Goal: Information Seeking & Learning: Learn about a topic

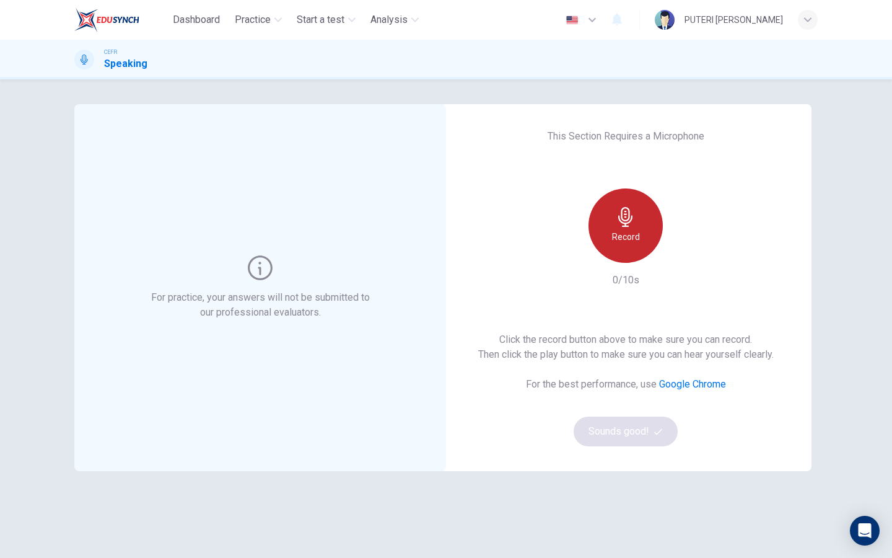
click at [607, 224] on div "Record" at bounding box center [626, 225] width 74 height 74
click at [607, 227] on div "Stop" at bounding box center [626, 225] width 74 height 74
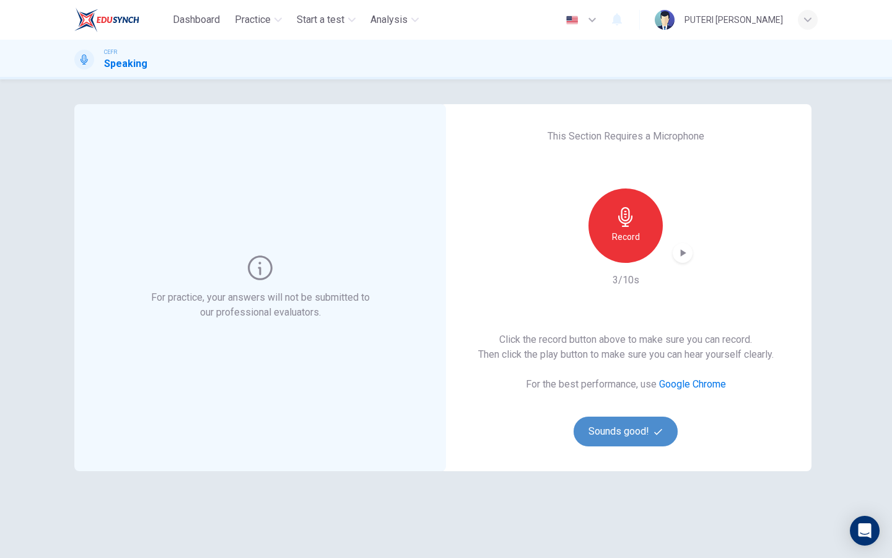
click at [618, 433] on button "Sounds good!" at bounding box center [626, 431] width 104 height 30
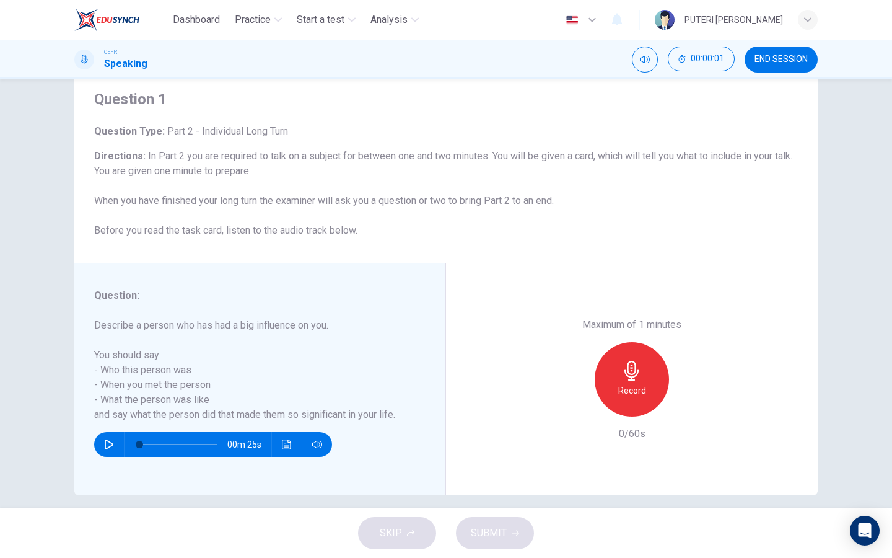
scroll to position [51, 0]
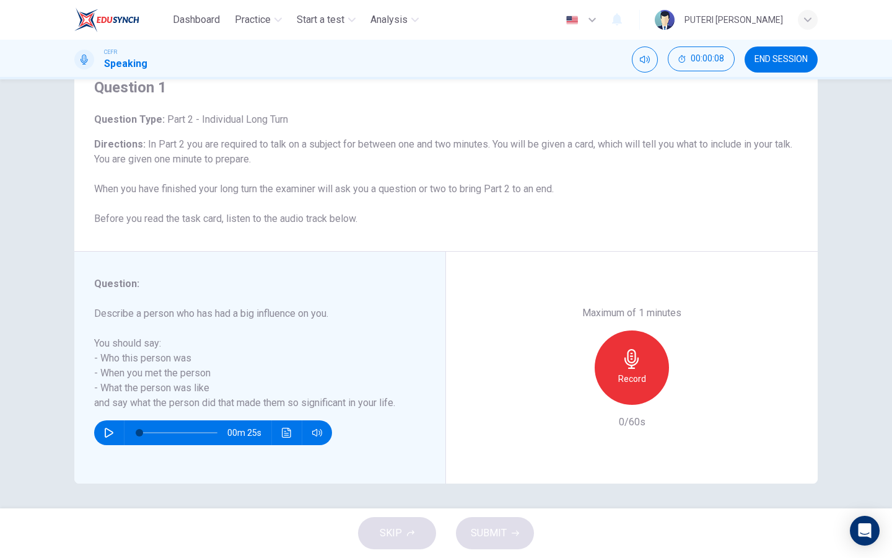
click at [629, 362] on icon "button" at bounding box center [632, 359] width 14 height 20
click at [693, 397] on icon "button" at bounding box center [689, 395] width 12 height 12
click at [507, 534] on button "SUBMIT" at bounding box center [495, 533] width 78 height 32
click at [589, 169] on h6 "Directions : In Part 2 you are required to talk on a subject for between one an…" at bounding box center [446, 181] width 704 height 89
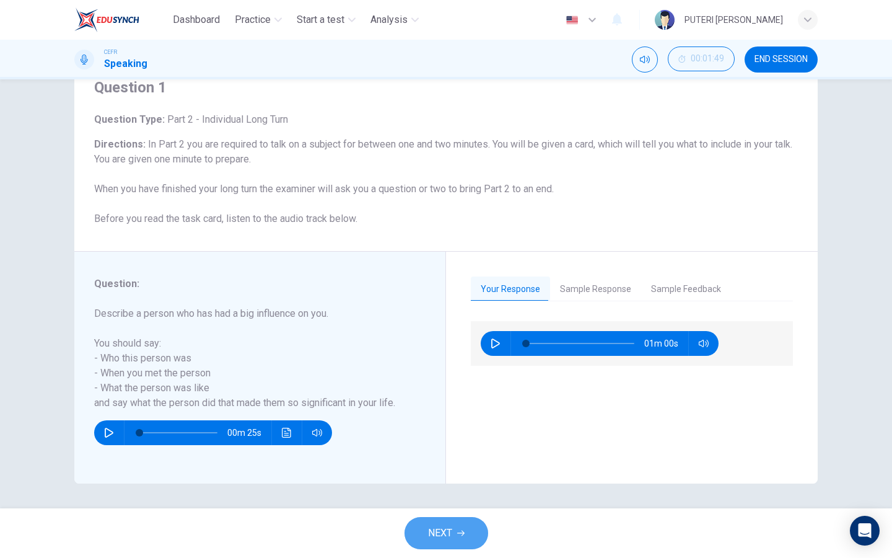
click at [452, 530] on button "NEXT" at bounding box center [447, 533] width 84 height 32
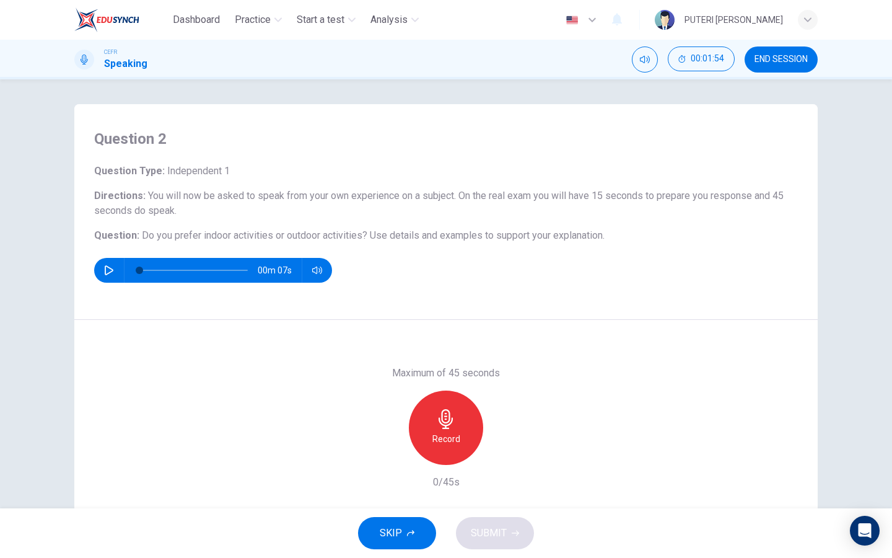
click at [443, 443] on h6 "Record" at bounding box center [447, 438] width 28 height 15
click at [443, 443] on h6 "Stop" at bounding box center [446, 438] width 19 height 15
click at [392, 453] on icon "button" at bounding box center [389, 454] width 11 height 11
click at [447, 446] on div "Record" at bounding box center [446, 427] width 74 height 74
click at [511, 541] on button "SUBMIT" at bounding box center [495, 533] width 78 height 32
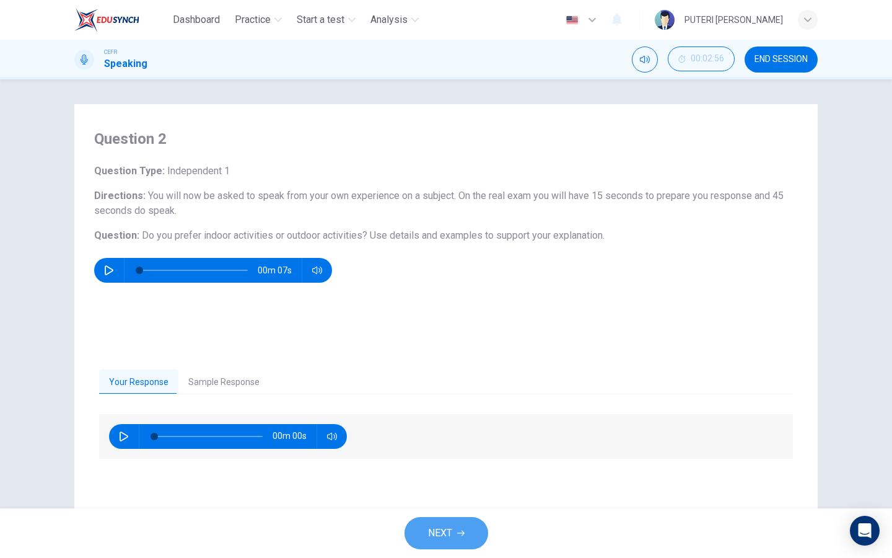
click at [443, 537] on span "NEXT" at bounding box center [440, 532] width 24 height 17
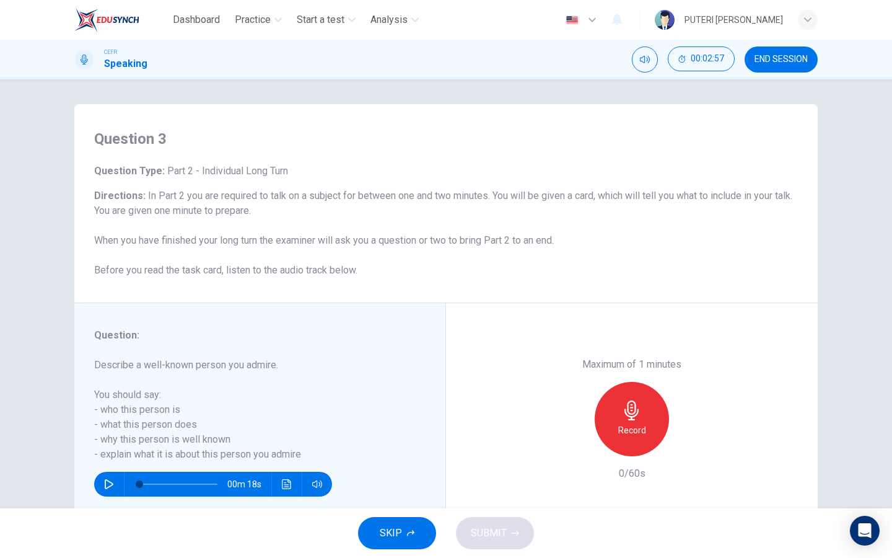
click at [417, 530] on button "SKIP" at bounding box center [397, 533] width 78 height 32
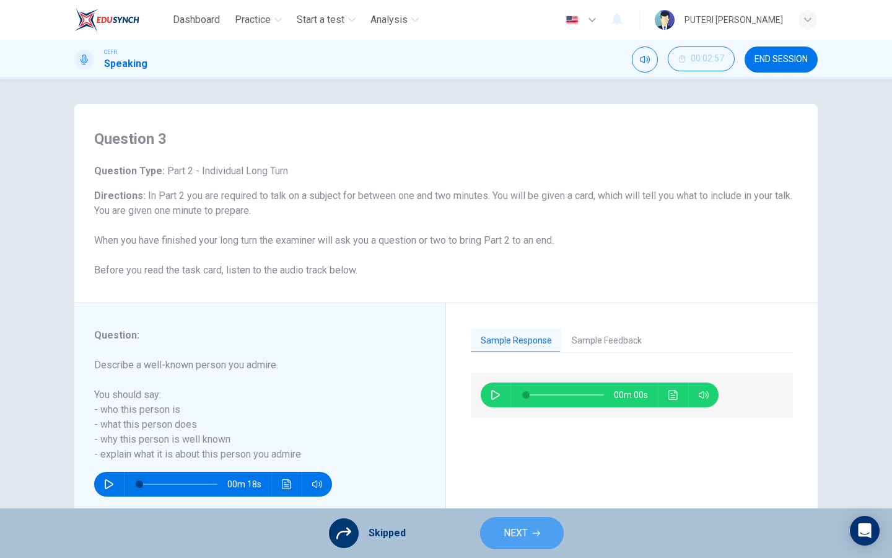
click at [527, 524] on button "NEXT" at bounding box center [522, 533] width 84 height 32
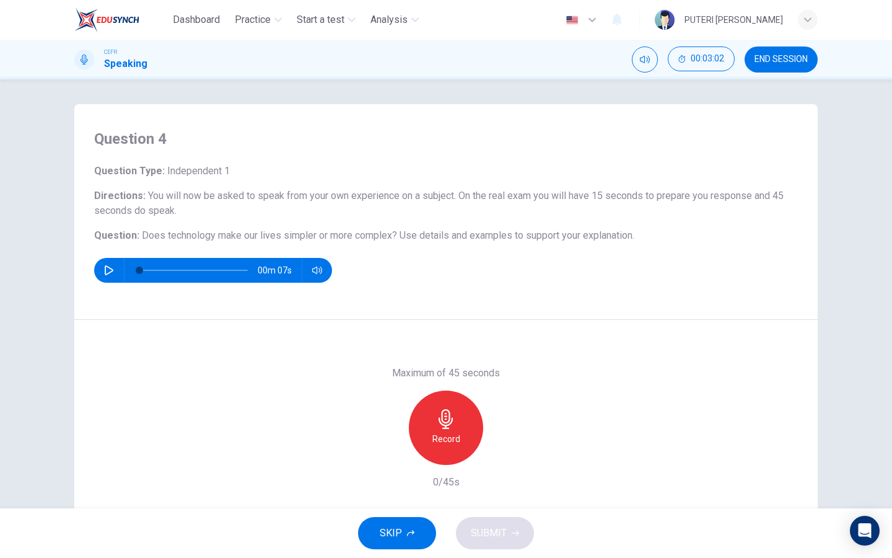
click at [438, 444] on h6 "Record" at bounding box center [447, 438] width 28 height 15
click at [499, 457] on icon "button" at bounding box center [503, 455] width 12 height 12
click at [480, 532] on span "SUBMIT" at bounding box center [489, 532] width 36 height 17
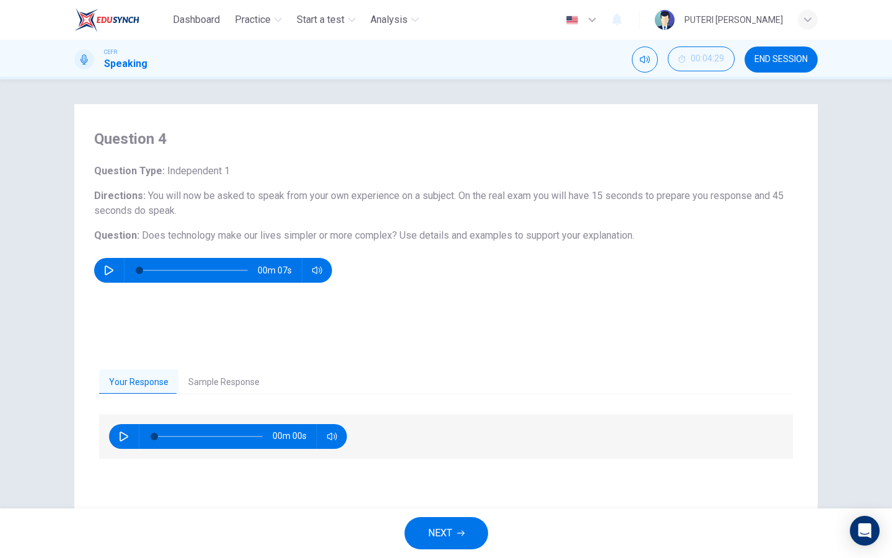
click at [784, 47] on button "END SESSION" at bounding box center [781, 59] width 73 height 26
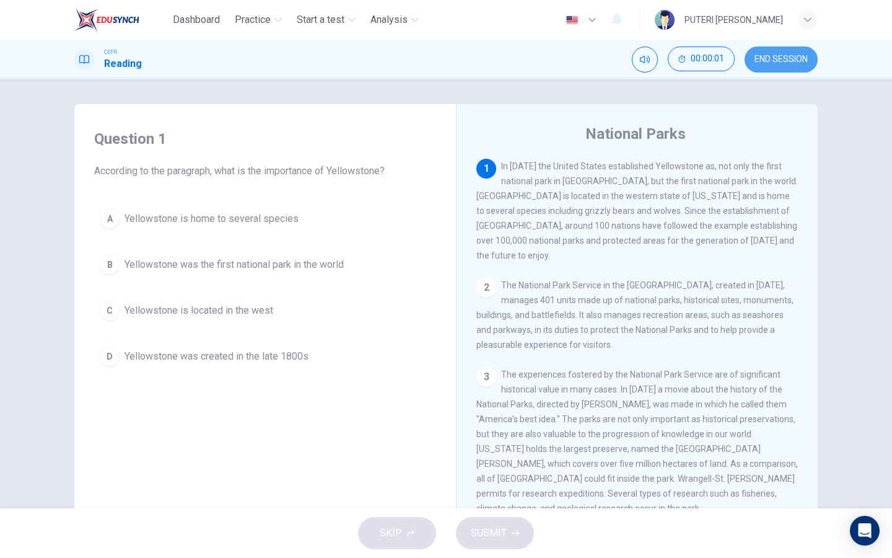
click at [799, 53] on button "END SESSION" at bounding box center [781, 59] width 73 height 26
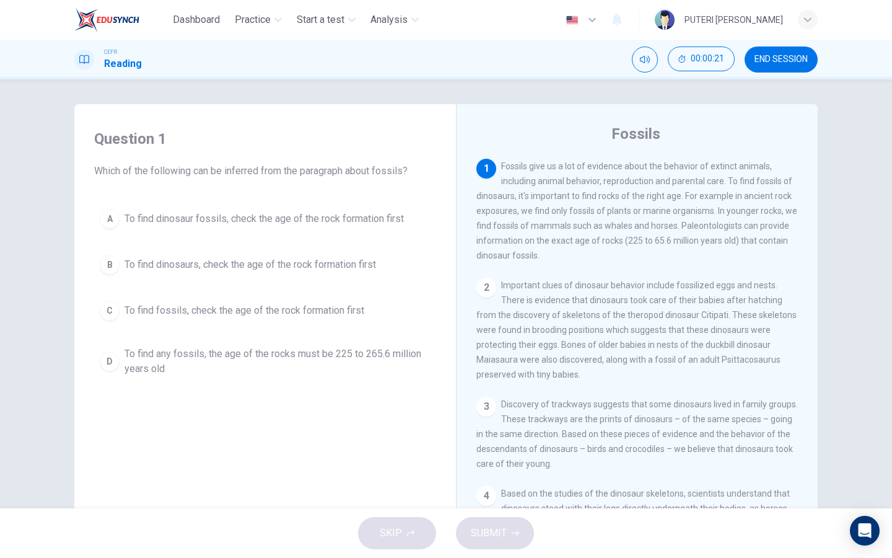
click at [110, 219] on div "A" at bounding box center [110, 219] width 20 height 20
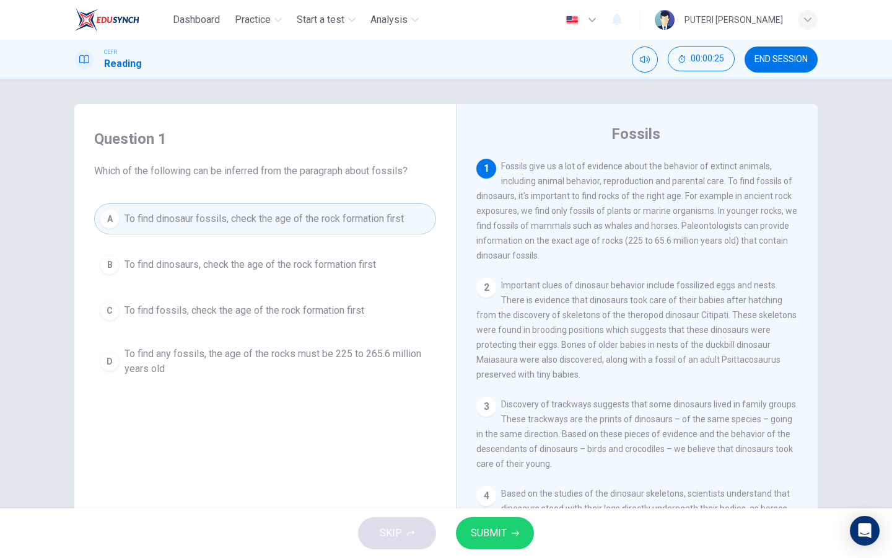
click at [147, 271] on span "To find dinosaurs, check the age of the rock formation first" at bounding box center [251, 264] width 252 height 15
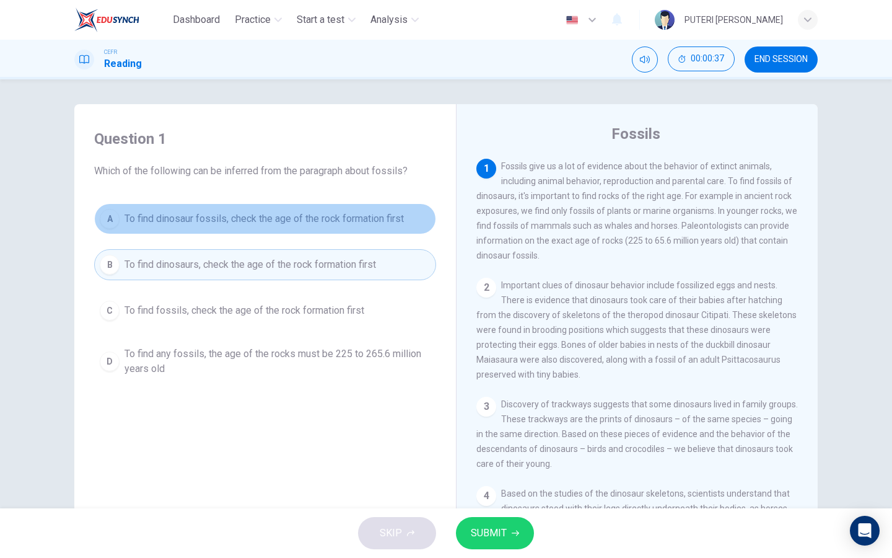
click at [185, 219] on span "To find dinosaur fossils, check the age of the rock formation first" at bounding box center [264, 218] width 279 height 15
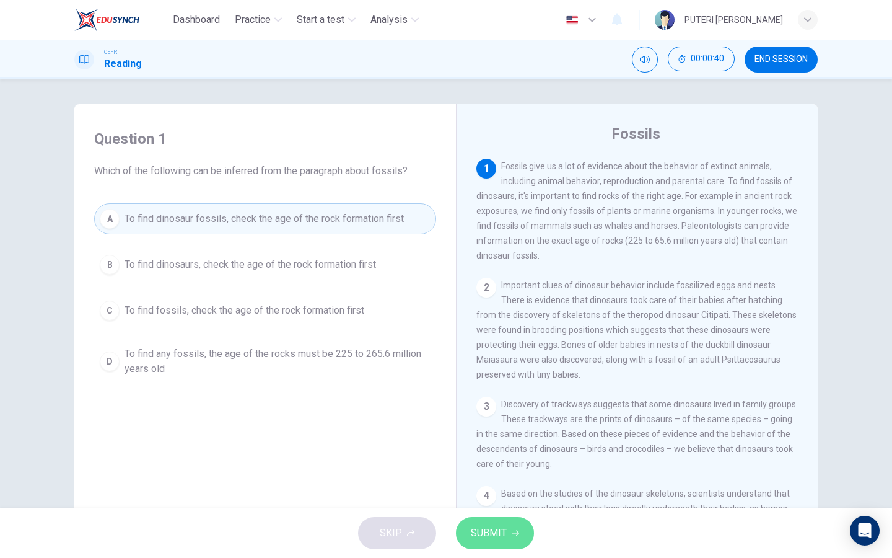
click at [512, 530] on icon "button" at bounding box center [515, 532] width 7 height 7
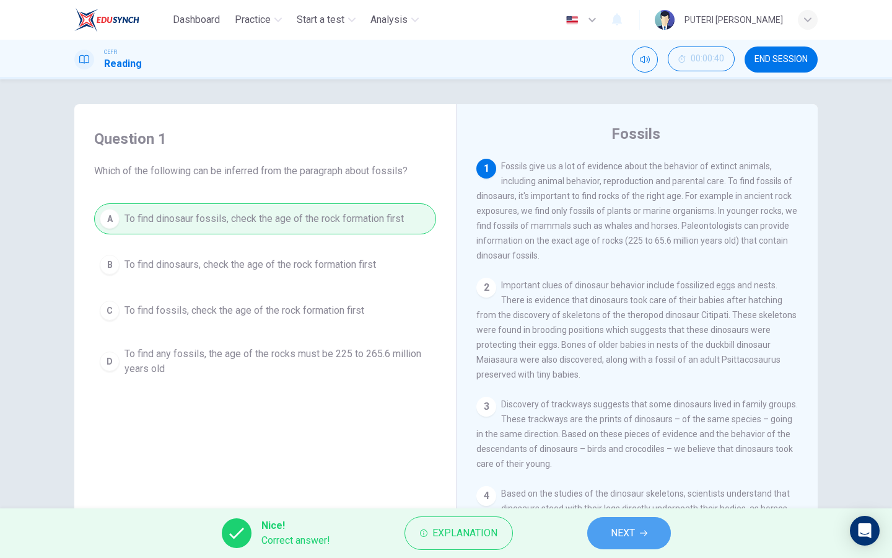
click at [626, 534] on span "NEXT" at bounding box center [623, 532] width 24 height 17
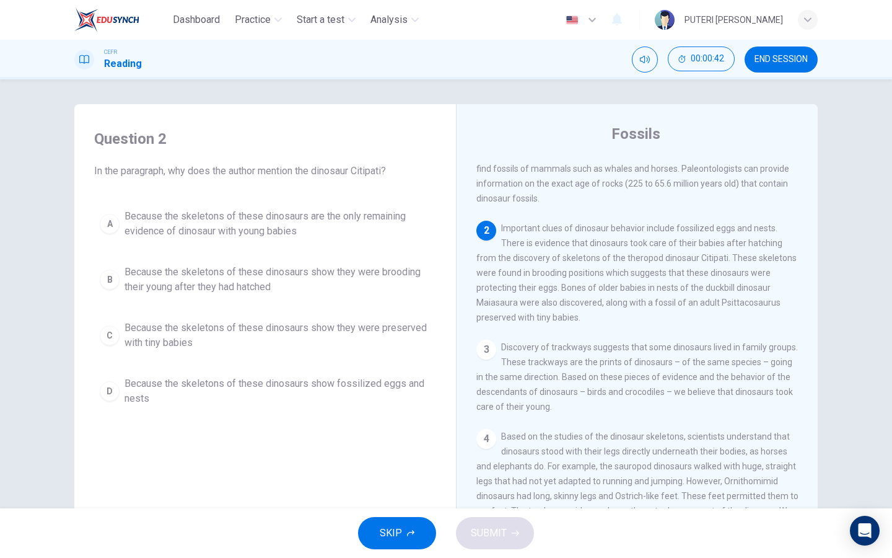
scroll to position [61, 0]
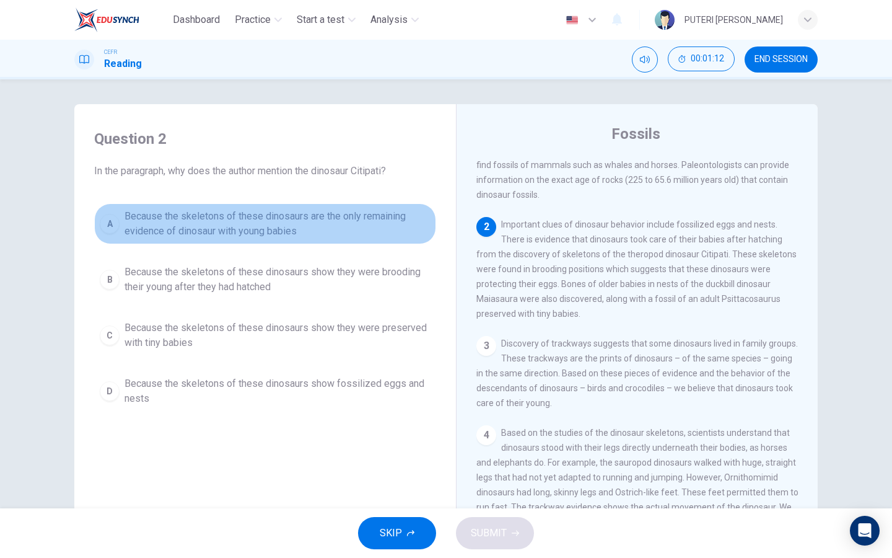
click at [292, 230] on span "Because the skeletons of these dinosaurs are the only remaining evidence of din…" at bounding box center [278, 224] width 306 height 30
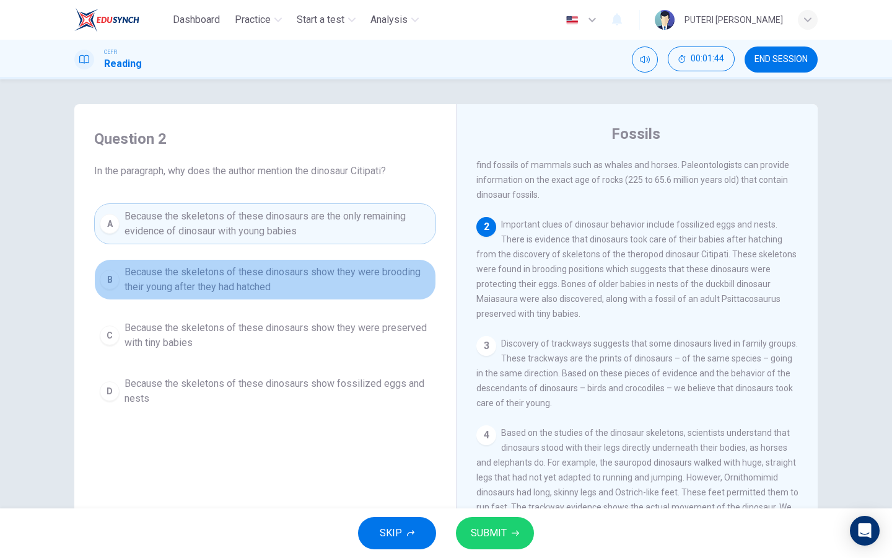
click at [393, 278] on span "Because the skeletons of these dinosaurs show they were brooding their young af…" at bounding box center [278, 280] width 306 height 30
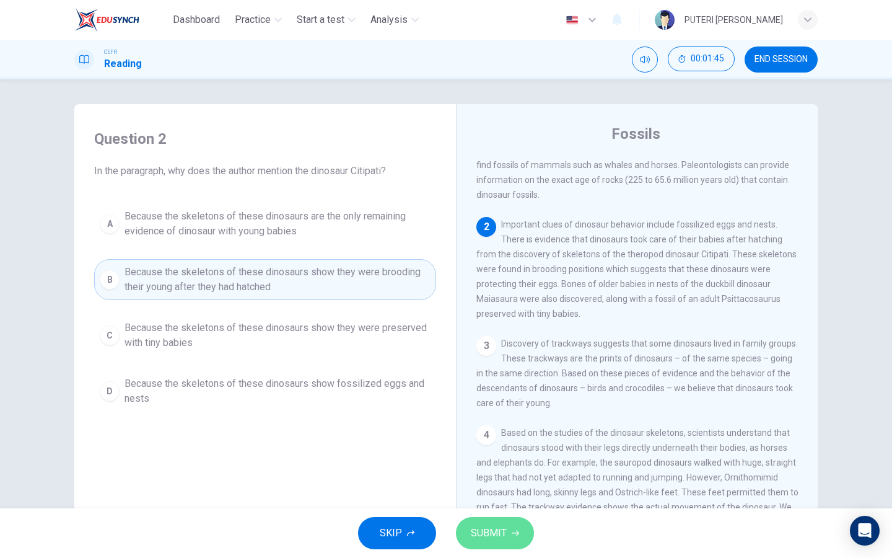
click at [498, 530] on span "SUBMIT" at bounding box center [489, 532] width 36 height 17
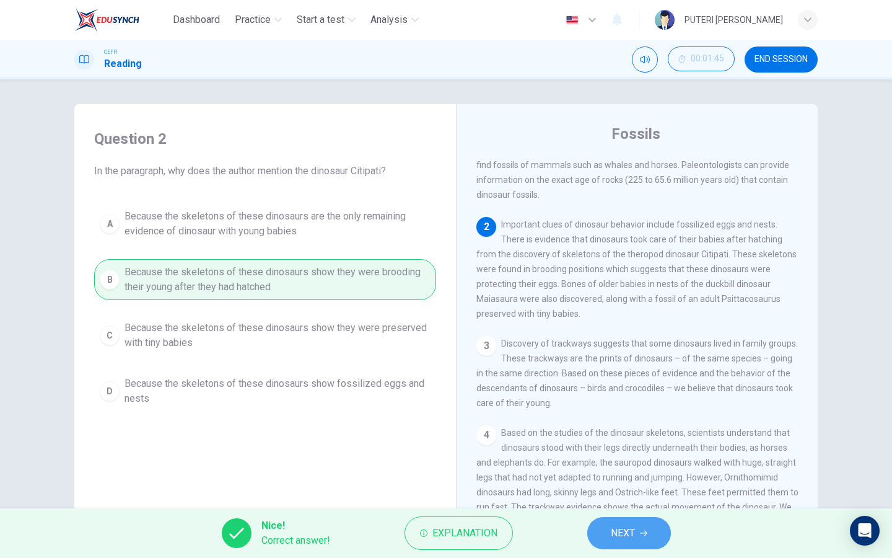
click at [651, 532] on button "NEXT" at bounding box center [629, 533] width 84 height 32
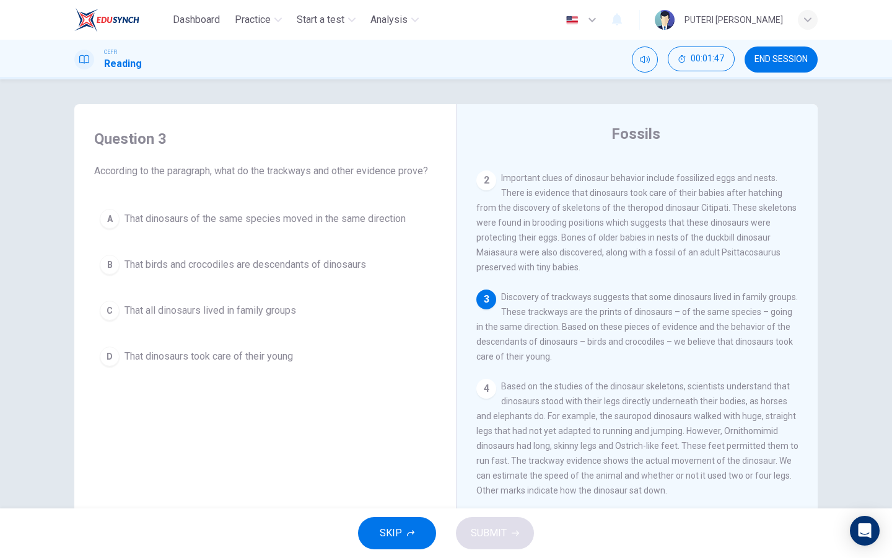
scroll to position [108, 0]
click at [307, 320] on button "C That all dinosaurs lived in family groups" at bounding box center [265, 310] width 342 height 31
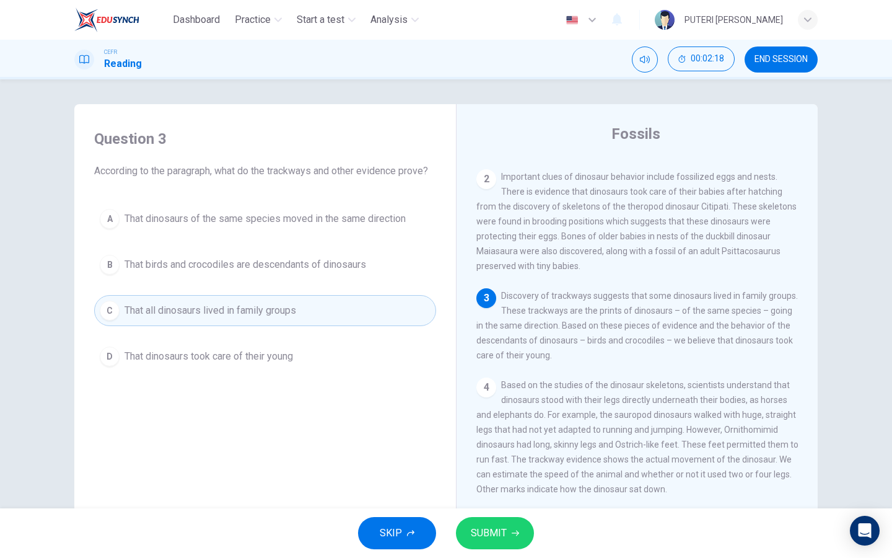
click at [402, 223] on span "That dinosaurs of the same species moved in the same direction" at bounding box center [265, 218] width 281 height 15
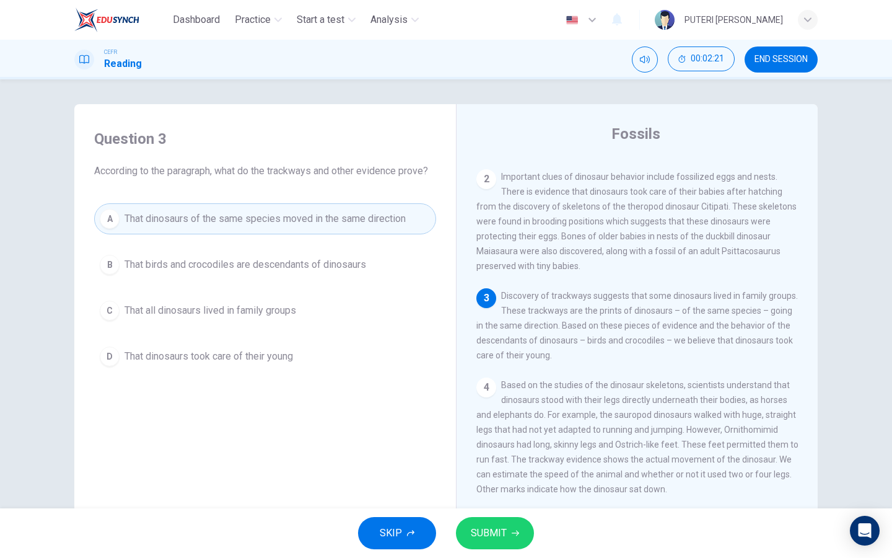
click at [499, 524] on span "SUBMIT" at bounding box center [489, 532] width 36 height 17
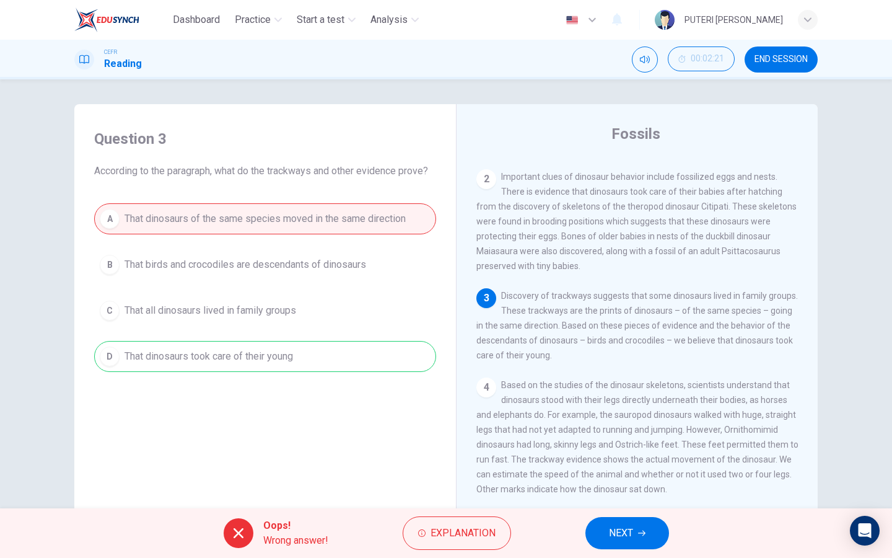
click at [636, 536] on button "NEXT" at bounding box center [628, 533] width 84 height 32
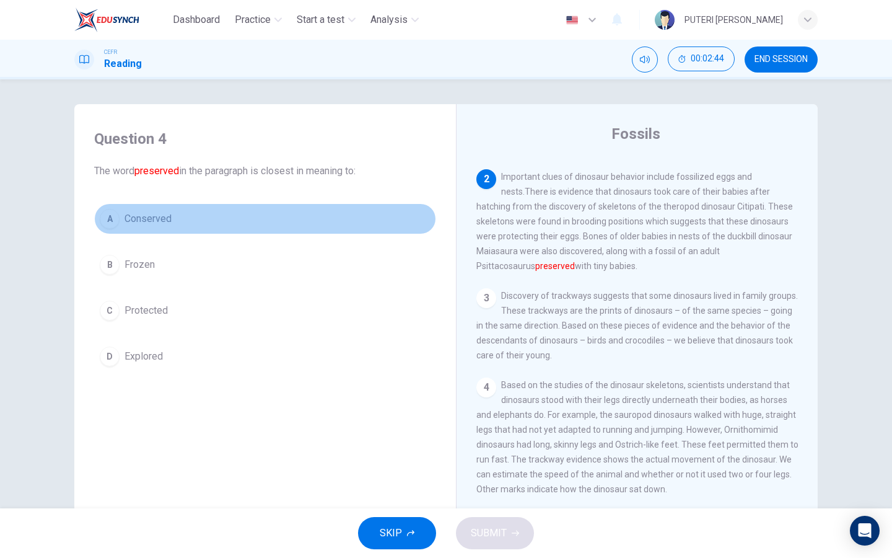
click at [177, 222] on button "A Conserved" at bounding box center [265, 218] width 342 height 31
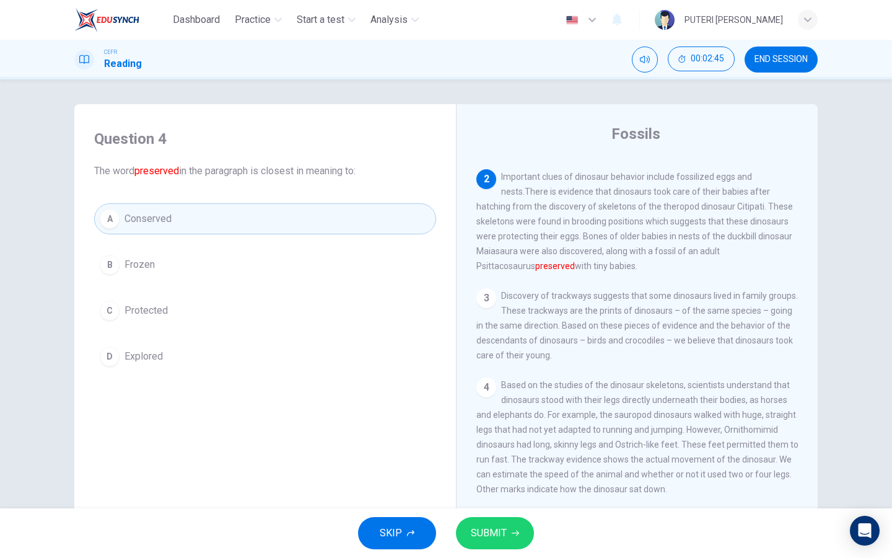
click at [477, 538] on span "SUBMIT" at bounding box center [489, 532] width 36 height 17
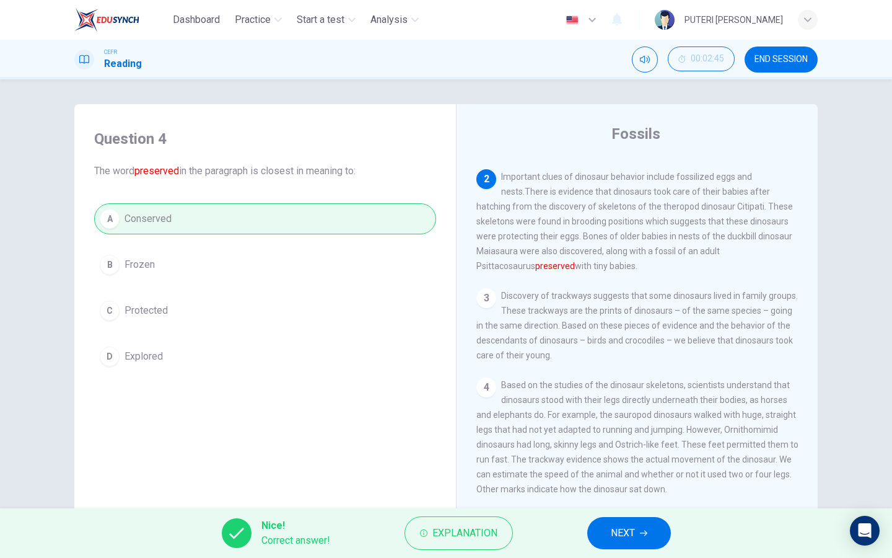
click at [617, 537] on span "NEXT" at bounding box center [623, 532] width 24 height 17
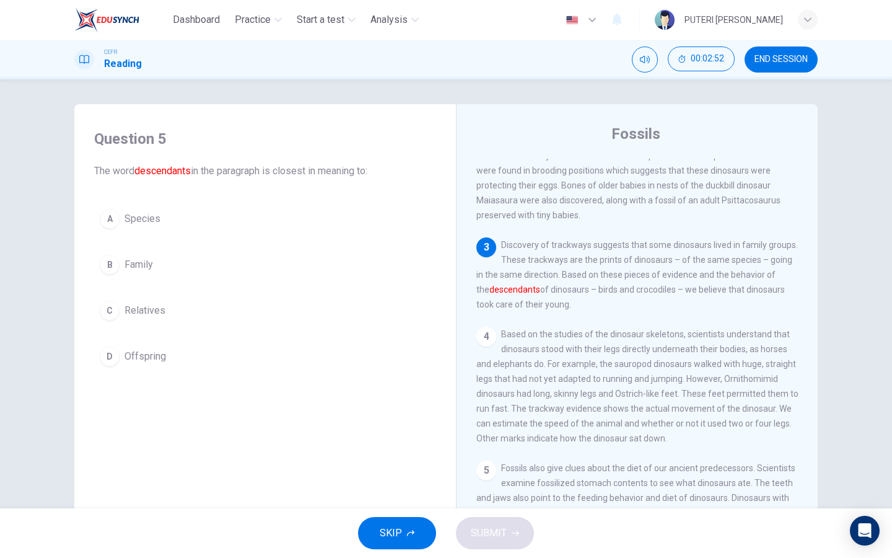
scroll to position [160, 0]
click at [221, 221] on button "A Species" at bounding box center [265, 218] width 342 height 31
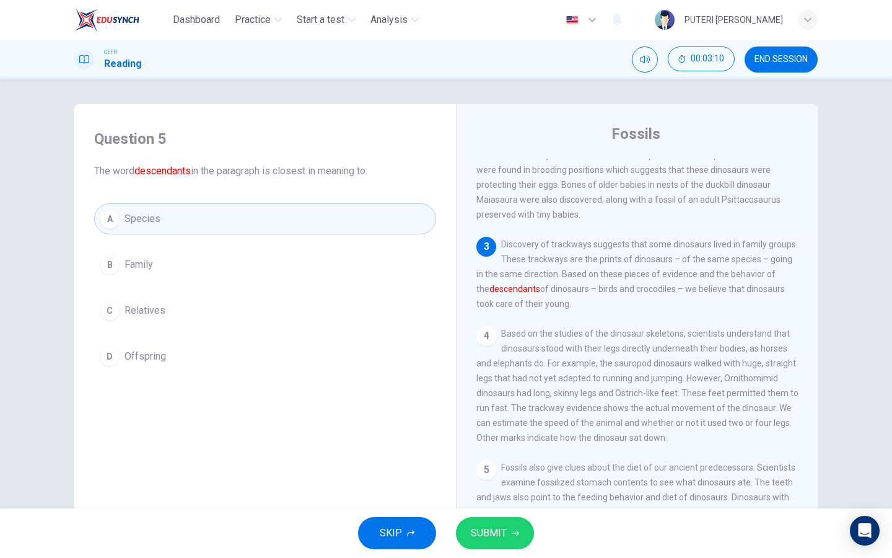
click at [225, 312] on button "C Relatives" at bounding box center [265, 310] width 342 height 31
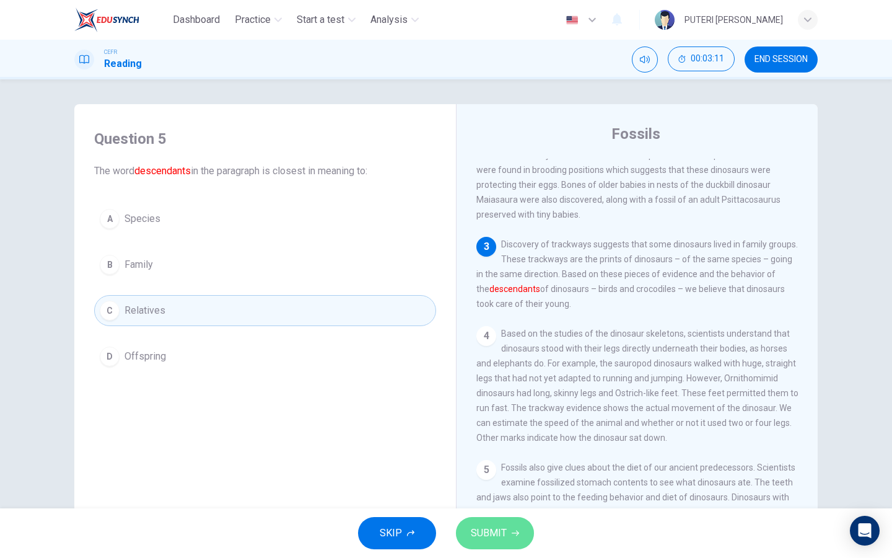
click at [506, 532] on button "SUBMIT" at bounding box center [495, 533] width 78 height 32
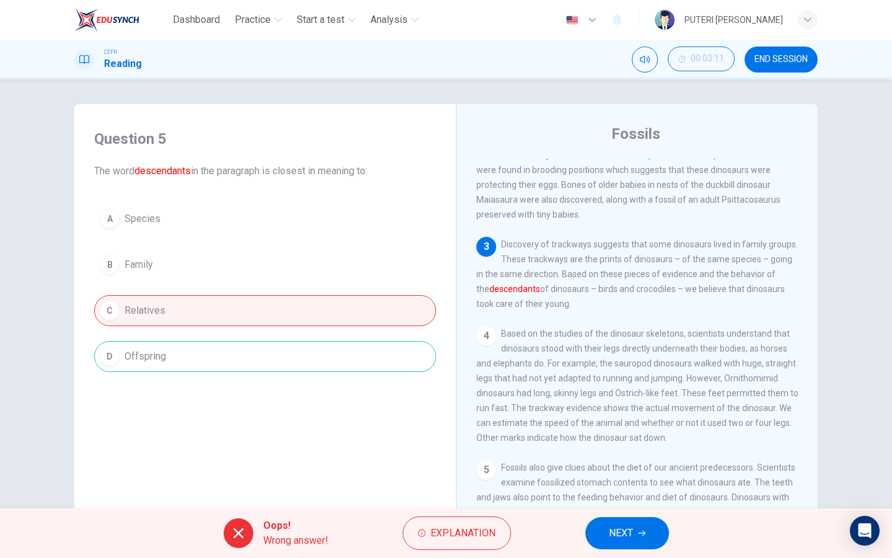
click at [618, 525] on span "NEXT" at bounding box center [621, 532] width 24 height 17
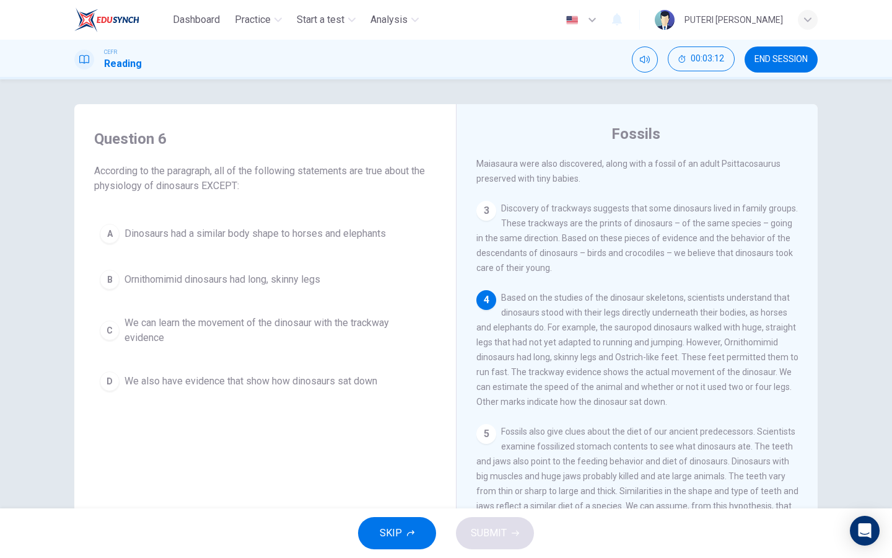
scroll to position [201, 0]
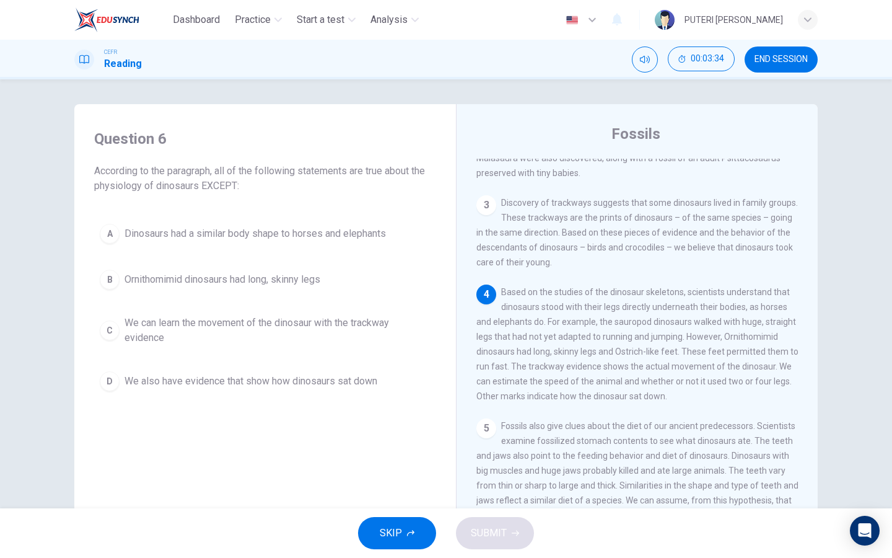
click at [355, 374] on span "We also have evidence that show how dinosaurs sat down" at bounding box center [251, 381] width 253 height 15
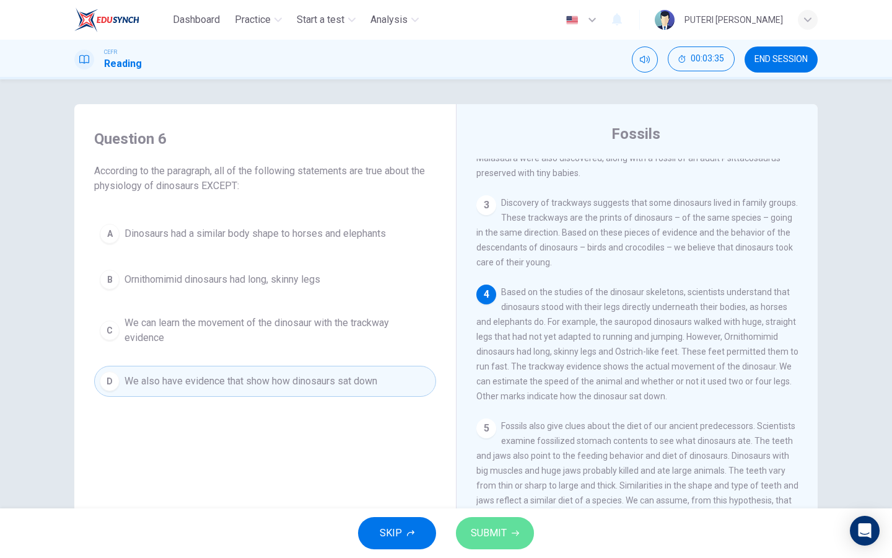
click at [490, 532] on span "SUBMIT" at bounding box center [489, 532] width 36 height 17
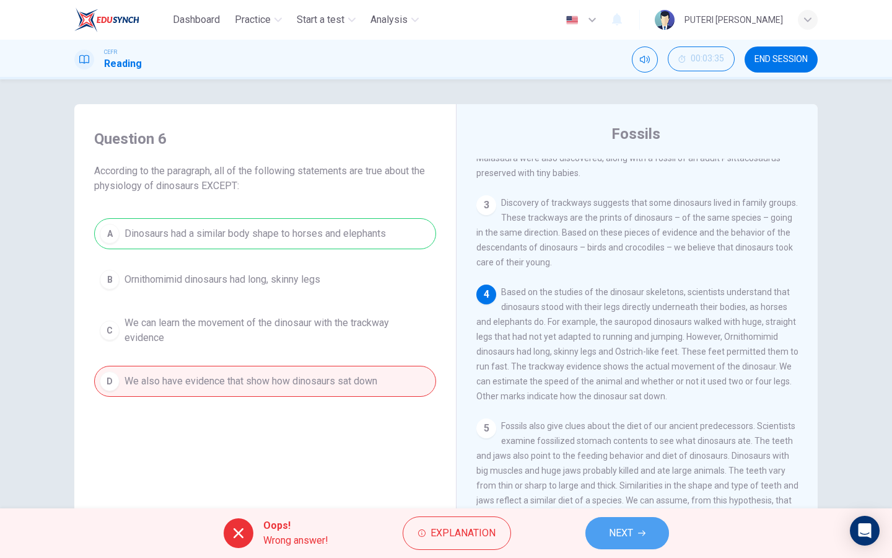
click at [625, 537] on span "NEXT" at bounding box center [621, 532] width 24 height 17
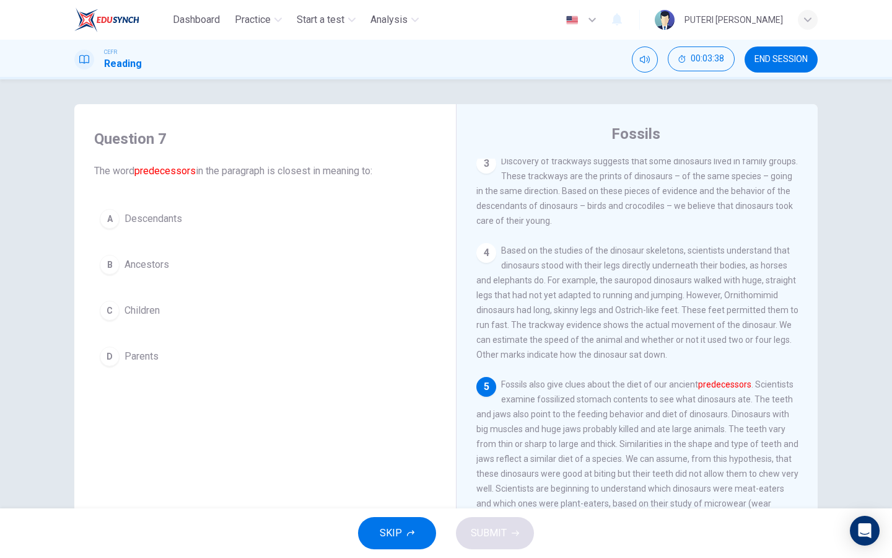
scroll to position [242, 0]
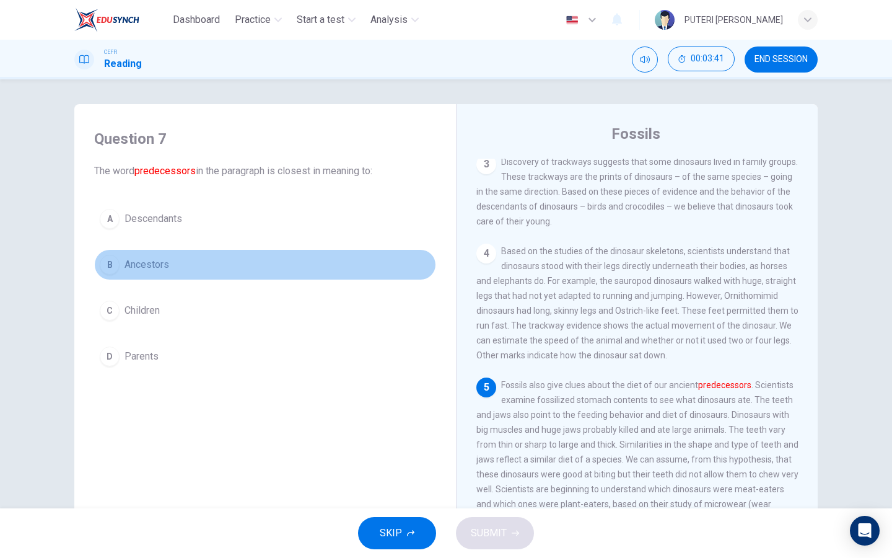
click at [248, 270] on button "B Ancestors" at bounding box center [265, 264] width 342 height 31
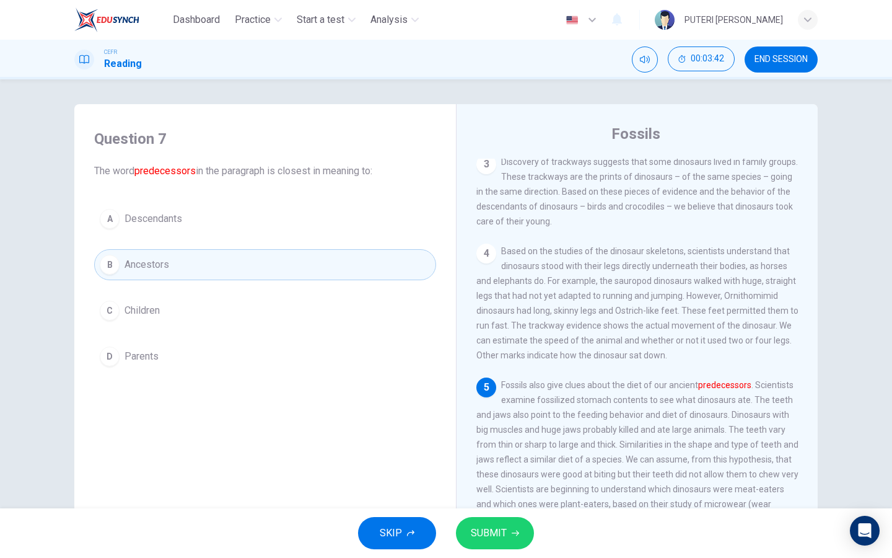
click at [503, 517] on button "SUBMIT" at bounding box center [495, 533] width 78 height 32
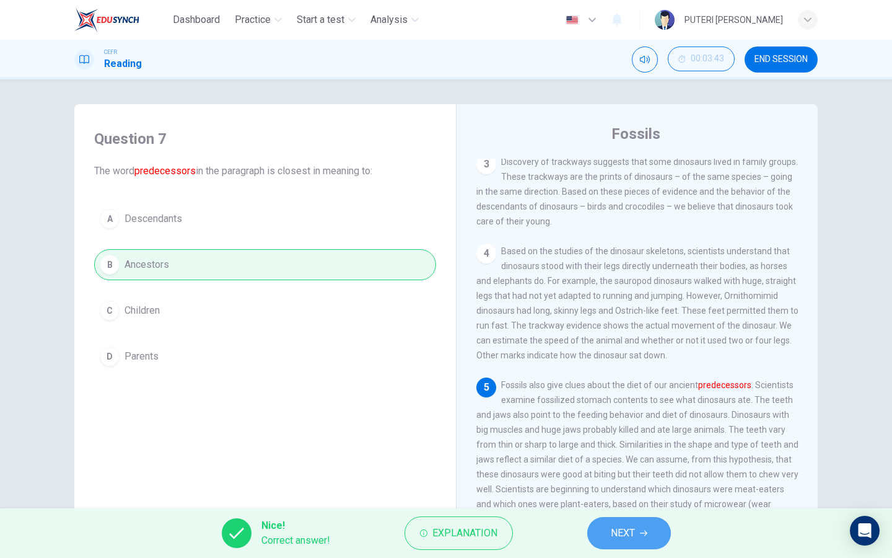
click at [628, 536] on span "NEXT" at bounding box center [623, 532] width 24 height 17
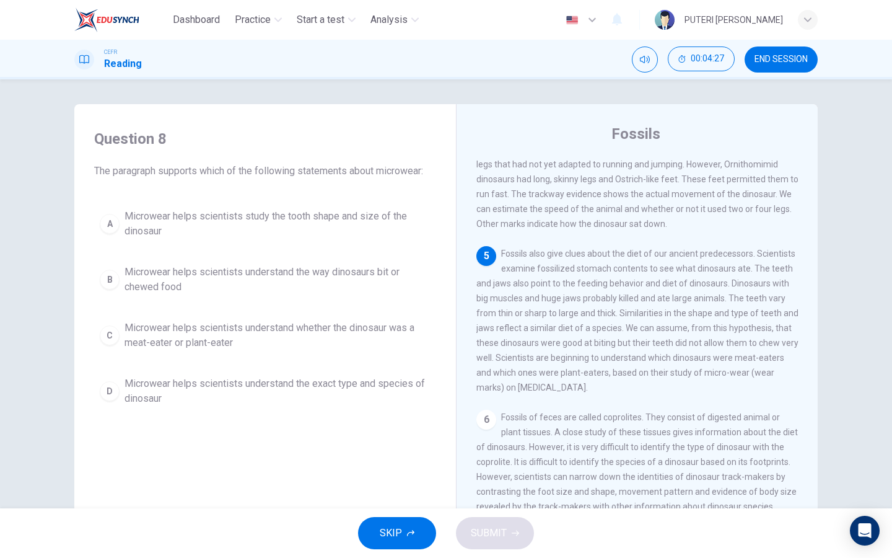
scroll to position [374, 0]
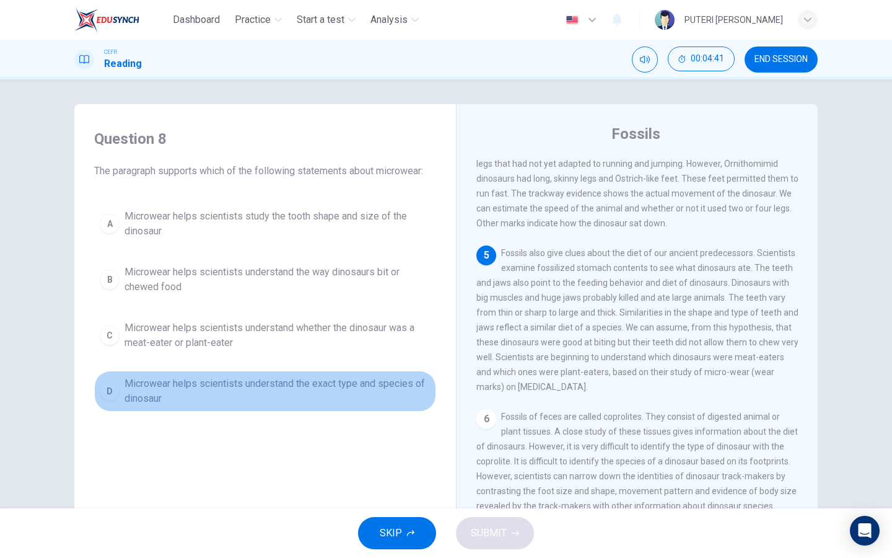
click at [412, 383] on span "Microwear helps scientists understand the exact type and species of dinosaur" at bounding box center [278, 391] width 306 height 30
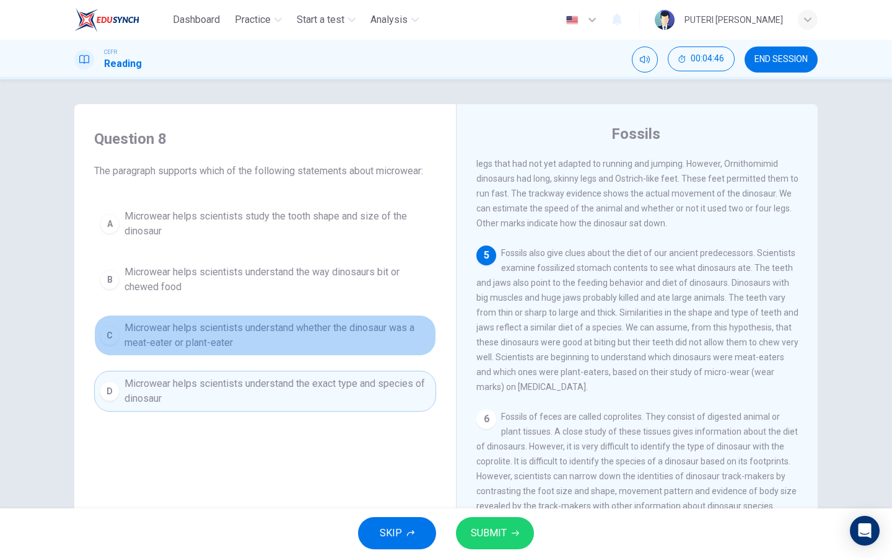
click at [399, 337] on span "Microwear helps scientists understand whether the dinosaur was a meat-eater or …" at bounding box center [278, 335] width 306 height 30
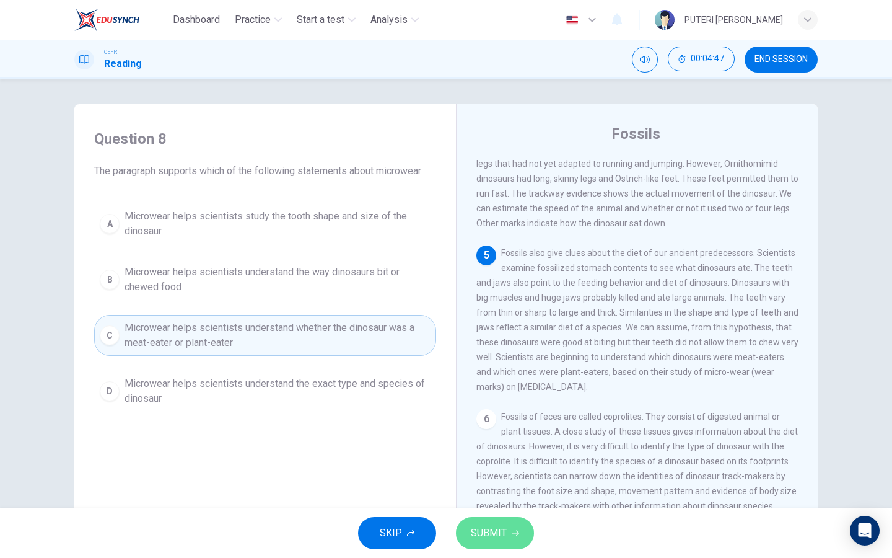
click at [512, 548] on button "SUBMIT" at bounding box center [495, 533] width 78 height 32
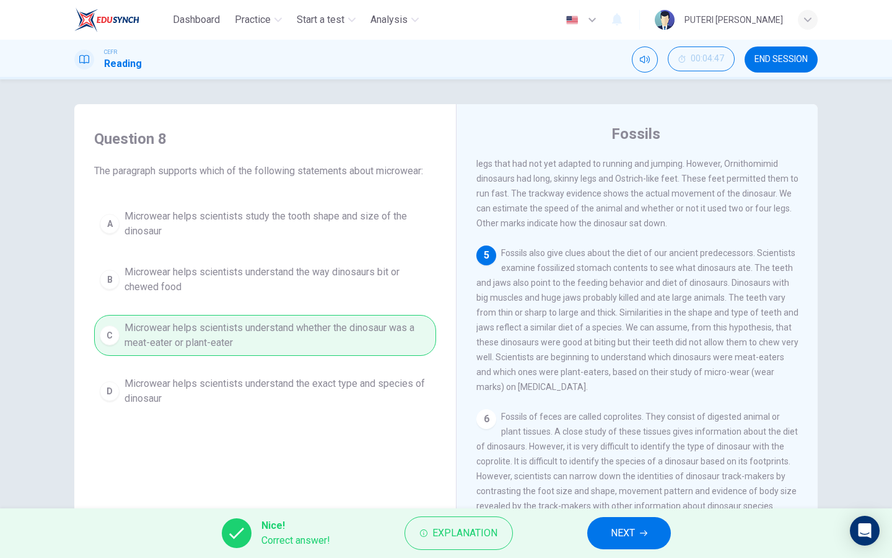
click at [623, 534] on span "NEXT" at bounding box center [623, 532] width 24 height 17
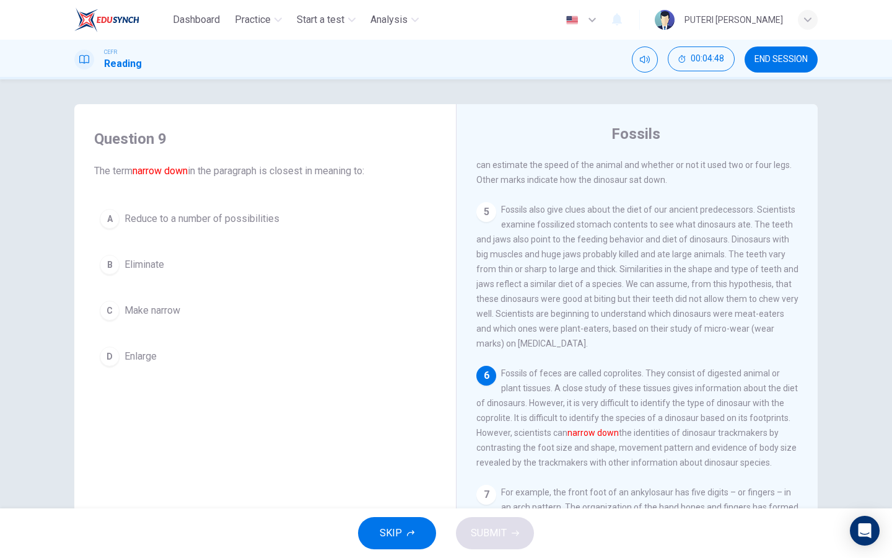
scroll to position [426, 0]
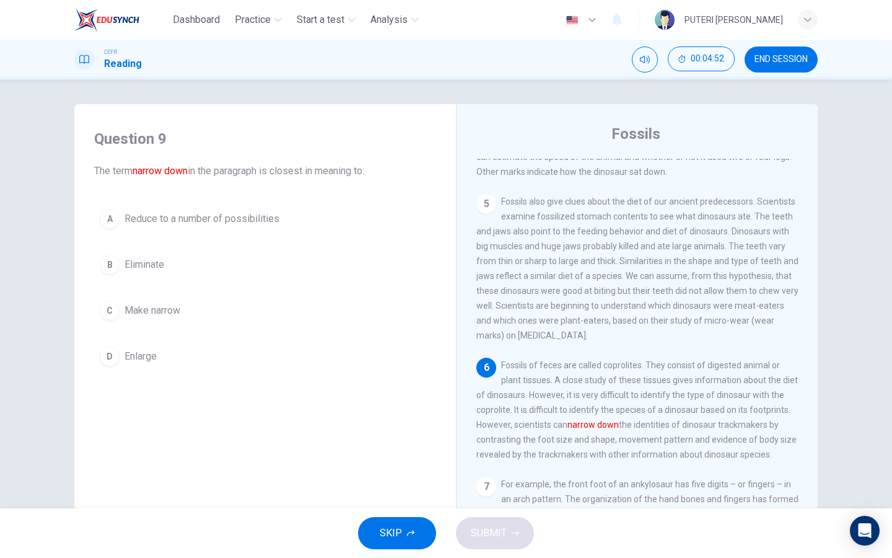
click at [211, 312] on button "C Make narrow" at bounding box center [265, 310] width 342 height 31
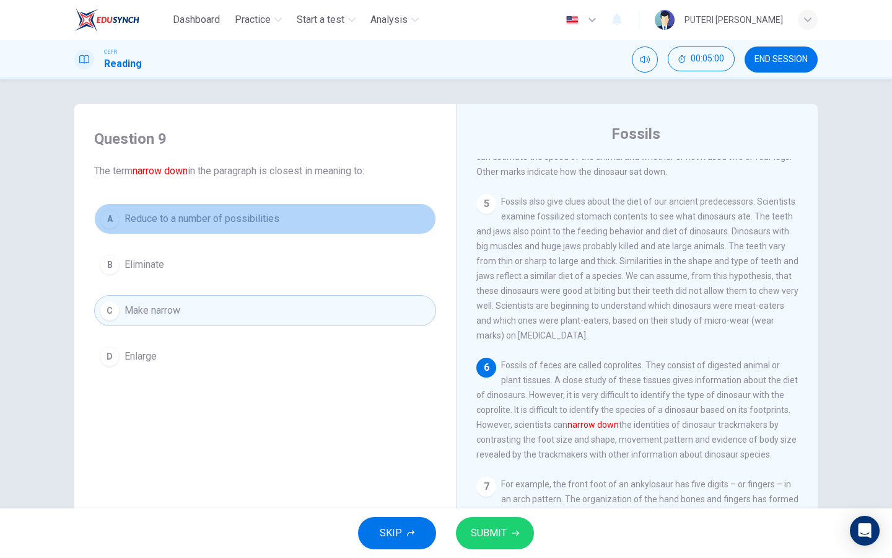
click at [210, 224] on span "Reduce to a number of possibilities" at bounding box center [202, 218] width 155 height 15
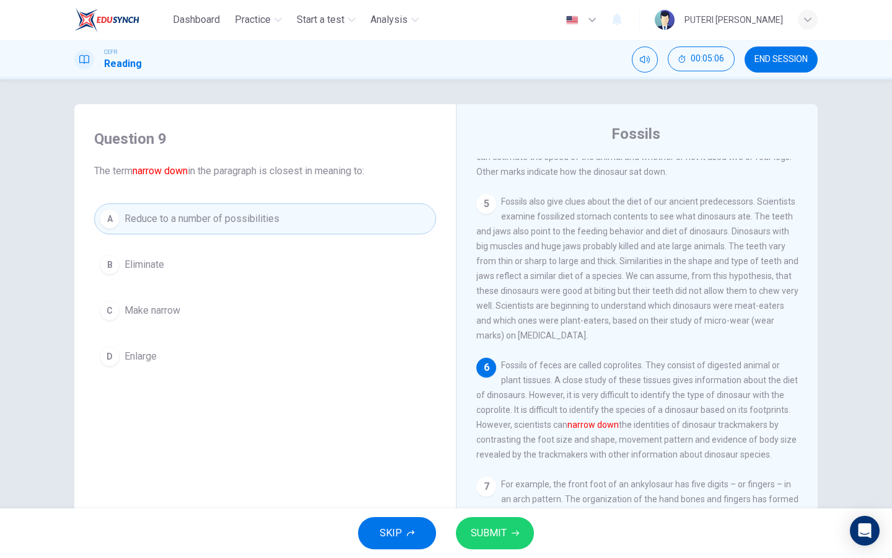
click at [288, 310] on button "C Make narrow" at bounding box center [265, 310] width 342 height 31
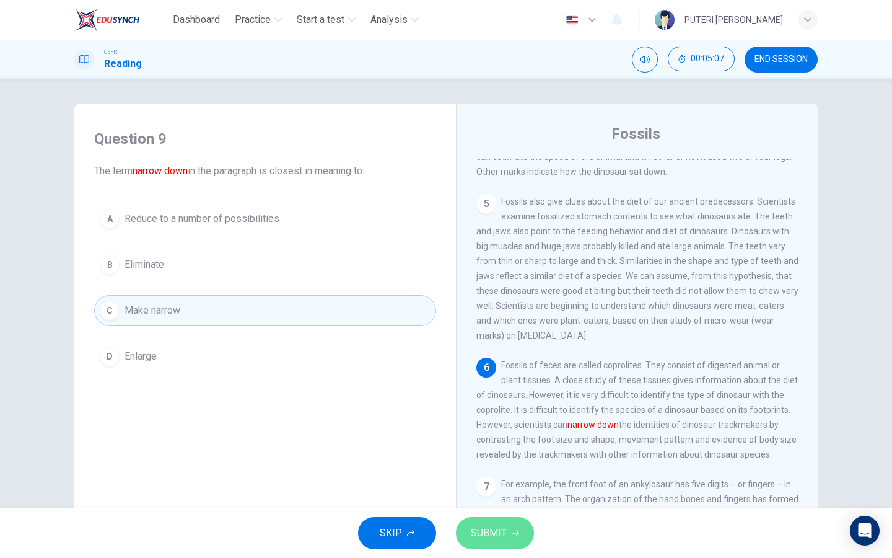
click at [513, 544] on button "SUBMIT" at bounding box center [495, 533] width 78 height 32
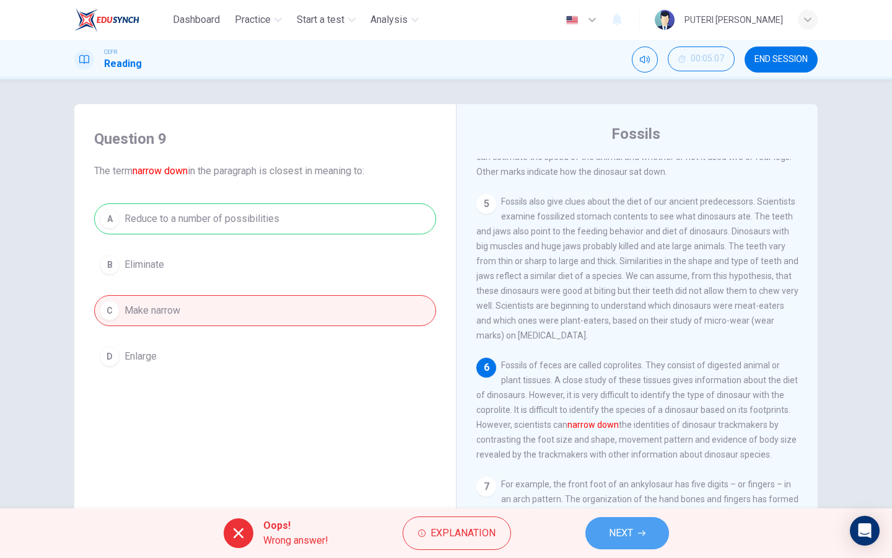
click at [618, 524] on button "NEXT" at bounding box center [628, 533] width 84 height 32
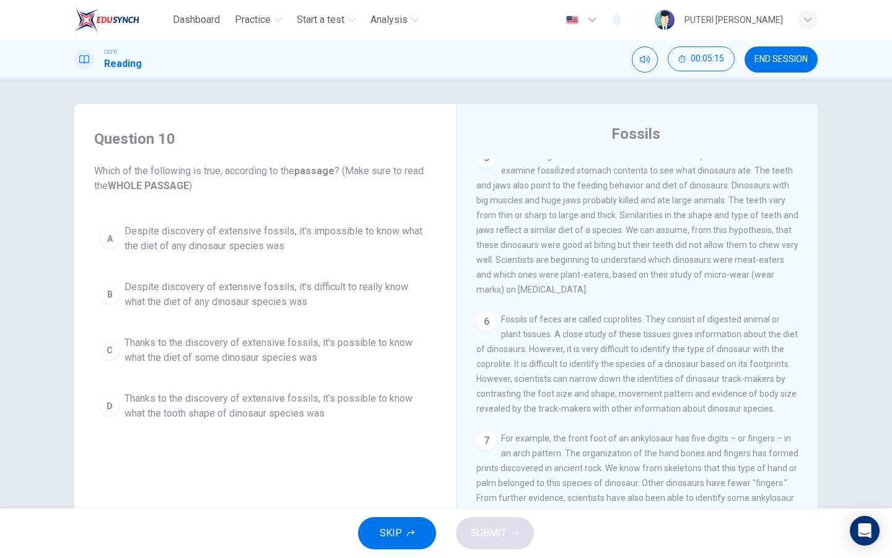
scroll to position [487, 0]
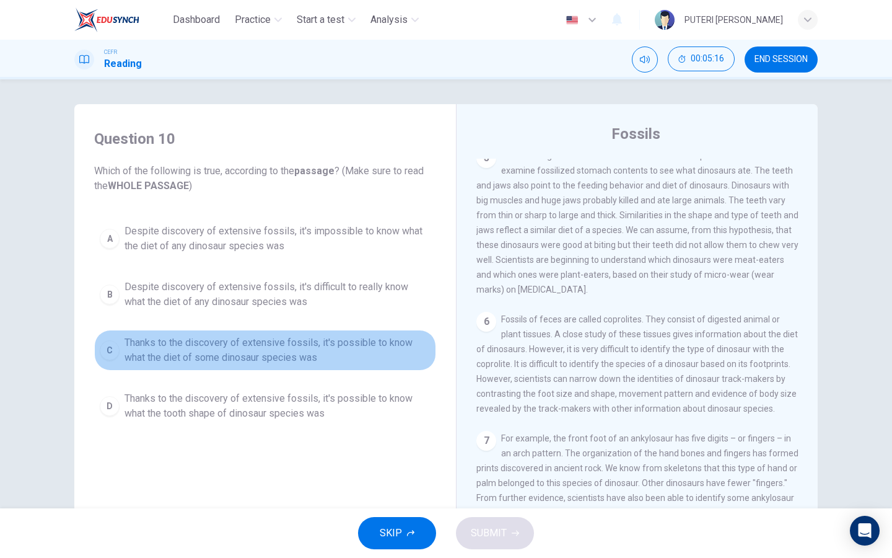
click at [376, 349] on span "Thanks to the discovery of extensive fossils, it's possible to know what the di…" at bounding box center [278, 350] width 306 height 30
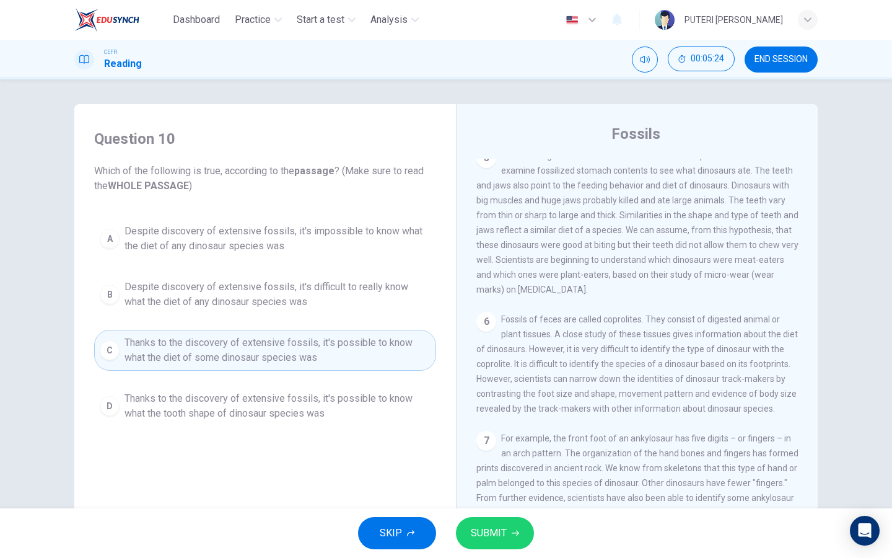
click at [480, 532] on span "SUBMIT" at bounding box center [489, 532] width 36 height 17
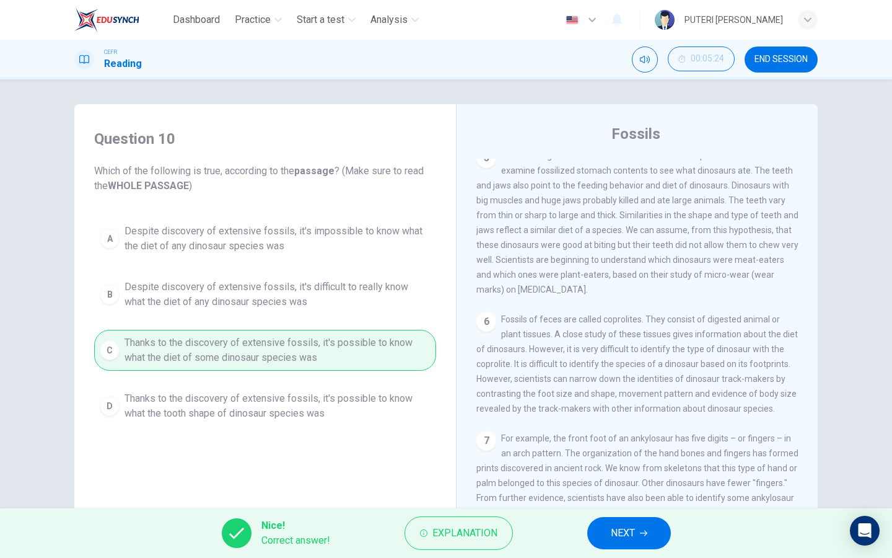
click at [619, 535] on span "NEXT" at bounding box center [623, 532] width 24 height 17
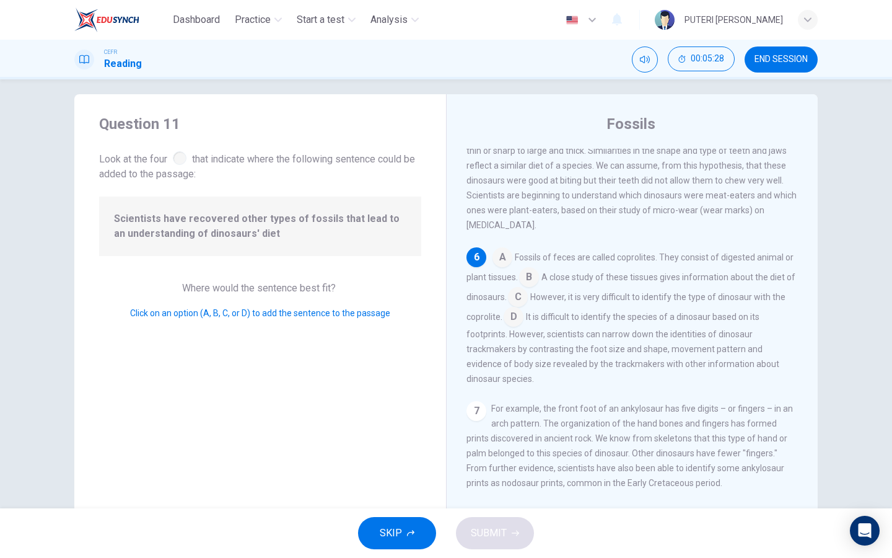
scroll to position [9, 0]
click at [498, 255] on input at bounding box center [503, 259] width 20 height 20
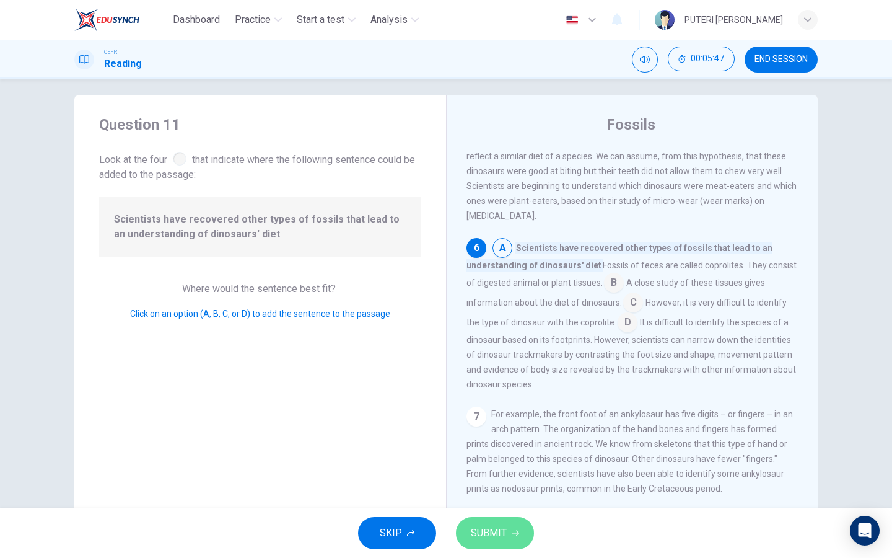
click at [514, 522] on button "SUBMIT" at bounding box center [495, 533] width 78 height 32
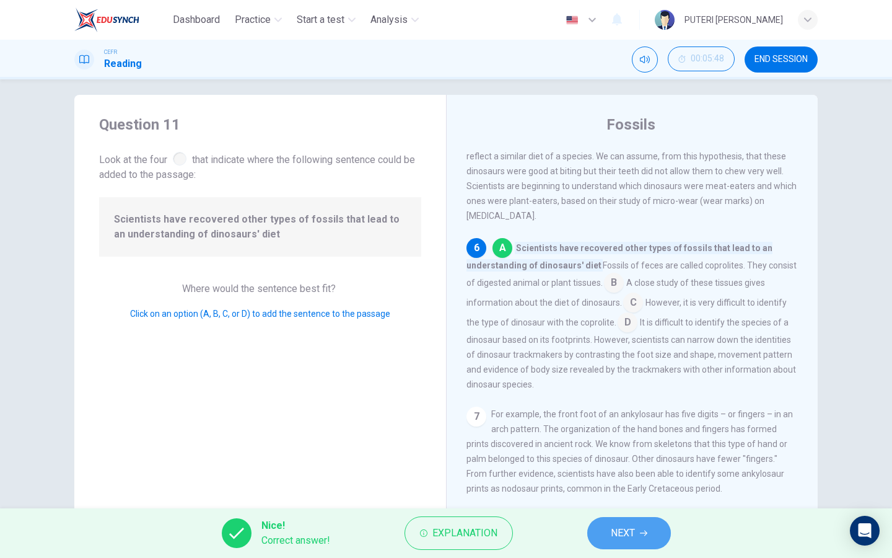
click at [648, 533] on button "NEXT" at bounding box center [629, 533] width 84 height 32
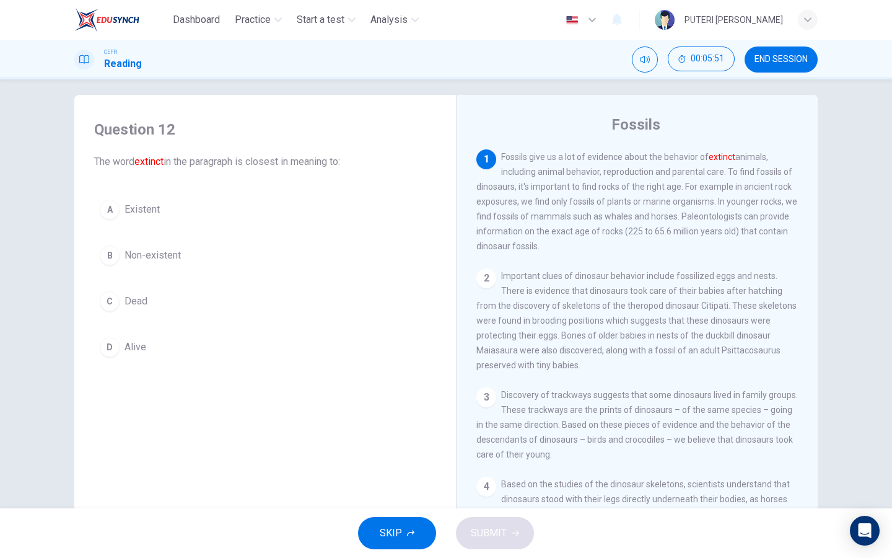
click at [216, 260] on button "B Non-existent" at bounding box center [265, 255] width 342 height 31
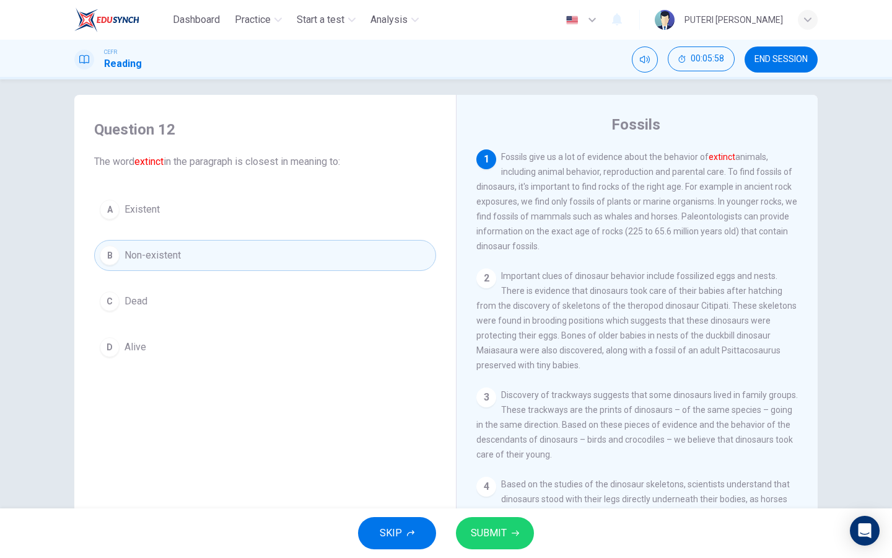
click at [492, 537] on span "SUBMIT" at bounding box center [489, 532] width 36 height 17
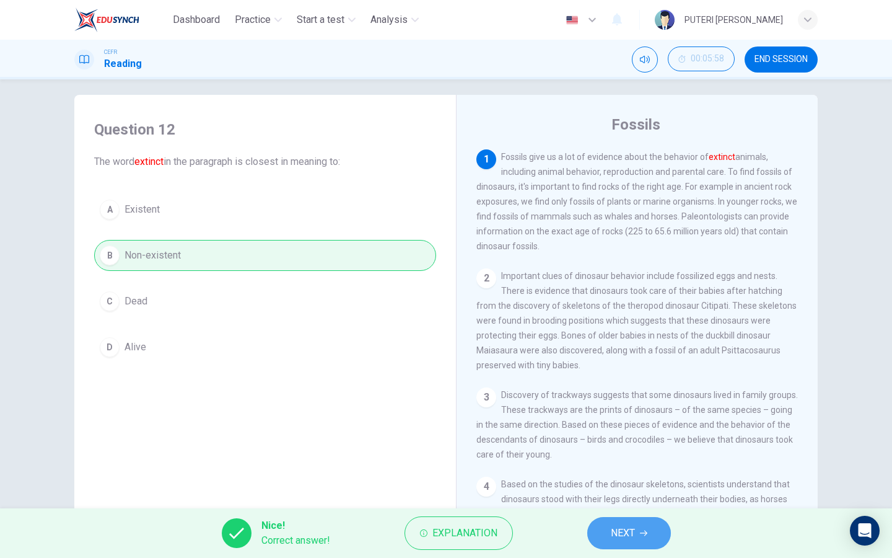
click at [608, 540] on button "NEXT" at bounding box center [629, 533] width 84 height 32
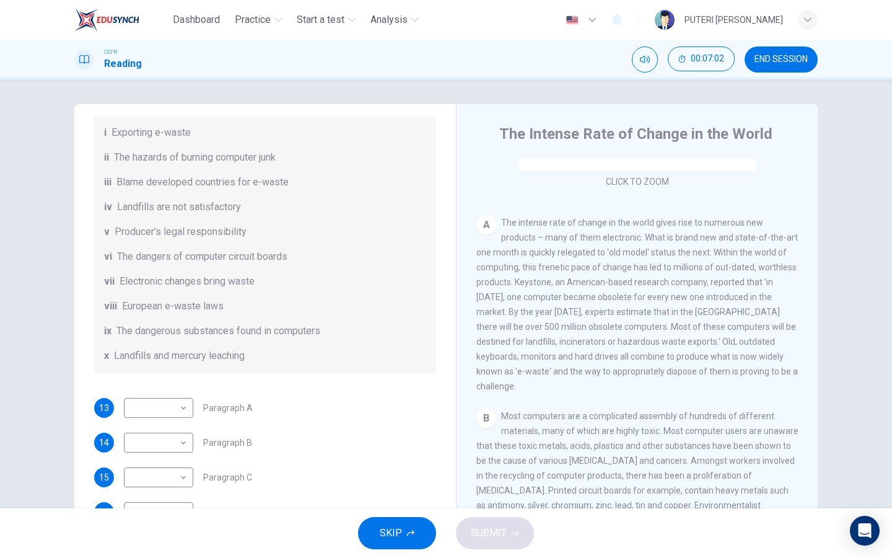
scroll to position [159, 0]
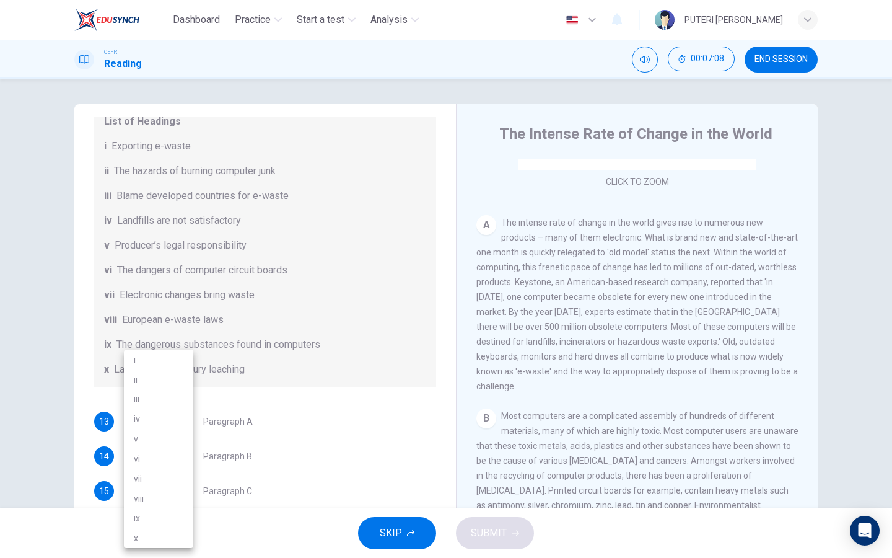
click at [185, 439] on body "Dashboard Practice Start a test Analysis English en ​ PUTERI IRDINA ARISYA BINT…" at bounding box center [446, 279] width 892 height 558
click at [180, 472] on li "vii" at bounding box center [158, 478] width 69 height 20
type input "vii"
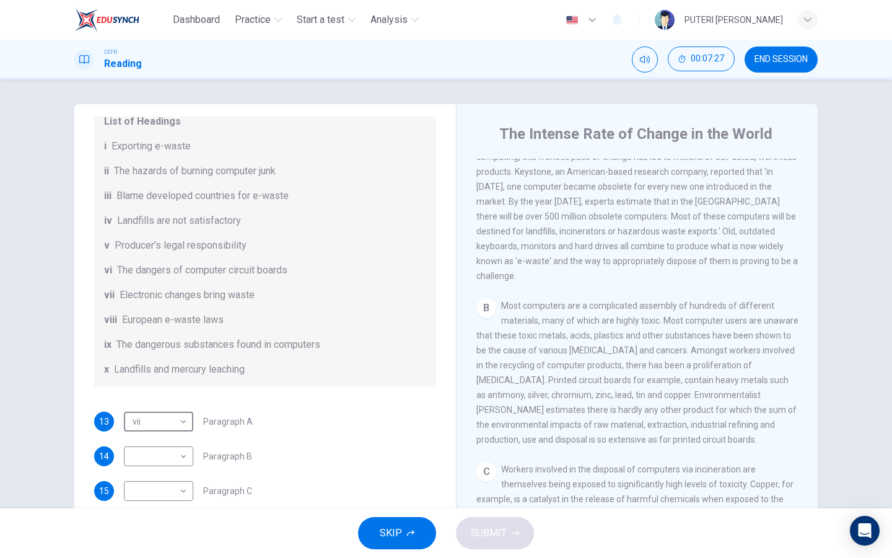
scroll to position [316, 0]
click at [168, 468] on body "Dashboard Practice Start a test Analysis English en ​ PUTERI IRDINA ARISYA BINT…" at bounding box center [446, 279] width 892 height 558
click at [171, 515] on li "ix" at bounding box center [158, 518] width 69 height 20
type input "ix"
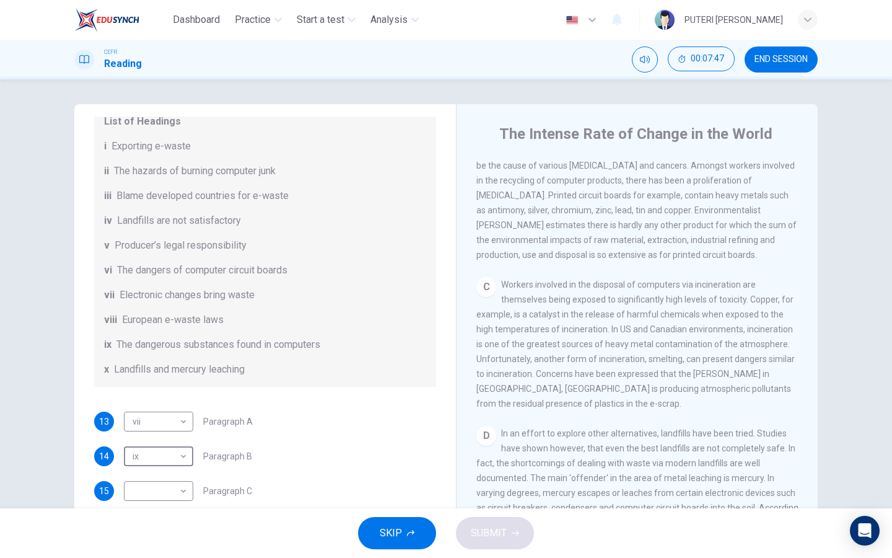
scroll to position [500, 0]
click at [180, 502] on body "Dashboard Practice Start a test Analysis English en ​ PUTERI IRDINA ARISYA BINT…" at bounding box center [446, 279] width 892 height 558
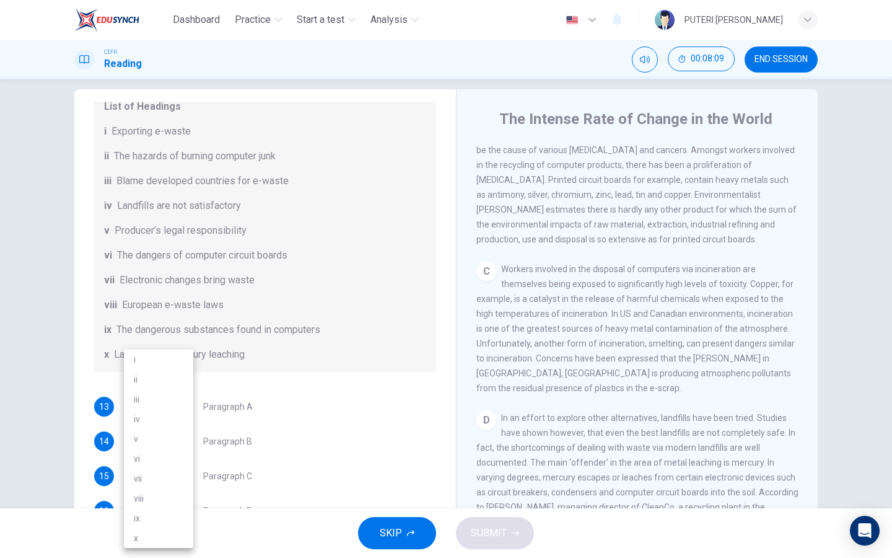
click at [169, 385] on li "ii" at bounding box center [158, 379] width 69 height 20
type input "ii"
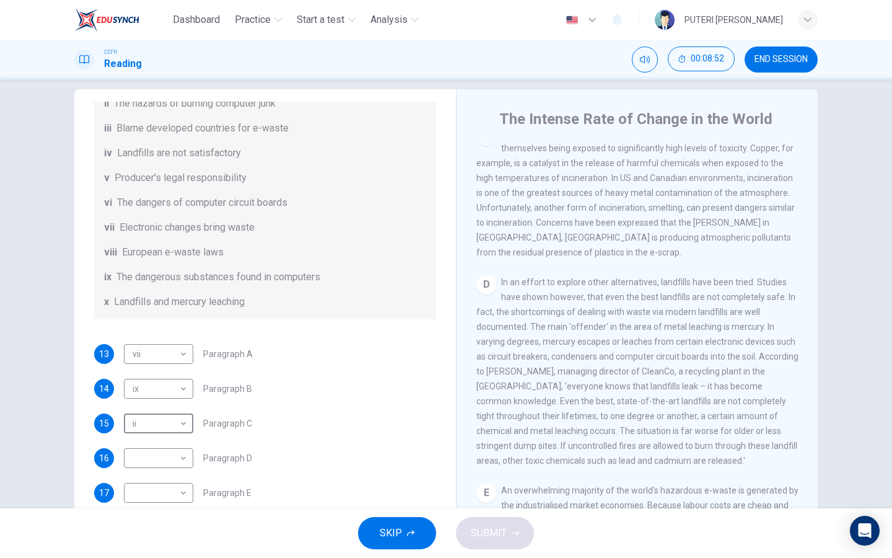
scroll to position [215, 0]
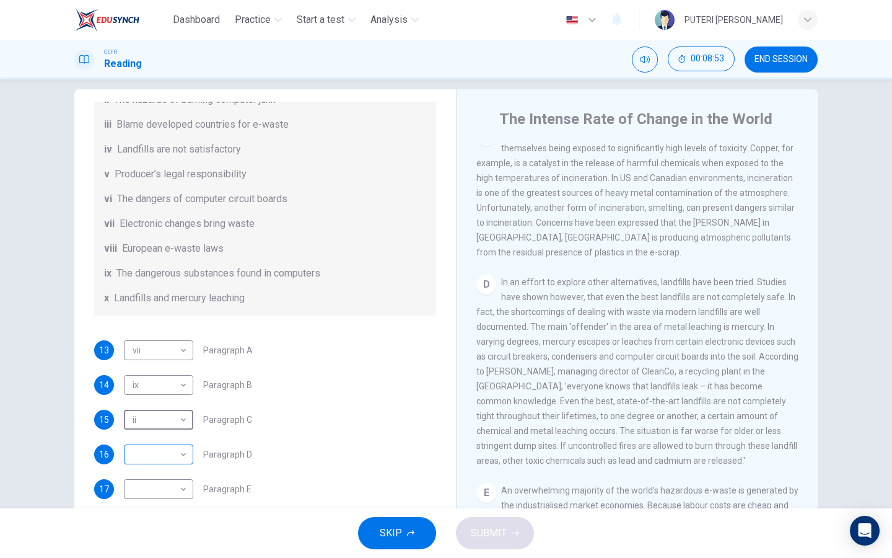
click at [176, 467] on body "Dashboard Practice Start a test Analysis English en ​ PUTERI IRDINA ARISYA BINT…" at bounding box center [446, 279] width 892 height 558
click at [173, 421] on li "iv" at bounding box center [158, 419] width 69 height 20
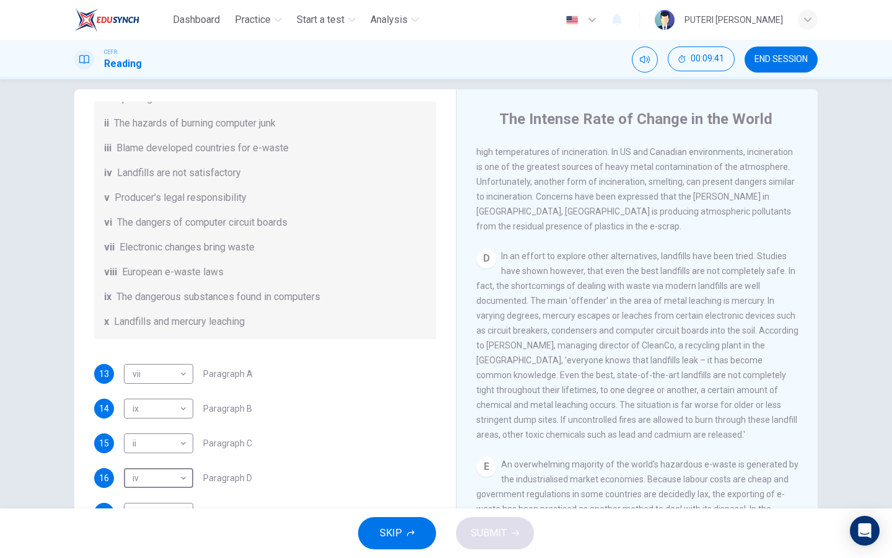
scroll to position [209, 0]
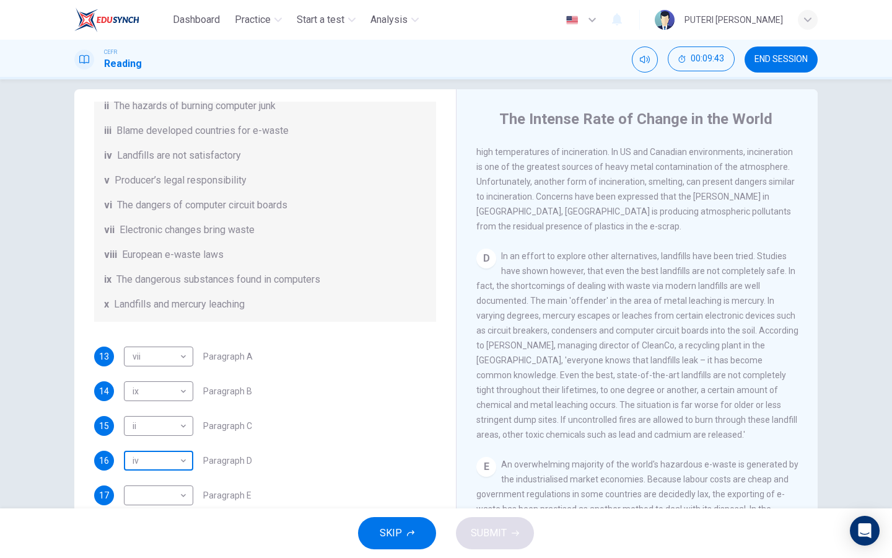
click at [179, 478] on body "Dashboard Practice Start a test Analysis English en ​ PUTERI IRDINA ARISYA BINT…" at bounding box center [446, 279] width 892 height 558
click at [175, 530] on li "x" at bounding box center [158, 538] width 69 height 20
type input "x"
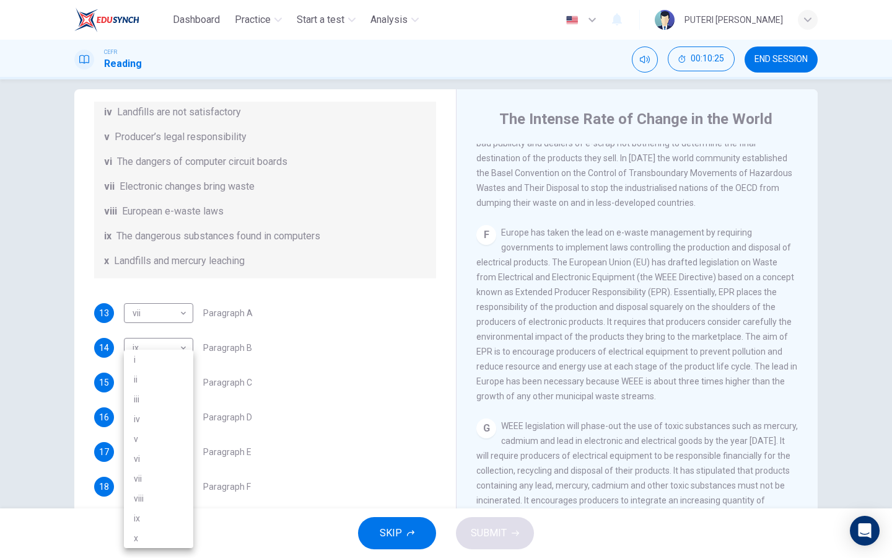
scroll to position [25, 0]
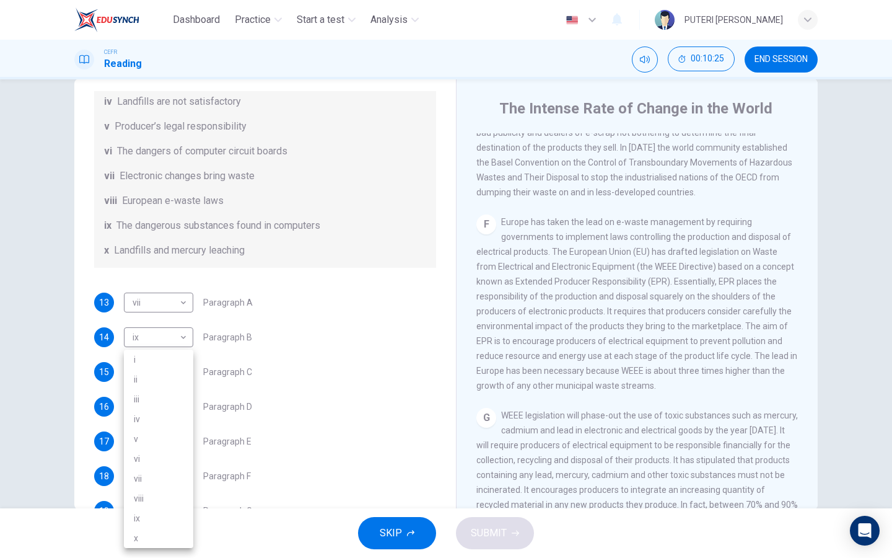
click at [182, 500] on body "Dashboard Practice Start a test Analysis English en ​ PUTERI IRDINA ARISYA BINT…" at bounding box center [446, 279] width 892 height 558
click at [180, 496] on li "viii" at bounding box center [158, 498] width 69 height 20
type input "viii"
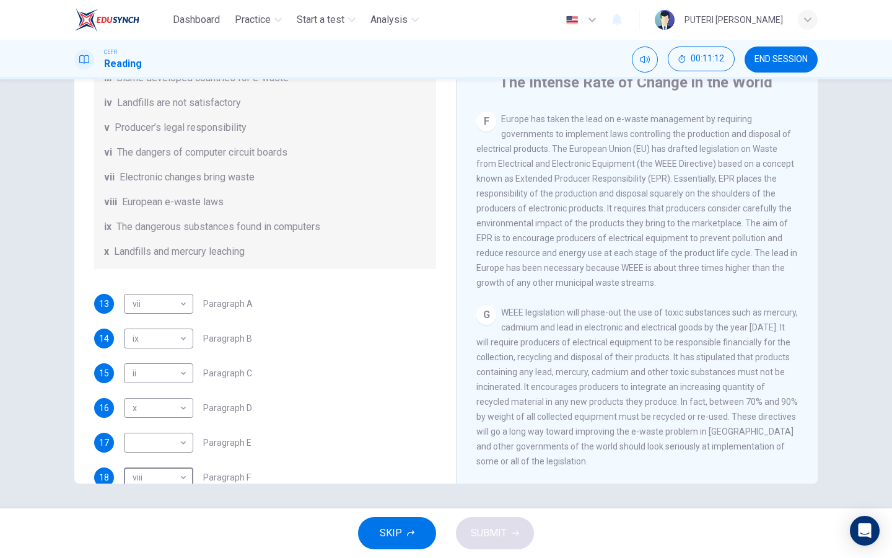
scroll to position [303, 0]
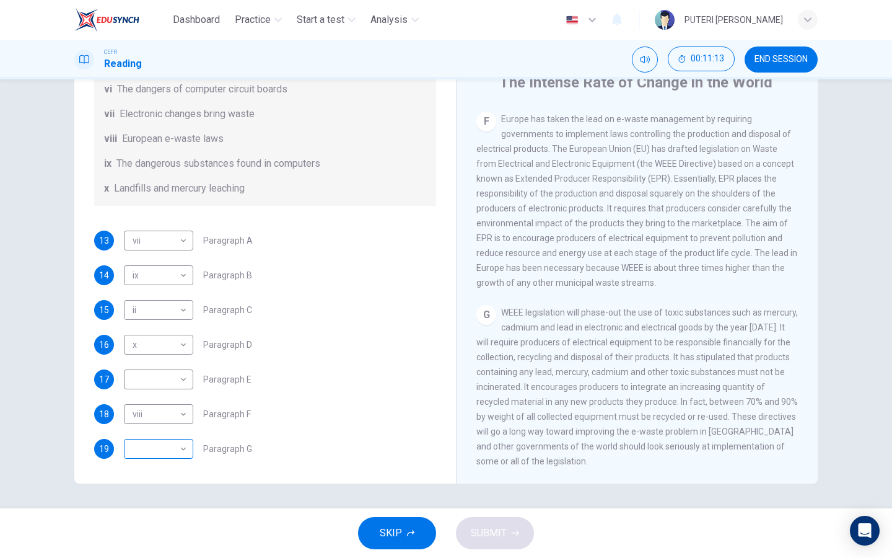
click at [189, 447] on div "​ ​" at bounding box center [158, 449] width 69 height 20
click at [172, 447] on body "Dashboard Practice Start a test Analysis English en ​ PUTERI IRDINA ARISYA BINT…" at bounding box center [446, 279] width 892 height 558
click at [162, 431] on li "v" at bounding box center [158, 439] width 69 height 20
type input "v"
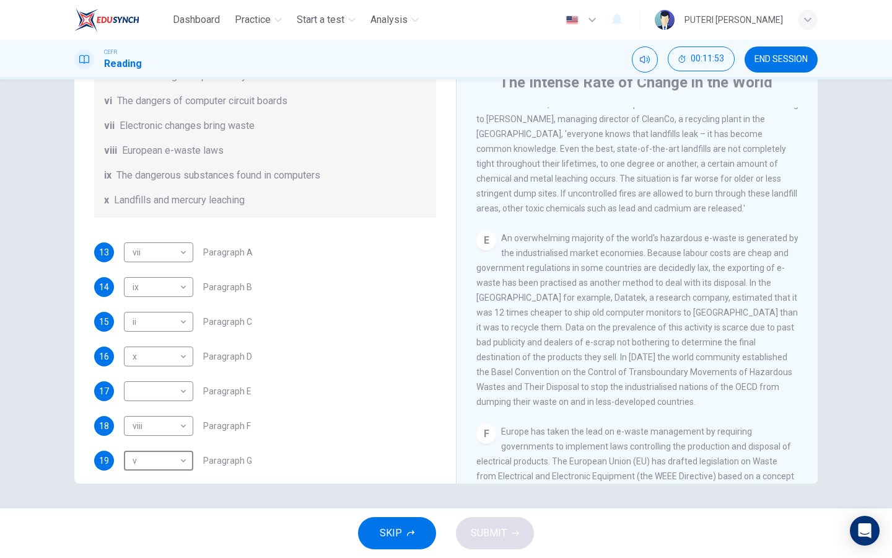
scroll to position [291, 0]
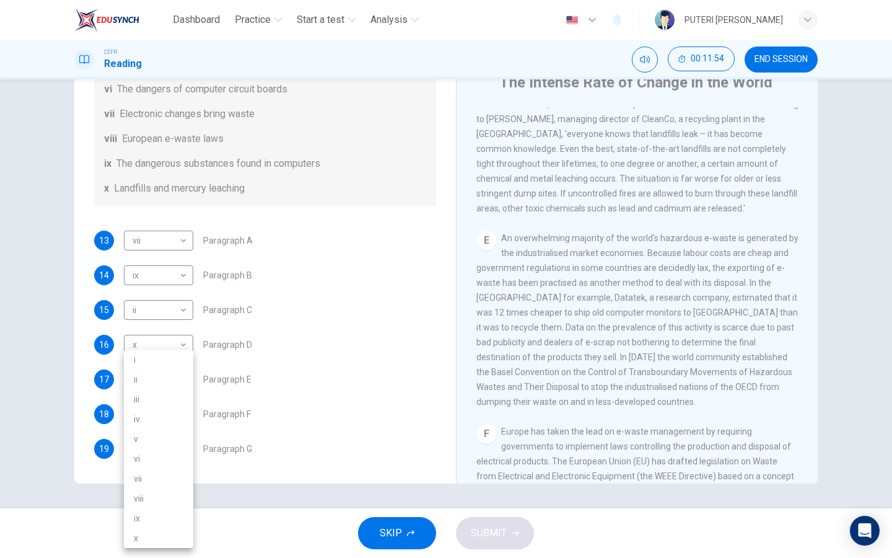
click at [168, 392] on body "Dashboard Practice Start a test Analysis English en ​ PUTERI IRDINA ARISYA BINT…" at bounding box center [446, 279] width 892 height 558
click at [160, 397] on li "iii" at bounding box center [158, 399] width 69 height 20
type input "iii"
click at [483, 543] on button "SUBMIT" at bounding box center [495, 533] width 78 height 32
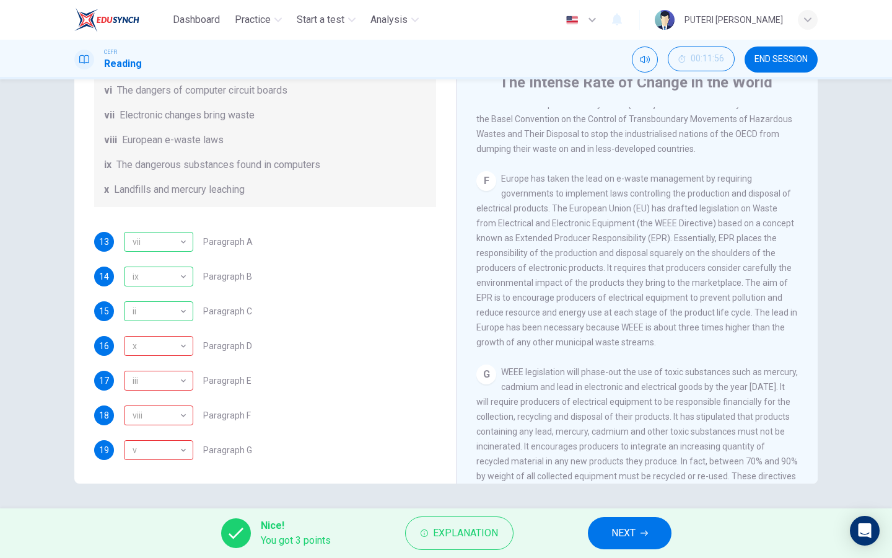
scroll to position [1096, 0]
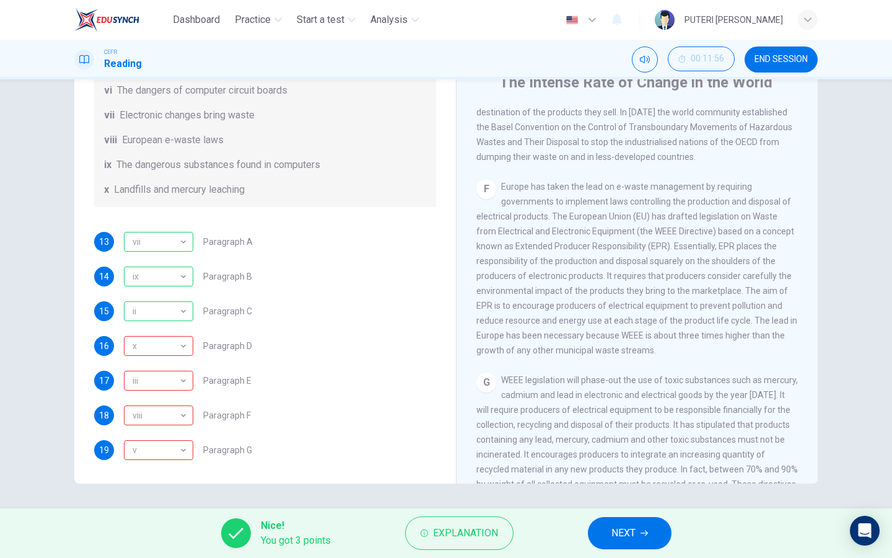
click at [610, 540] on button "NEXT" at bounding box center [630, 533] width 84 height 32
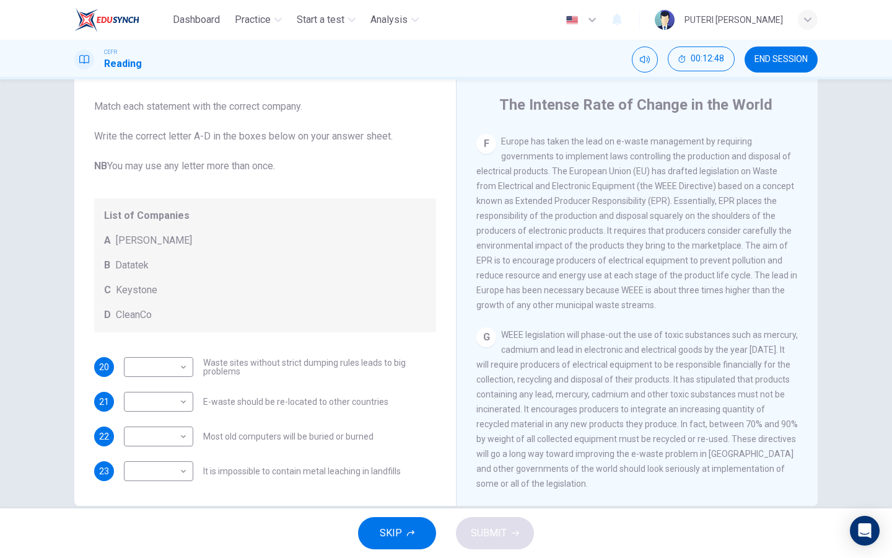
scroll to position [30, 0]
click at [762, 62] on span "END SESSION" at bounding box center [781, 60] width 53 height 10
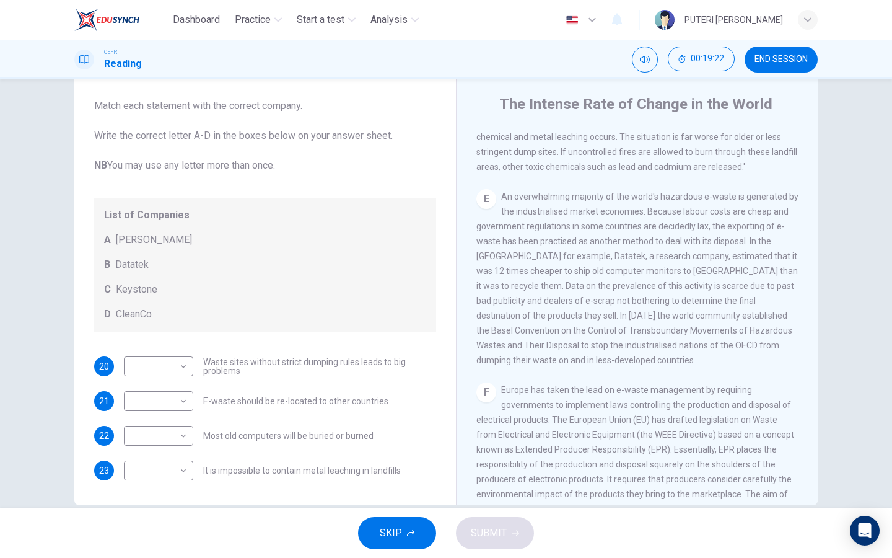
scroll to position [904, 0]
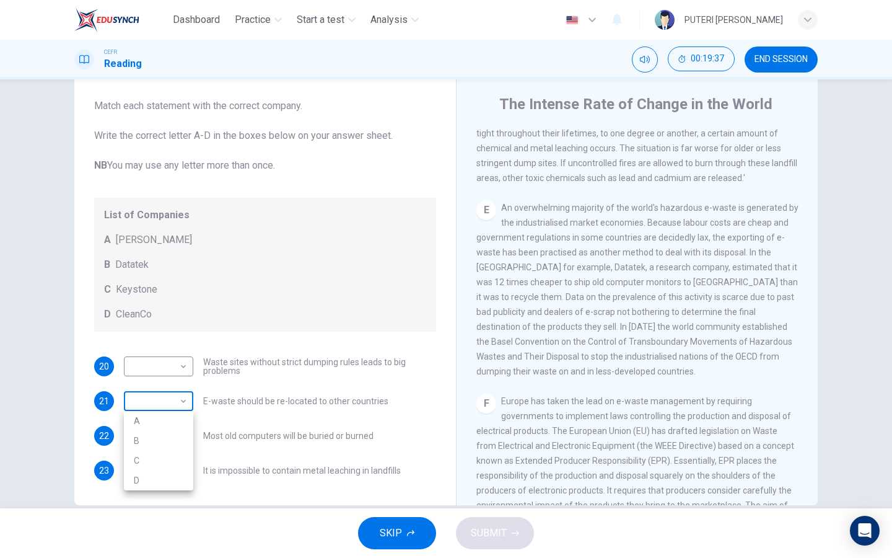
click at [181, 400] on body "Dashboard Practice Start a test Analysis English en ​ PUTERI IRDINA ARISYA BINT…" at bounding box center [446, 279] width 892 height 558
click at [174, 433] on li "B" at bounding box center [158, 441] width 69 height 20
type input "B"
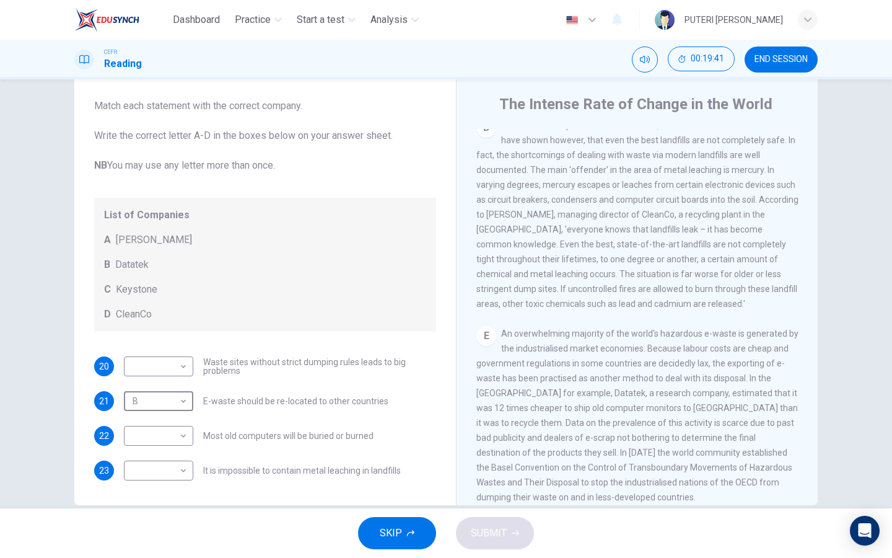
scroll to position [740, 0]
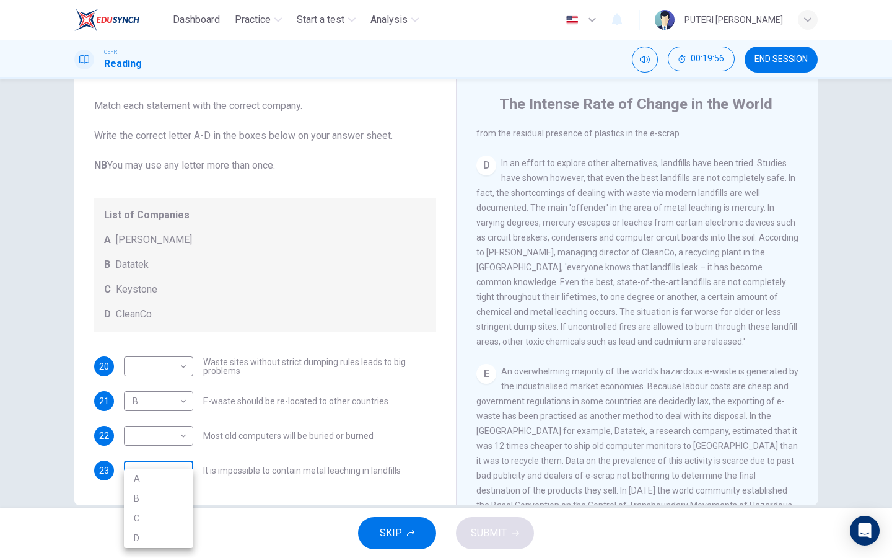
click at [177, 473] on body "Dashboard Practice Start a test Analysis English en ​ PUTERI IRDINA ARISYA BINT…" at bounding box center [446, 279] width 892 height 558
click at [175, 532] on li "D" at bounding box center [158, 538] width 69 height 20
type input "D"
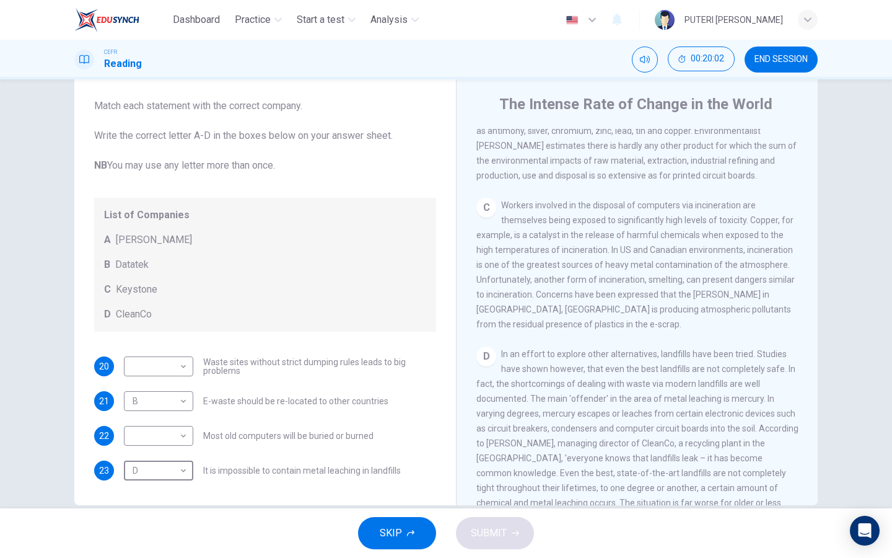
scroll to position [547, 0]
click at [172, 430] on body "Dashboard Practice Start a test Analysis English en ​ PUTERI IRDINA ARISYA BINT…" at bounding box center [446, 279] width 892 height 558
click at [169, 454] on li "A" at bounding box center [158, 456] width 69 height 20
type input "A"
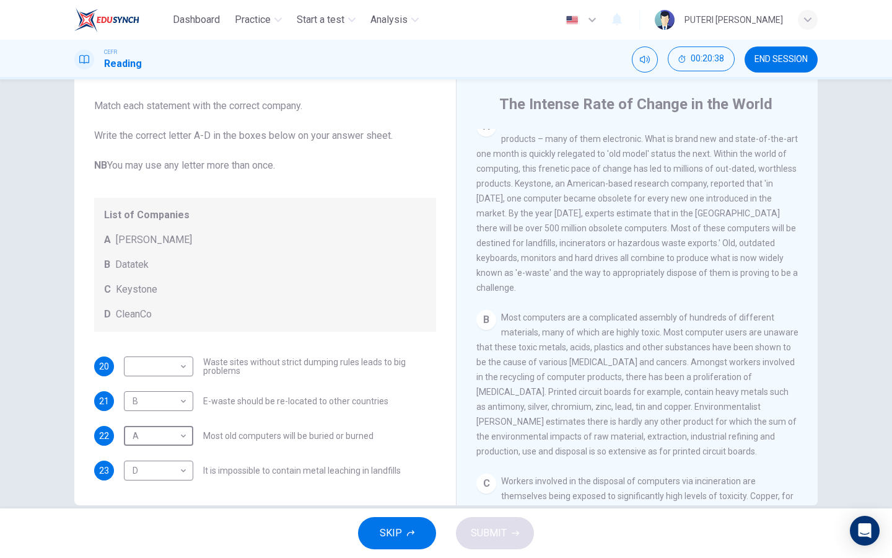
scroll to position [255, 0]
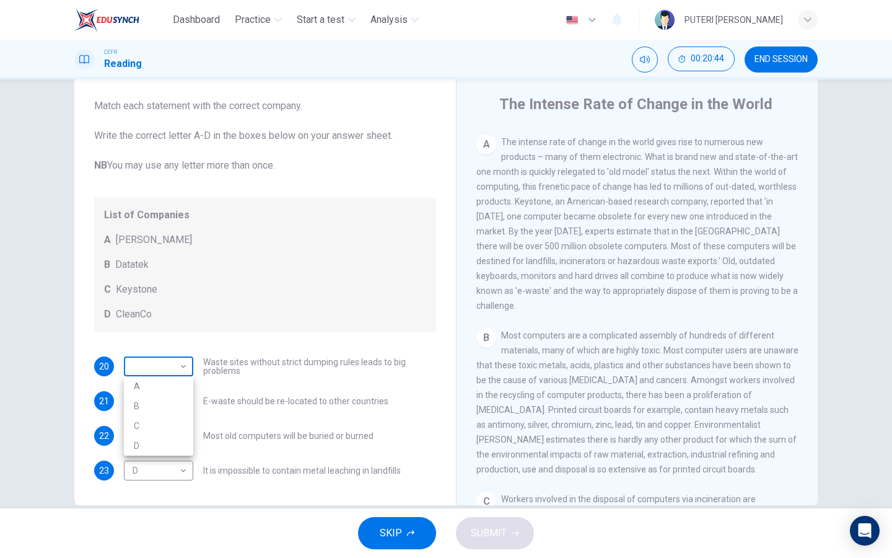
click at [163, 372] on body "Dashboard Practice Start a test Analysis English en ​ PUTERI IRDINA ARISYA BINT…" at bounding box center [446, 279] width 892 height 558
click at [165, 422] on li "C" at bounding box center [158, 426] width 69 height 20
type input "C"
click at [499, 539] on span "SUBMIT" at bounding box center [489, 532] width 36 height 17
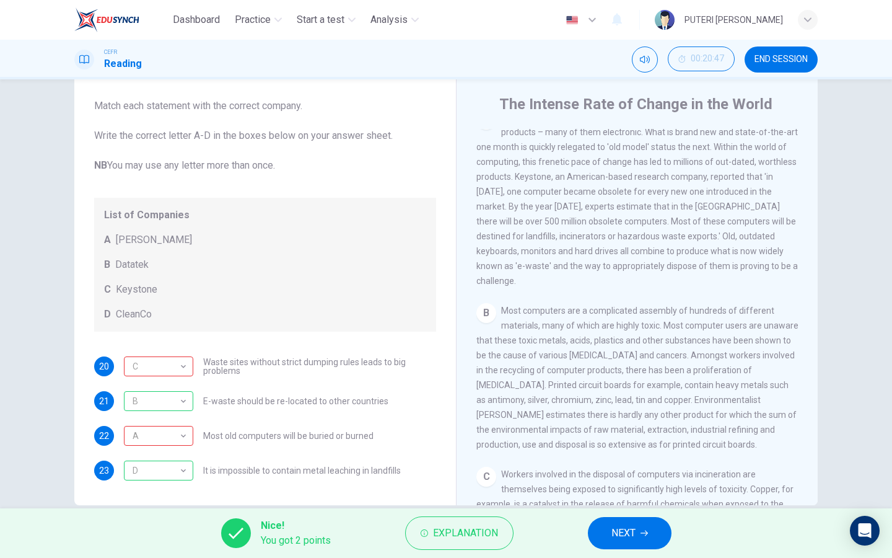
scroll to position [220, 0]
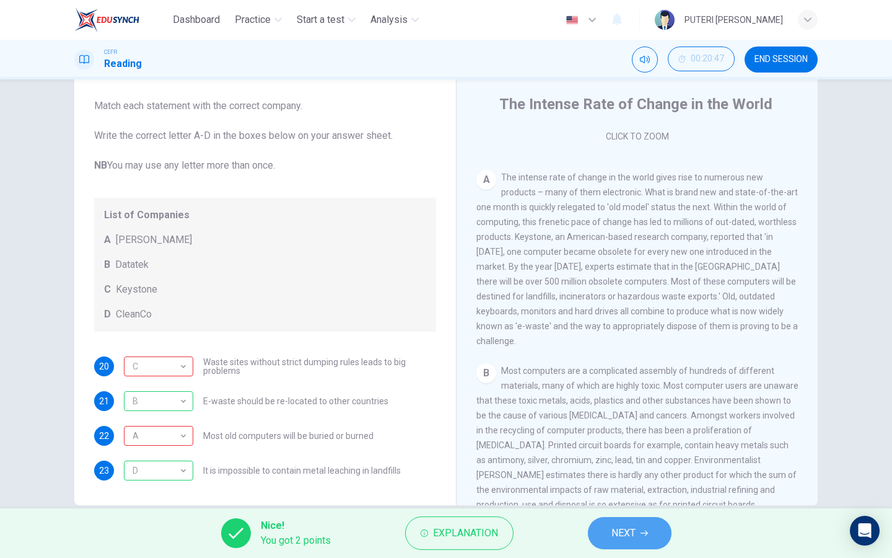
click at [631, 527] on span "NEXT" at bounding box center [624, 532] width 24 height 17
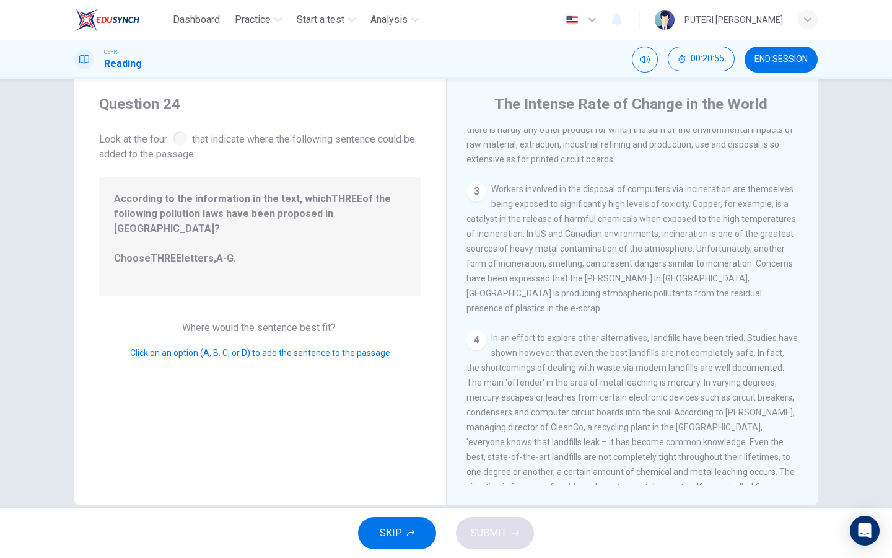
scroll to position [0, 0]
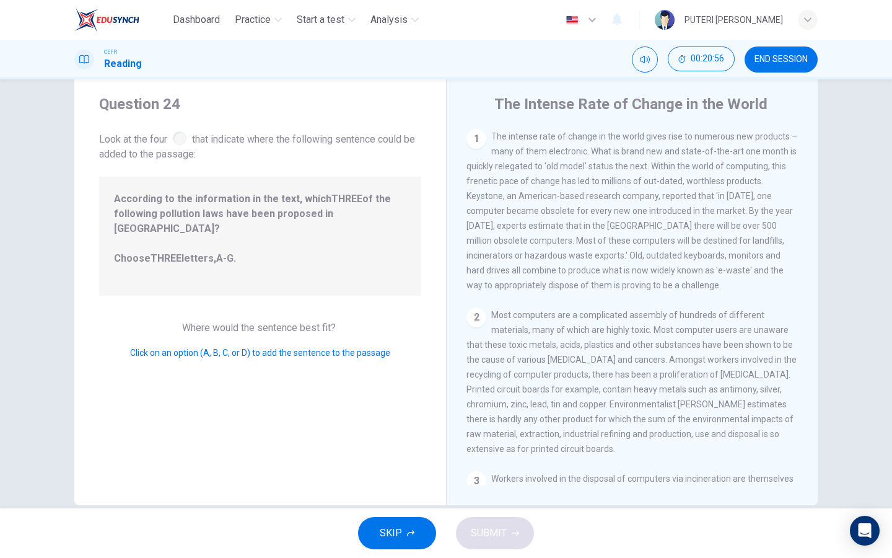
click at [404, 540] on button "SKIP" at bounding box center [397, 533] width 78 height 32
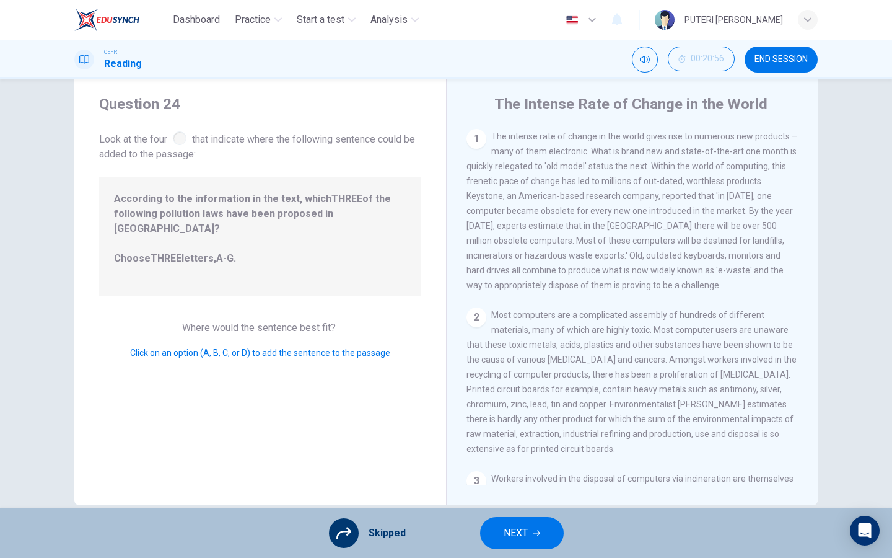
click at [540, 532] on button "NEXT" at bounding box center [522, 533] width 84 height 32
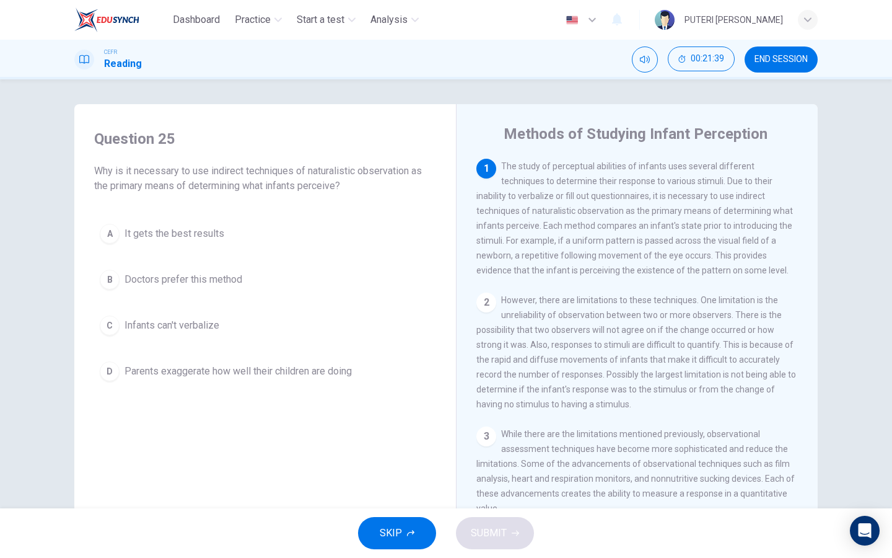
click at [219, 312] on button "C Infants can't verbalize" at bounding box center [265, 325] width 342 height 31
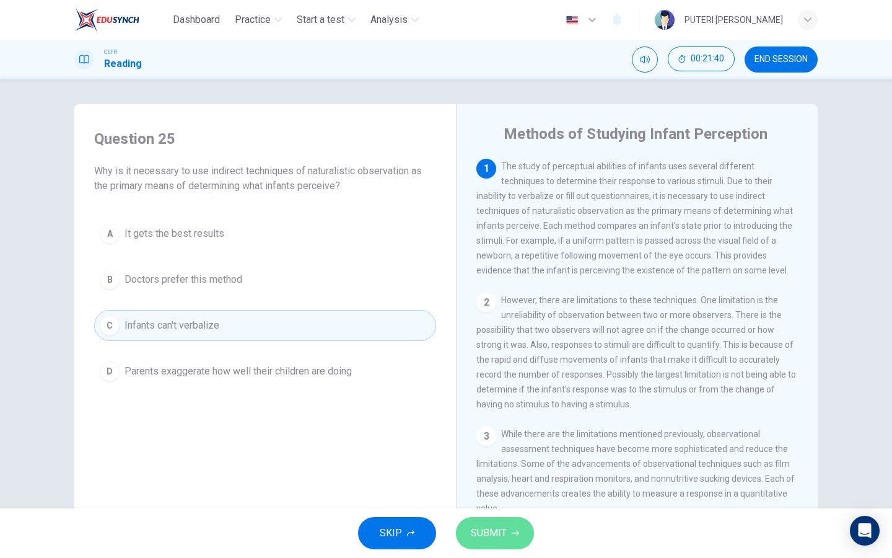
click at [498, 535] on span "SUBMIT" at bounding box center [489, 532] width 36 height 17
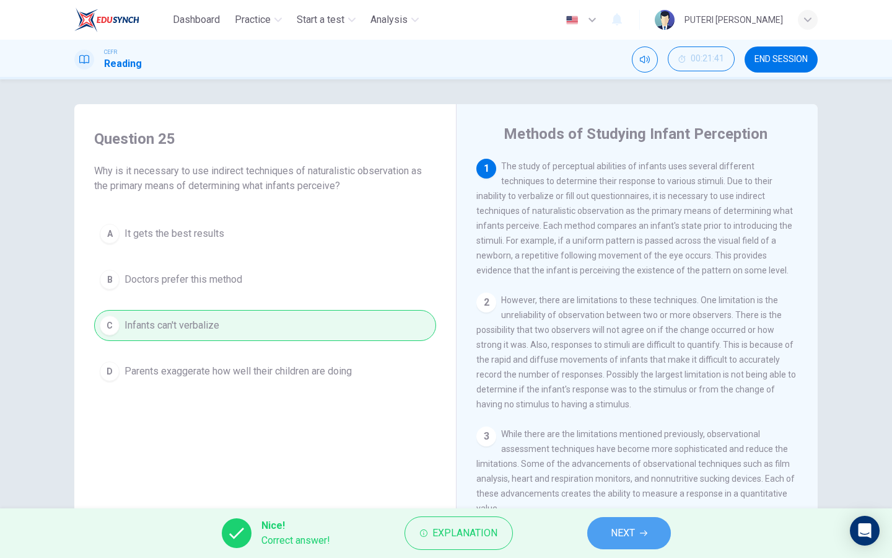
click at [624, 533] on span "NEXT" at bounding box center [623, 532] width 24 height 17
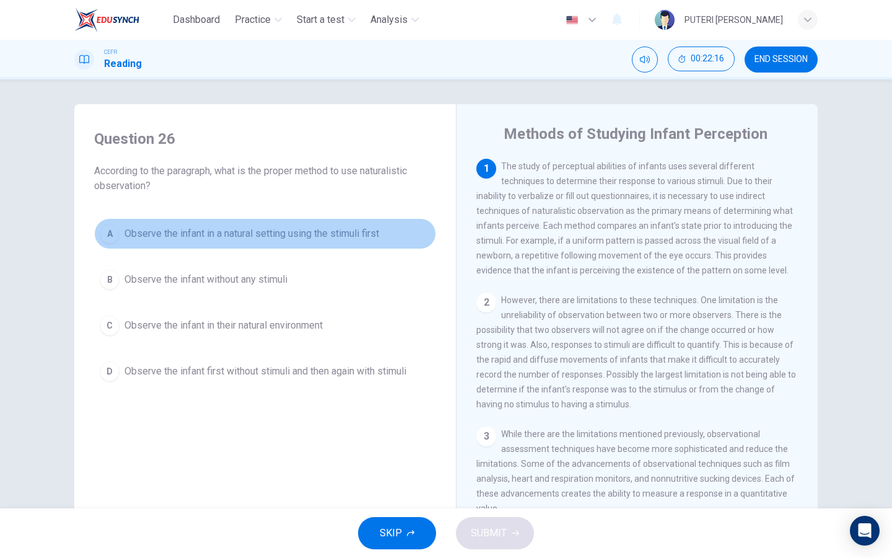
click at [359, 227] on span "Observe the infant in a natural setting using the stimuli first" at bounding box center [252, 233] width 255 height 15
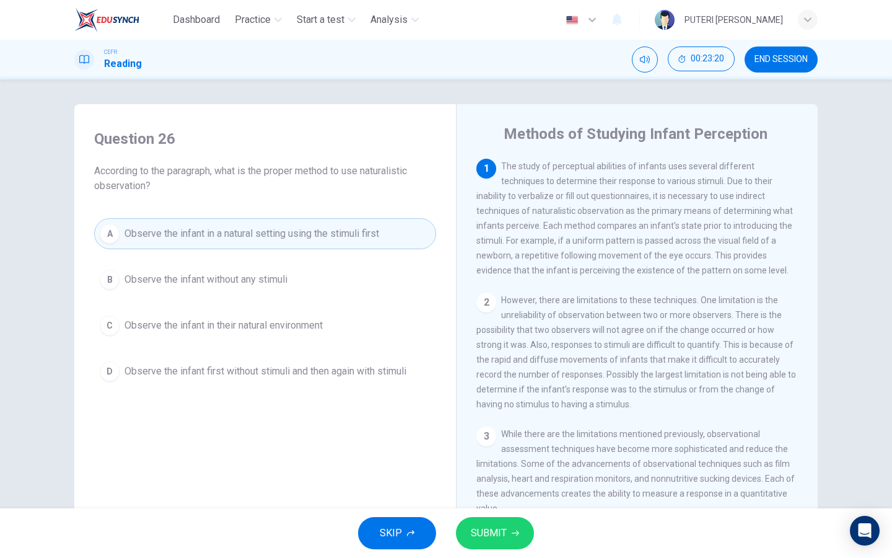
click at [490, 524] on span "SUBMIT" at bounding box center [489, 532] width 36 height 17
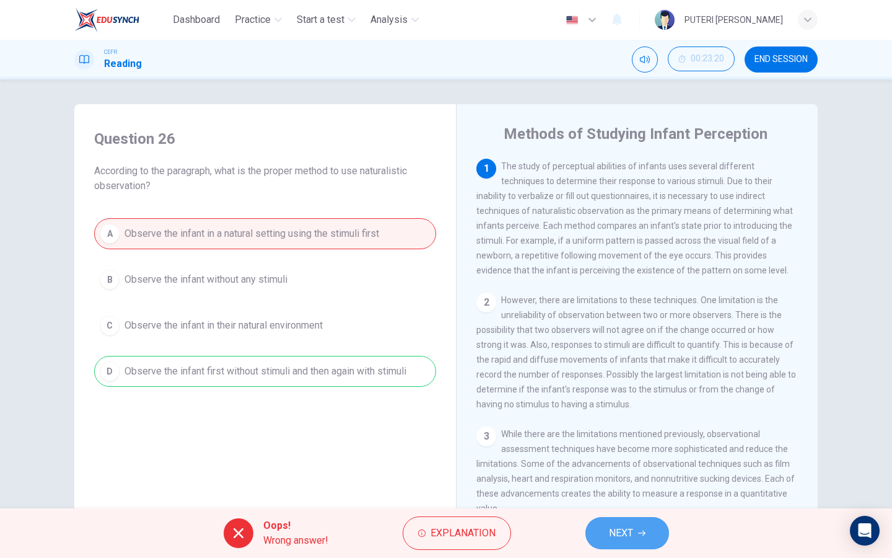
click at [615, 525] on span "NEXT" at bounding box center [621, 532] width 24 height 17
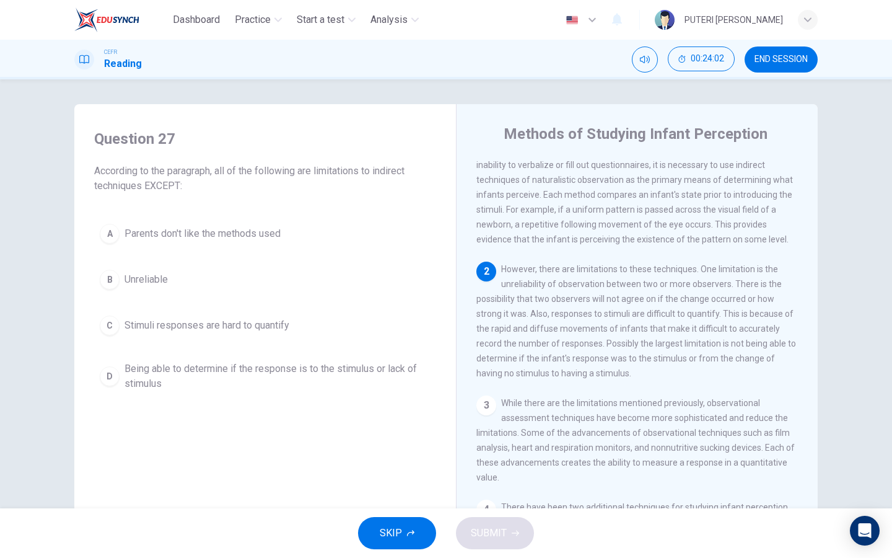
scroll to position [34, 0]
click at [312, 234] on button "A Parents don't like the methods used" at bounding box center [265, 233] width 342 height 31
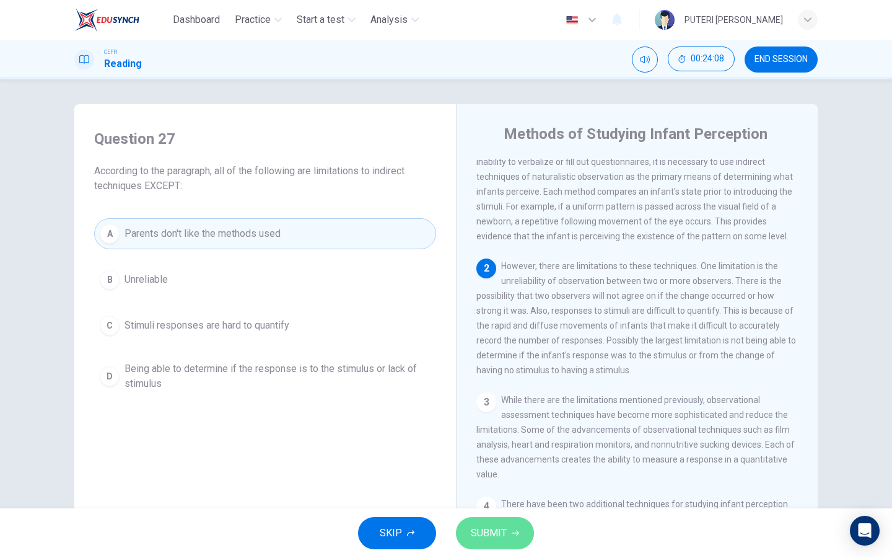
click at [492, 535] on span "SUBMIT" at bounding box center [489, 532] width 36 height 17
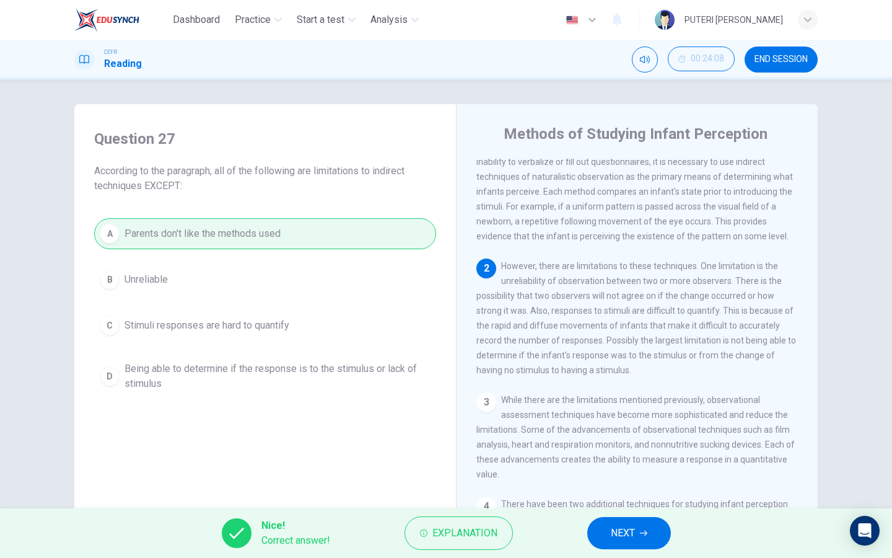
click at [649, 530] on button "NEXT" at bounding box center [629, 533] width 84 height 32
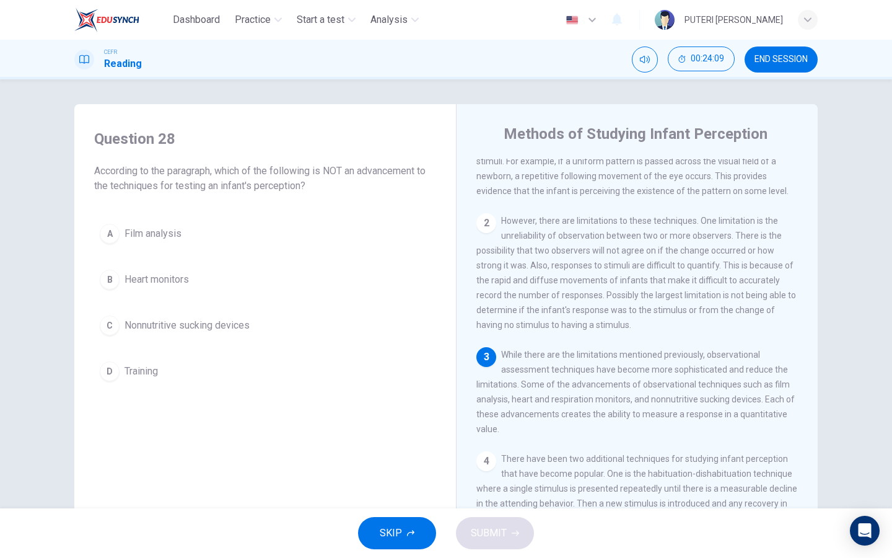
scroll to position [90, 0]
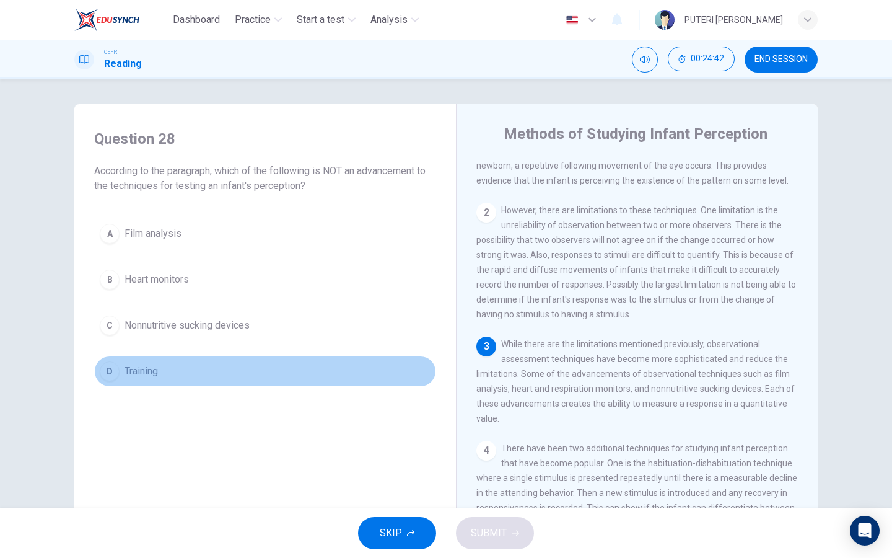
click at [247, 376] on button "D Training" at bounding box center [265, 371] width 342 height 31
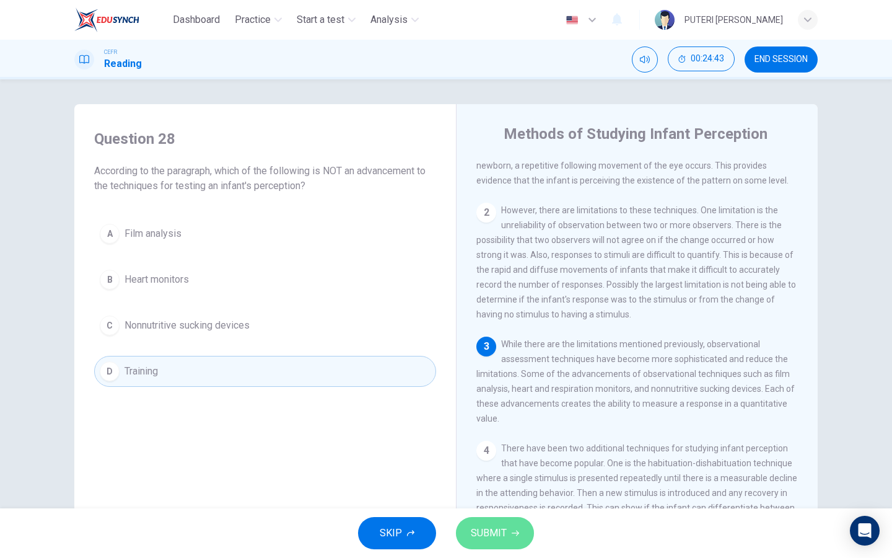
click at [478, 546] on button "SUBMIT" at bounding box center [495, 533] width 78 height 32
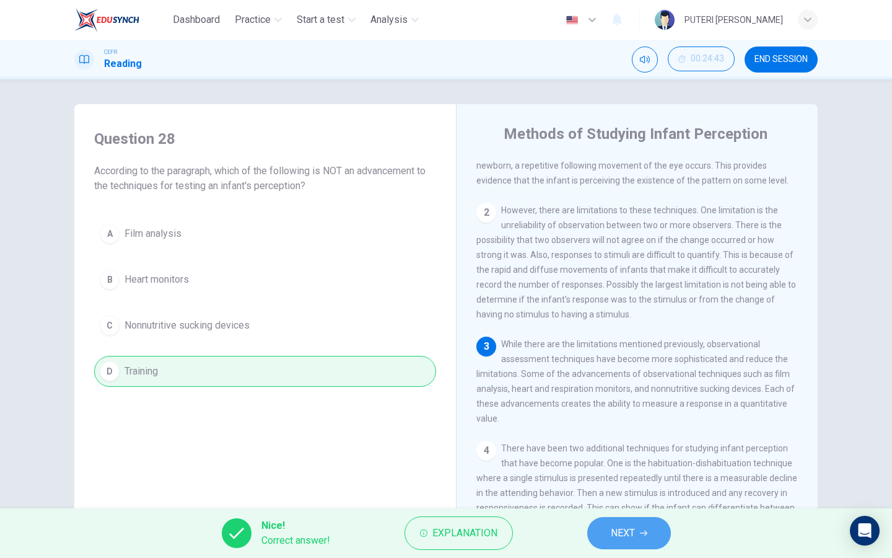
click at [622, 536] on span "NEXT" at bounding box center [623, 532] width 24 height 17
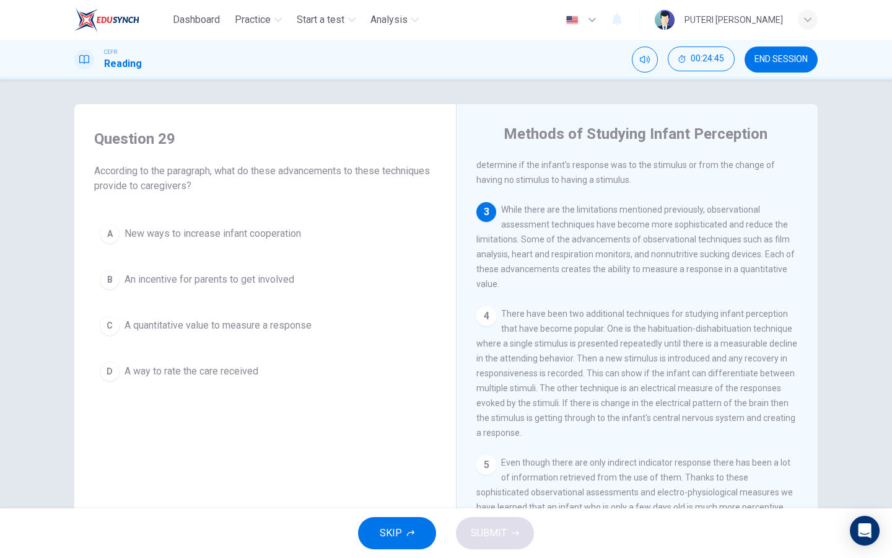
scroll to position [227, 0]
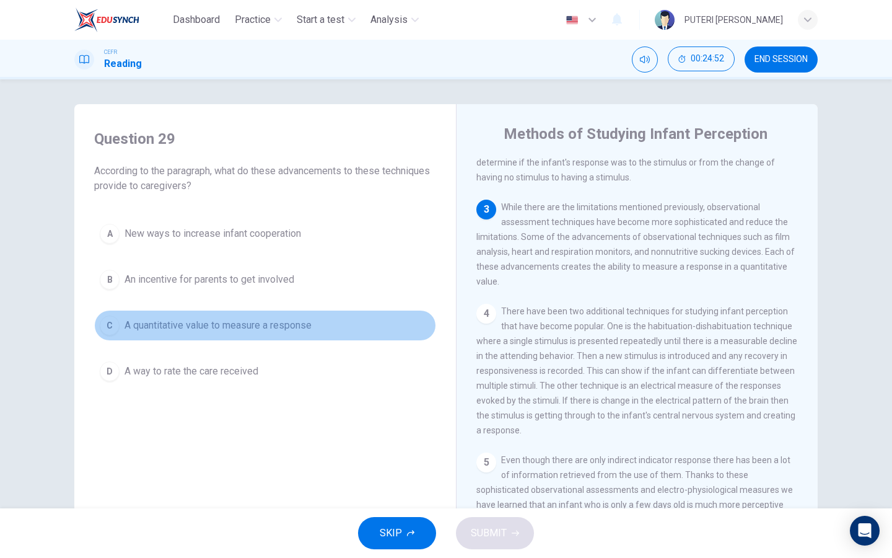
click at [307, 328] on span "A quantitative value to measure a response" at bounding box center [218, 325] width 187 height 15
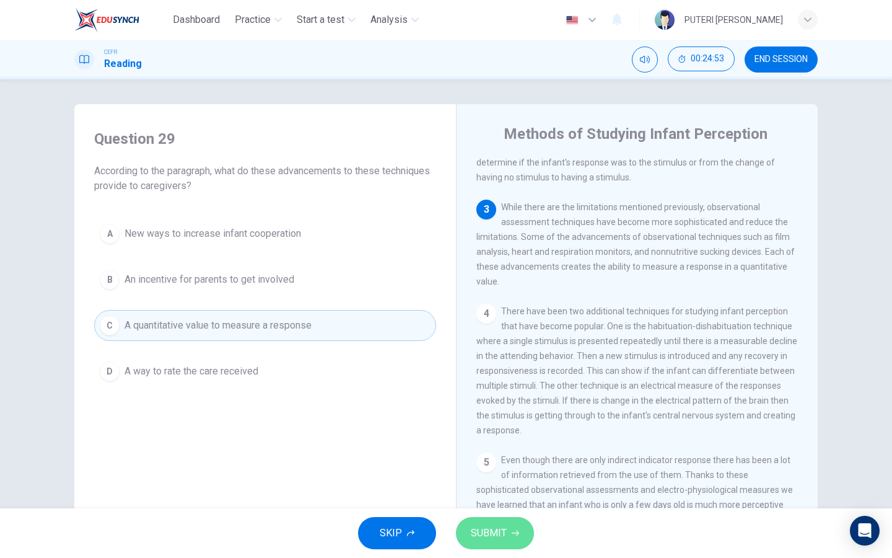
click at [481, 543] on button "SUBMIT" at bounding box center [495, 533] width 78 height 32
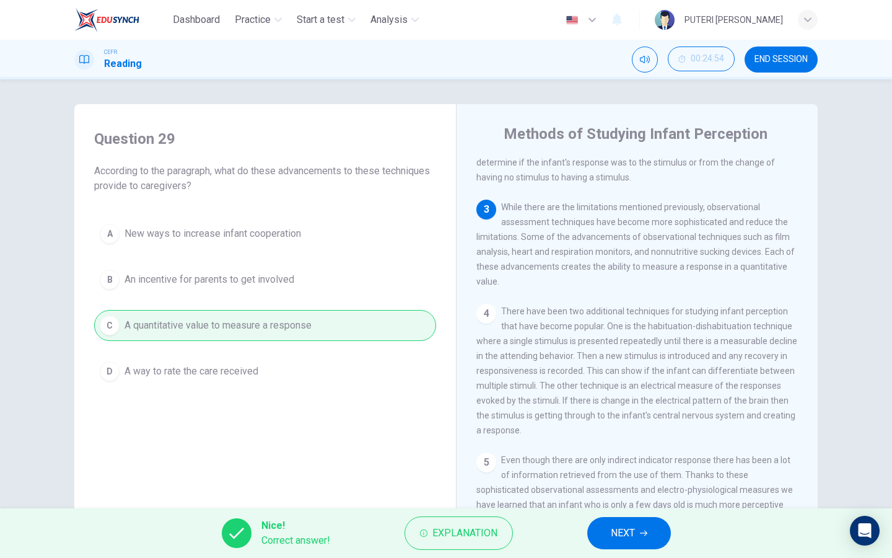
click at [604, 535] on button "NEXT" at bounding box center [629, 533] width 84 height 32
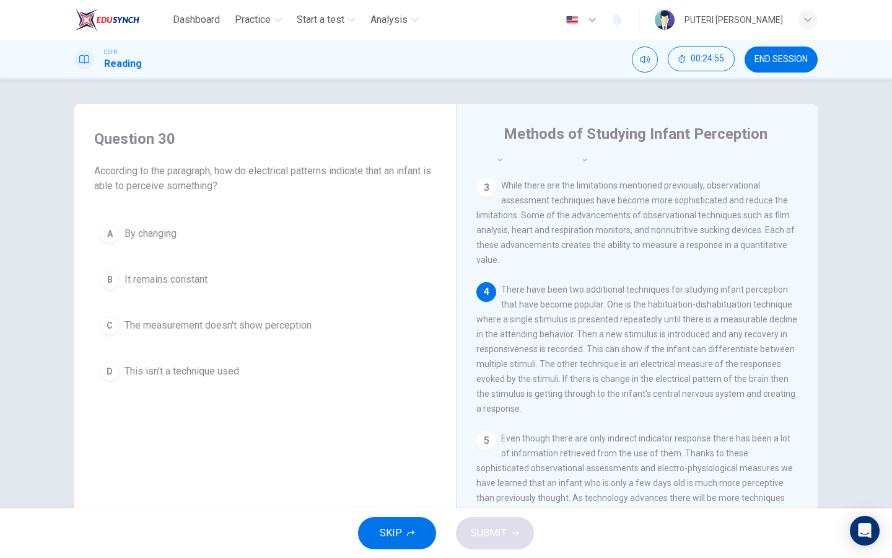
scroll to position [271, 0]
click at [281, 229] on button "A By changing" at bounding box center [265, 233] width 342 height 31
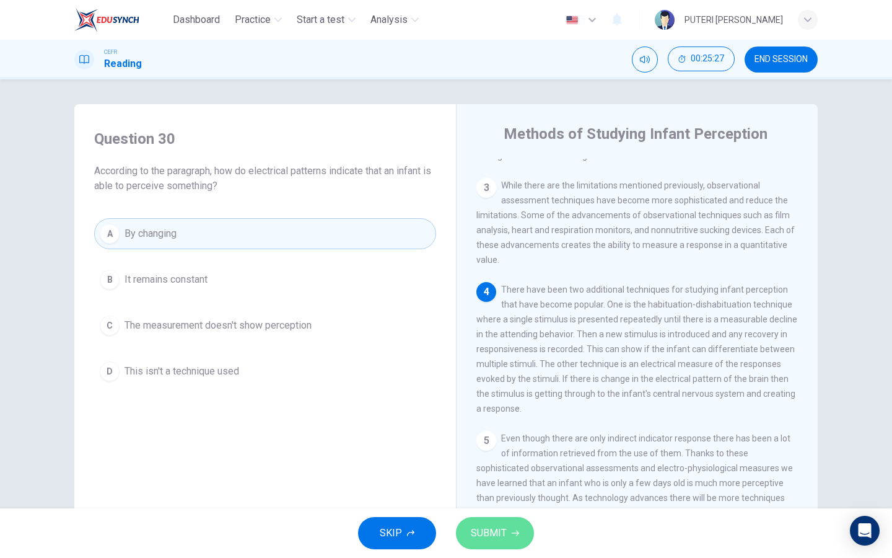
click at [486, 542] on button "SUBMIT" at bounding box center [495, 533] width 78 height 32
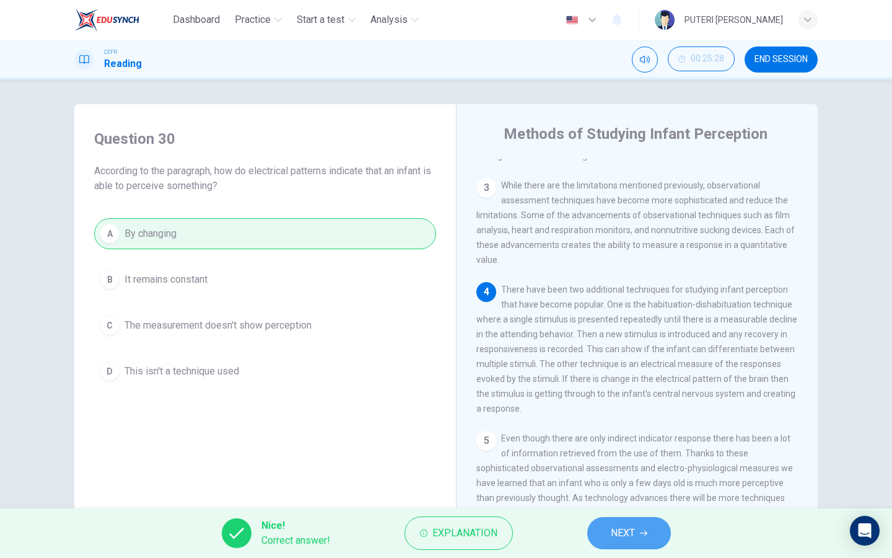
click at [624, 545] on button "NEXT" at bounding box center [629, 533] width 84 height 32
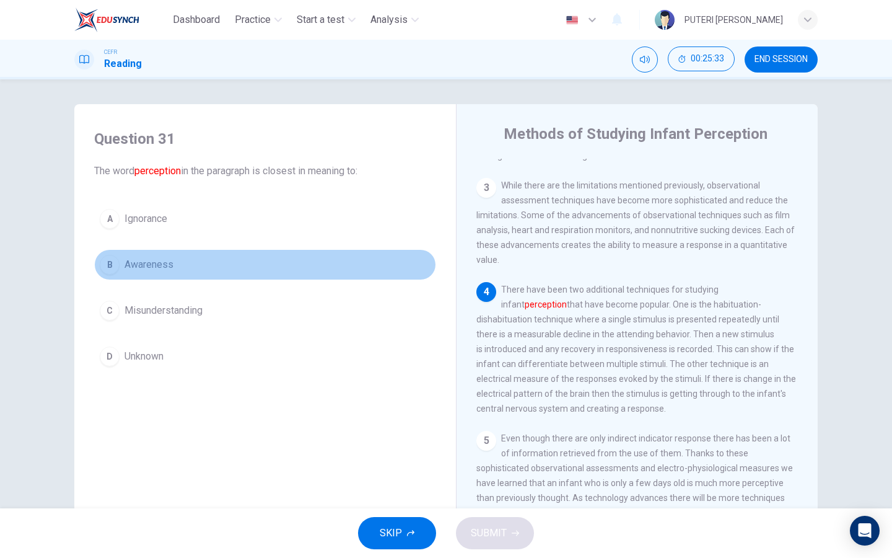
click at [250, 270] on button "B Awareness" at bounding box center [265, 264] width 342 height 31
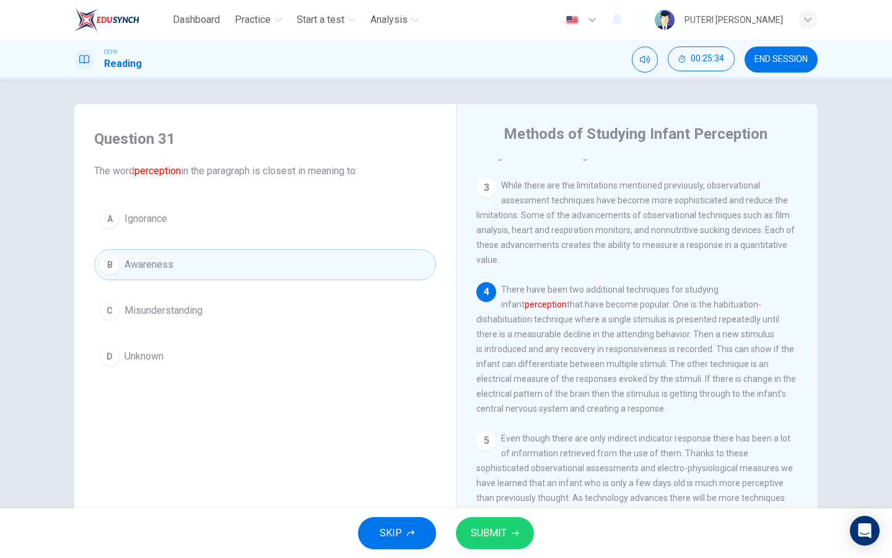
click at [506, 524] on button "SUBMIT" at bounding box center [495, 533] width 78 height 32
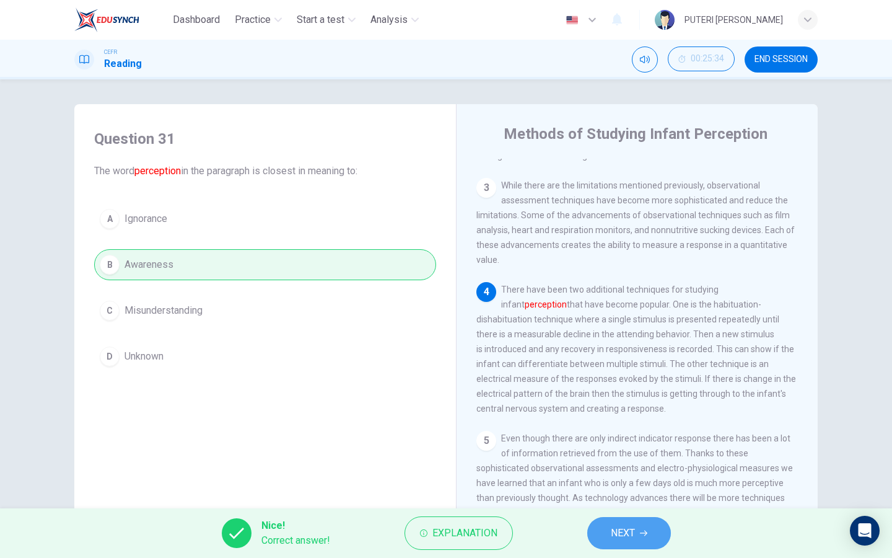
click at [607, 543] on button "NEXT" at bounding box center [629, 533] width 84 height 32
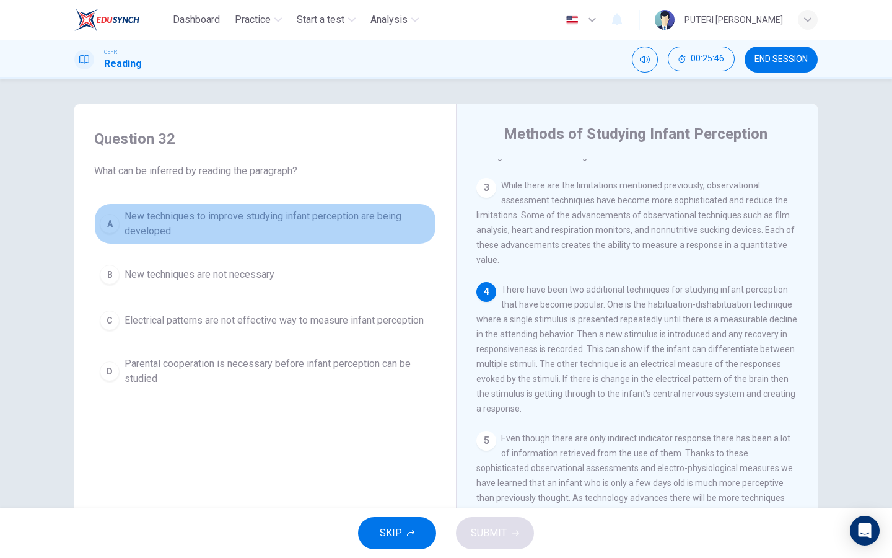
click at [304, 221] on span "New techniques to improve studying infant perception are being developed" at bounding box center [278, 224] width 306 height 30
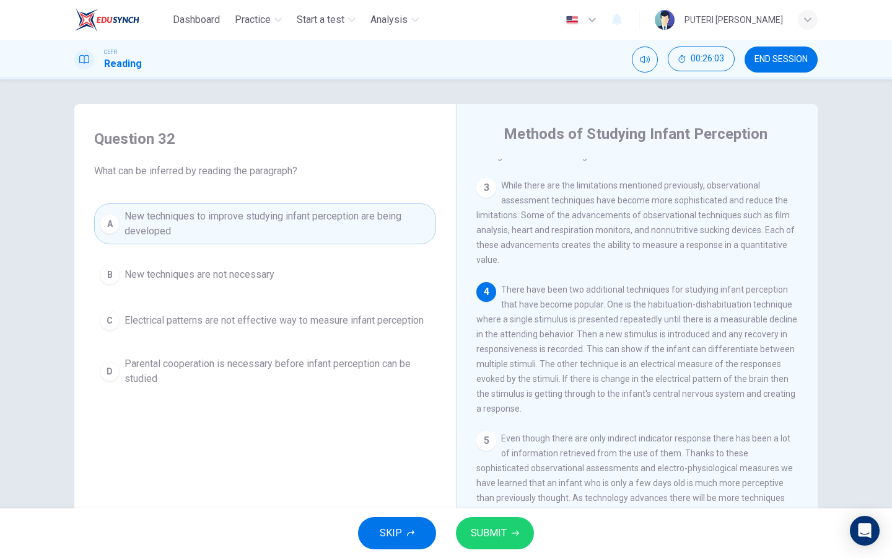
click at [493, 537] on span "SUBMIT" at bounding box center [489, 532] width 36 height 17
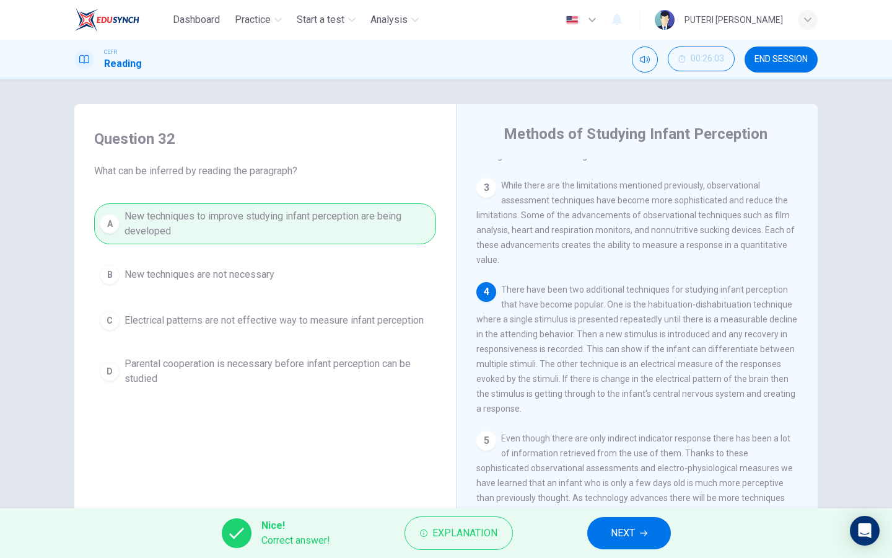
click at [618, 521] on button "NEXT" at bounding box center [629, 533] width 84 height 32
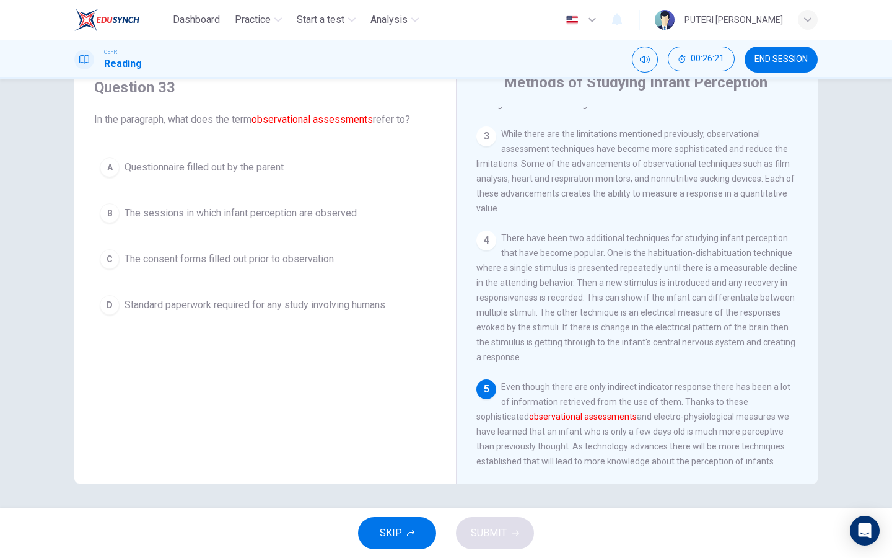
click at [330, 202] on button "B The sessions in which infant perception are observed" at bounding box center [265, 213] width 342 height 31
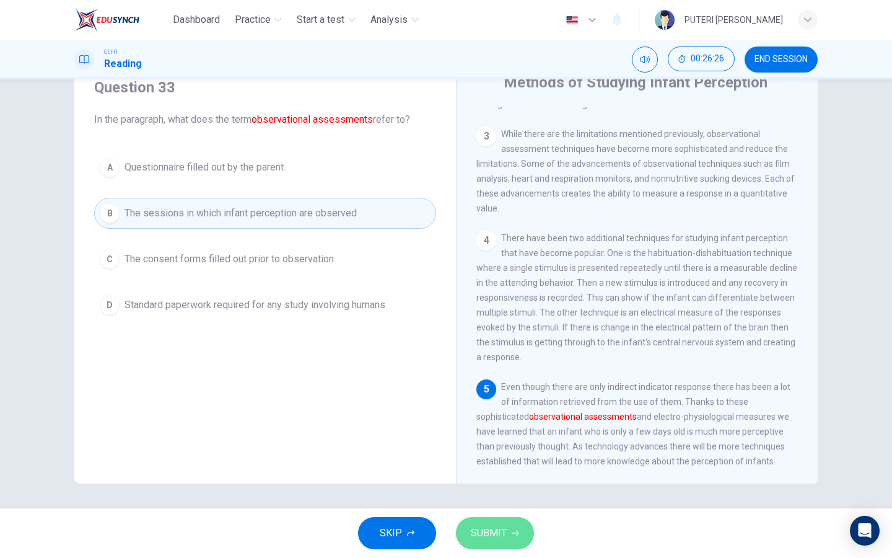
click at [500, 525] on span "SUBMIT" at bounding box center [489, 532] width 36 height 17
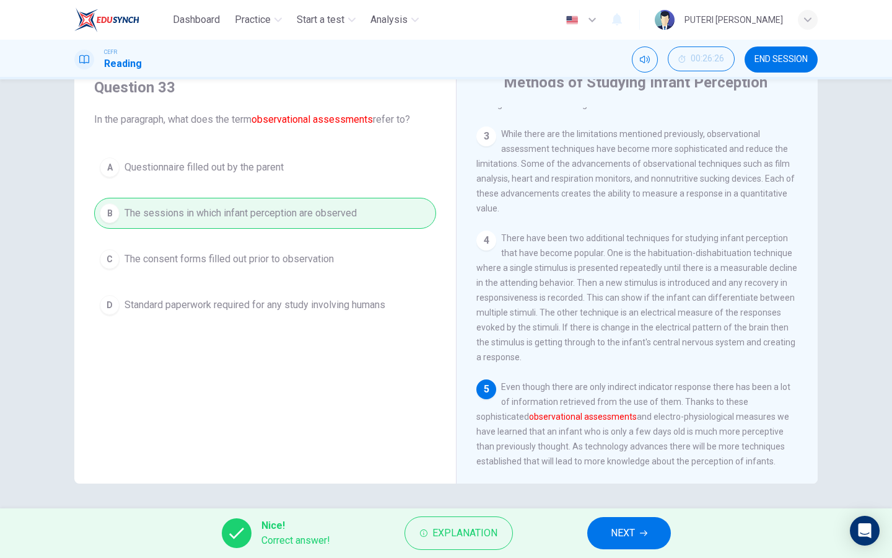
click at [634, 534] on span "NEXT" at bounding box center [623, 532] width 24 height 17
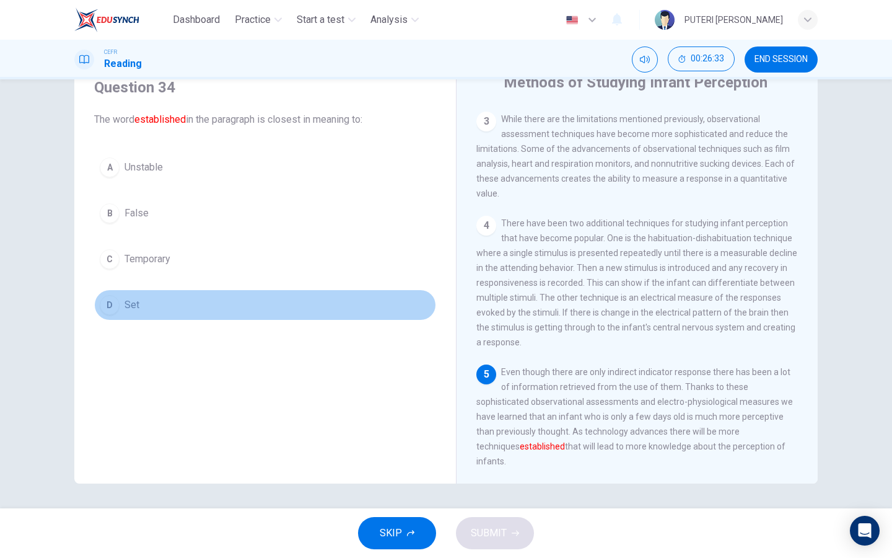
click at [240, 310] on button "D Set" at bounding box center [265, 304] width 342 height 31
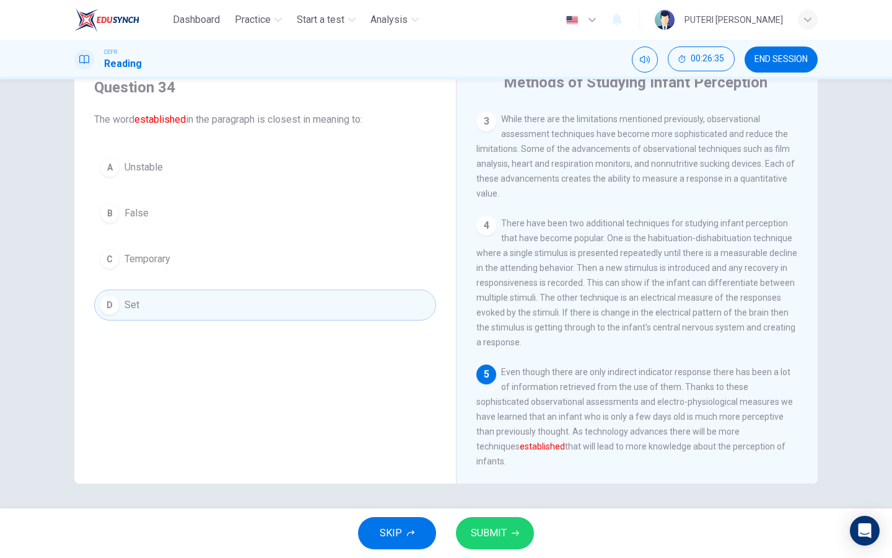
click at [478, 527] on span "SUBMIT" at bounding box center [489, 532] width 36 height 17
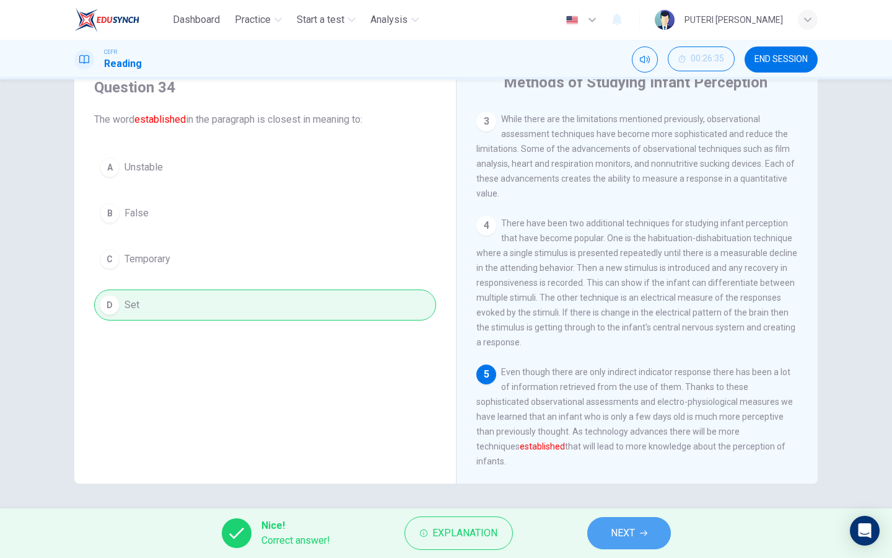
click at [631, 535] on span "NEXT" at bounding box center [623, 532] width 24 height 17
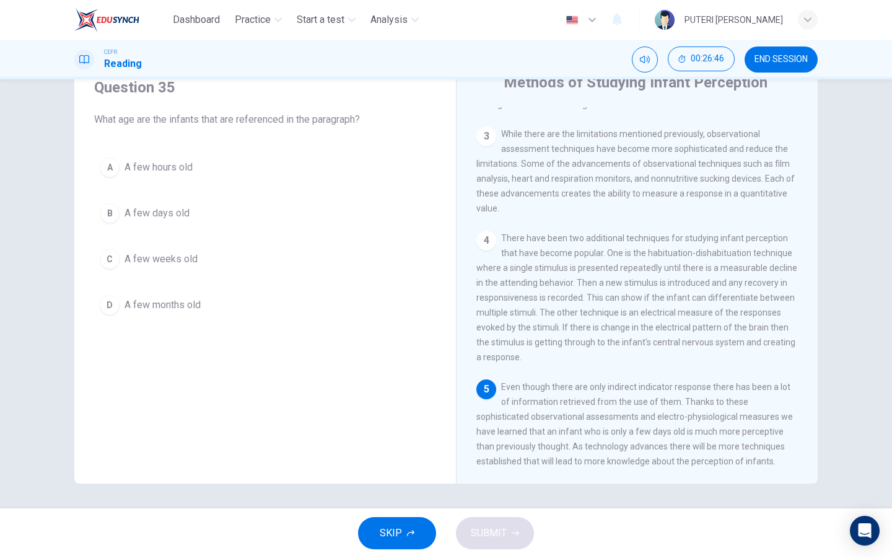
click at [216, 216] on button "B A few days old" at bounding box center [265, 213] width 342 height 31
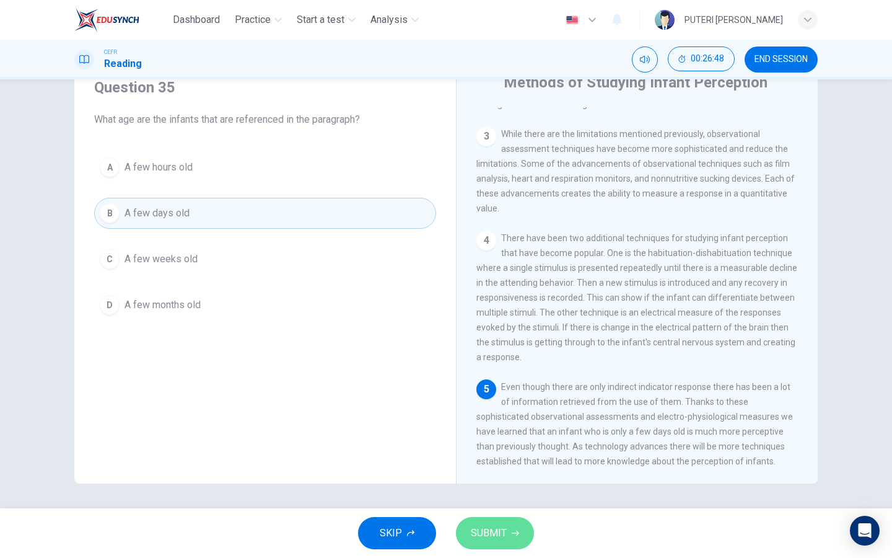
click at [495, 530] on span "SUBMIT" at bounding box center [489, 532] width 36 height 17
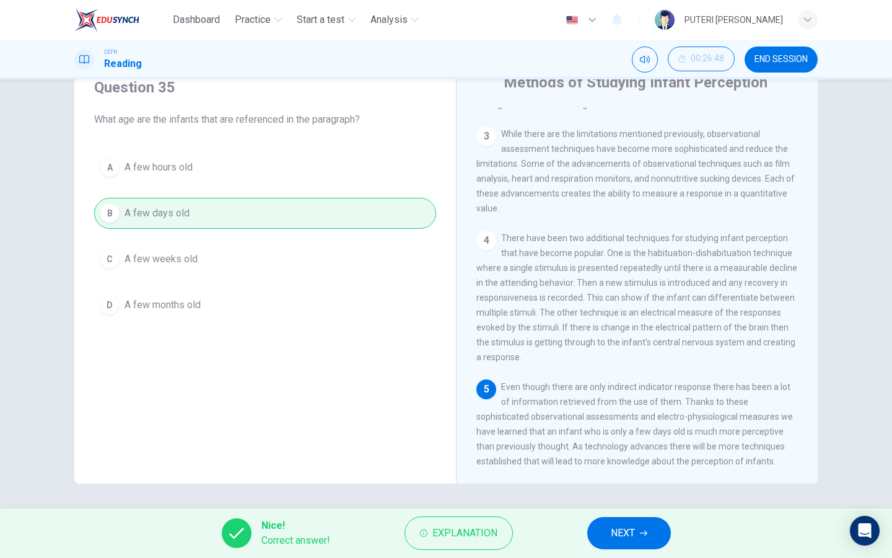
click at [641, 532] on icon "button" at bounding box center [643, 532] width 7 height 7
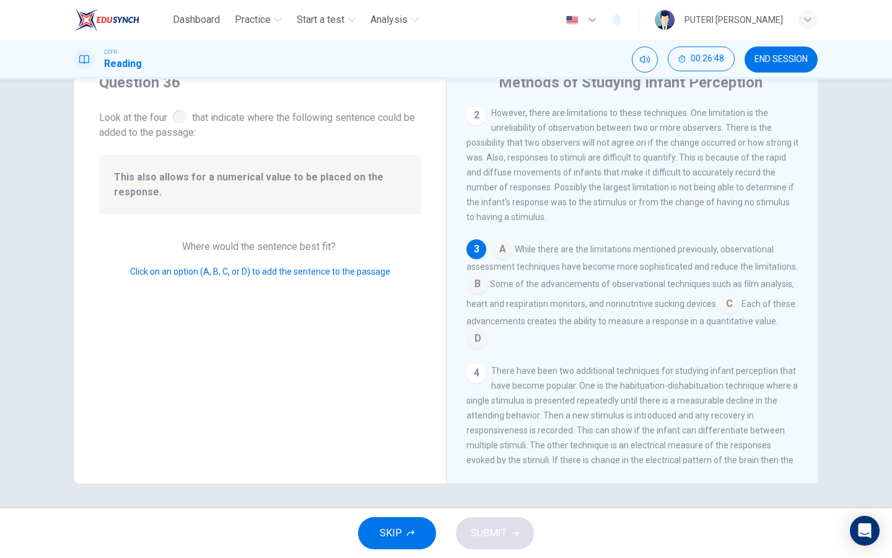
scroll to position [139, 0]
click at [731, 311] on input at bounding box center [729, 301] width 20 height 20
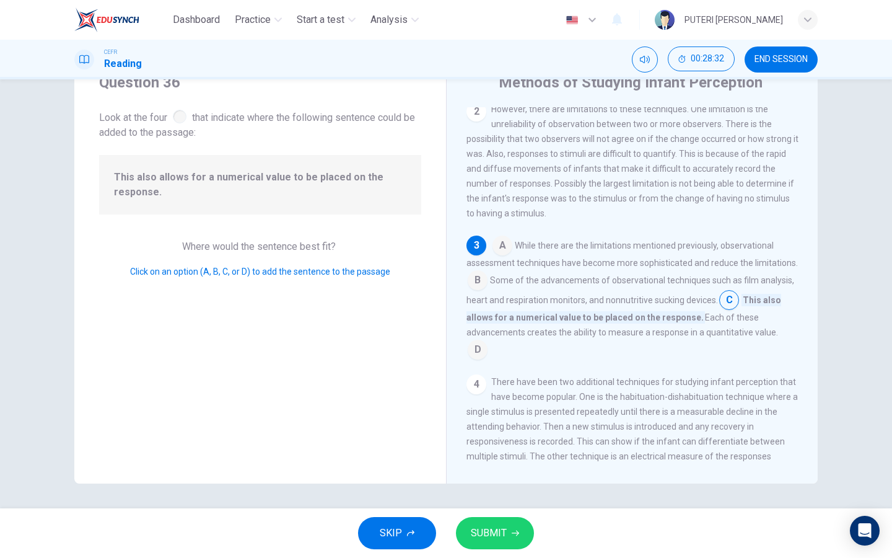
click at [509, 527] on button "SUBMIT" at bounding box center [495, 533] width 78 height 32
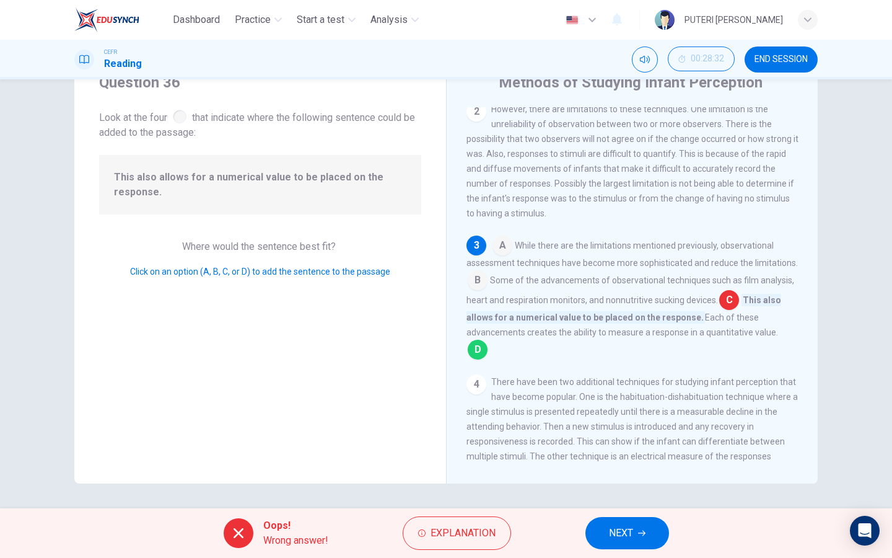
drag, startPoint x: 705, startPoint y: 341, endPoint x: 774, endPoint y: 340, distance: 69.4
click at [775, 341] on div "A While there are the limitations mentioned previously, observational assessmen…" at bounding box center [633, 297] width 332 height 124
click at [635, 528] on button "NEXT" at bounding box center [628, 533] width 84 height 32
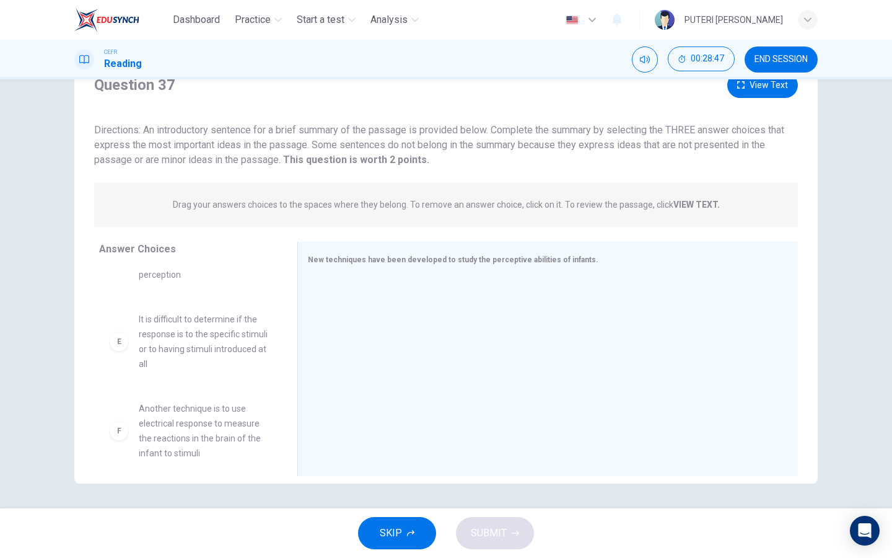
scroll to position [439, 0]
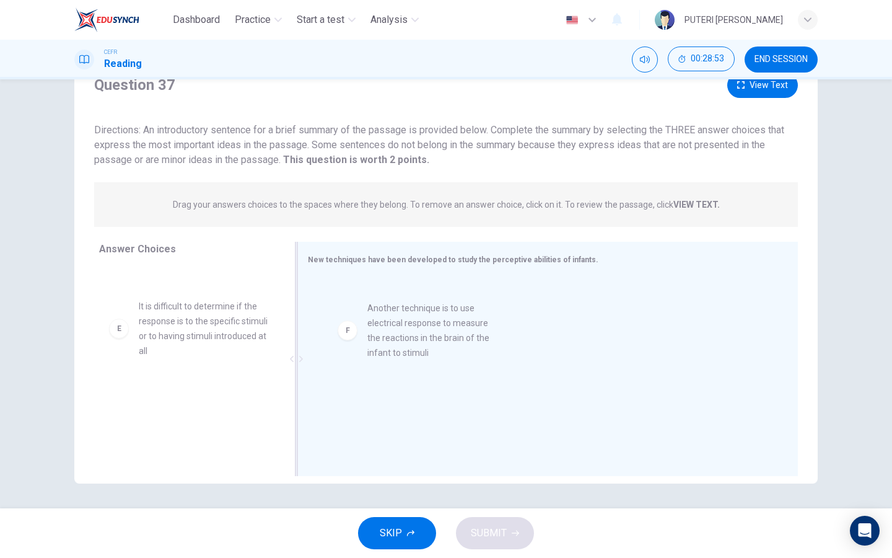
drag, startPoint x: 217, startPoint y: 412, endPoint x: 450, endPoint y: 324, distance: 249.1
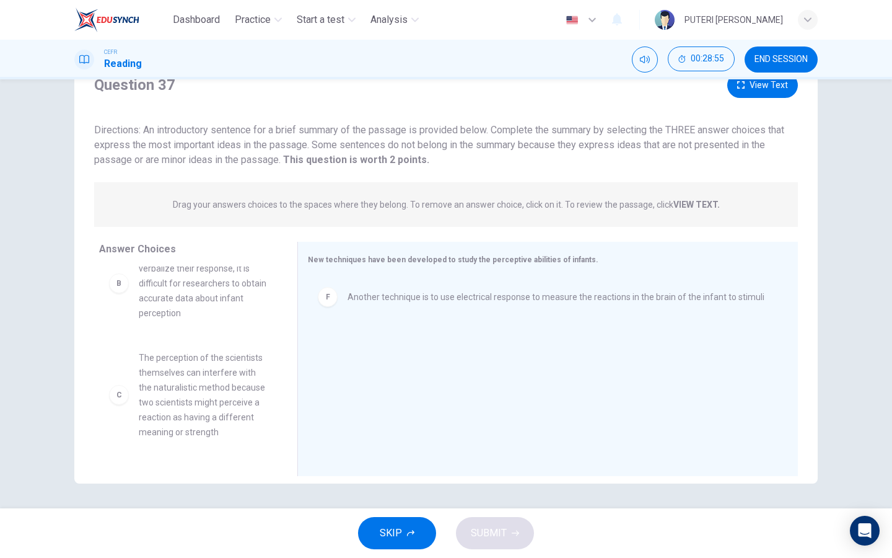
scroll to position [0, 0]
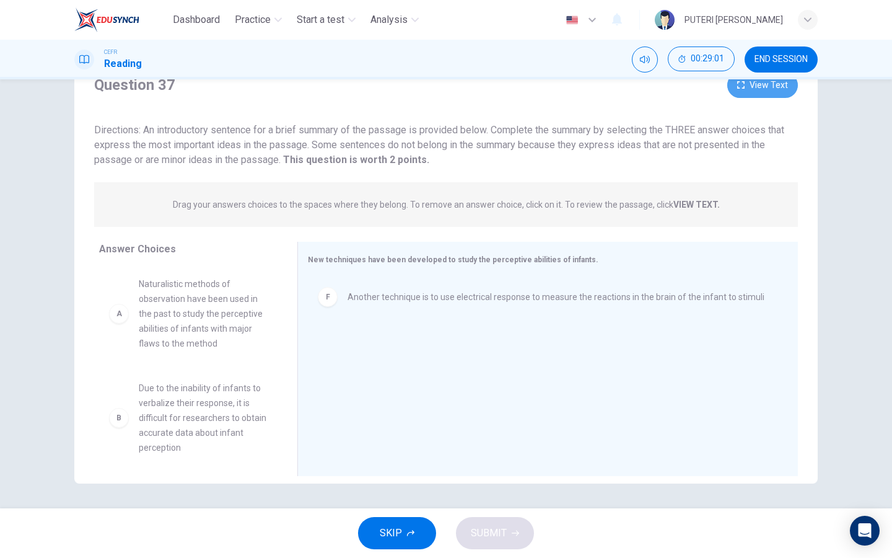
click at [755, 95] on button "View Text" at bounding box center [763, 85] width 71 height 25
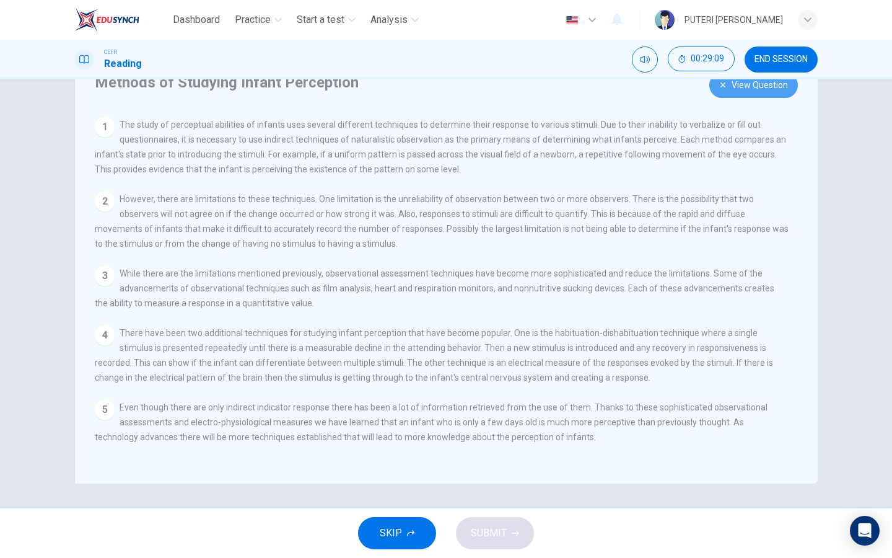
click at [741, 92] on button "View Question" at bounding box center [754, 85] width 89 height 25
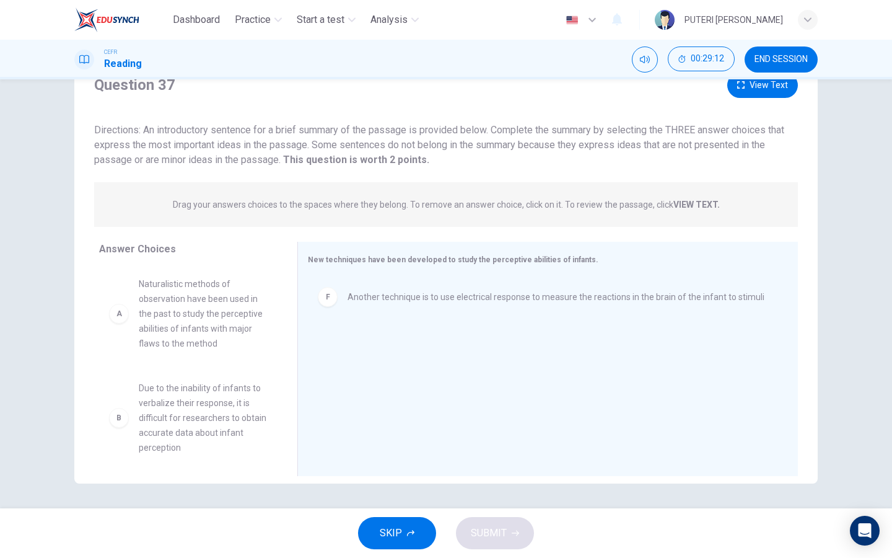
click at [741, 92] on button "View Text" at bounding box center [763, 85] width 71 height 25
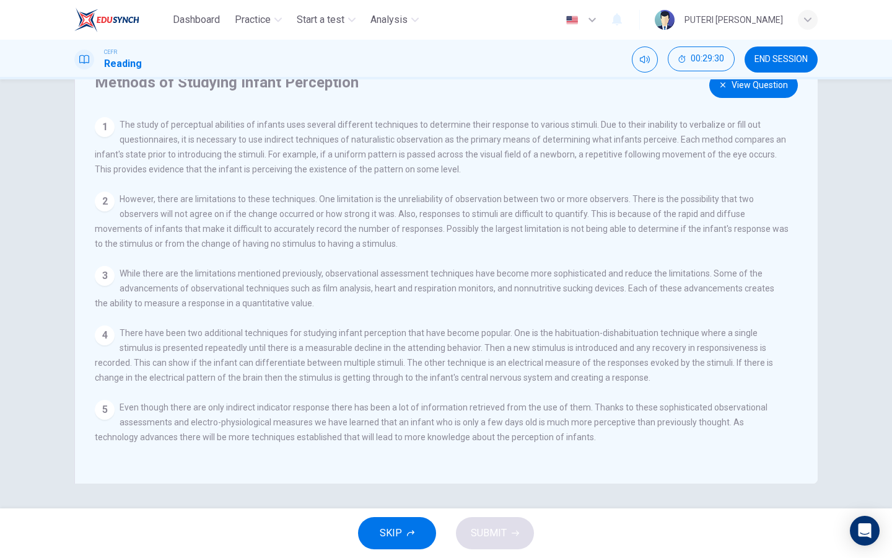
click at [742, 94] on button "View Question" at bounding box center [754, 85] width 89 height 25
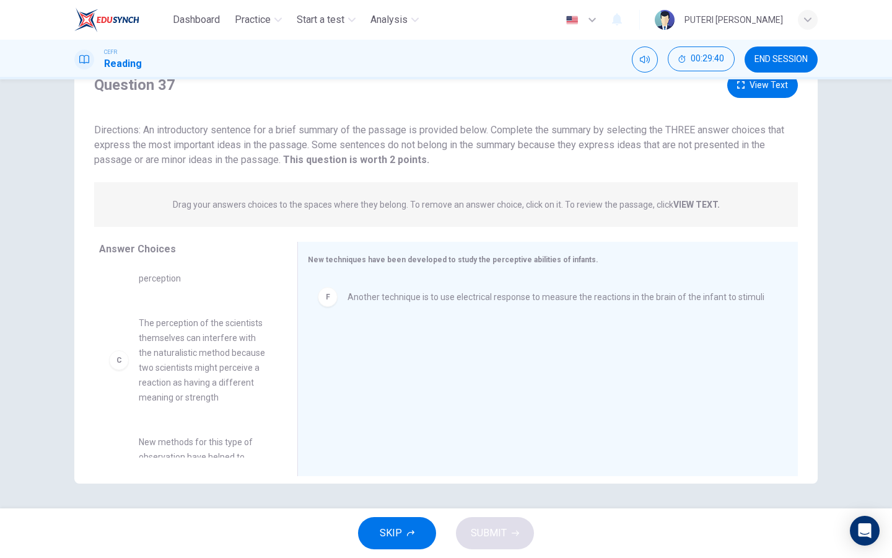
scroll to position [170, 0]
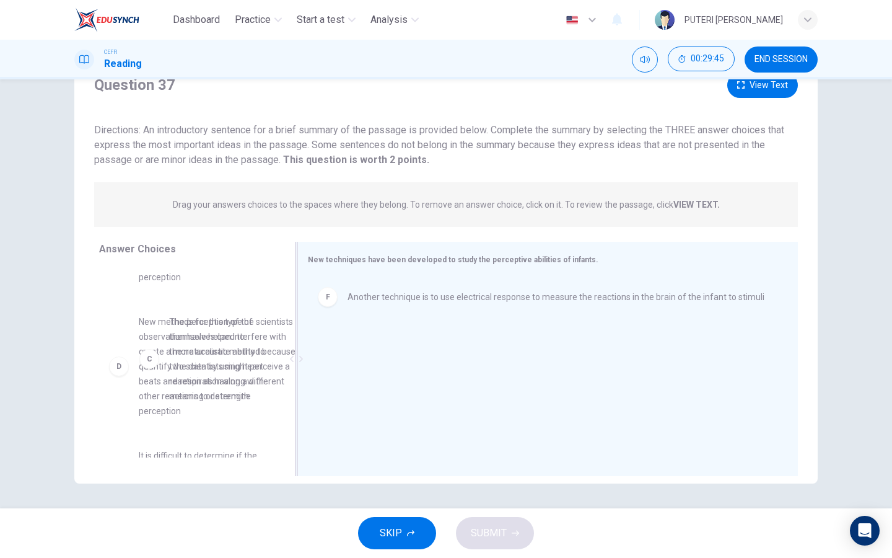
drag, startPoint x: 211, startPoint y: 377, endPoint x: 373, endPoint y: 377, distance: 162.4
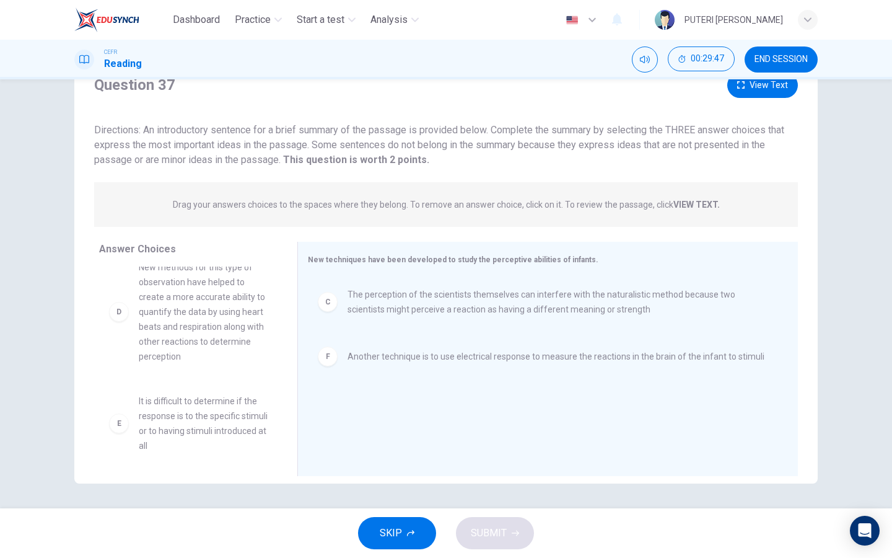
scroll to position [226, 0]
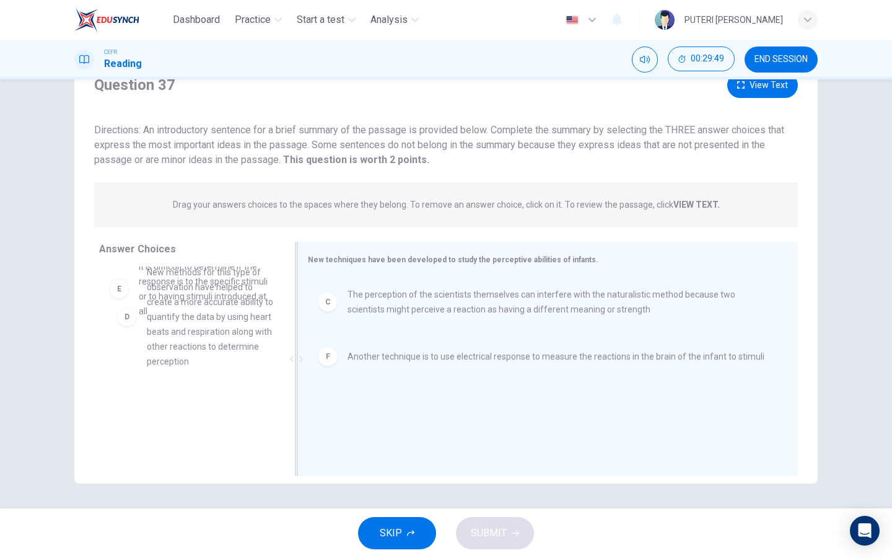
drag, startPoint x: 213, startPoint y: 320, endPoint x: 454, endPoint y: 417, distance: 259.4
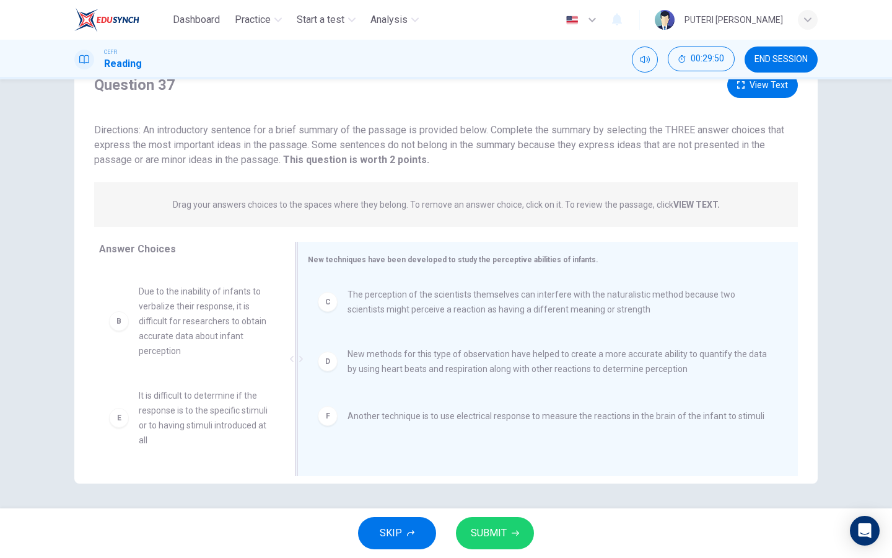
scroll to position [97, 0]
click at [506, 537] on button "SUBMIT" at bounding box center [495, 533] width 78 height 32
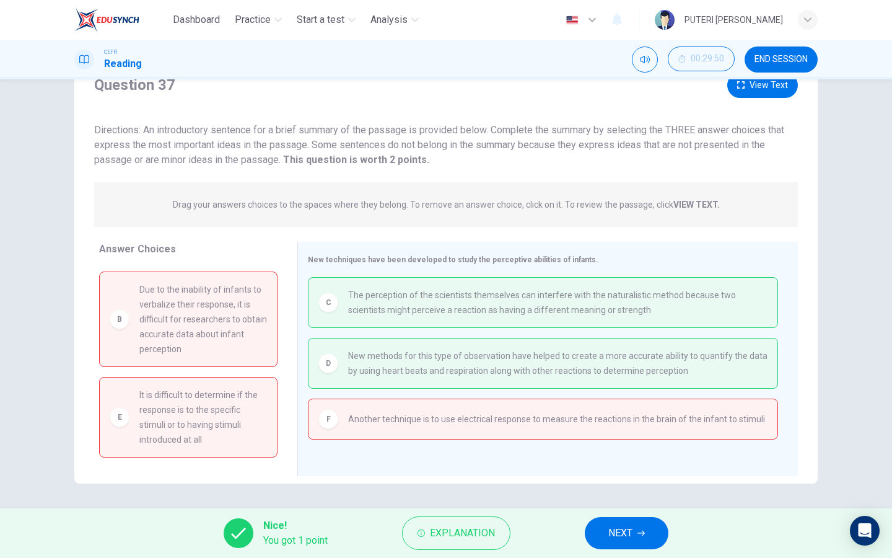
scroll to position [0, 0]
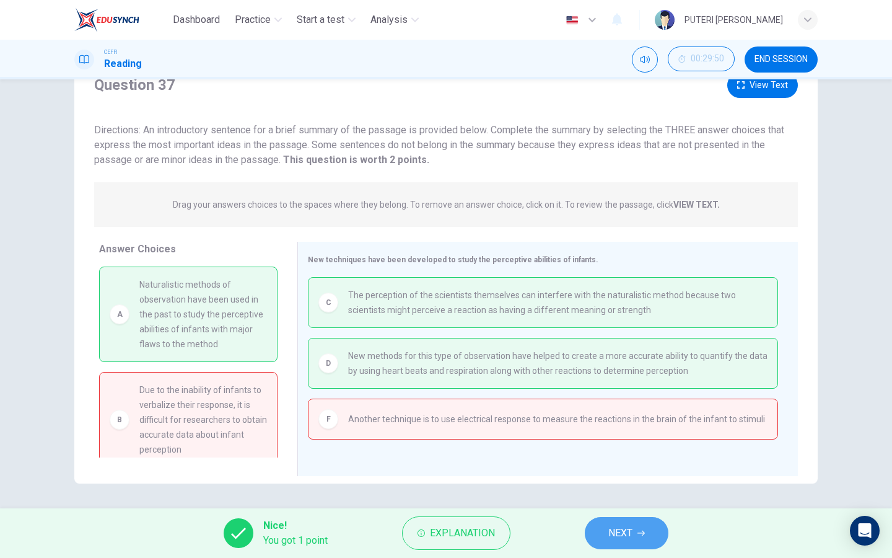
click at [643, 529] on button "NEXT" at bounding box center [627, 533] width 84 height 32
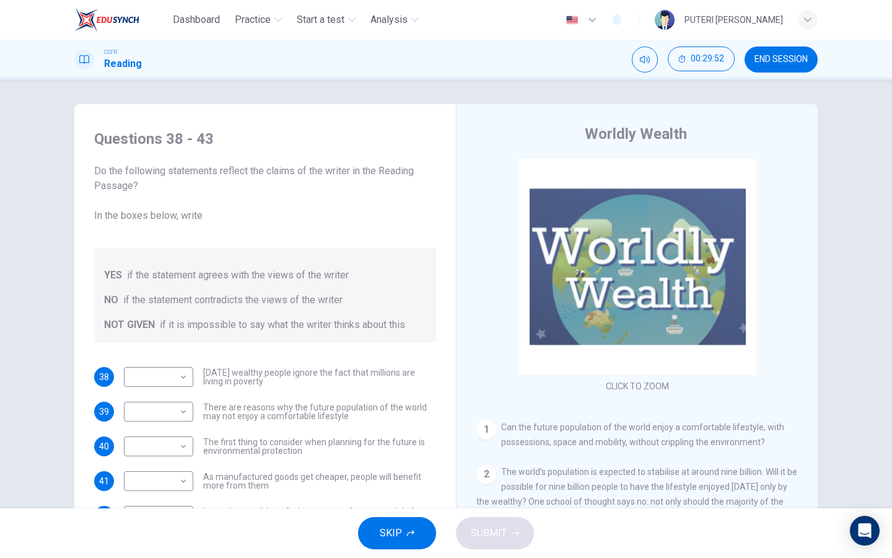
click at [762, 63] on span "END SESSION" at bounding box center [781, 60] width 53 height 10
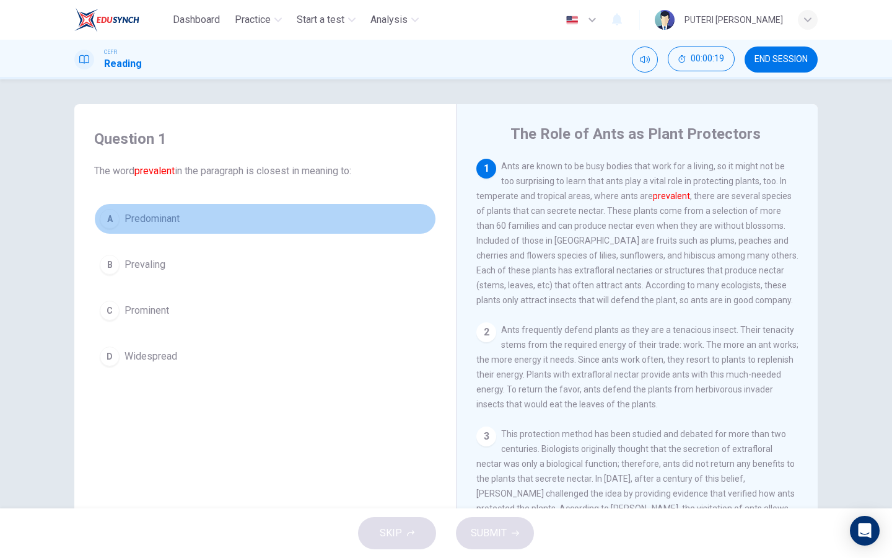
click at [272, 222] on button "A Predominant" at bounding box center [265, 218] width 342 height 31
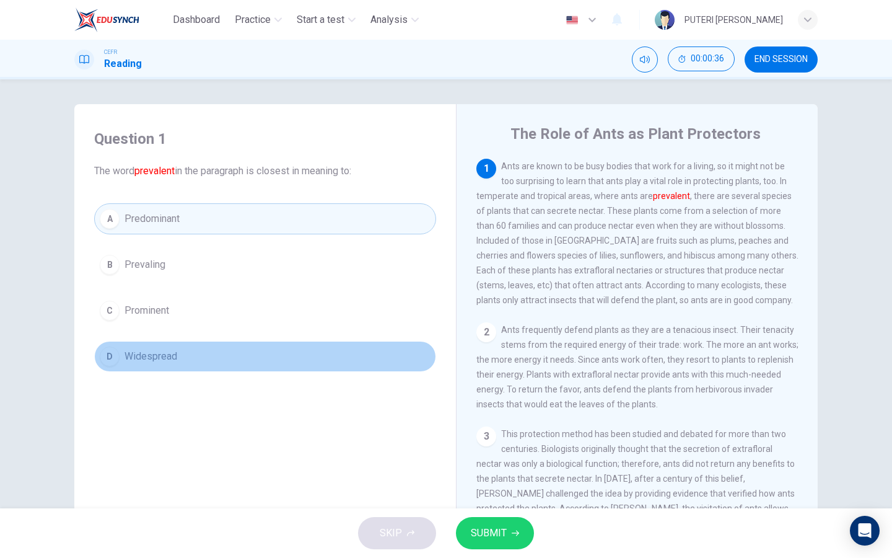
click at [309, 351] on button "D Widespread" at bounding box center [265, 356] width 342 height 31
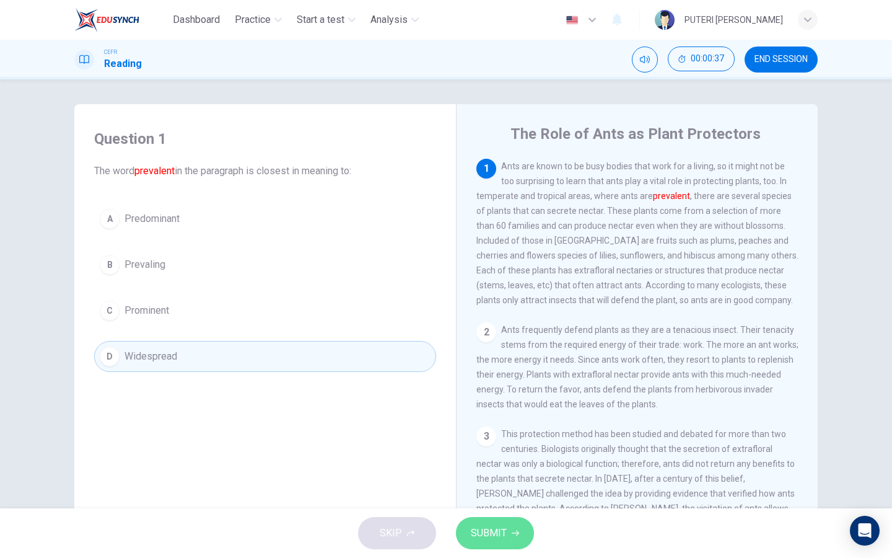
click at [504, 534] on span "SUBMIT" at bounding box center [489, 532] width 36 height 17
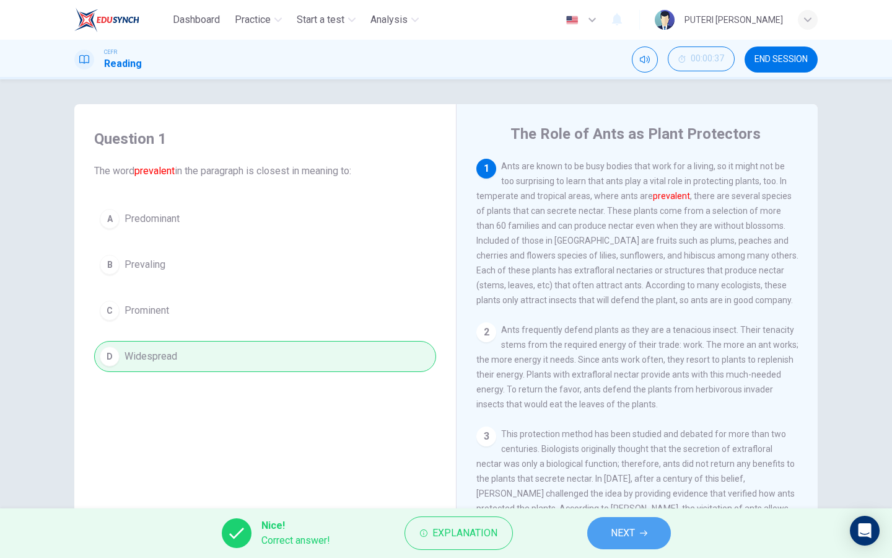
click at [638, 535] on button "NEXT" at bounding box center [629, 533] width 84 height 32
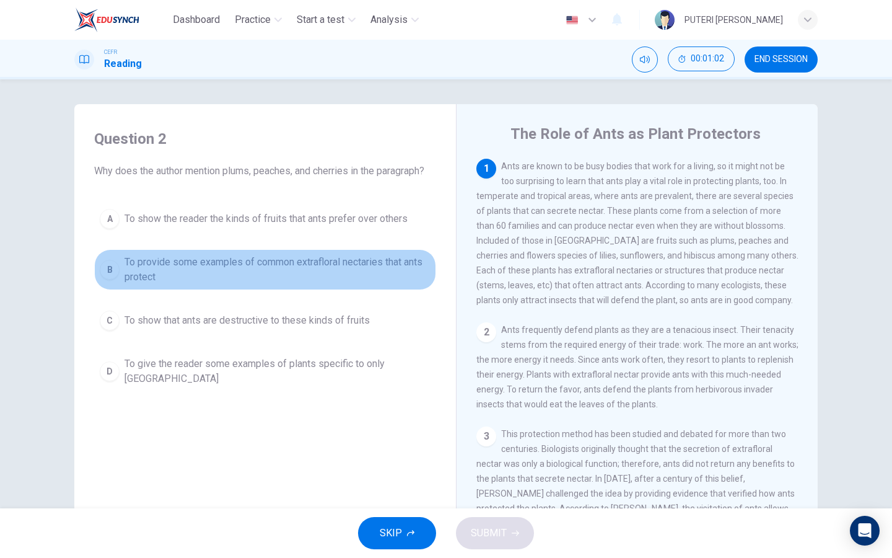
click at [383, 280] on span "To provide some examples of common extrafloral nectaries that ants protect" at bounding box center [278, 270] width 306 height 30
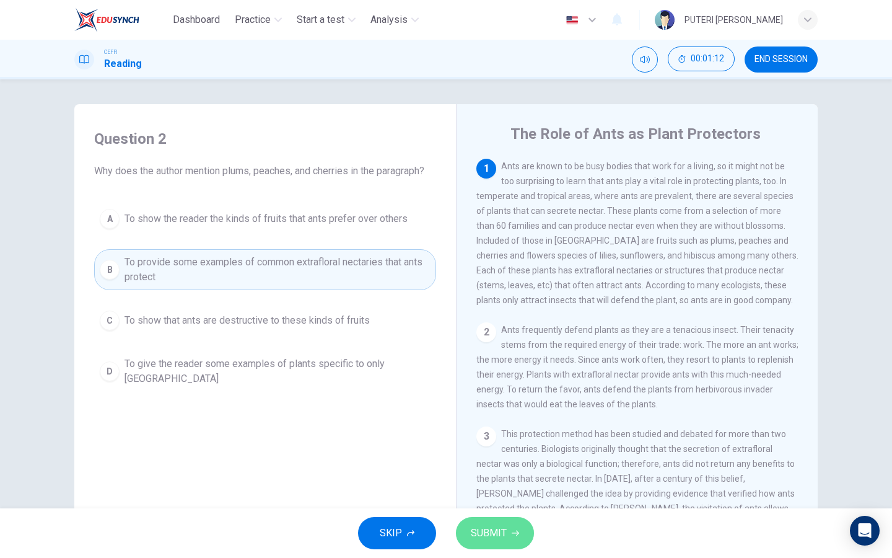
click at [477, 543] on button "SUBMIT" at bounding box center [495, 533] width 78 height 32
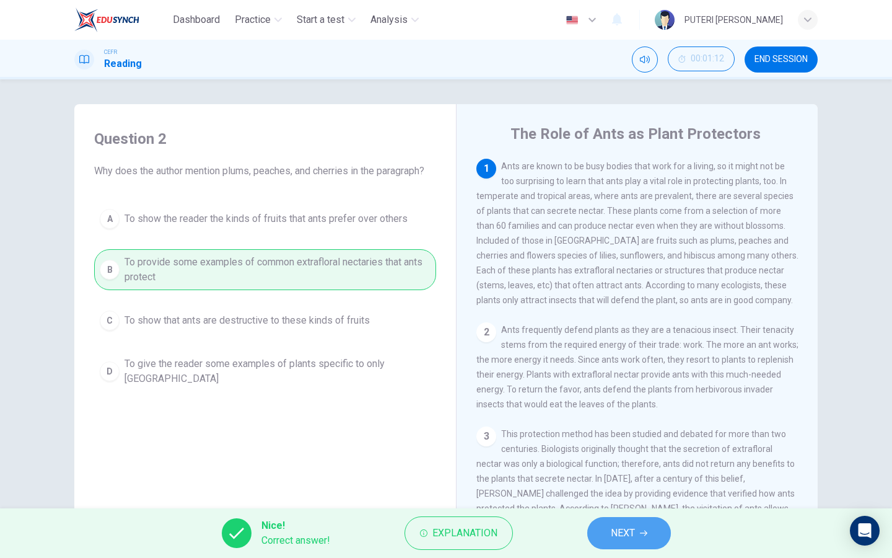
click at [651, 532] on button "NEXT" at bounding box center [629, 533] width 84 height 32
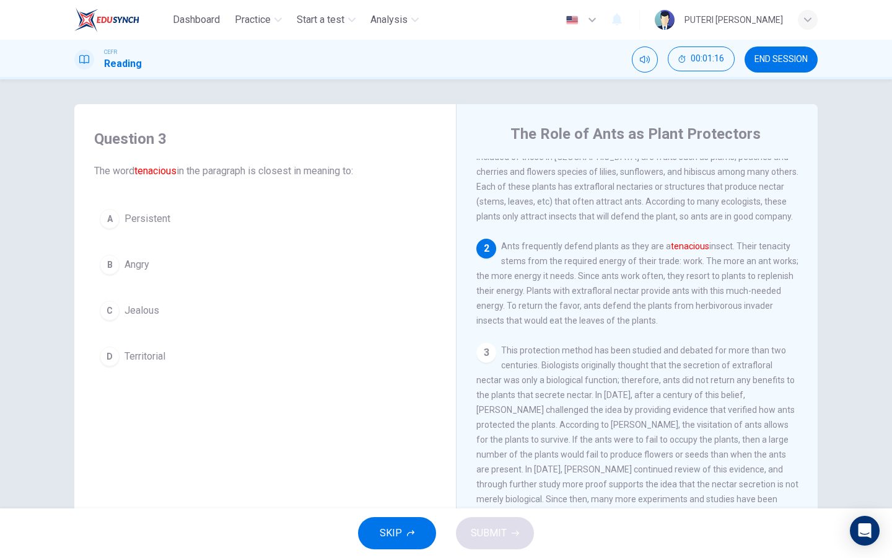
scroll to position [84, 0]
click at [195, 351] on button "D Territorial" at bounding box center [265, 356] width 342 height 31
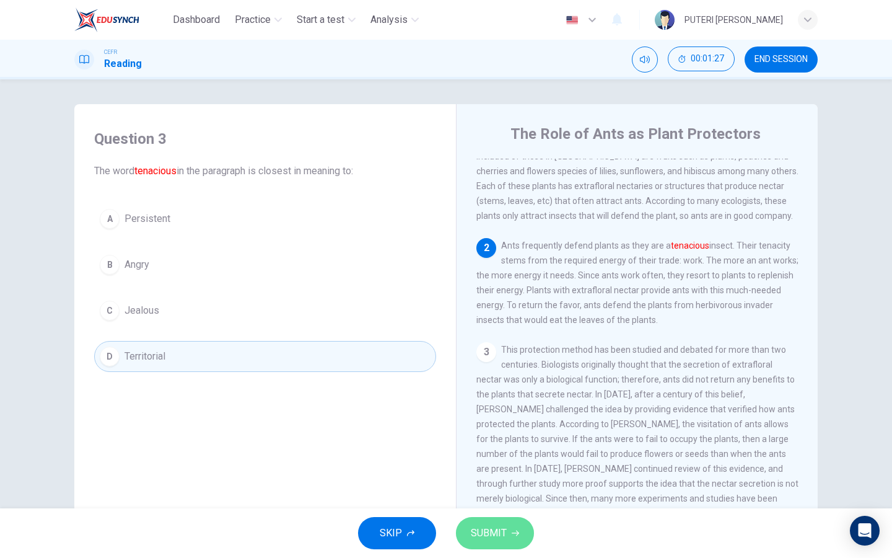
click at [469, 522] on button "SUBMIT" at bounding box center [495, 533] width 78 height 32
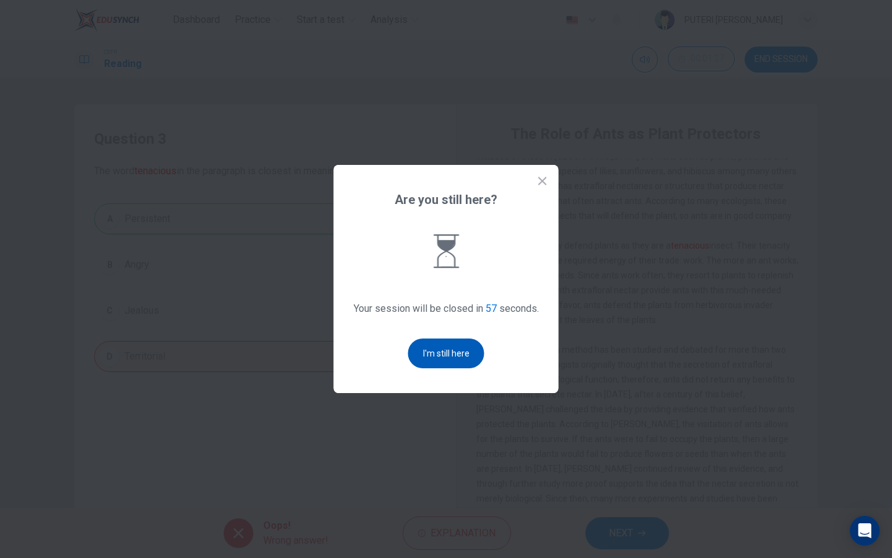
click at [444, 358] on button "I'm still here" at bounding box center [446, 353] width 76 height 30
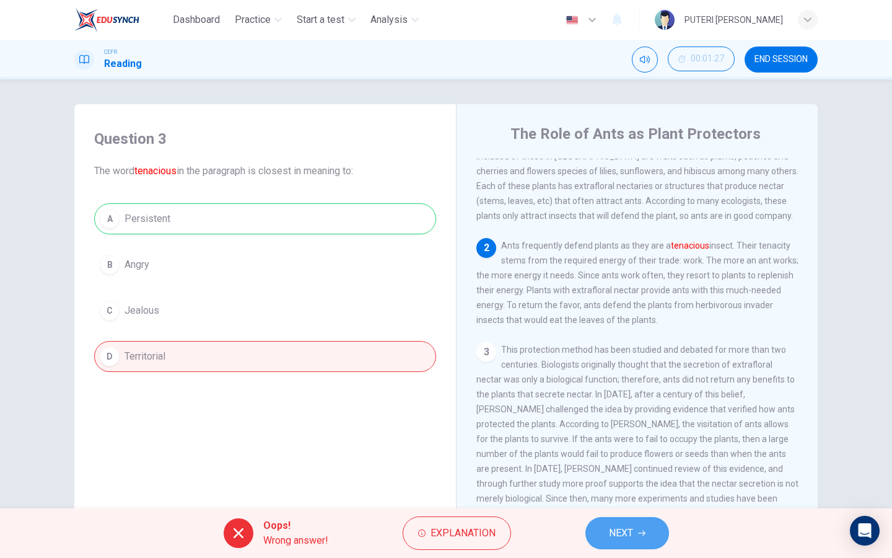
click at [633, 535] on span "NEXT" at bounding box center [621, 532] width 24 height 17
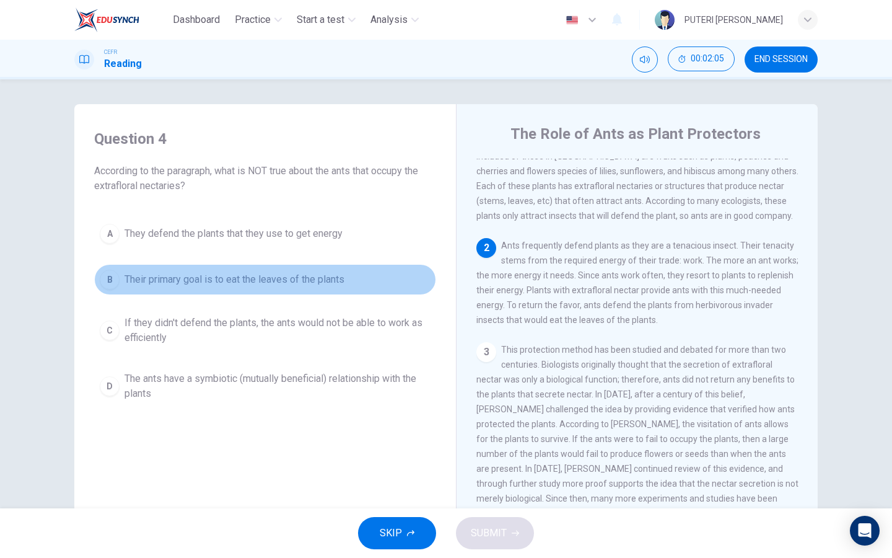
click at [330, 273] on span "Their primary goal is to eat the leaves of the plants" at bounding box center [235, 279] width 220 height 15
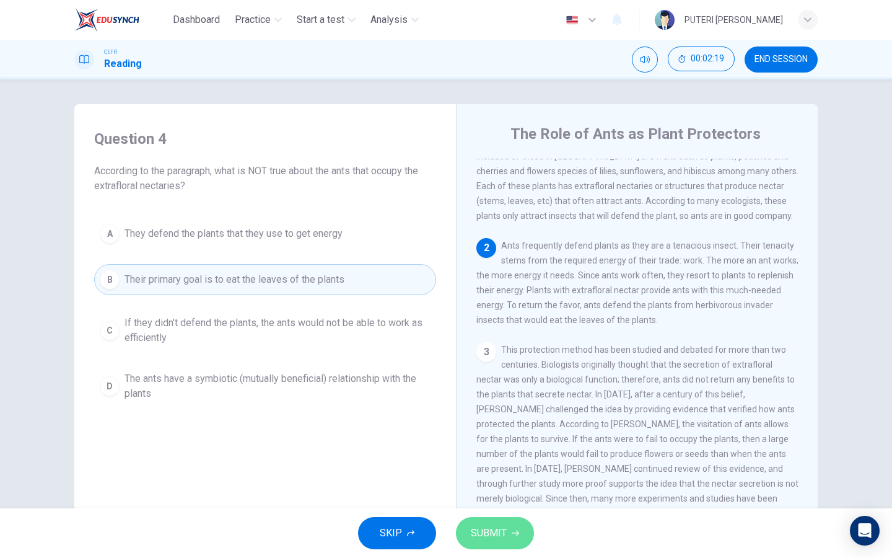
click at [477, 539] on span "SUBMIT" at bounding box center [489, 532] width 36 height 17
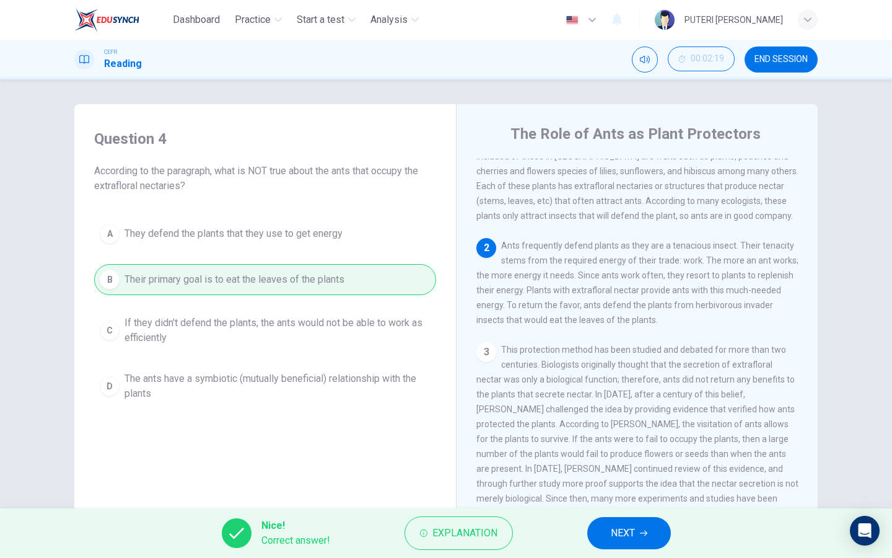
click at [629, 528] on span "NEXT" at bounding box center [623, 532] width 24 height 17
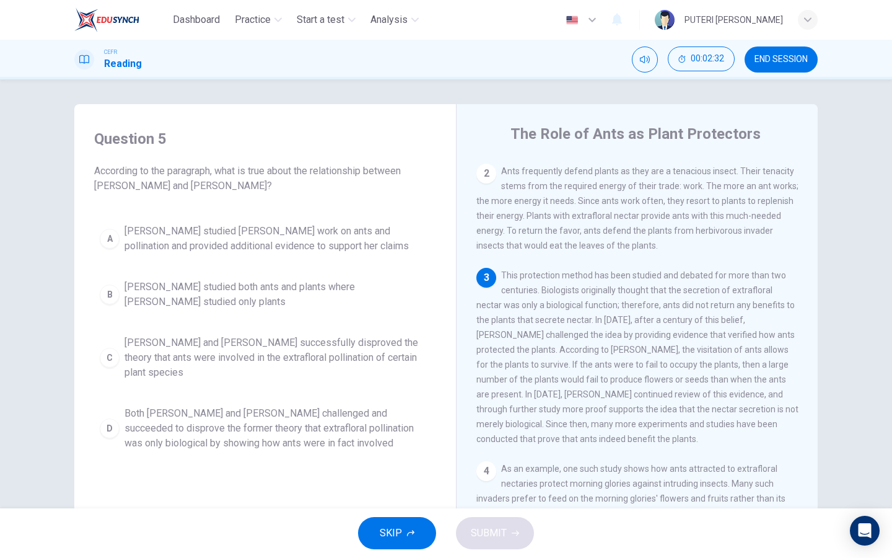
scroll to position [160, 0]
click at [310, 283] on span "Wheeler studied both ants and plants where Bentley studied only plants" at bounding box center [278, 294] width 306 height 30
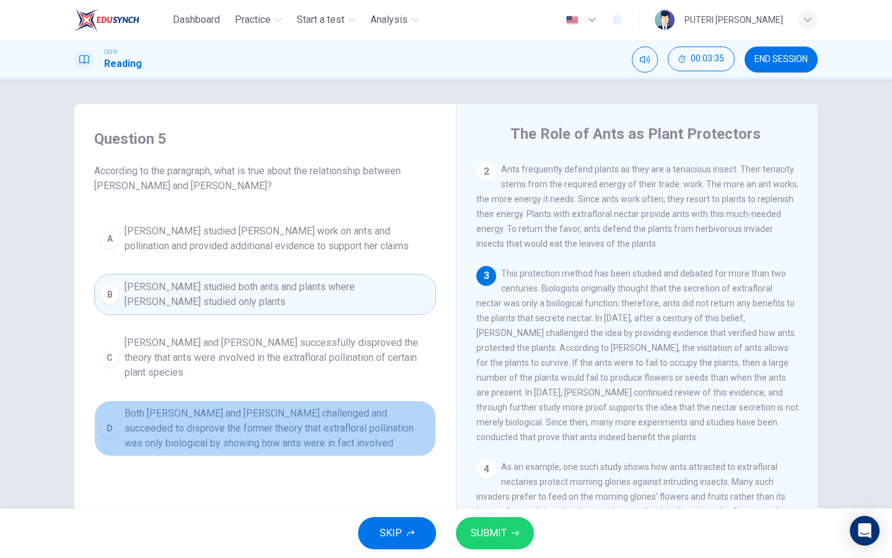
click at [315, 406] on span "Both Wheeler and Bentley challenged and succeeded to disprove the former theory…" at bounding box center [278, 428] width 306 height 45
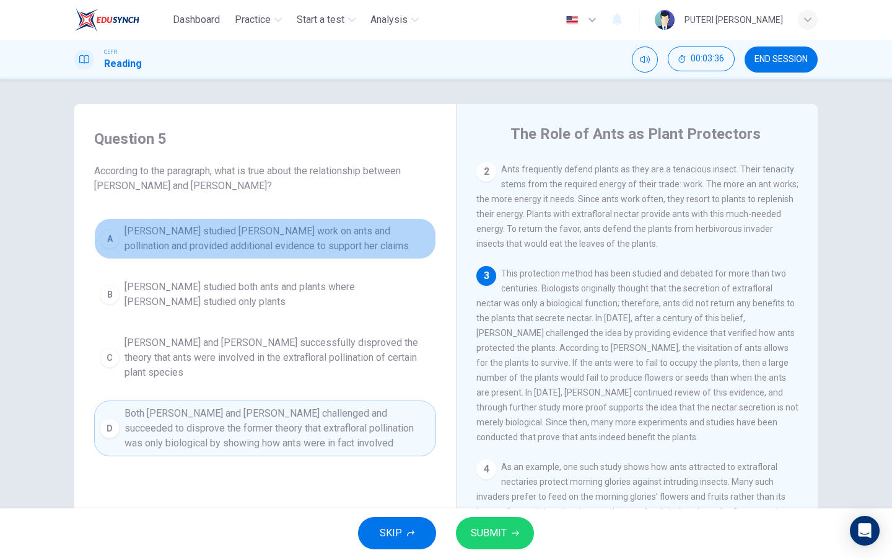
click at [267, 234] on span "Wheeler studied Bentley's work on ants and pollination and provided additional …" at bounding box center [278, 239] width 306 height 30
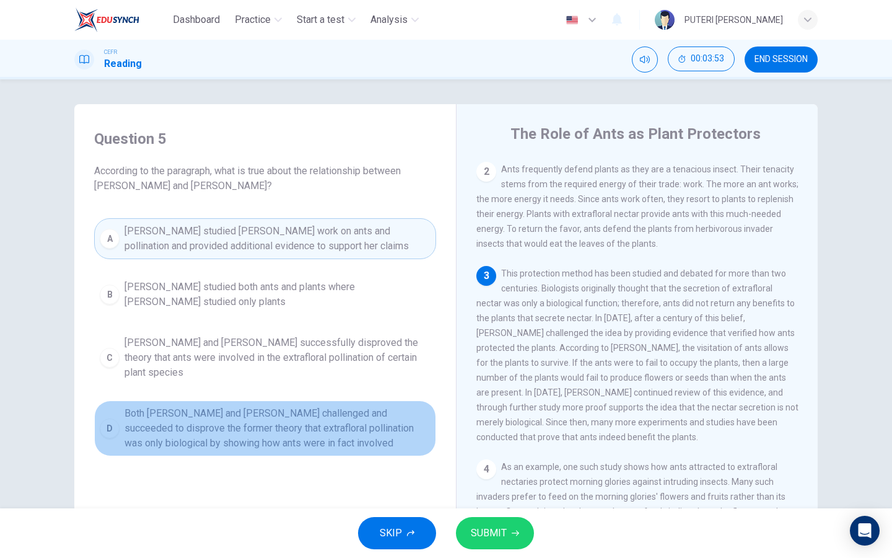
click at [268, 425] on span "Both Wheeler and Bentley challenged and succeeded to disprove the former theory…" at bounding box center [278, 428] width 306 height 45
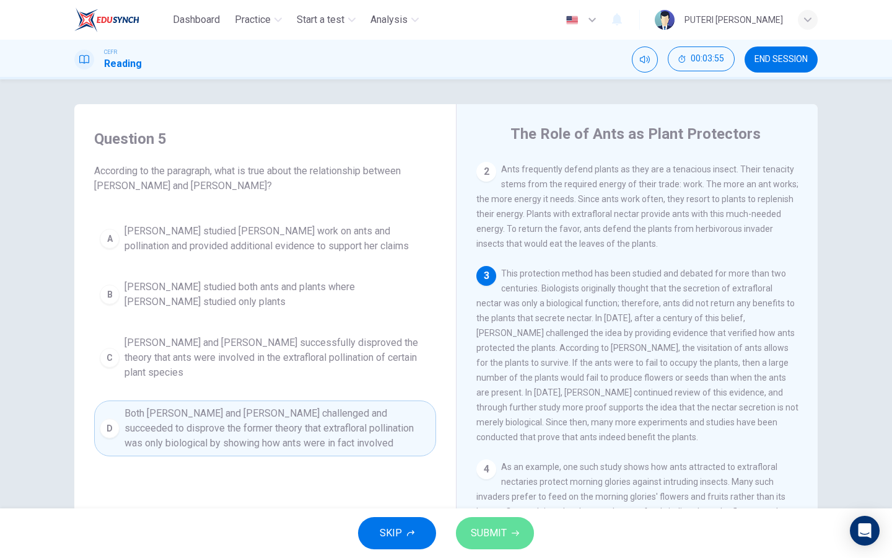
click at [485, 531] on span "SUBMIT" at bounding box center [489, 532] width 36 height 17
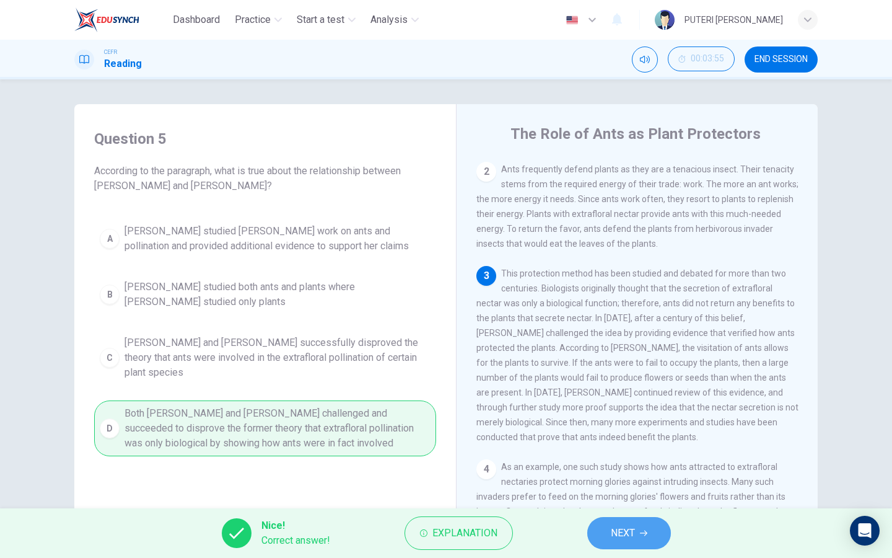
click at [627, 546] on button "NEXT" at bounding box center [629, 533] width 84 height 32
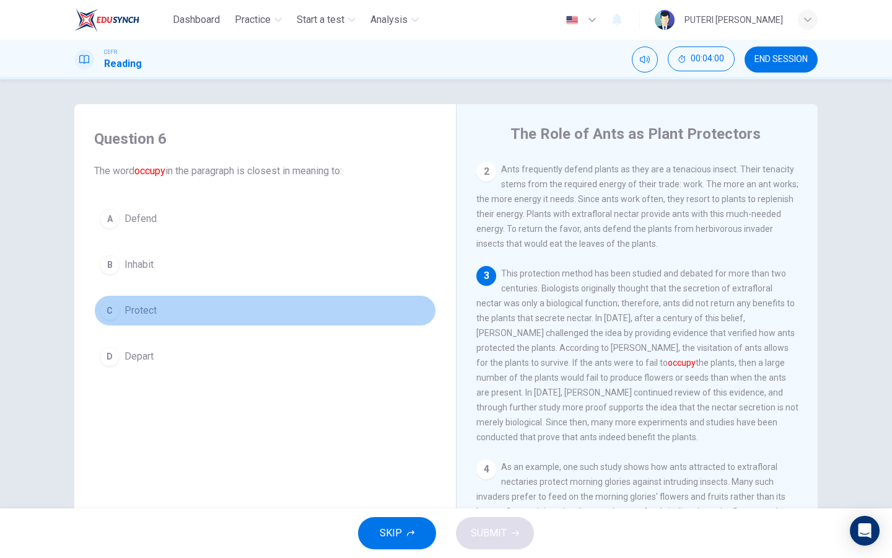
click at [161, 317] on button "C Protect" at bounding box center [265, 310] width 342 height 31
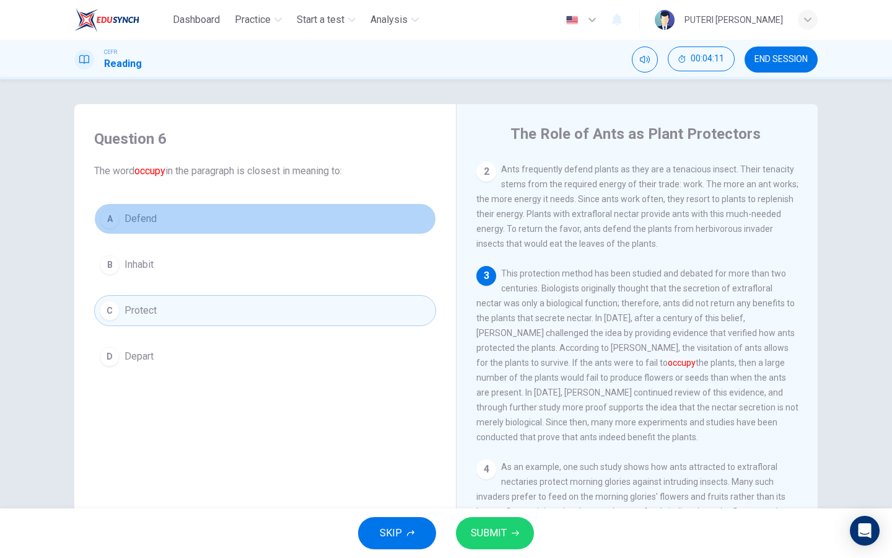
click at [169, 225] on button "A Defend" at bounding box center [265, 218] width 342 height 31
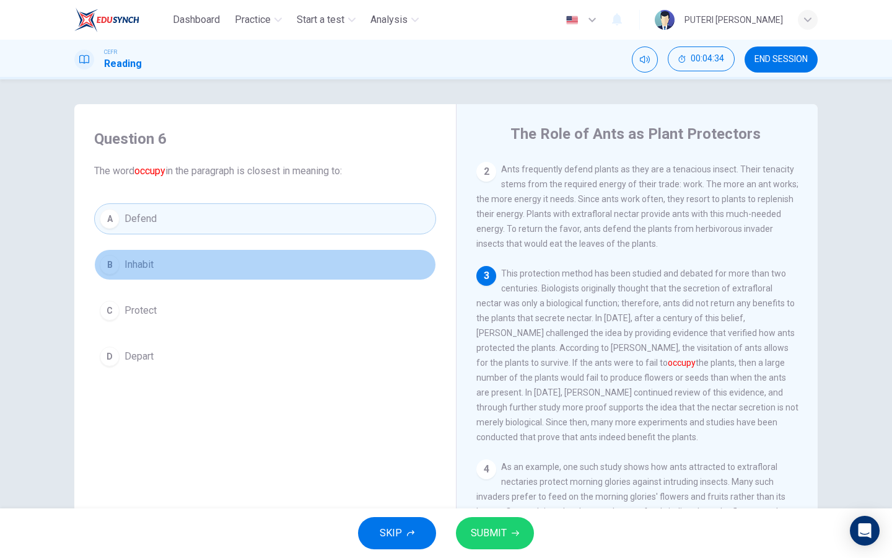
click at [197, 271] on button "B Inhabit" at bounding box center [265, 264] width 342 height 31
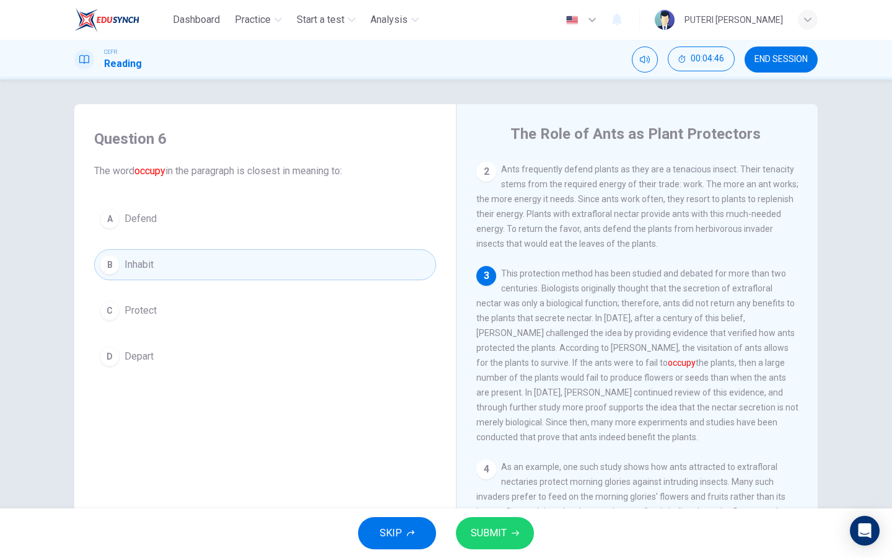
click at [510, 529] on button "SUBMIT" at bounding box center [495, 533] width 78 height 32
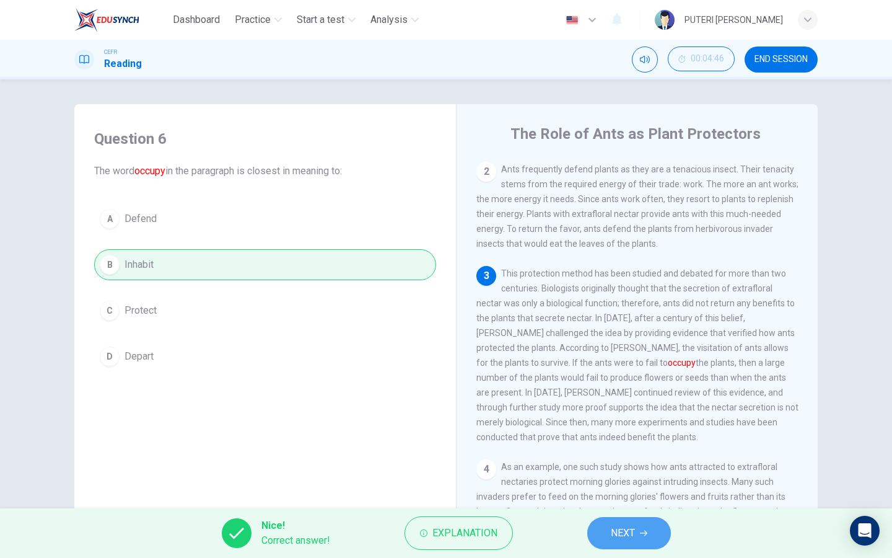
click at [604, 535] on button "NEXT" at bounding box center [629, 533] width 84 height 32
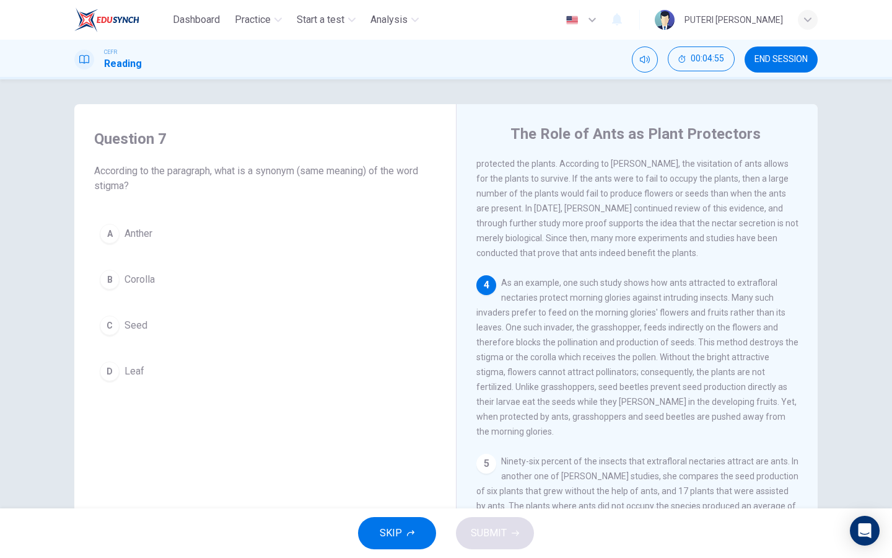
scroll to position [354, 0]
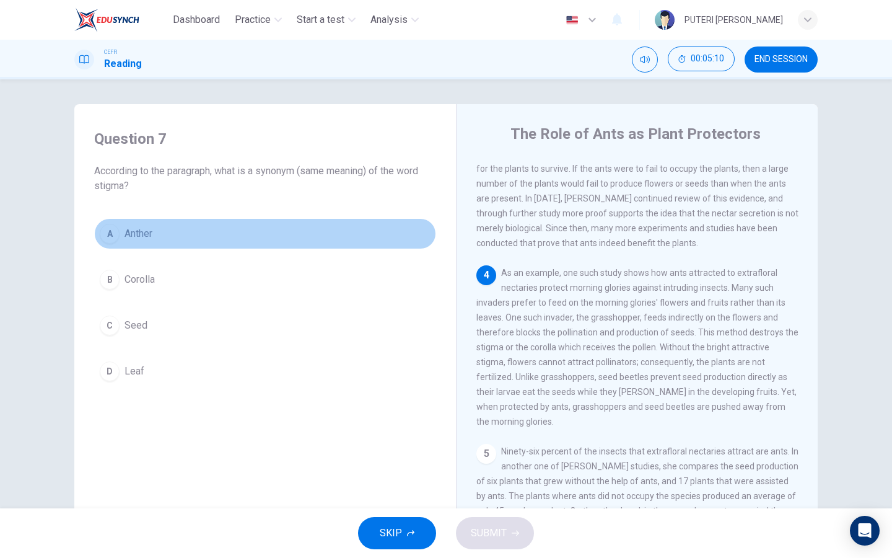
click at [245, 228] on button "A Anther" at bounding box center [265, 233] width 342 height 31
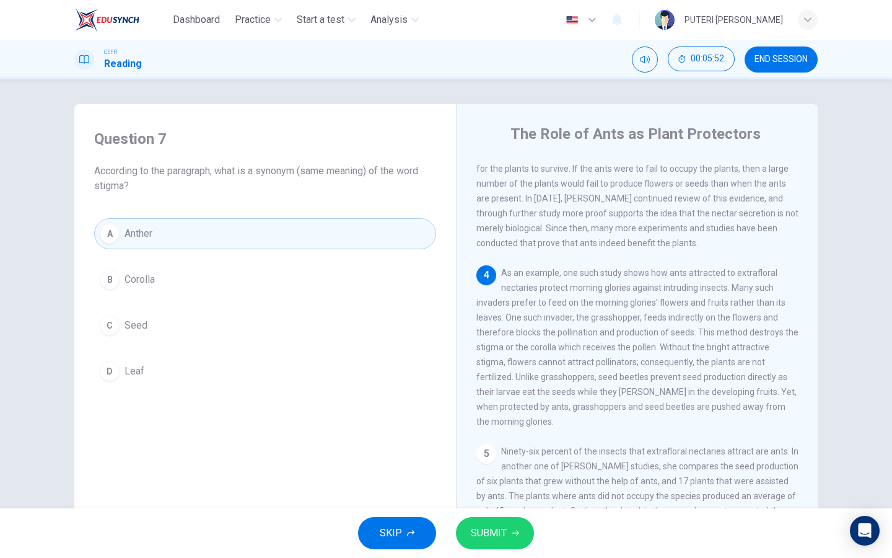
click at [279, 296] on div "A Anther B Corolla C Seed D Leaf" at bounding box center [265, 302] width 342 height 169
click at [133, 241] on button "A Anther" at bounding box center [265, 233] width 342 height 31
click at [480, 524] on span "SUBMIT" at bounding box center [489, 532] width 36 height 17
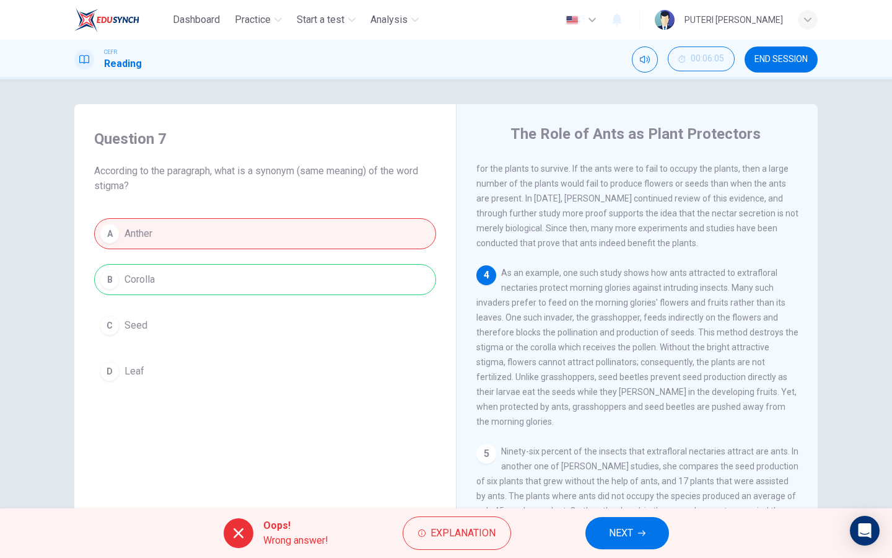
click at [627, 517] on button "NEXT" at bounding box center [628, 533] width 84 height 32
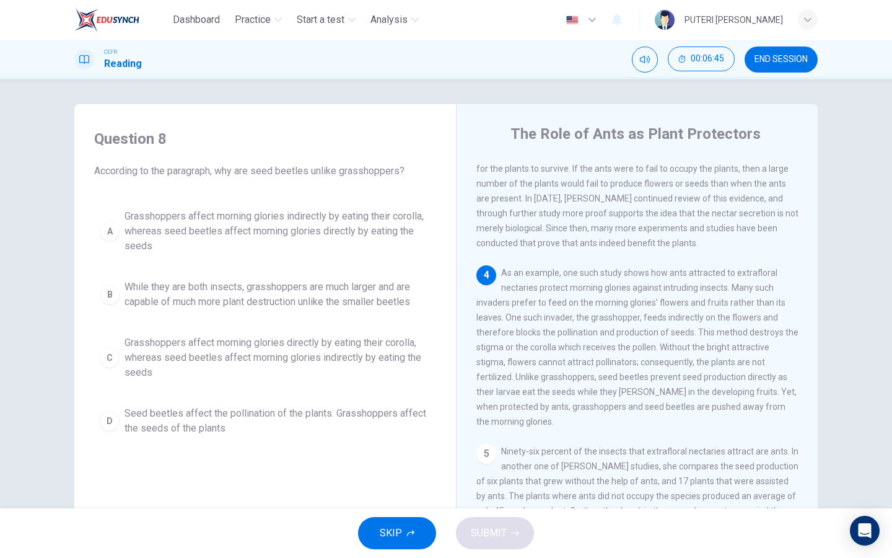
click at [377, 415] on span "Seed beetles affect the pollination of the plants. Grasshoppers affect the seed…" at bounding box center [278, 421] width 306 height 30
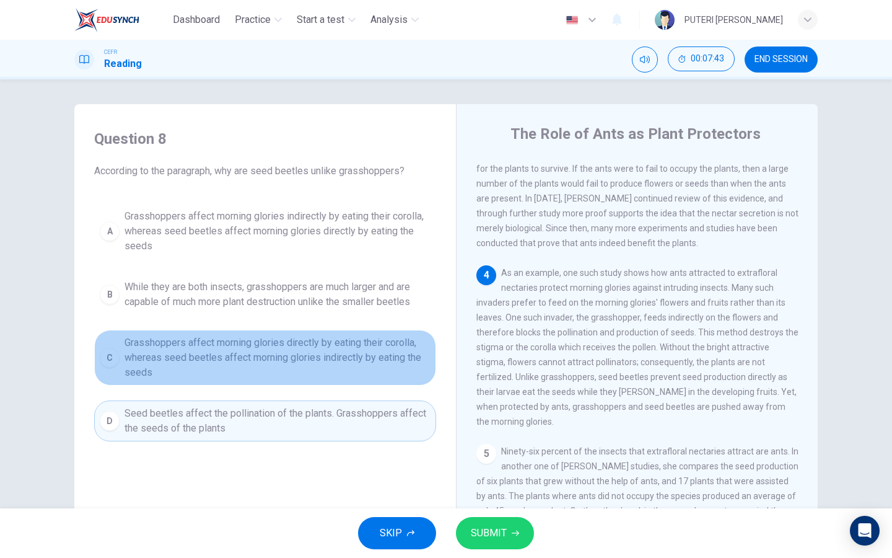
click at [389, 353] on span "Grasshoppers affect morning glories directly by eating their corolla, whereas s…" at bounding box center [278, 357] width 306 height 45
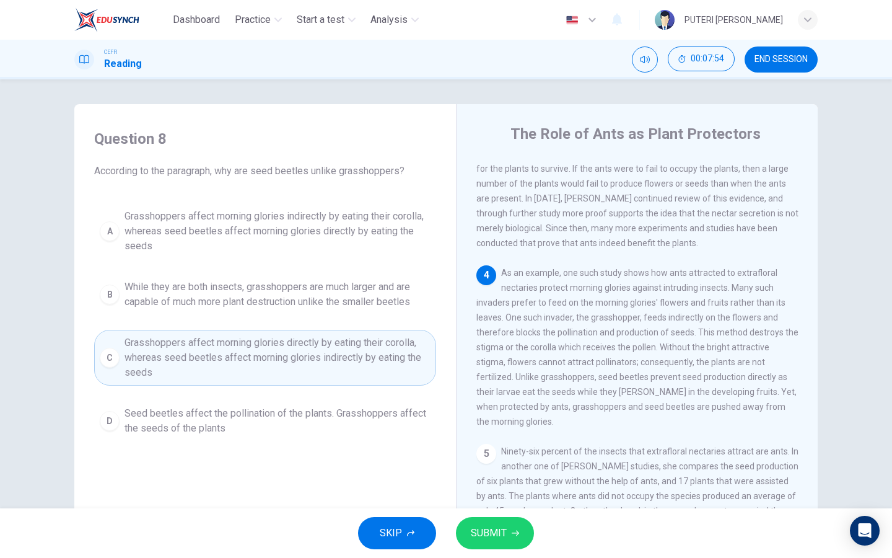
click at [413, 235] on span "Grasshoppers affect morning glories indirectly by eating their corolla, whereas…" at bounding box center [278, 231] width 306 height 45
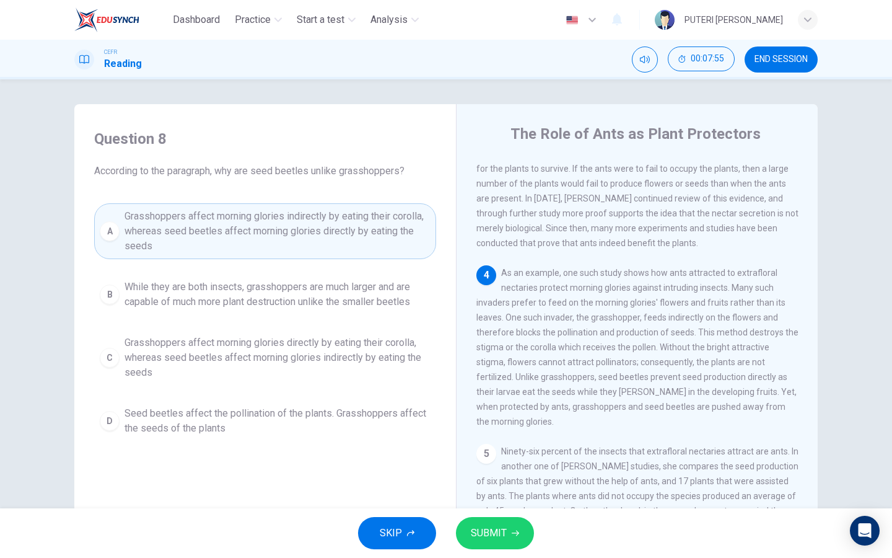
click at [496, 533] on span "SUBMIT" at bounding box center [489, 532] width 36 height 17
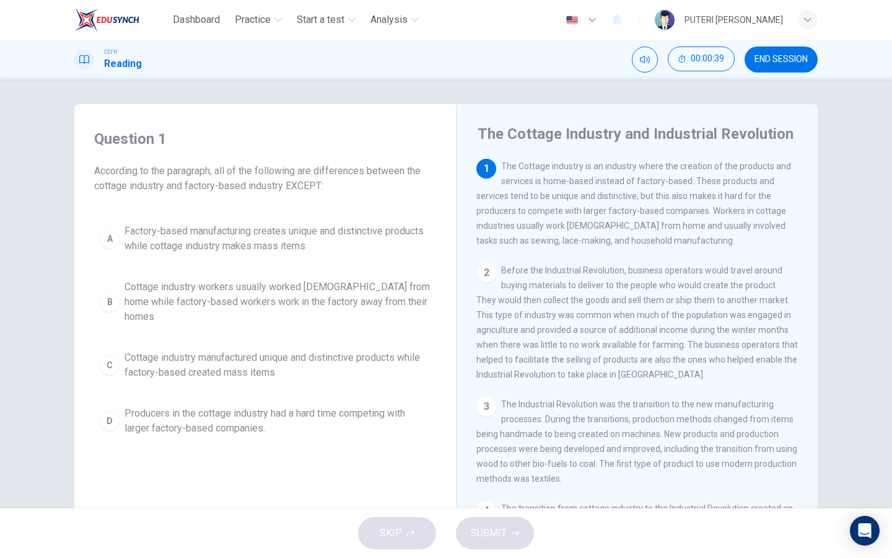
click at [311, 237] on span "Factory-based manufacturing creates unique and distinctive products while cotta…" at bounding box center [278, 239] width 306 height 30
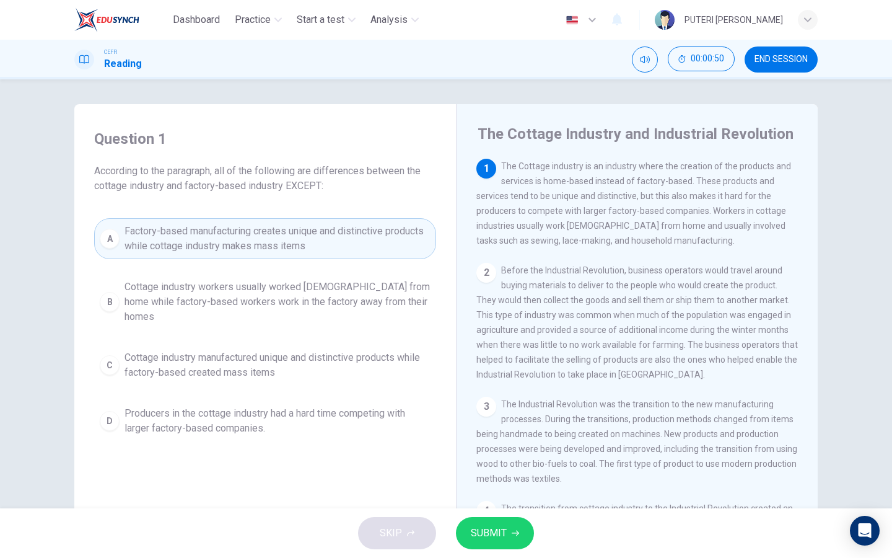
click at [495, 536] on span "SUBMIT" at bounding box center [489, 532] width 36 height 17
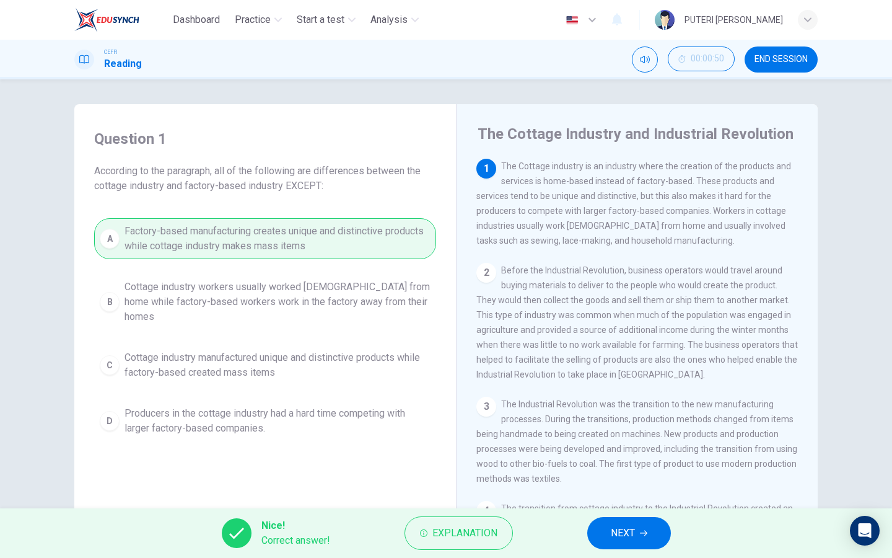
click at [560, 19] on button "button" at bounding box center [582, 19] width 45 height 25
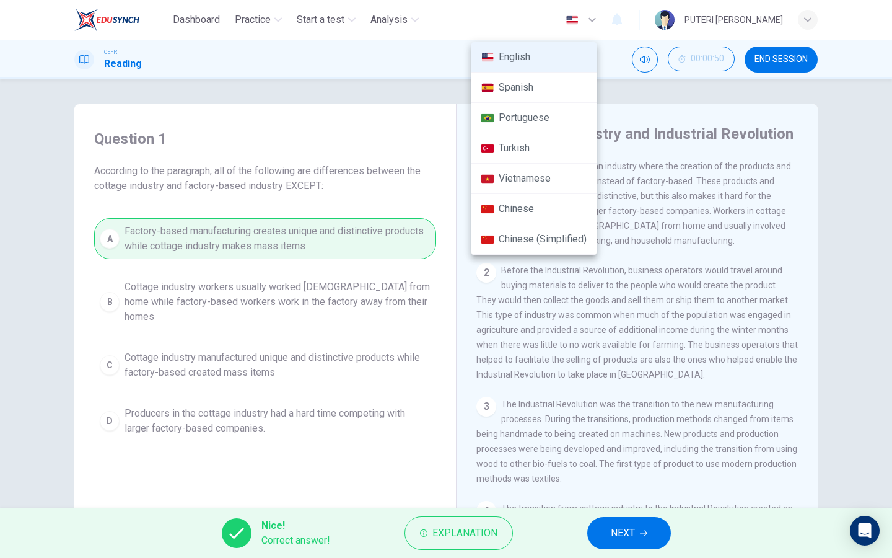
click at [536, 17] on div at bounding box center [446, 279] width 892 height 558
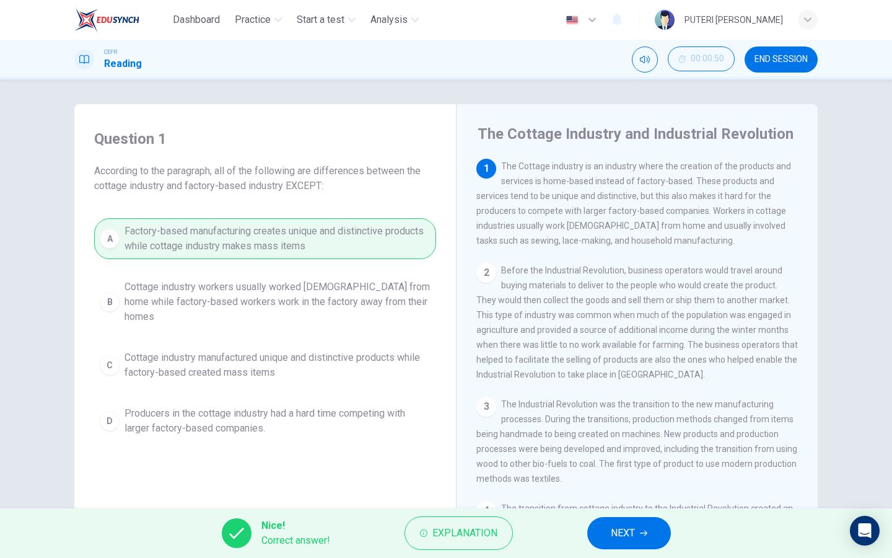
click at [643, 525] on button "NEXT" at bounding box center [629, 533] width 84 height 32
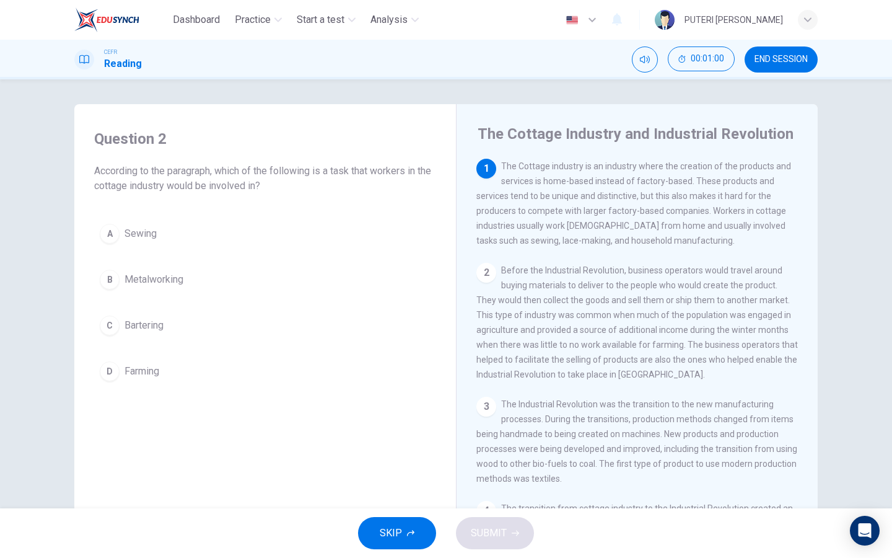
click at [185, 216] on div "Question 2 According to the paragraph, which of the following is a task that wo…" at bounding box center [265, 258] width 362 height 283
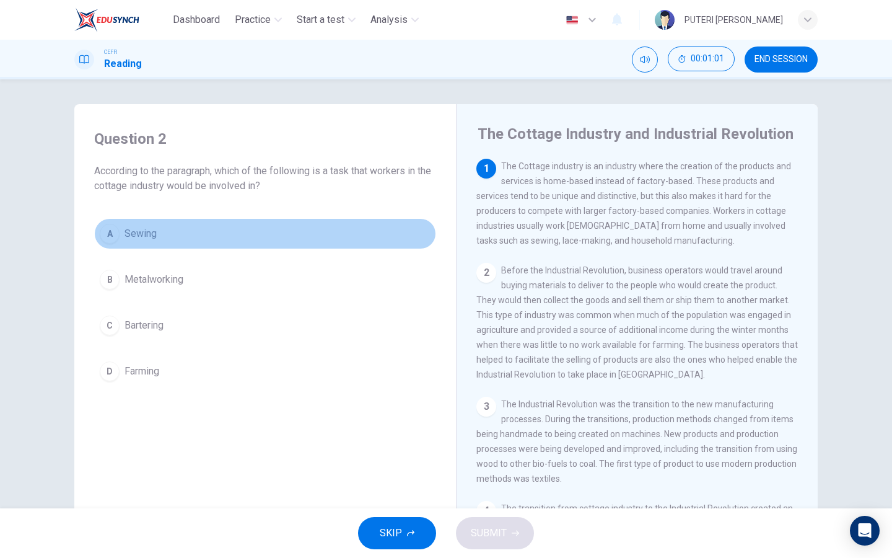
click at [178, 231] on button "A Sewing" at bounding box center [265, 233] width 342 height 31
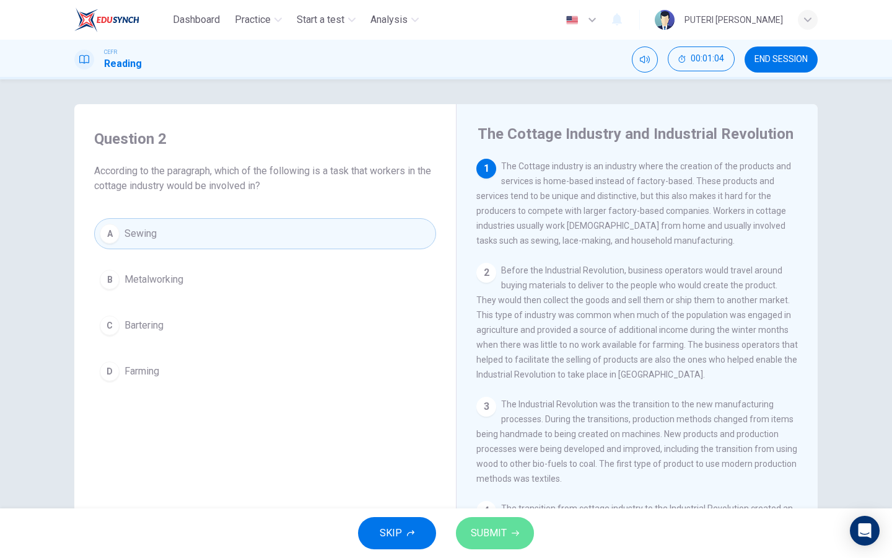
click at [489, 537] on span "SUBMIT" at bounding box center [489, 532] width 36 height 17
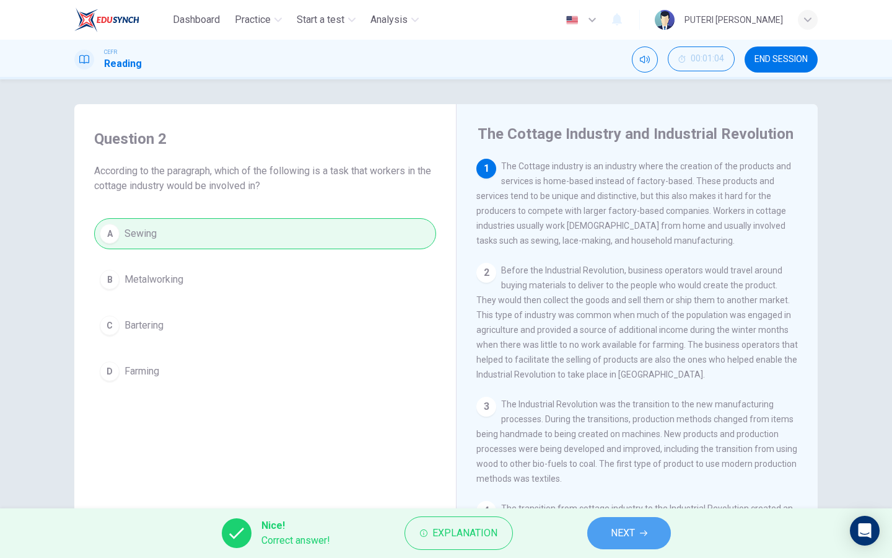
click at [618, 546] on button "NEXT" at bounding box center [629, 533] width 84 height 32
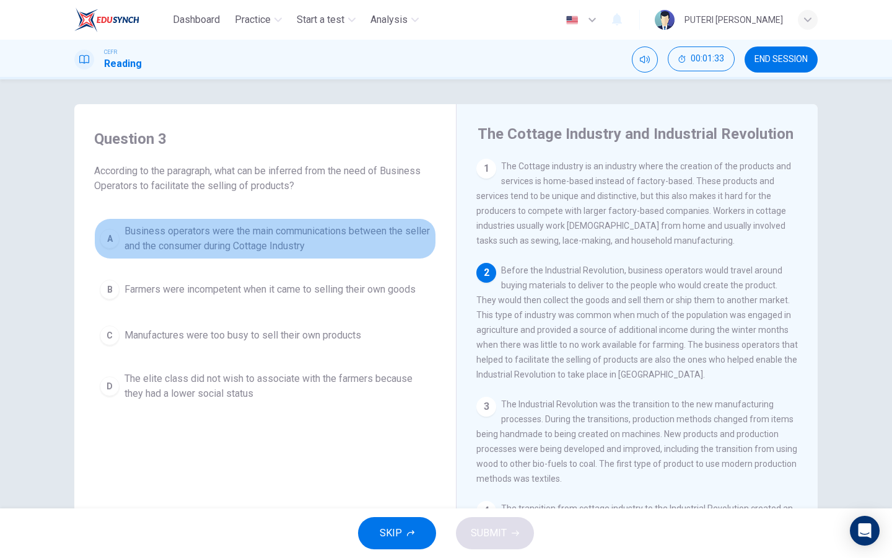
click at [357, 243] on span "Business operators were the main communications between the seller and the cons…" at bounding box center [278, 239] width 306 height 30
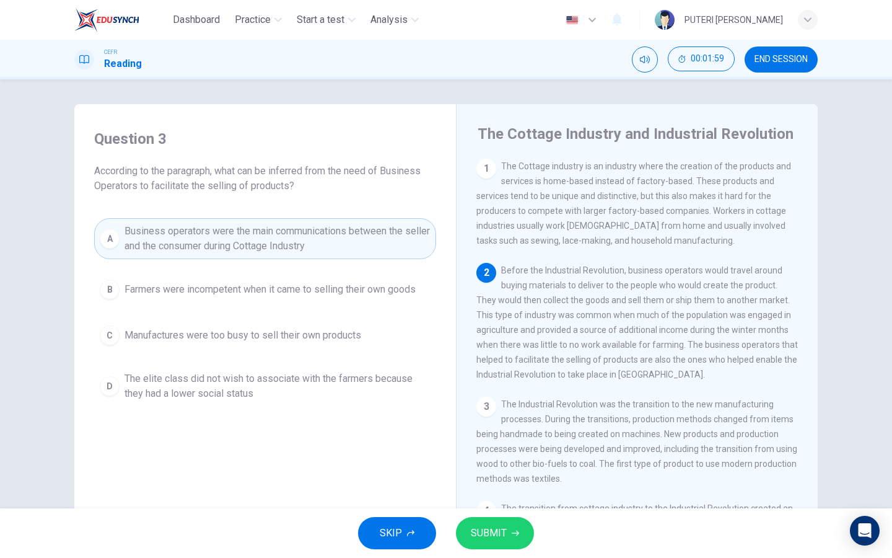
click at [492, 557] on div "SKIP SUBMIT" at bounding box center [446, 533] width 892 height 50
click at [472, 529] on span "SUBMIT" at bounding box center [489, 532] width 36 height 17
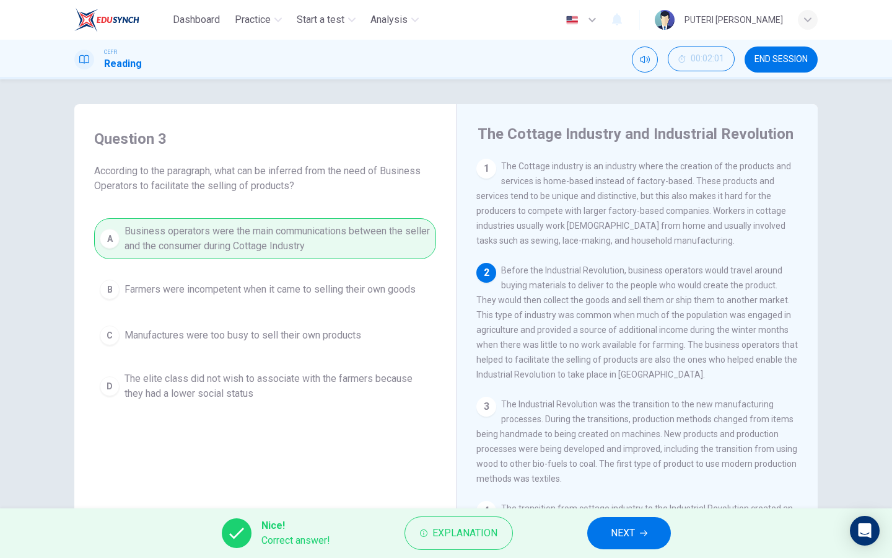
click at [598, 541] on button "NEXT" at bounding box center [629, 533] width 84 height 32
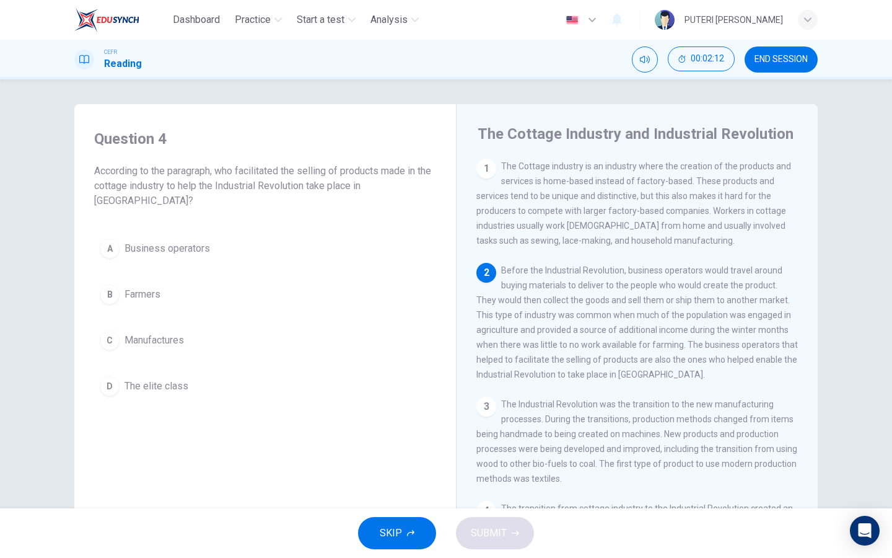
click at [281, 244] on button "A Business operators" at bounding box center [265, 248] width 342 height 31
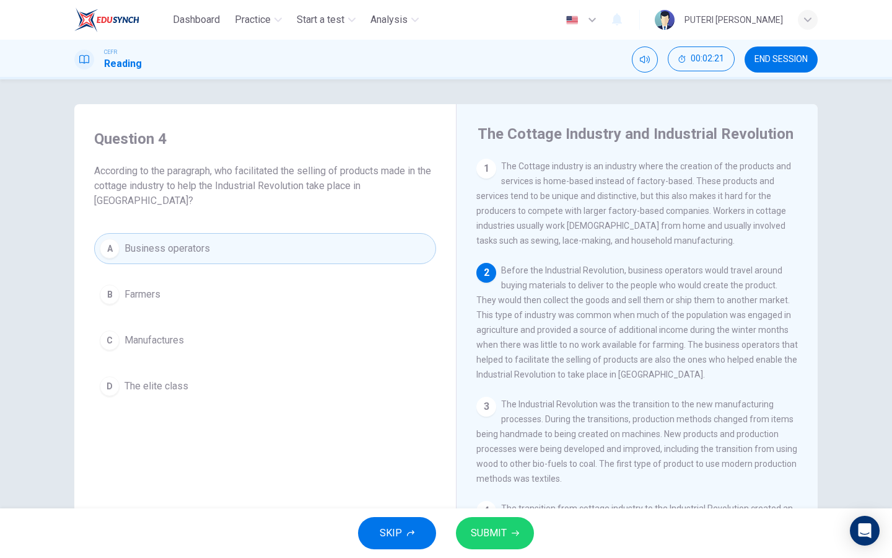
click at [477, 543] on button "SUBMIT" at bounding box center [495, 533] width 78 height 32
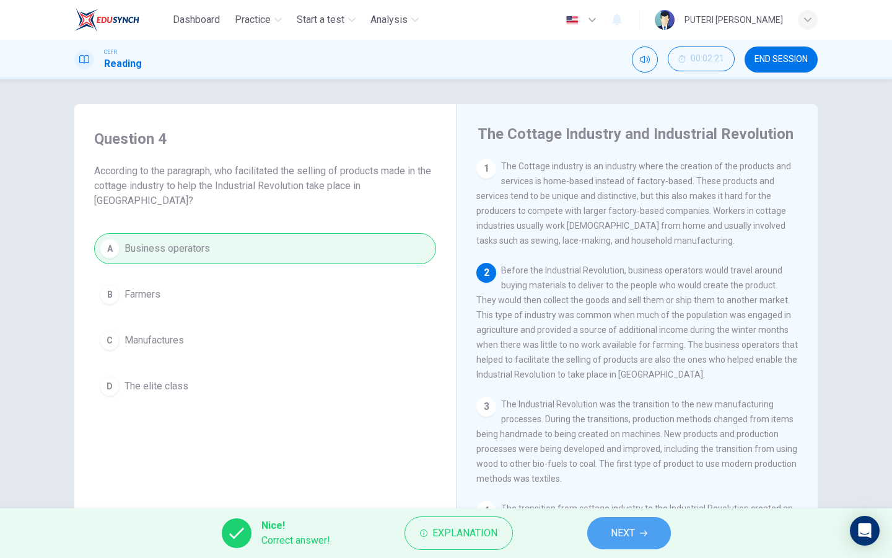
click at [615, 544] on button "NEXT" at bounding box center [629, 533] width 84 height 32
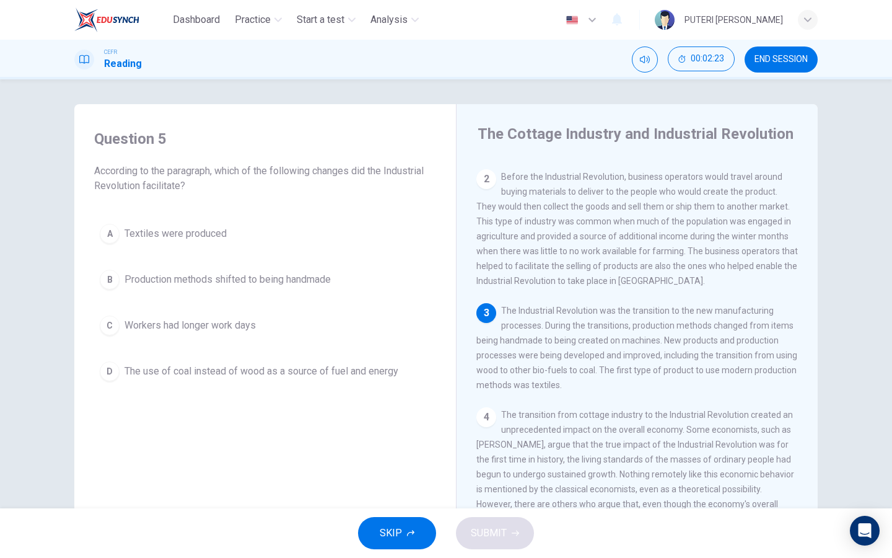
scroll to position [115, 0]
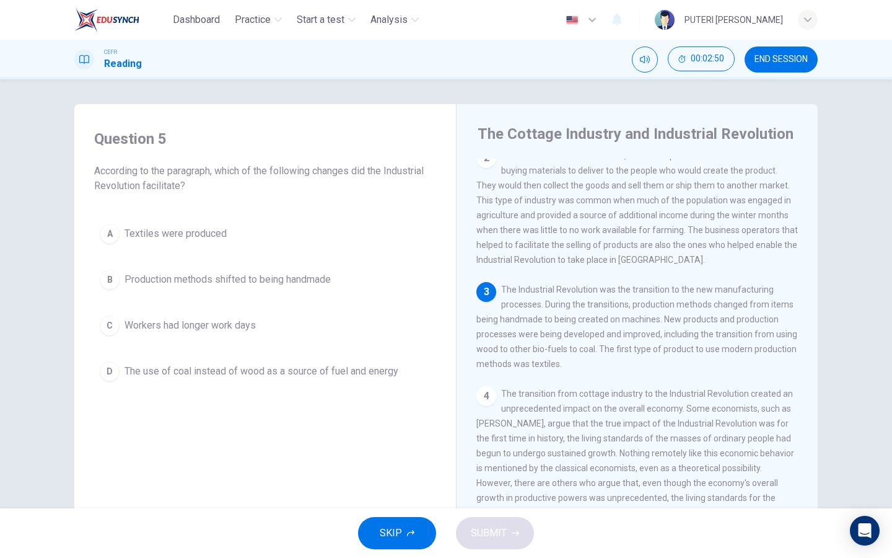
click at [346, 371] on span "The use of coal instead of wood as a source of fuel and energy" at bounding box center [262, 371] width 274 height 15
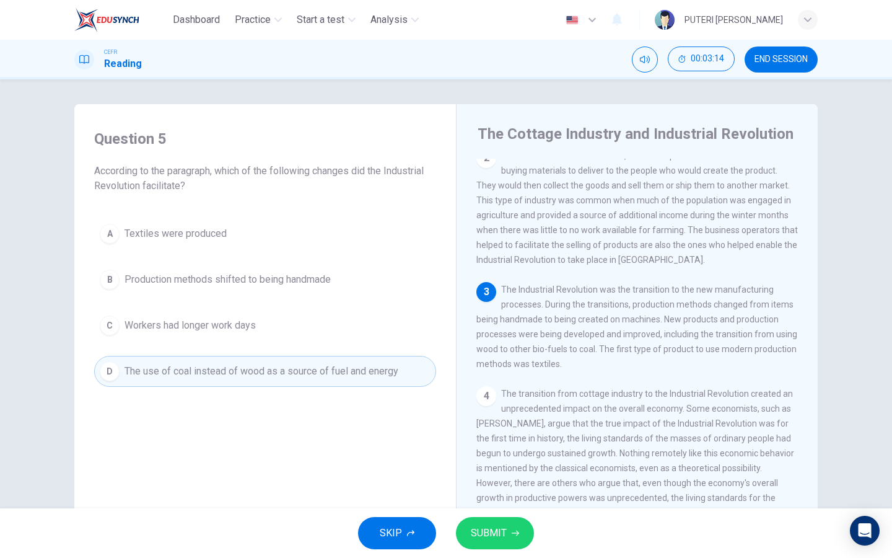
click at [292, 233] on button "A Textiles were produced" at bounding box center [265, 233] width 342 height 31
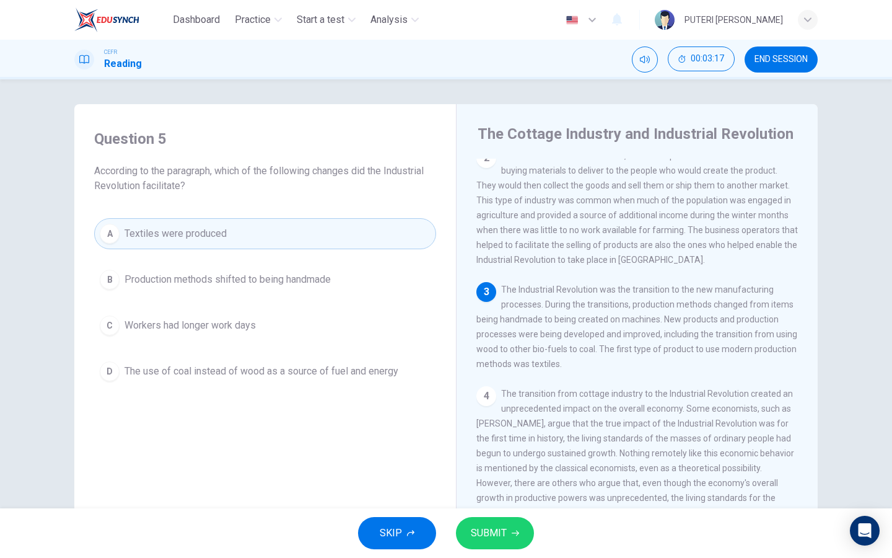
click at [276, 372] on span "The use of coal instead of wood as a source of fuel and energy" at bounding box center [262, 371] width 274 height 15
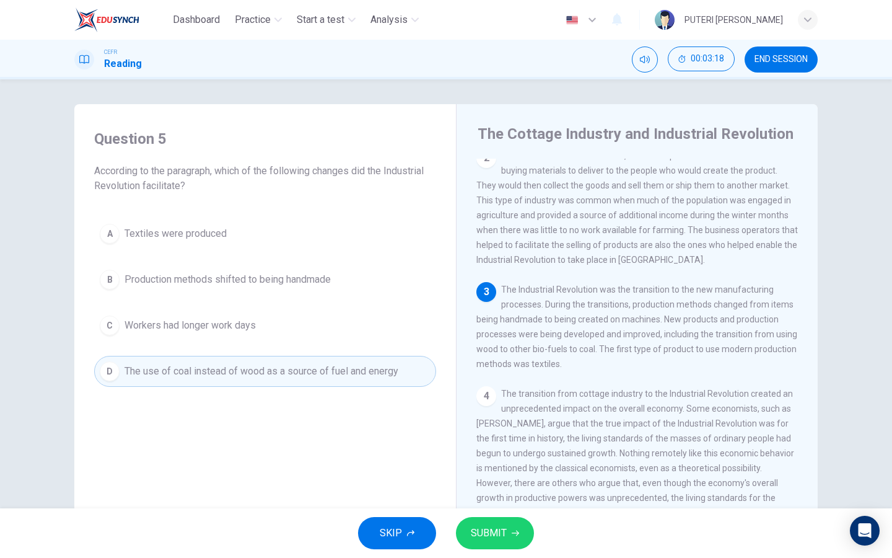
click at [263, 248] on button "A Textiles were produced" at bounding box center [265, 233] width 342 height 31
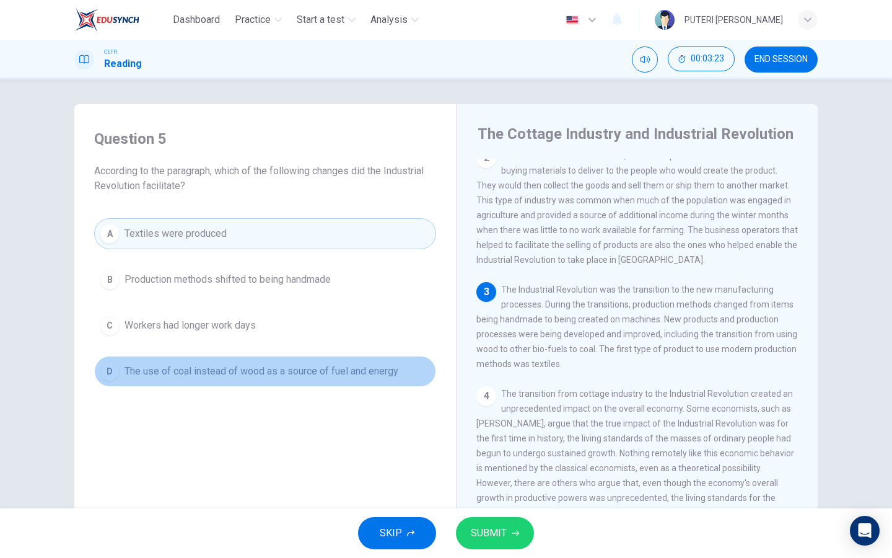
click at [308, 382] on button "D The use of coal instead of wood as a source of fuel and energy" at bounding box center [265, 371] width 342 height 31
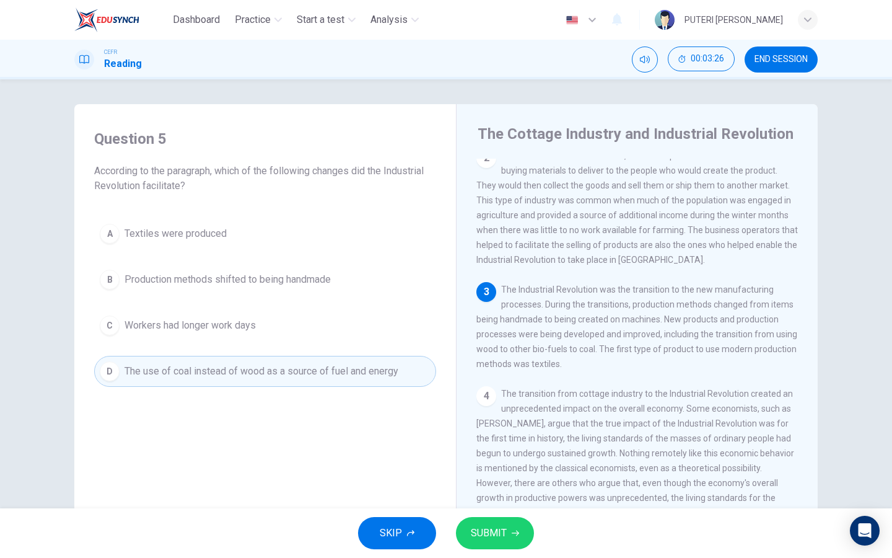
click at [483, 523] on button "SUBMIT" at bounding box center [495, 533] width 78 height 32
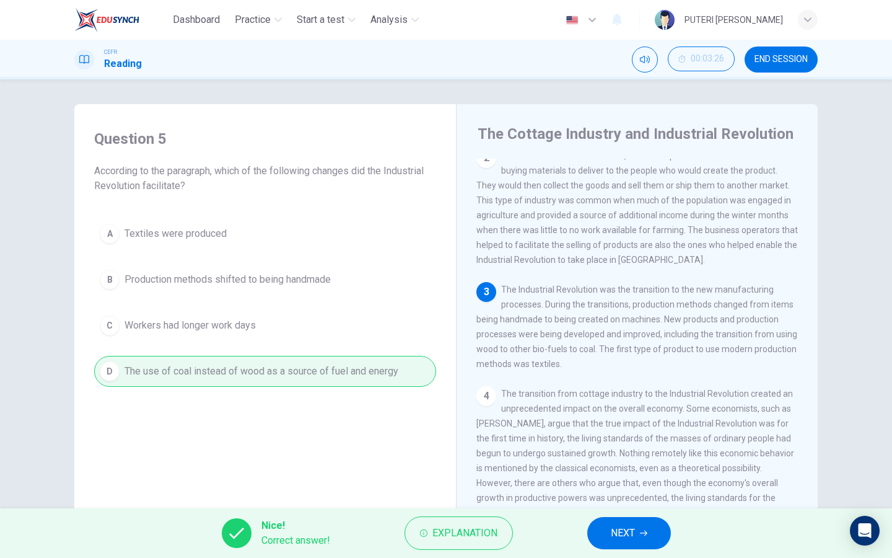
click at [627, 526] on span "NEXT" at bounding box center [623, 532] width 24 height 17
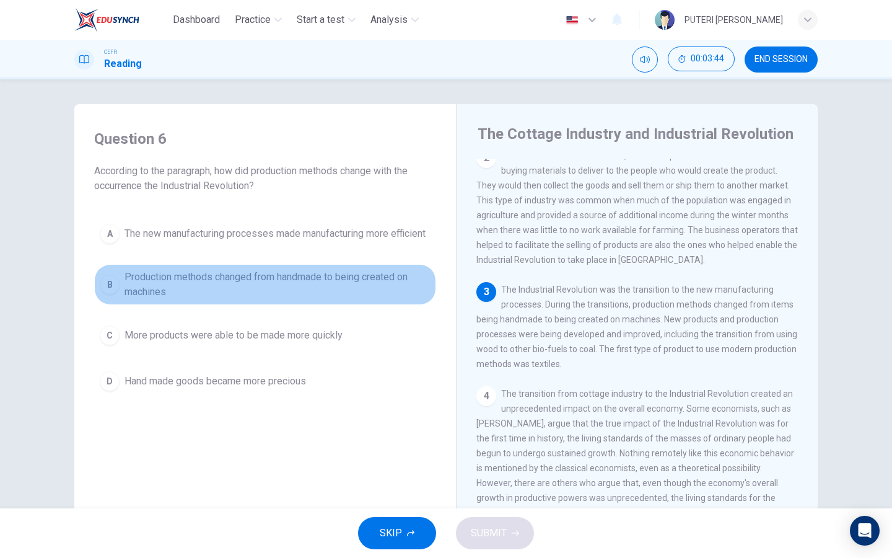
click at [376, 299] on span "Production methods changed from handmade to being created on machines" at bounding box center [278, 285] width 306 height 30
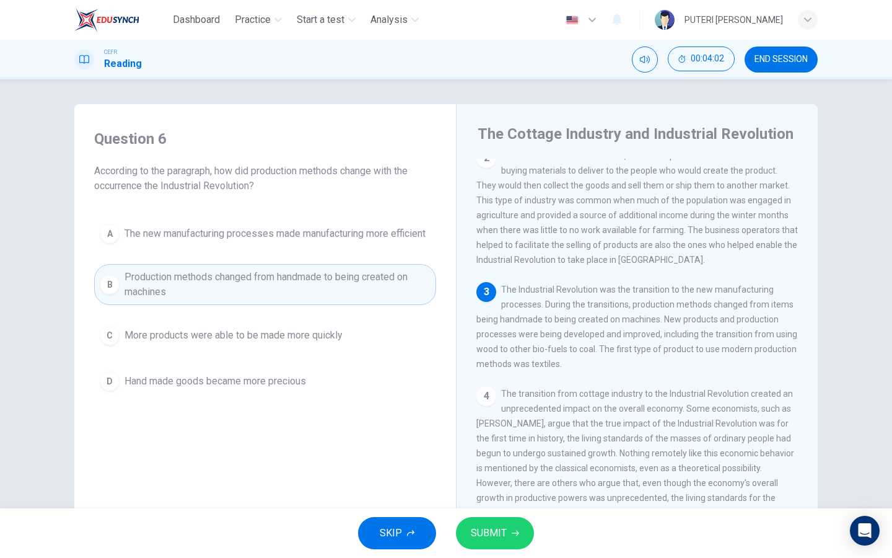
click at [484, 530] on span "SUBMIT" at bounding box center [489, 532] width 36 height 17
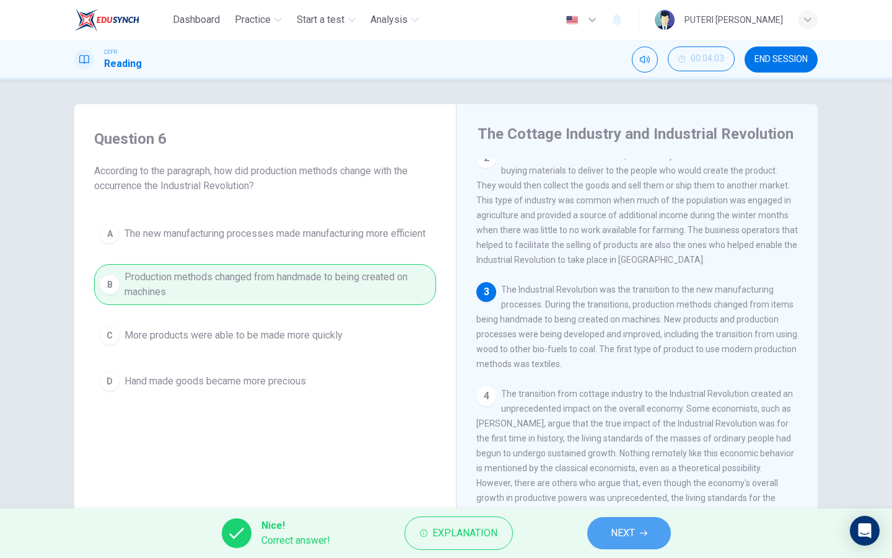
click at [633, 529] on span "NEXT" at bounding box center [623, 532] width 24 height 17
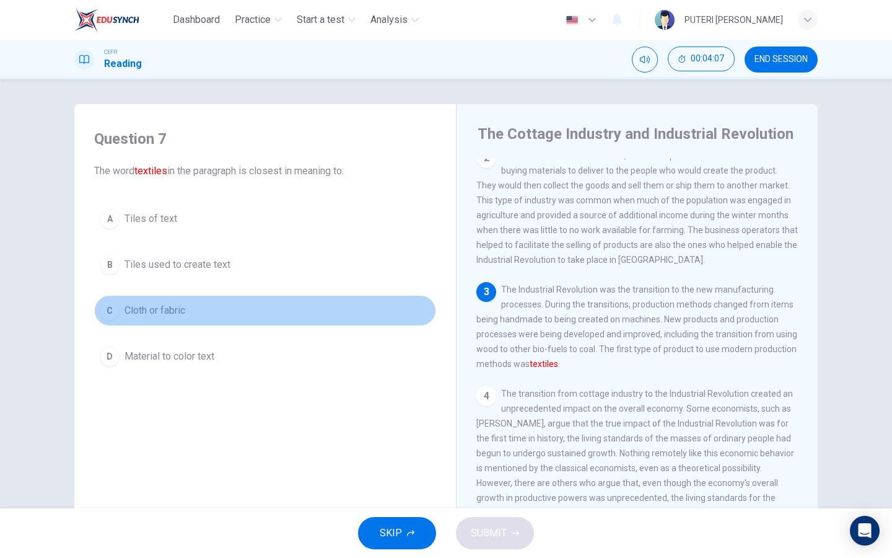
click at [271, 317] on button "C Cloth or fabric" at bounding box center [265, 310] width 342 height 31
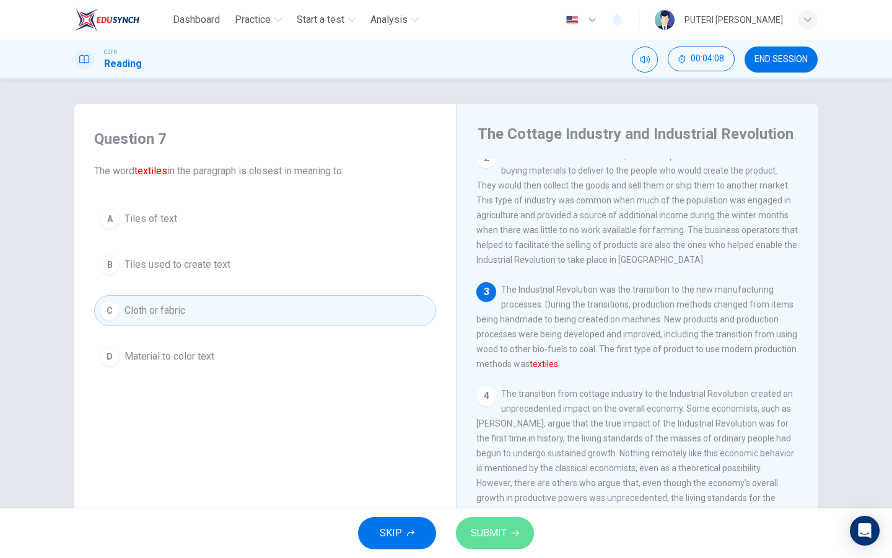
click at [498, 543] on button "SUBMIT" at bounding box center [495, 533] width 78 height 32
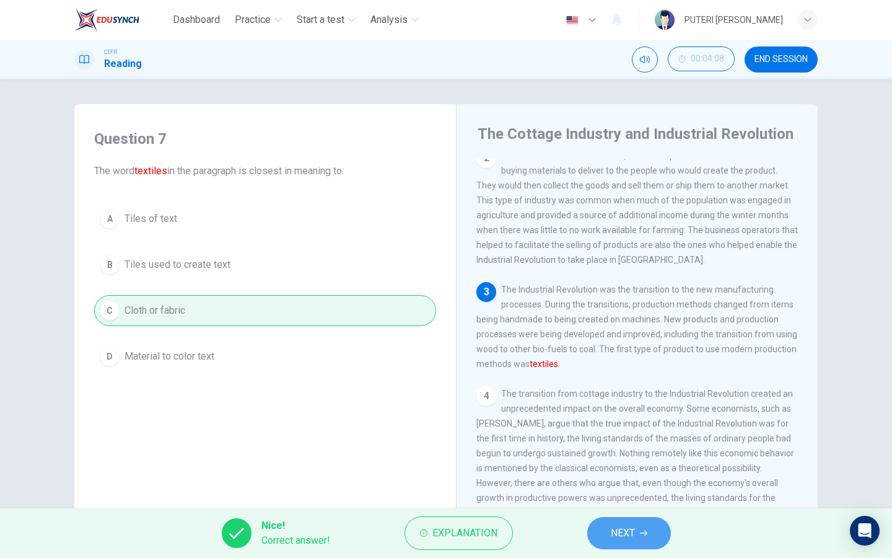
click at [604, 539] on button "NEXT" at bounding box center [629, 533] width 84 height 32
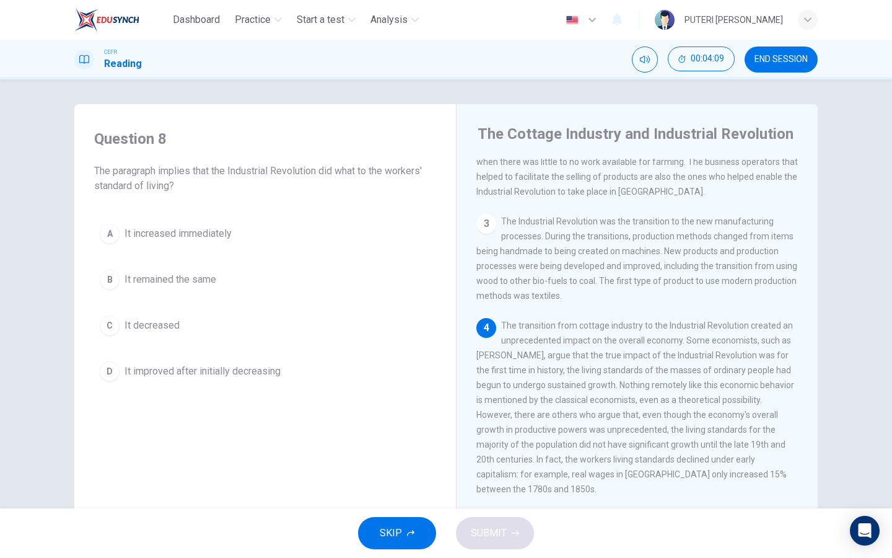
scroll to position [198, 0]
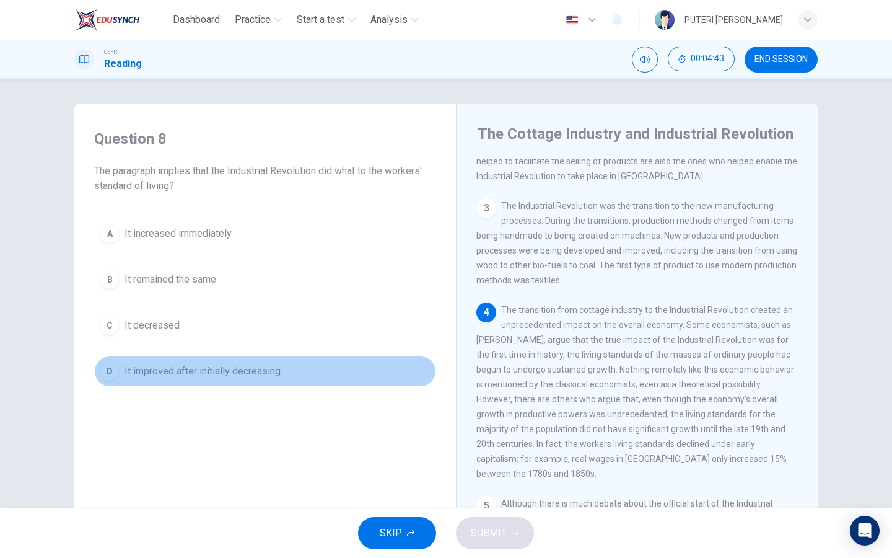
click at [269, 360] on button "D It improved after initially decreasing" at bounding box center [265, 371] width 342 height 31
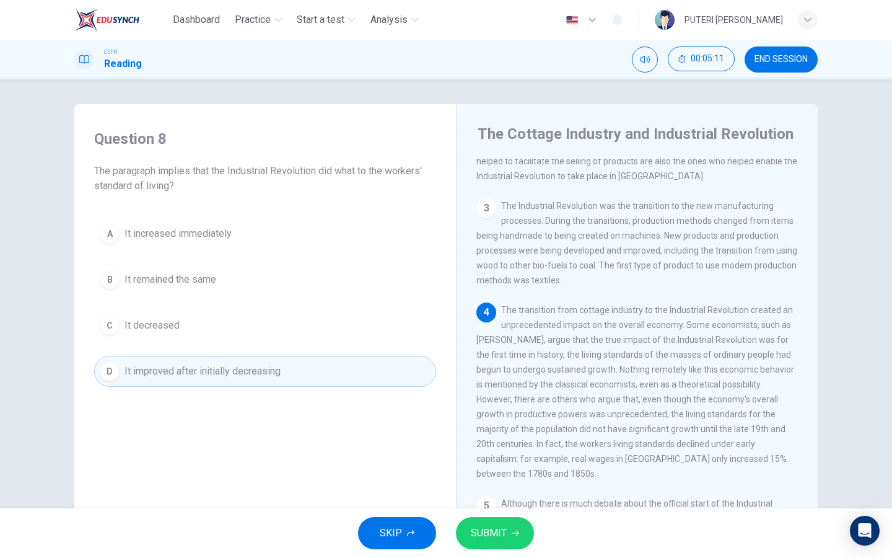
click at [498, 530] on span "SUBMIT" at bounding box center [489, 532] width 36 height 17
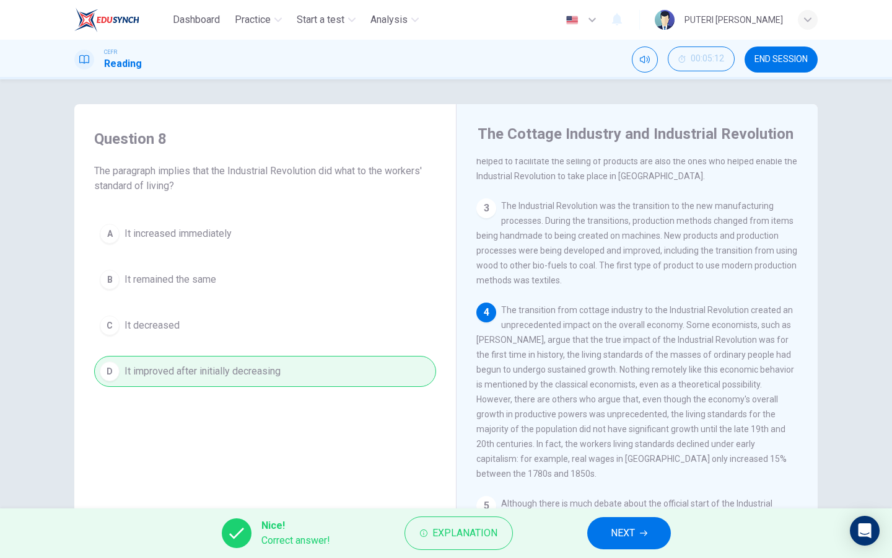
click at [623, 543] on button "NEXT" at bounding box center [629, 533] width 84 height 32
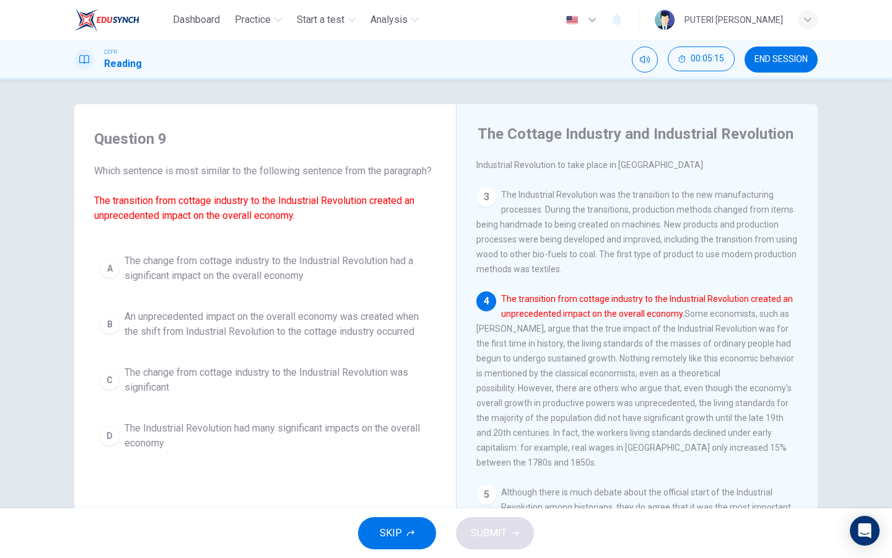
scroll to position [15, 0]
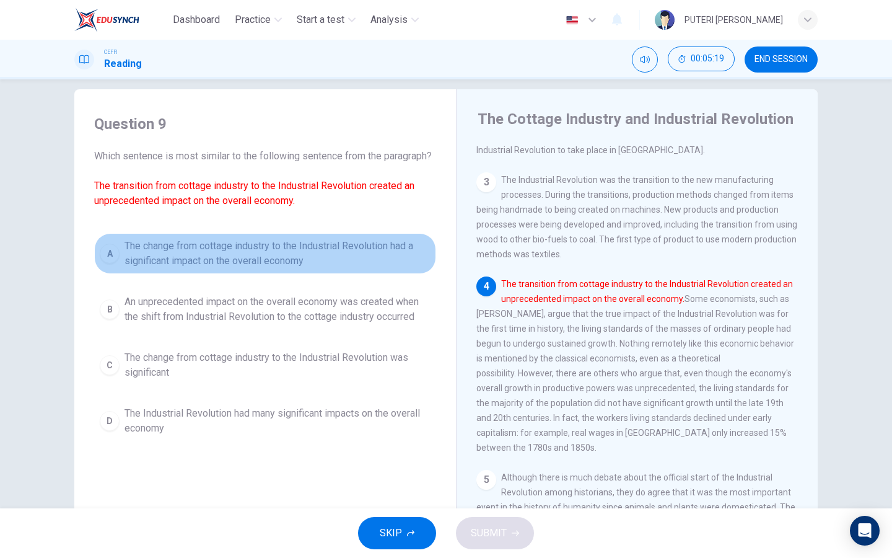
click at [339, 268] on span "The change from cottage industry to the Industrial Revolution had a significant…" at bounding box center [278, 254] width 306 height 30
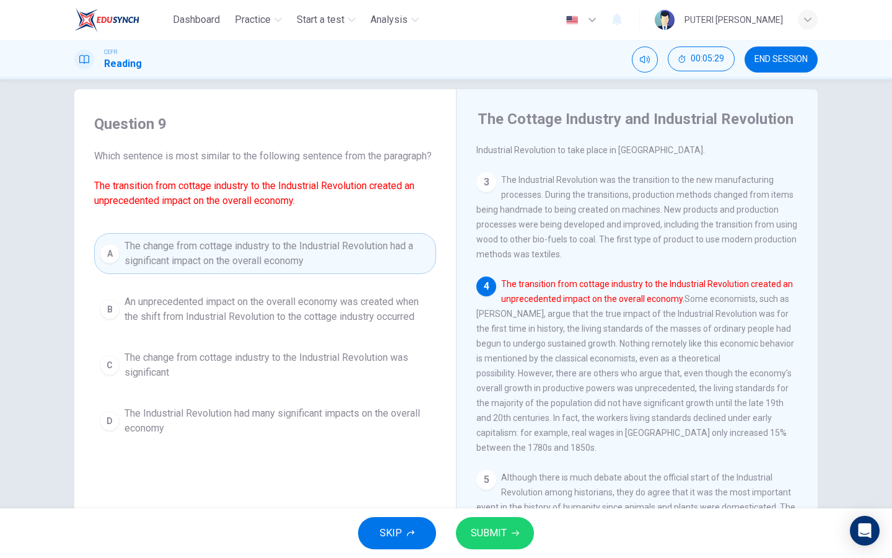
click at [480, 533] on span "SUBMIT" at bounding box center [489, 532] width 36 height 17
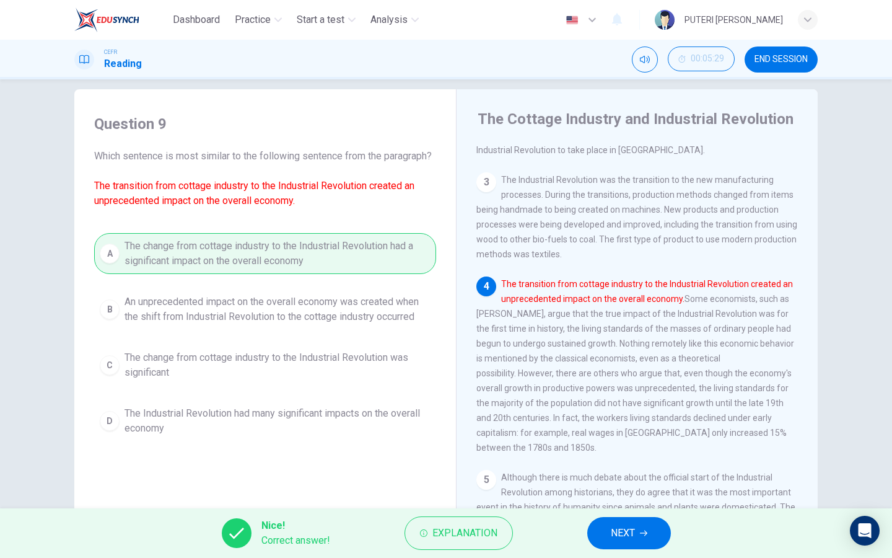
click at [623, 547] on button "NEXT" at bounding box center [629, 533] width 84 height 32
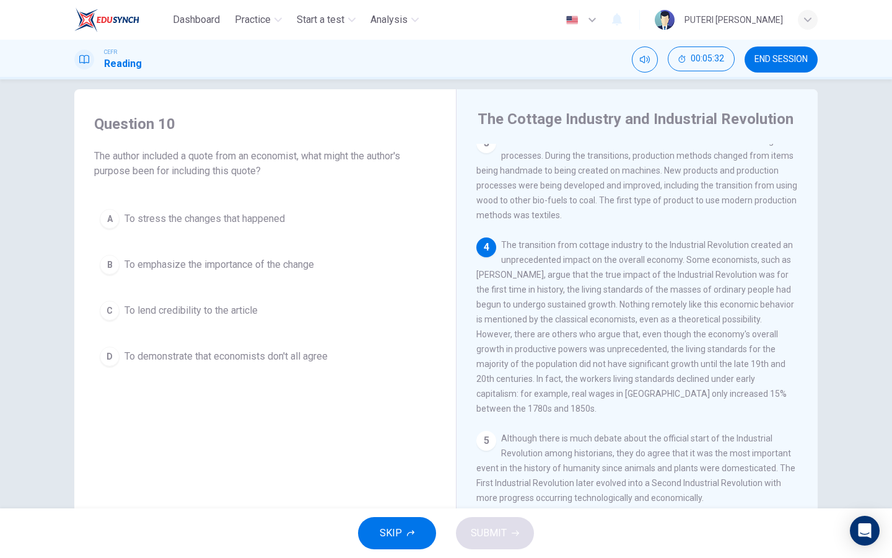
scroll to position [262, 0]
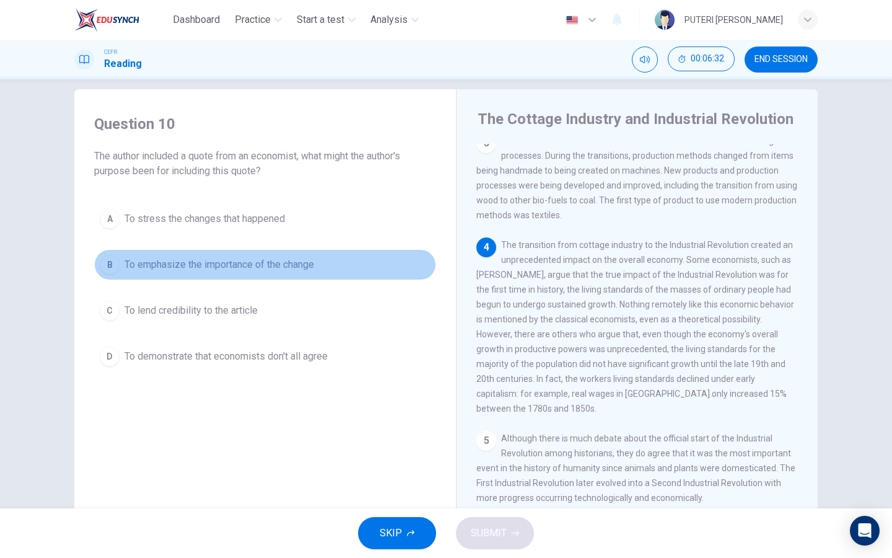
click at [306, 263] on span "To emphasize the importance of the change" at bounding box center [220, 264] width 190 height 15
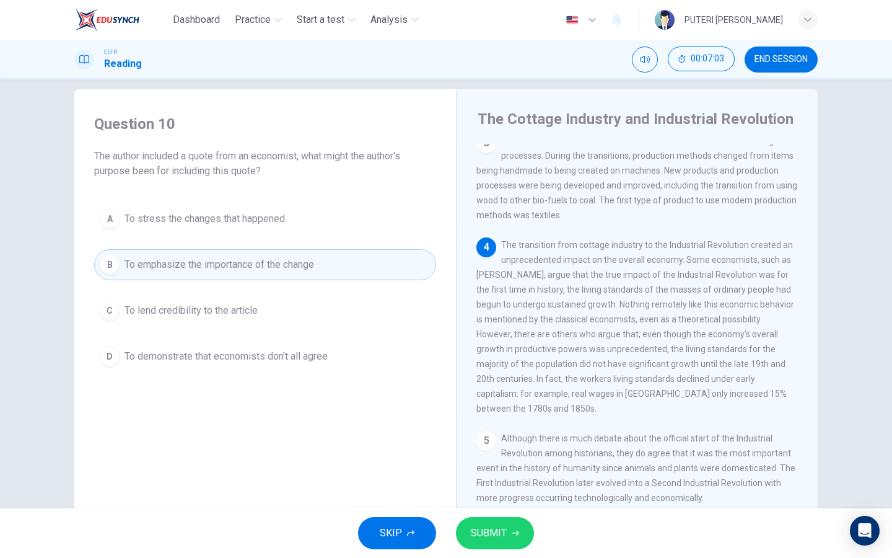
click at [504, 535] on span "SUBMIT" at bounding box center [489, 532] width 36 height 17
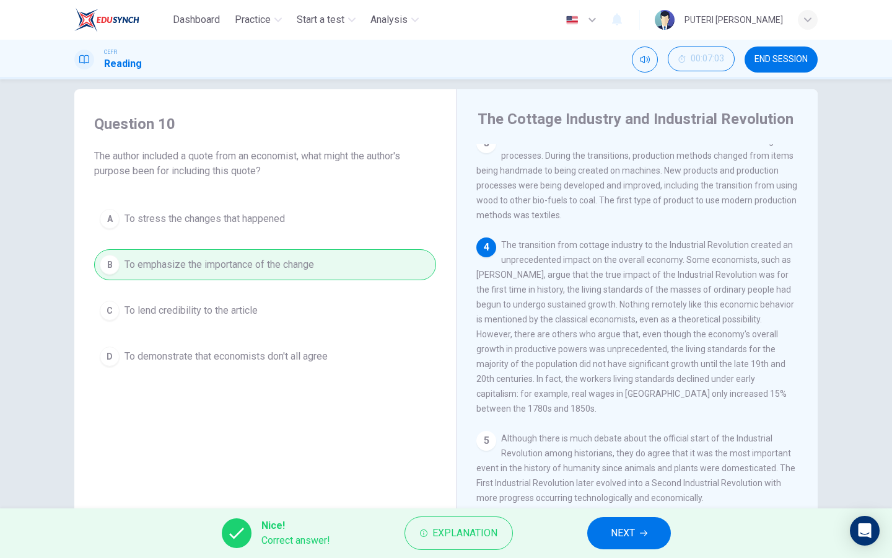
click at [607, 533] on button "NEXT" at bounding box center [629, 533] width 84 height 32
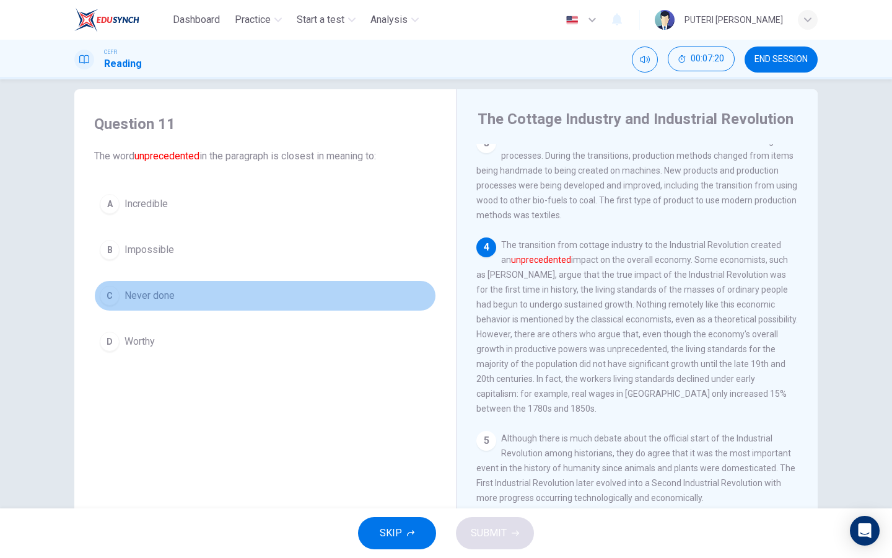
click at [192, 303] on button "C Never done" at bounding box center [265, 295] width 342 height 31
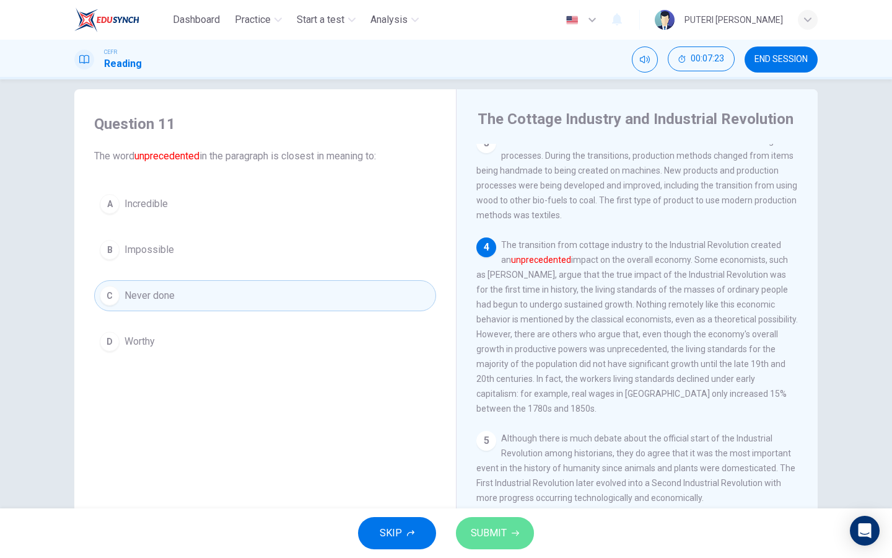
click at [472, 540] on span "SUBMIT" at bounding box center [489, 532] width 36 height 17
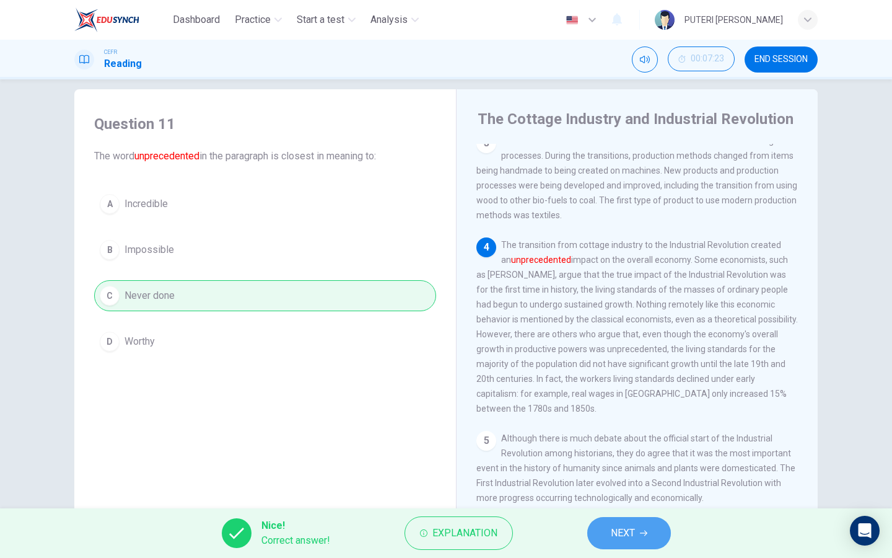
click at [610, 534] on button "NEXT" at bounding box center [629, 533] width 84 height 32
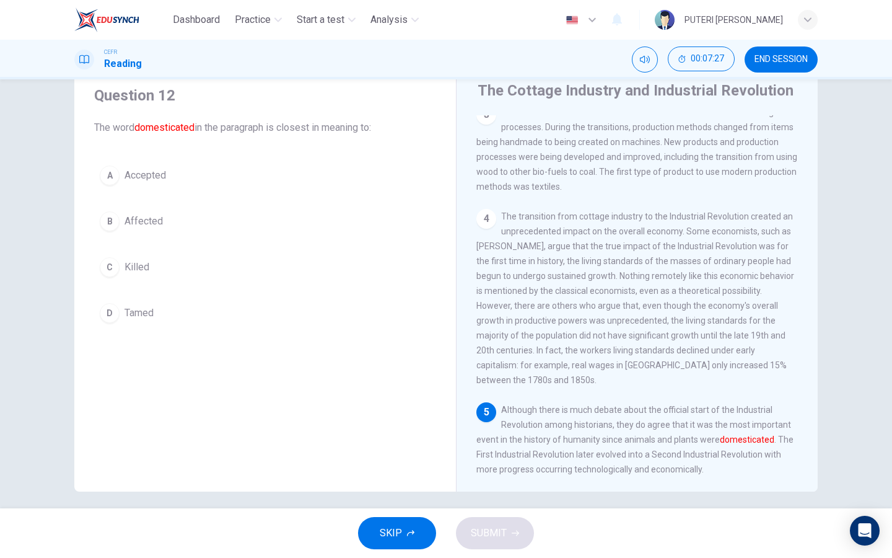
scroll to position [48, 0]
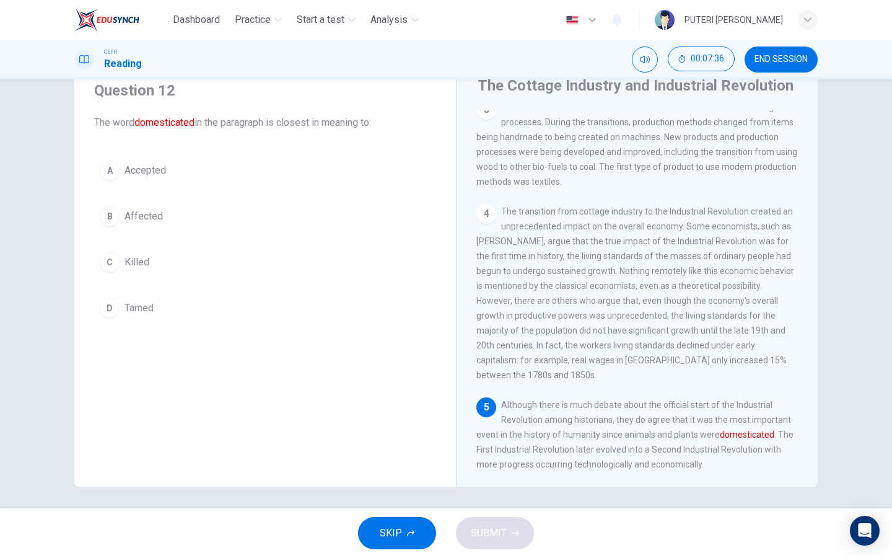
click at [196, 235] on div "A Accepted B Affected C Killed D Tamed" at bounding box center [265, 239] width 342 height 169
click at [144, 312] on span "Tamed" at bounding box center [139, 308] width 29 height 15
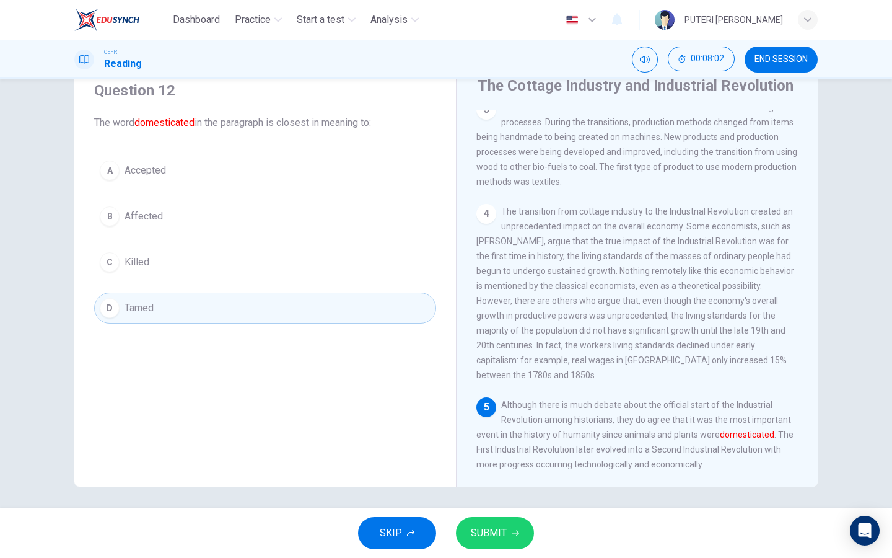
click at [496, 554] on div "SKIP SUBMIT" at bounding box center [446, 533] width 892 height 50
click at [491, 545] on button "SUBMIT" at bounding box center [495, 533] width 78 height 32
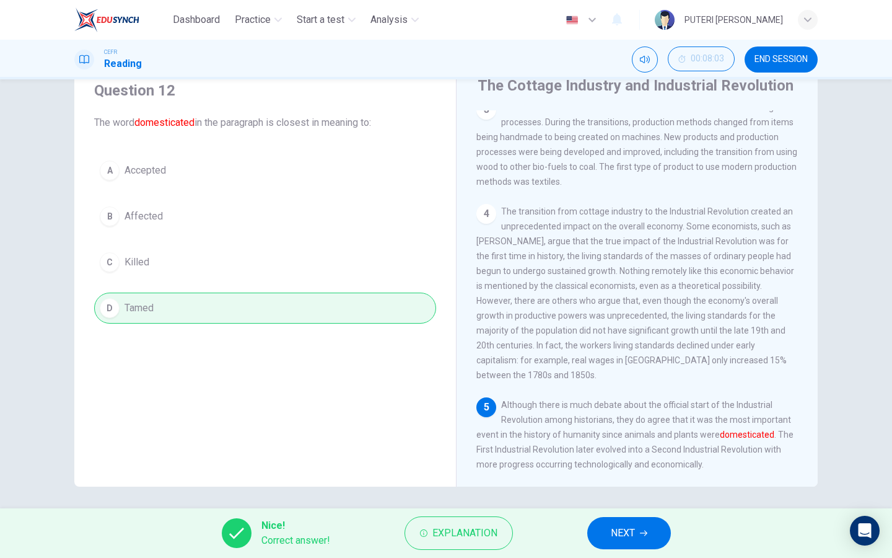
click at [644, 536] on icon "button" at bounding box center [643, 532] width 7 height 7
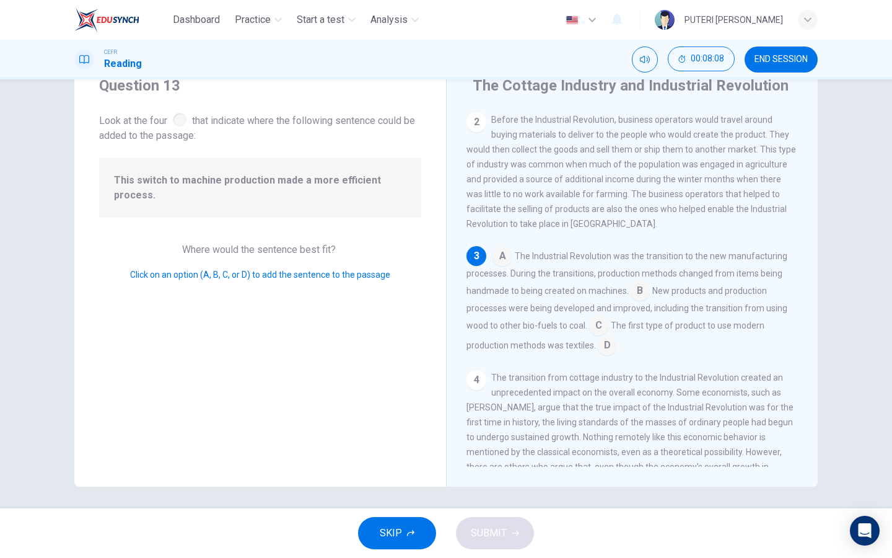
scroll to position [102, 0]
click at [636, 301] on input at bounding box center [640, 293] width 20 height 20
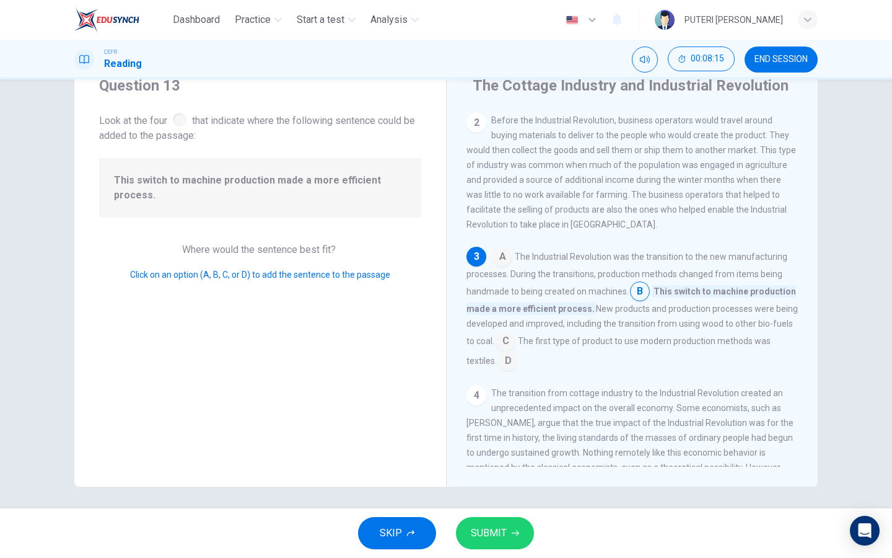
click at [496, 524] on span "SUBMIT" at bounding box center [489, 532] width 36 height 17
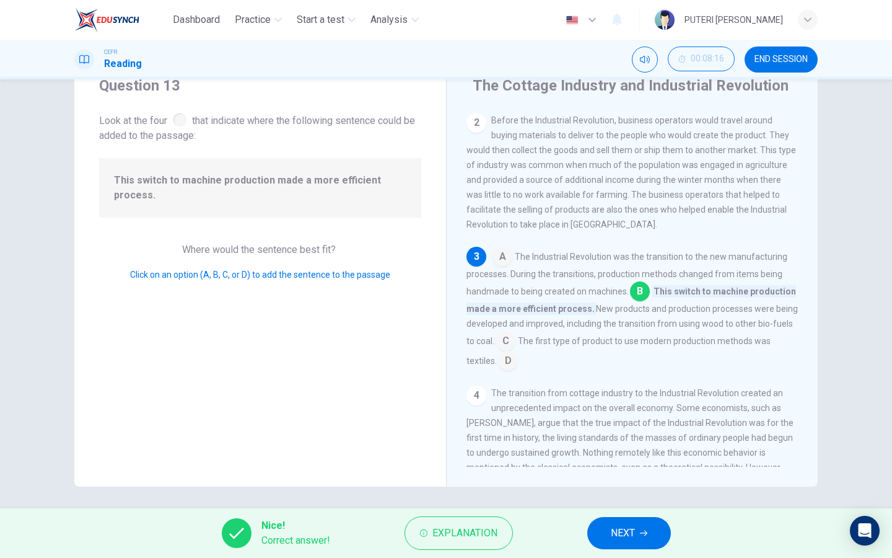
click at [607, 524] on button "NEXT" at bounding box center [629, 533] width 84 height 32
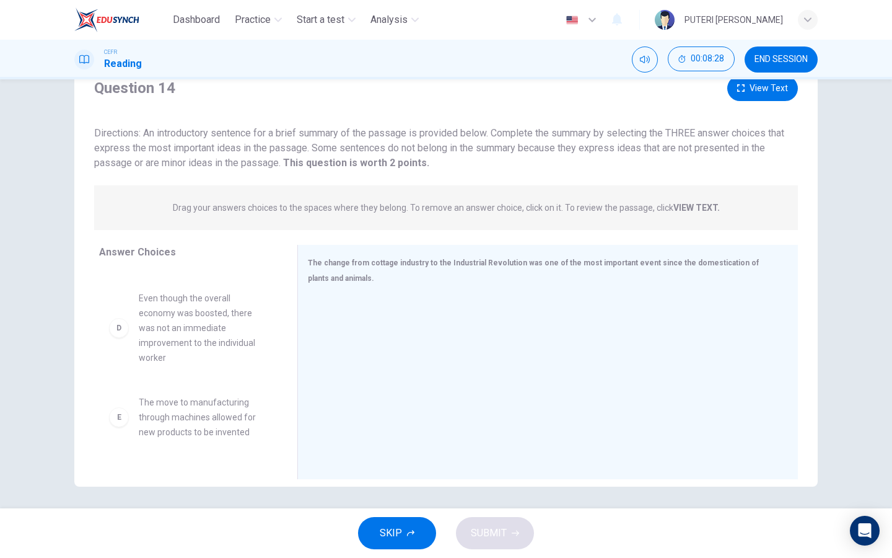
scroll to position [218, 0]
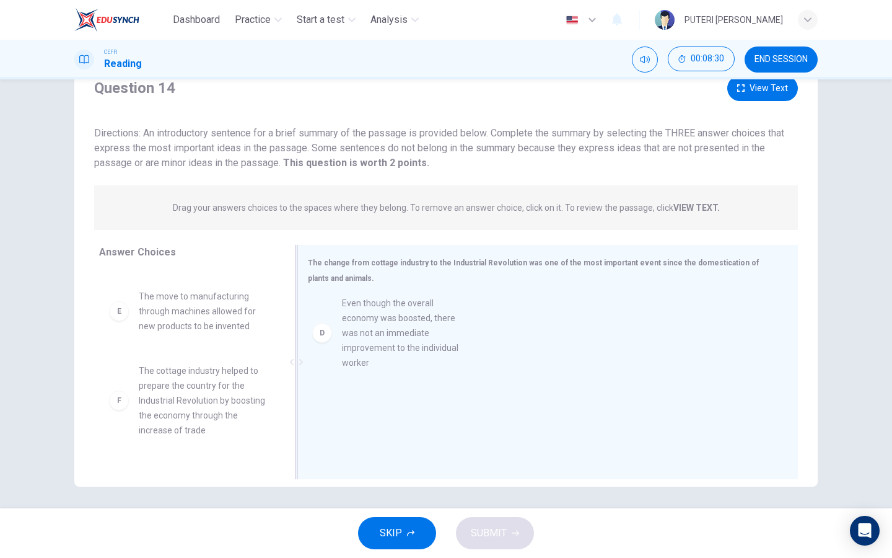
drag, startPoint x: 231, startPoint y: 330, endPoint x: 437, endPoint y: 341, distance: 206.6
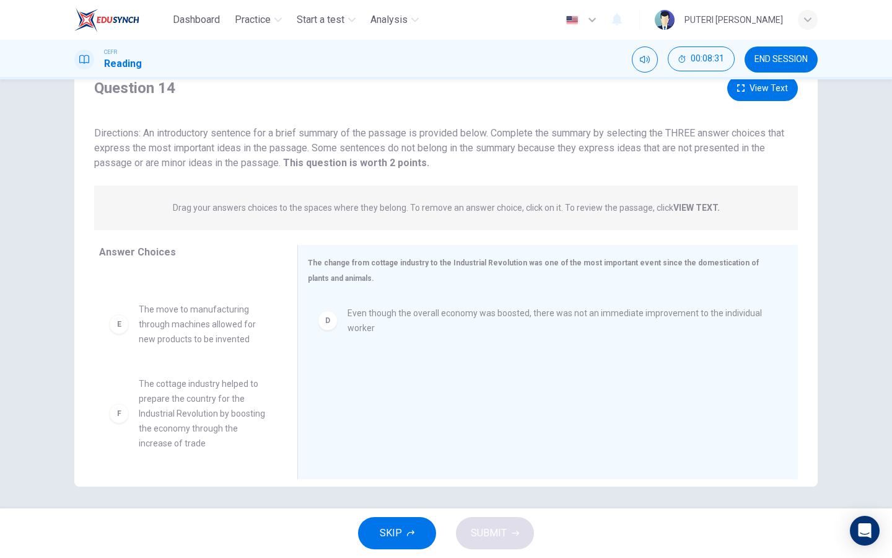
scroll to position [51, 0]
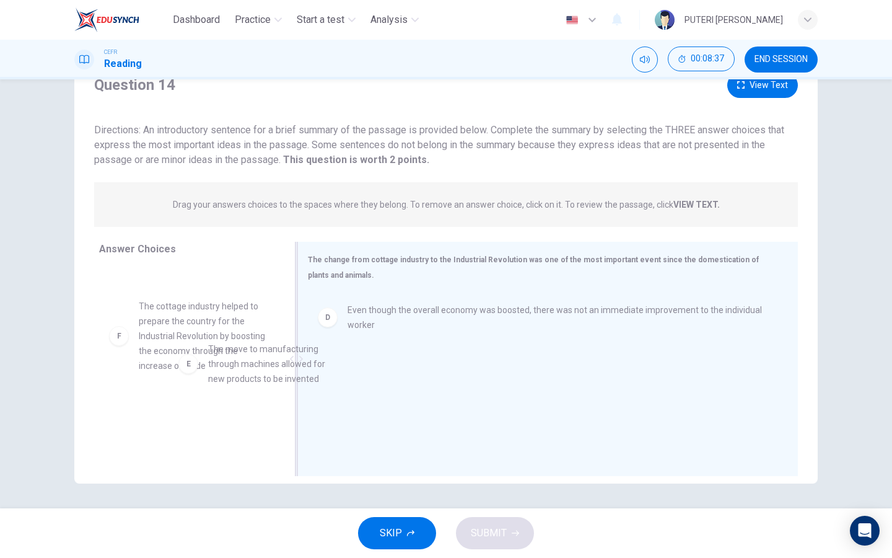
drag, startPoint x: 214, startPoint y: 319, endPoint x: 506, endPoint y: 420, distance: 308.3
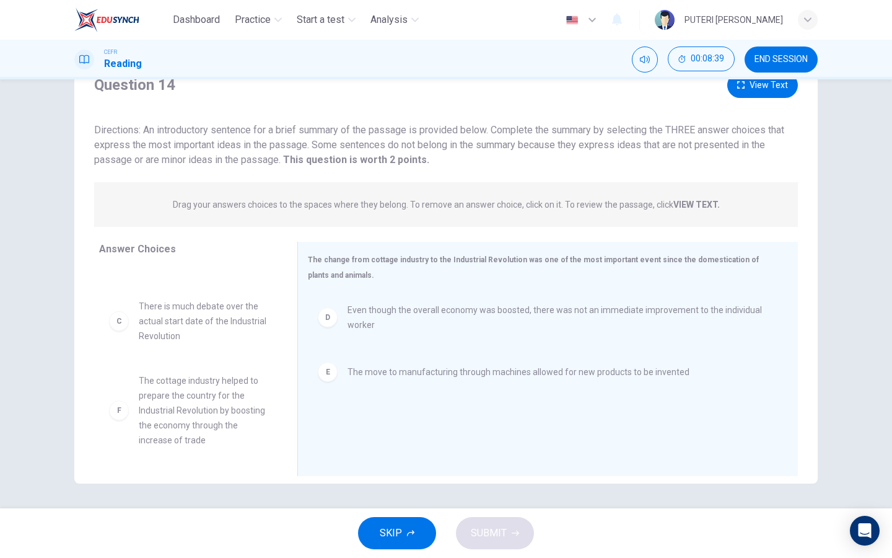
scroll to position [0, 0]
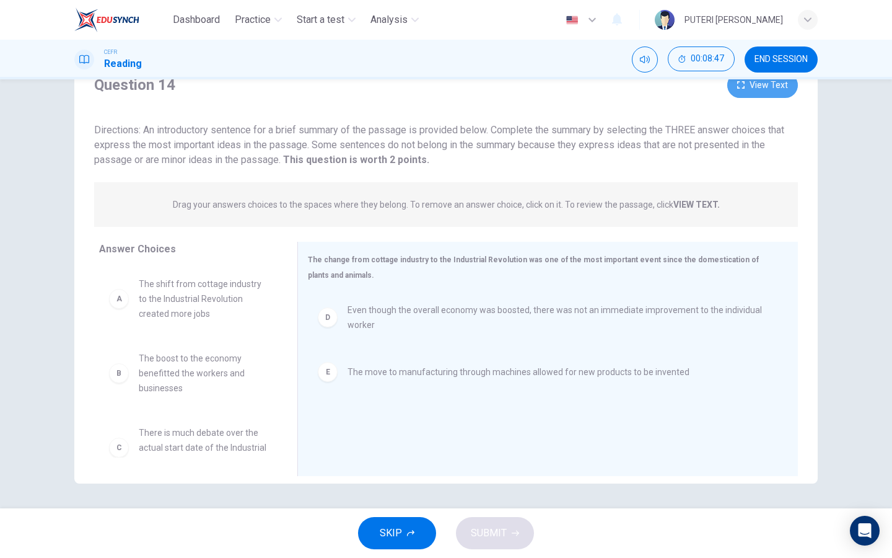
click at [763, 86] on button "View Text" at bounding box center [763, 85] width 71 height 25
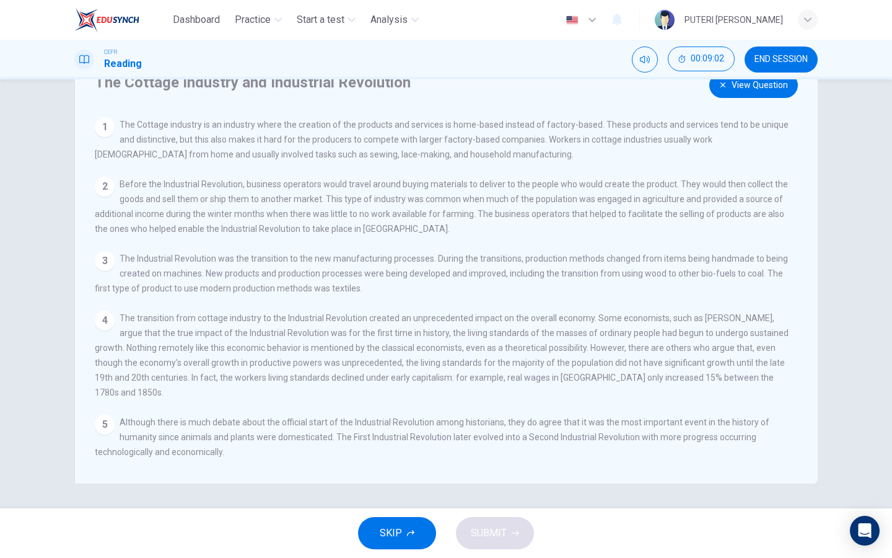
click at [739, 92] on button "View Question" at bounding box center [754, 85] width 89 height 25
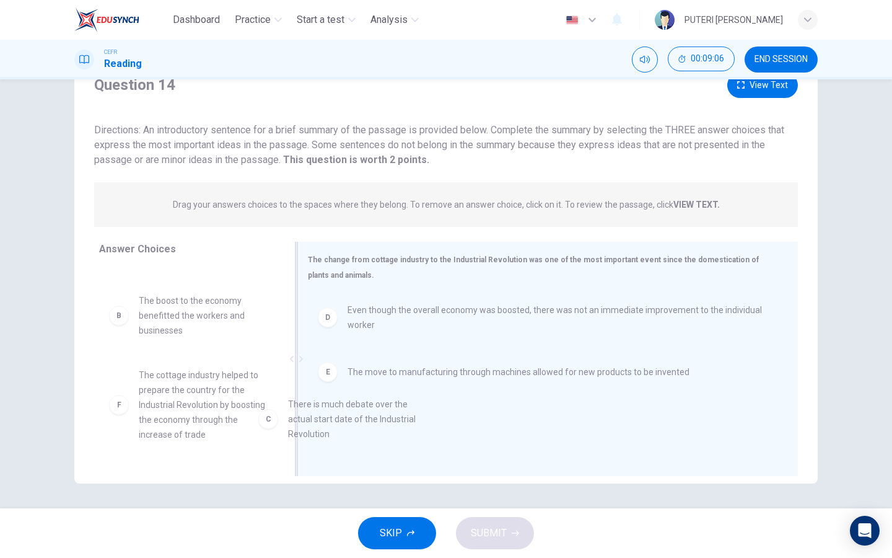
drag, startPoint x: 237, startPoint y: 393, endPoint x: 402, endPoint y: 422, distance: 166.8
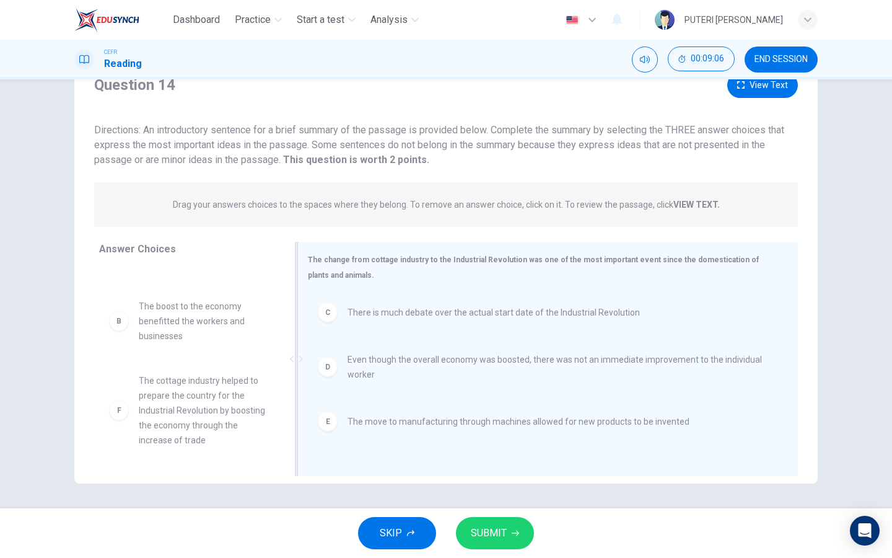
scroll to position [52, 0]
click at [749, 95] on button "View Text" at bounding box center [763, 85] width 71 height 25
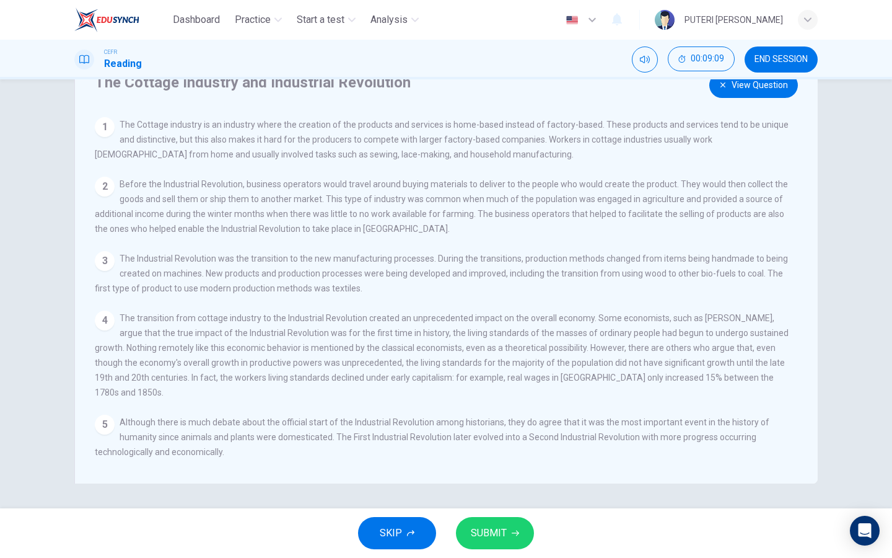
scroll to position [0, 0]
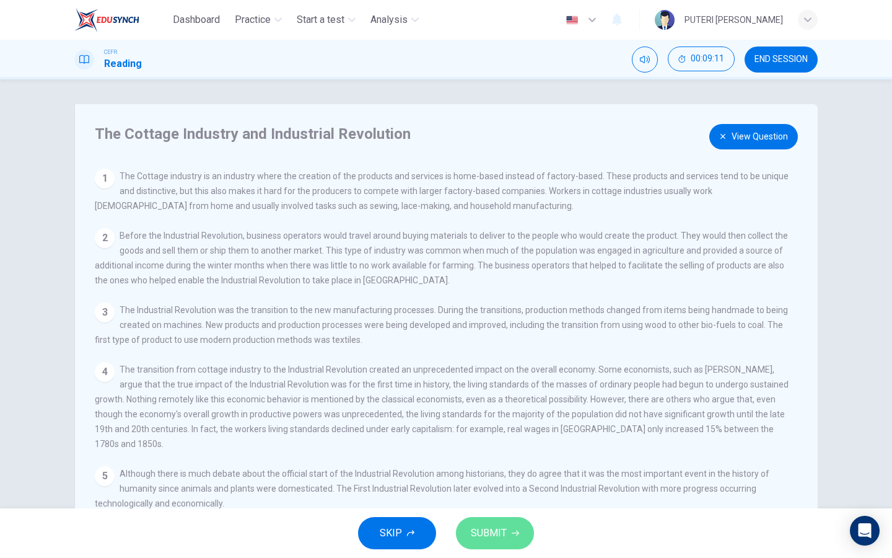
click at [512, 535] on icon "button" at bounding box center [515, 532] width 7 height 7
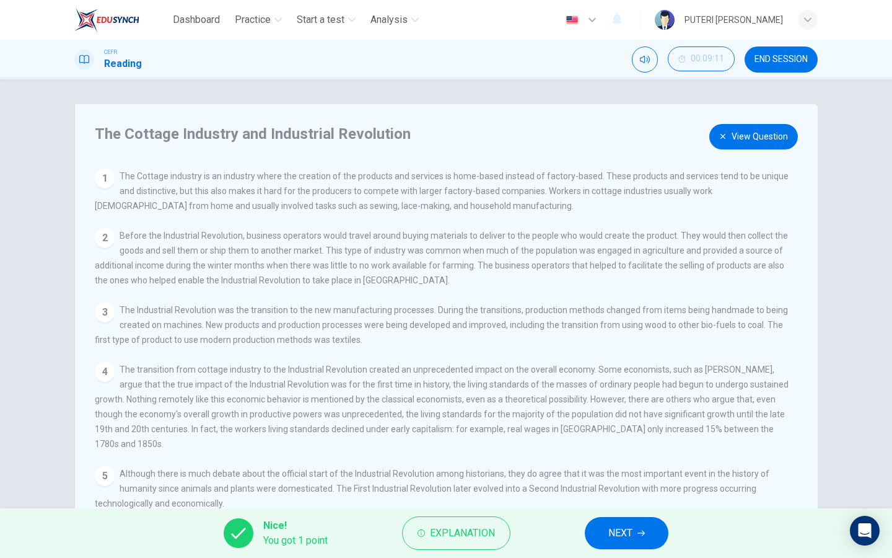
click at [733, 139] on button "View Question" at bounding box center [754, 136] width 89 height 25
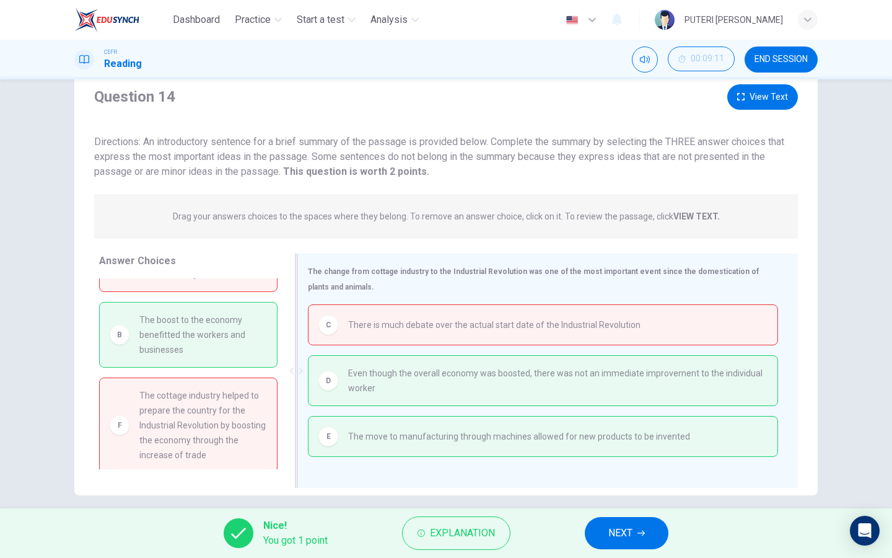
scroll to position [49, 0]
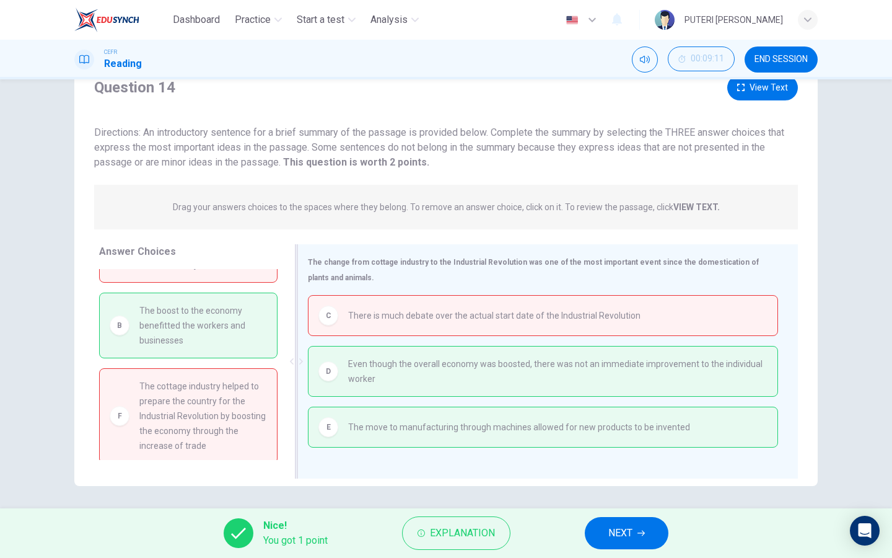
click at [563, 319] on span "There is much debate over the actual start date of the Industrial Revolution" at bounding box center [494, 315] width 292 height 15
click at [635, 543] on button "NEXT" at bounding box center [627, 533] width 84 height 32
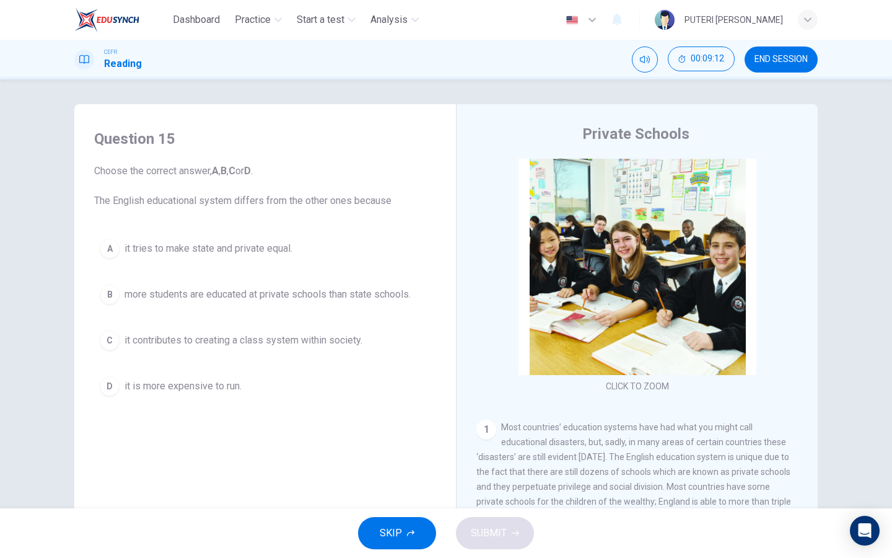
click at [773, 61] on span "END SESSION" at bounding box center [781, 60] width 53 height 10
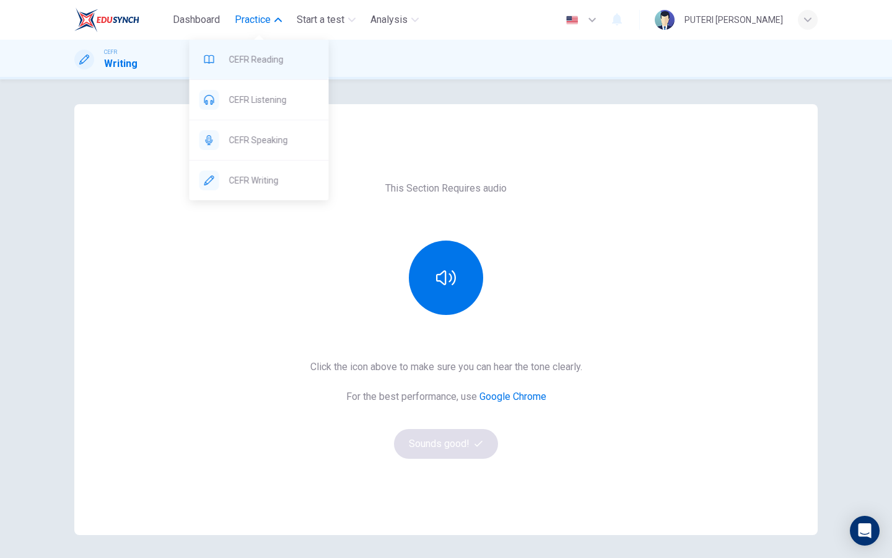
click at [268, 61] on span "CEFR Reading" at bounding box center [274, 59] width 90 height 15
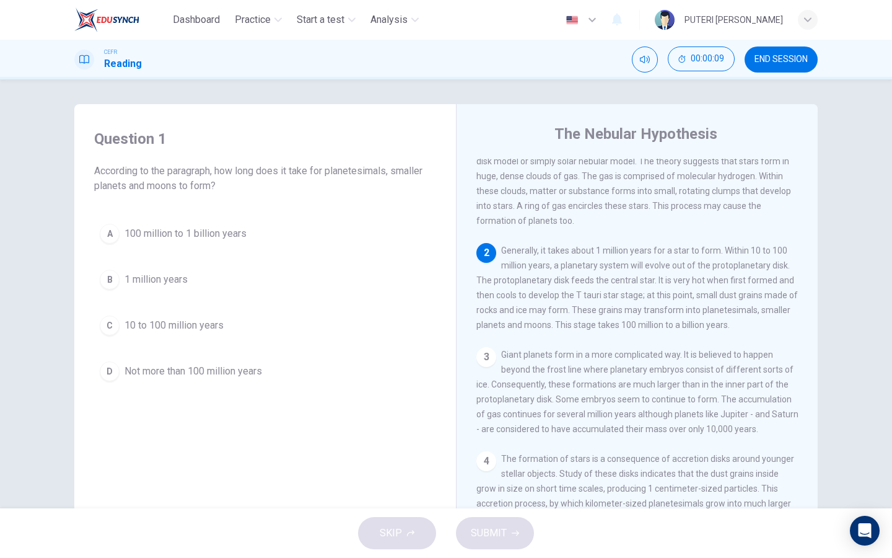
scroll to position [80, 0]
click at [286, 332] on button "C 10 to 100 million years" at bounding box center [265, 325] width 342 height 31
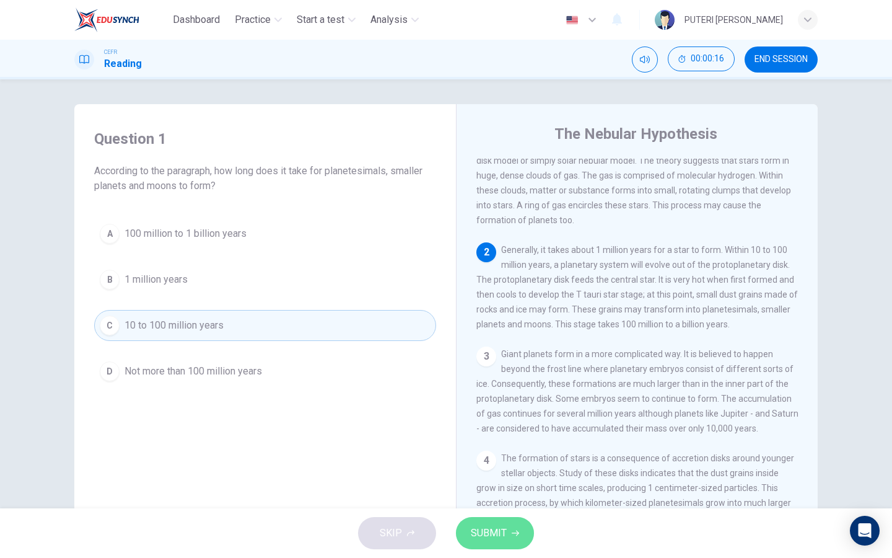
click at [490, 546] on button "SUBMIT" at bounding box center [495, 533] width 78 height 32
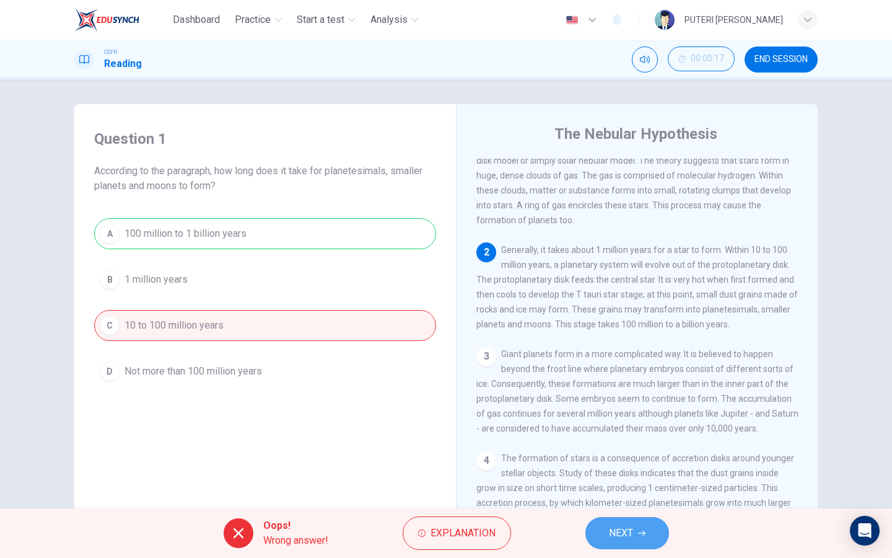
click at [620, 522] on button "NEXT" at bounding box center [628, 533] width 84 height 32
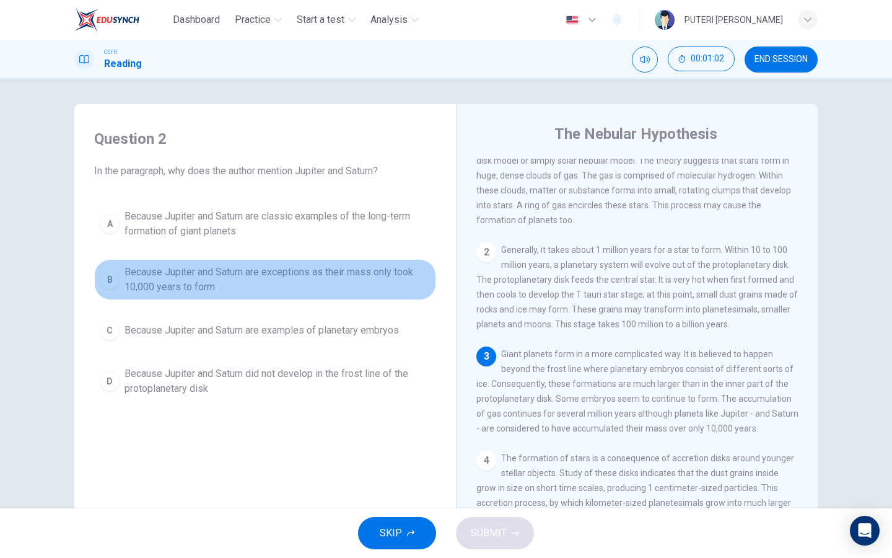
click at [375, 286] on span "Because Jupiter and Saturn are exceptions as their mass only took 10,000 years …" at bounding box center [278, 280] width 306 height 30
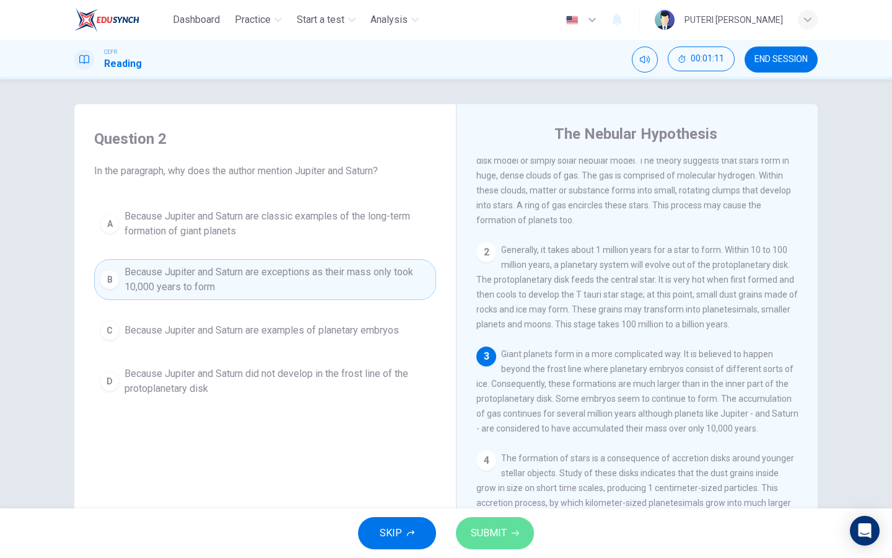
click at [517, 543] on button "SUBMIT" at bounding box center [495, 533] width 78 height 32
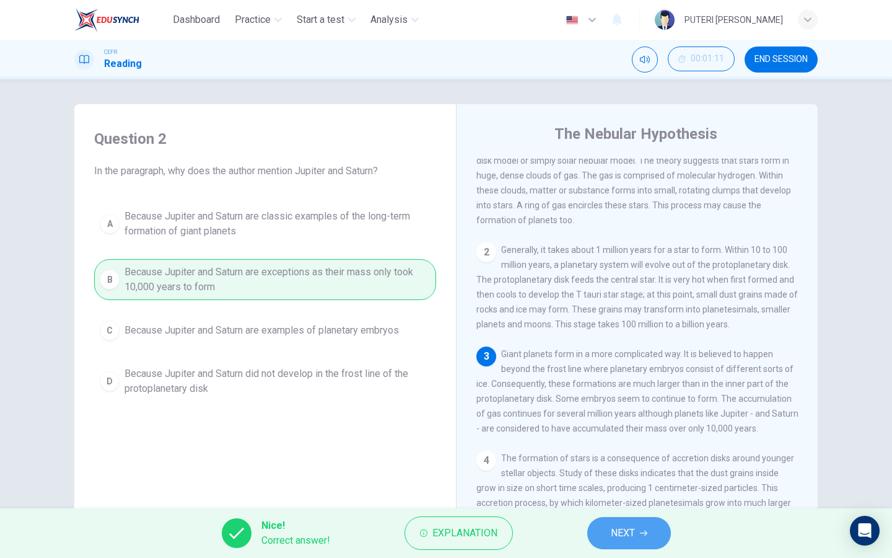
click at [610, 537] on button "NEXT" at bounding box center [629, 533] width 84 height 32
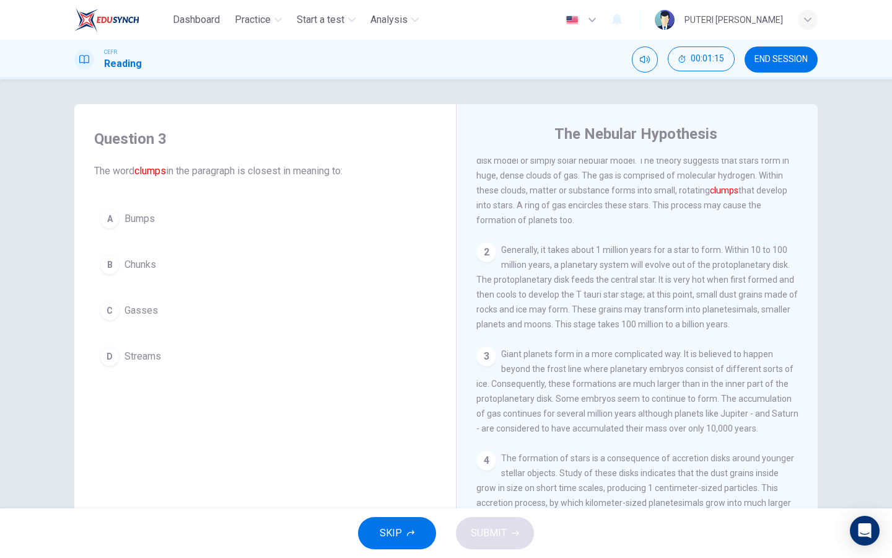
click at [231, 266] on button "B Chunks" at bounding box center [265, 264] width 342 height 31
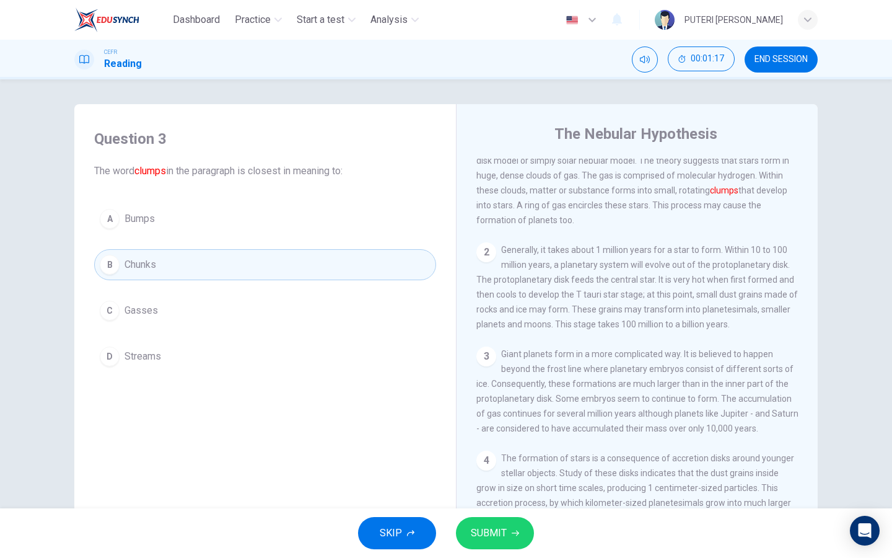
click at [494, 527] on span "SUBMIT" at bounding box center [489, 532] width 36 height 17
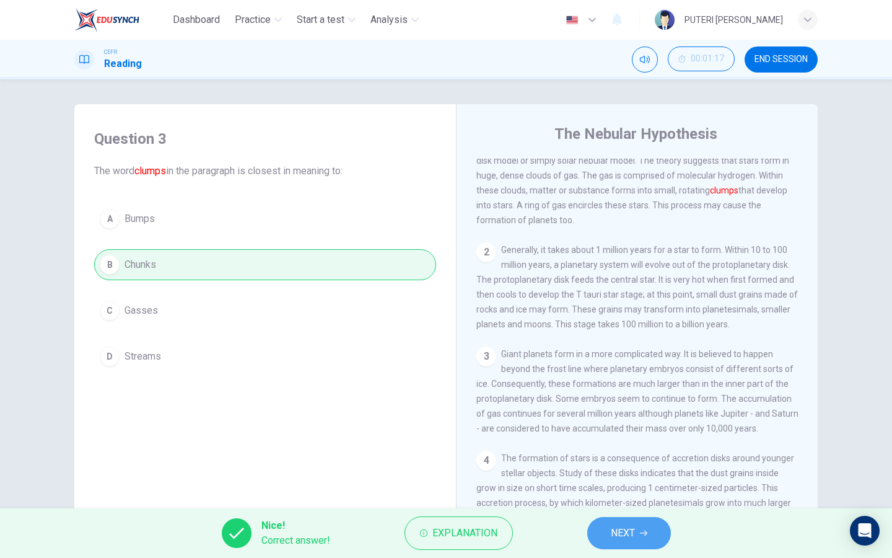
click at [600, 533] on button "NEXT" at bounding box center [629, 533] width 84 height 32
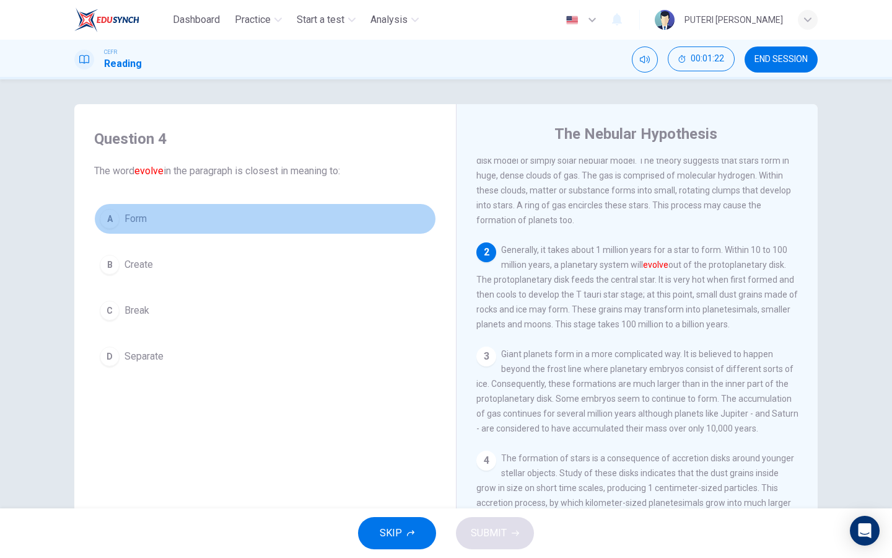
click at [211, 222] on button "A Form" at bounding box center [265, 218] width 342 height 31
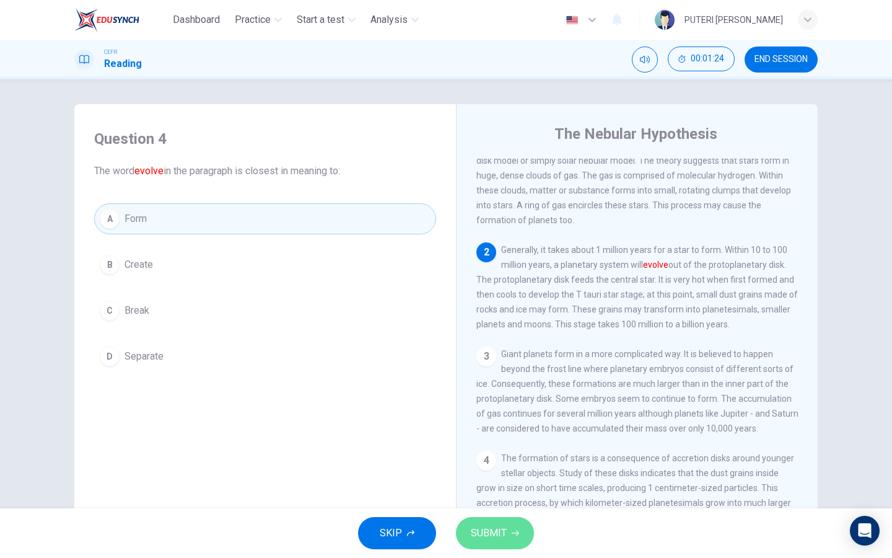
click at [505, 540] on span "SUBMIT" at bounding box center [489, 532] width 36 height 17
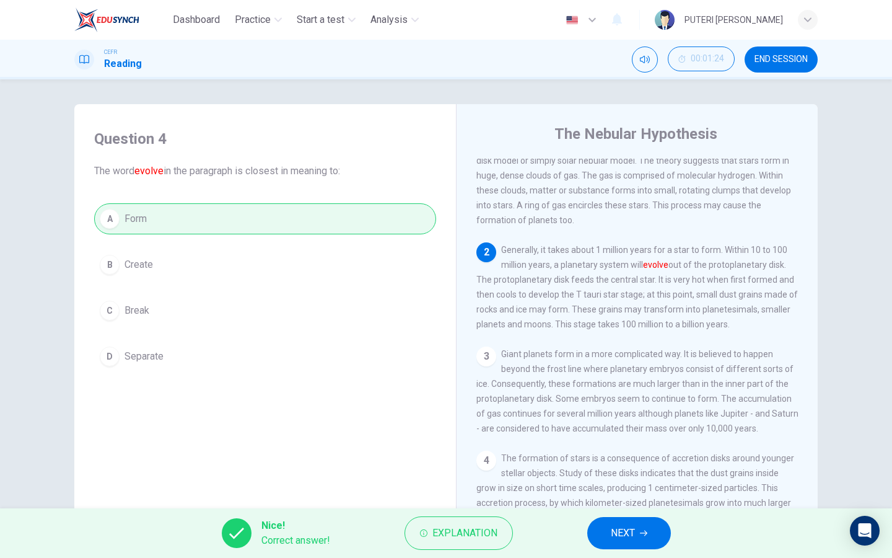
click at [654, 533] on button "NEXT" at bounding box center [629, 533] width 84 height 32
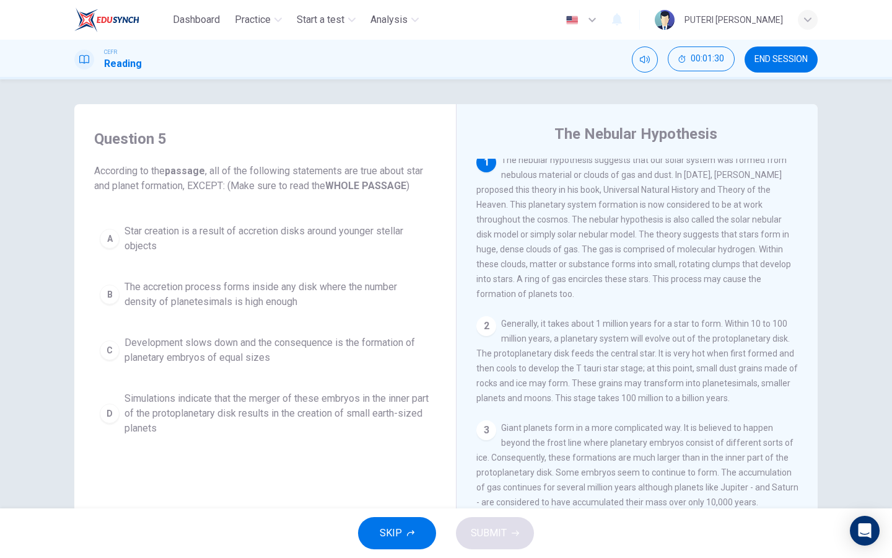
scroll to position [0, 0]
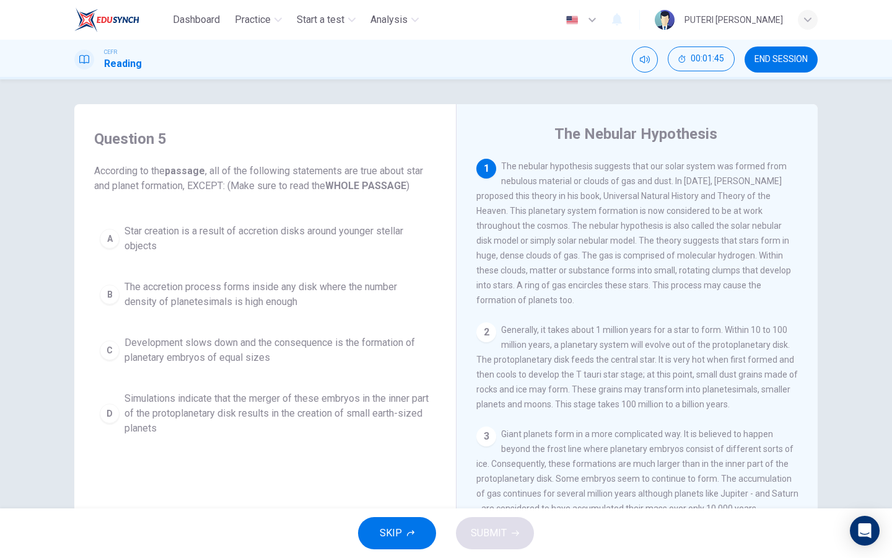
click at [360, 243] on span "Star creation is a result of accretion disks around younger stellar objects" at bounding box center [278, 239] width 306 height 30
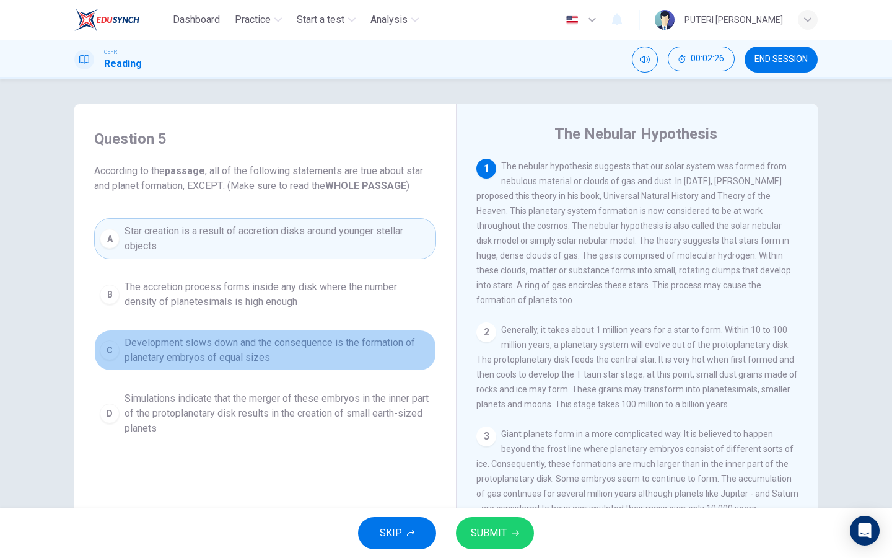
click at [384, 348] on span "Development slows down and the consequence is the formation of planetary embryo…" at bounding box center [278, 350] width 306 height 30
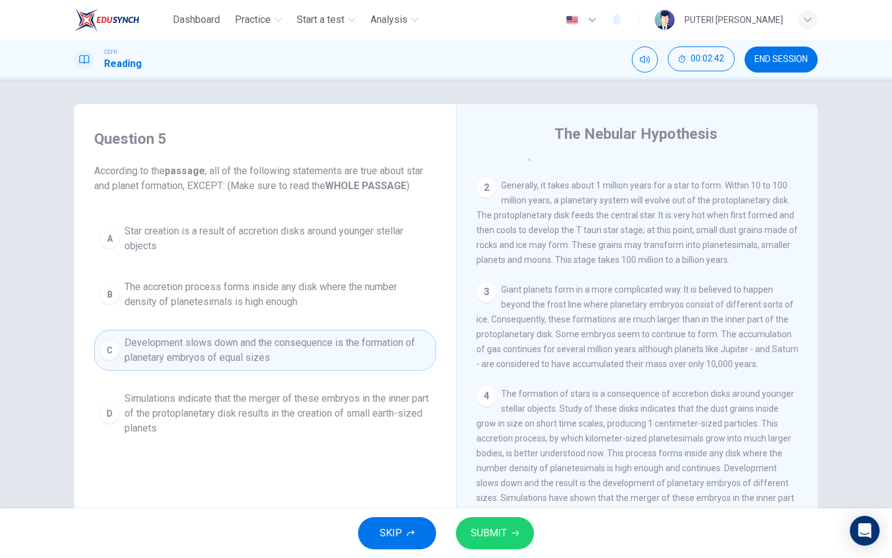
scroll to position [145, 0]
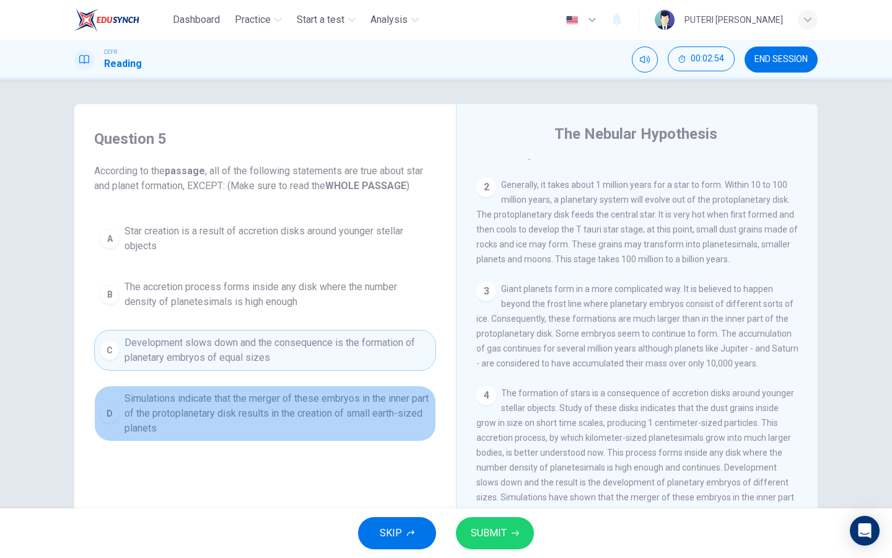
click at [386, 407] on span "Simulations indicate that the merger of these embryos in the inner part of the …" at bounding box center [278, 413] width 306 height 45
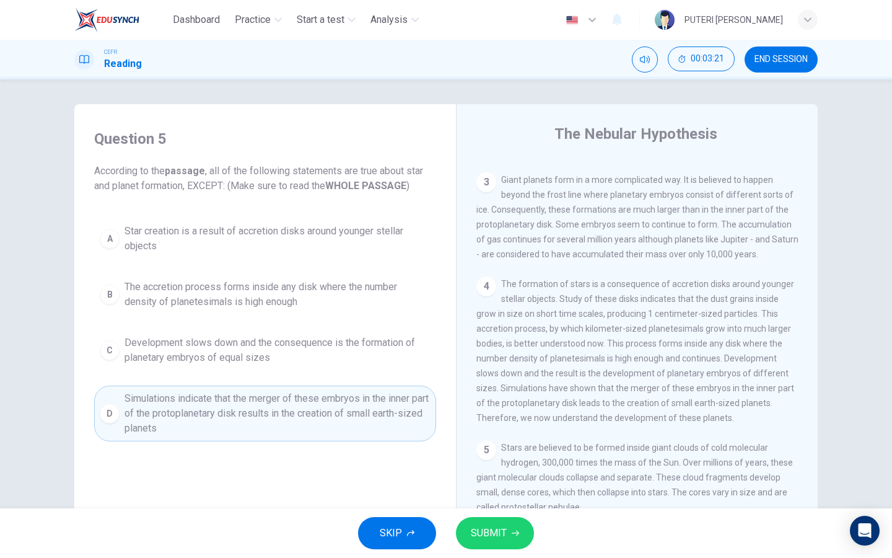
scroll to position [255, 0]
click at [322, 342] on span "Development slows down and the consequence is the formation of planetary embryo…" at bounding box center [278, 350] width 306 height 30
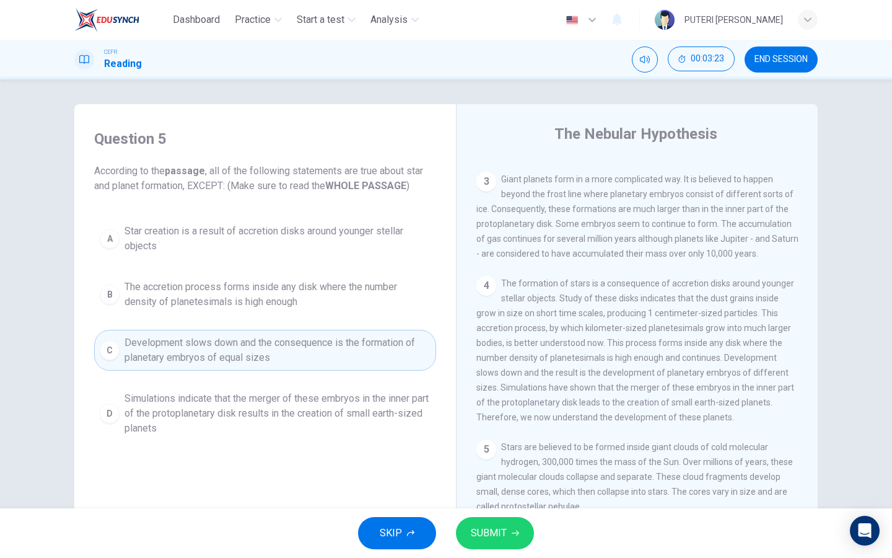
click at [489, 543] on button "SUBMIT" at bounding box center [495, 533] width 78 height 32
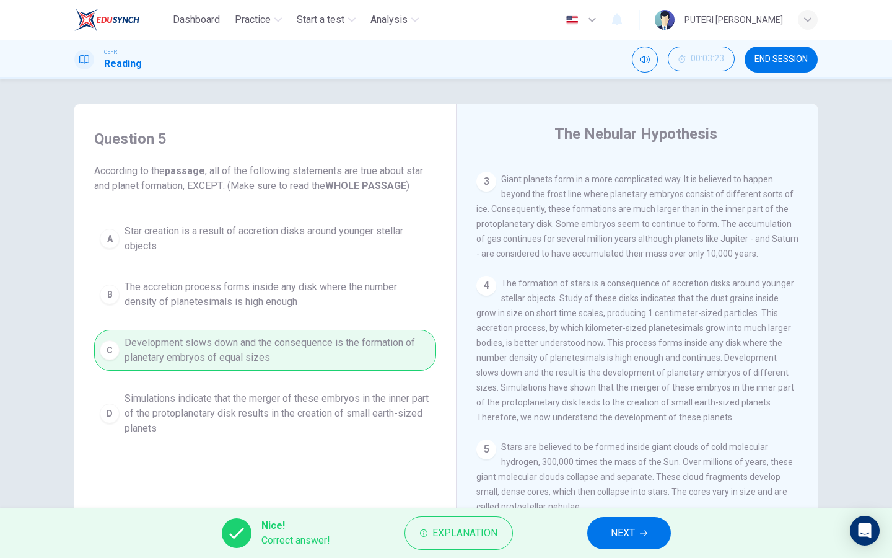
click at [651, 543] on button "NEXT" at bounding box center [629, 533] width 84 height 32
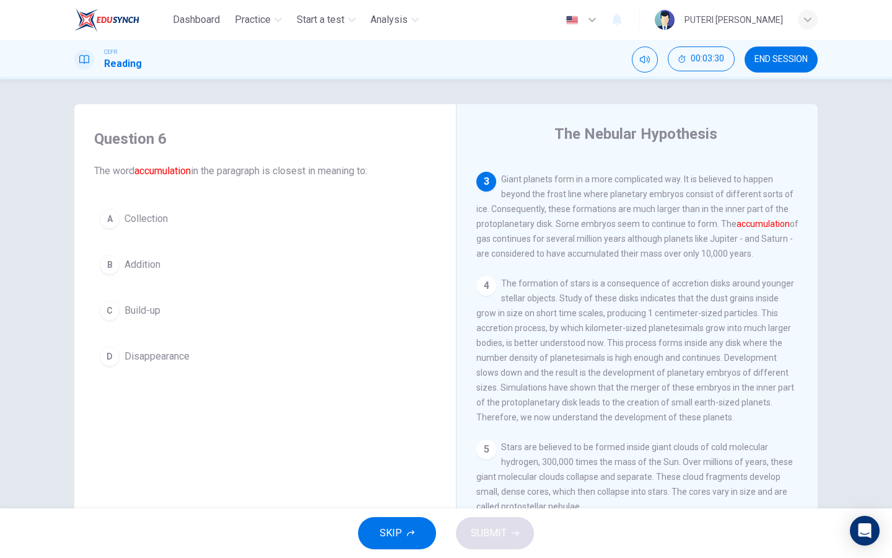
click at [189, 314] on button "C Build-up" at bounding box center [265, 310] width 342 height 31
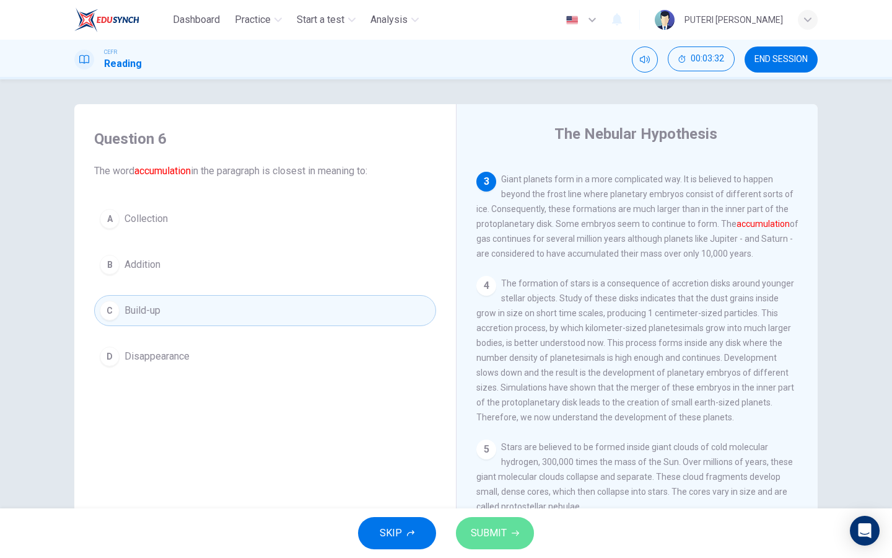
click at [496, 539] on span "SUBMIT" at bounding box center [489, 532] width 36 height 17
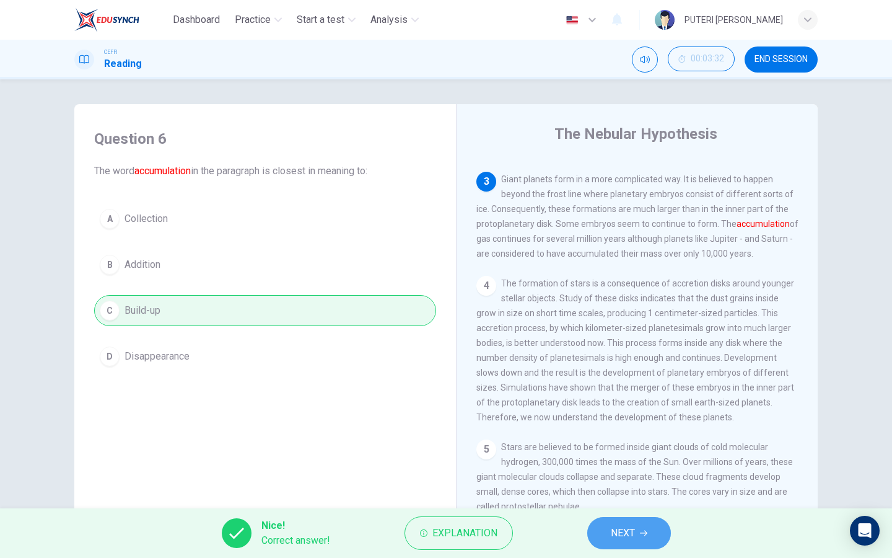
click at [627, 539] on span "NEXT" at bounding box center [623, 532] width 24 height 17
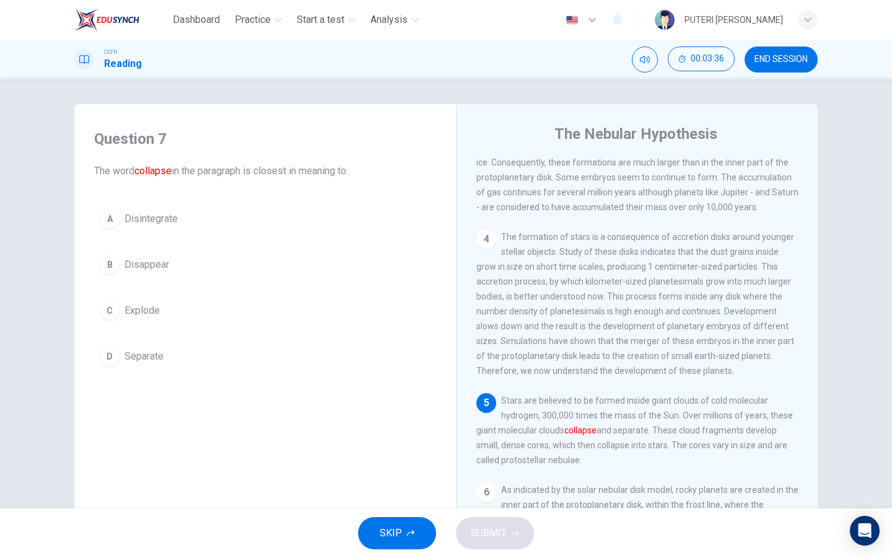
scroll to position [310, 0]
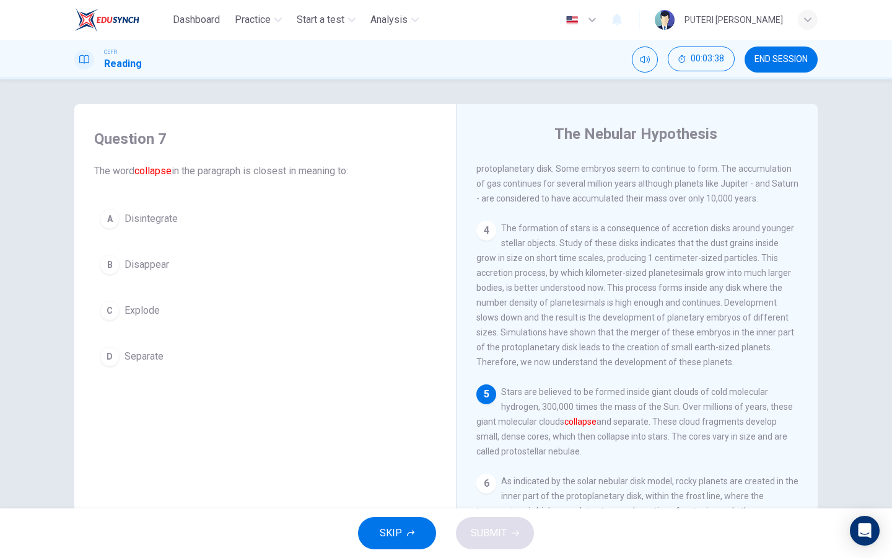
click at [208, 307] on button "C Explode" at bounding box center [265, 310] width 342 height 31
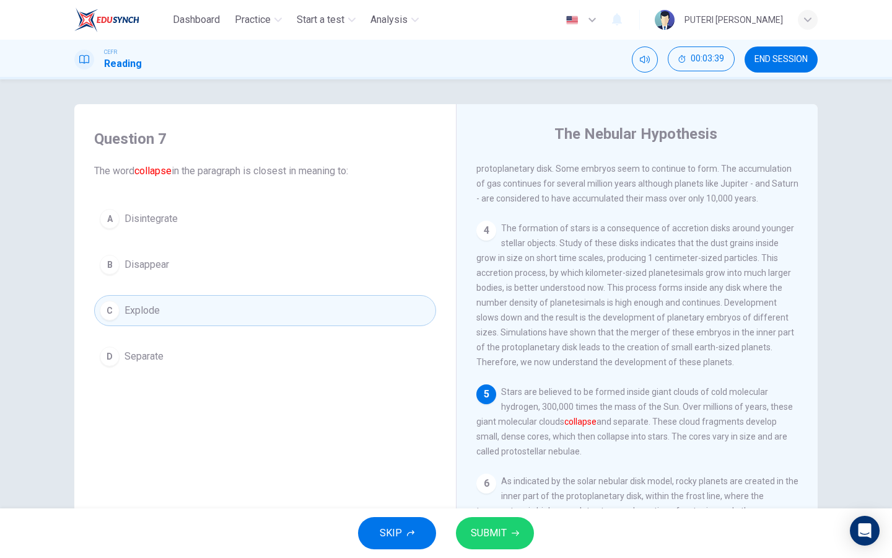
click at [480, 532] on span "SUBMIT" at bounding box center [489, 532] width 36 height 17
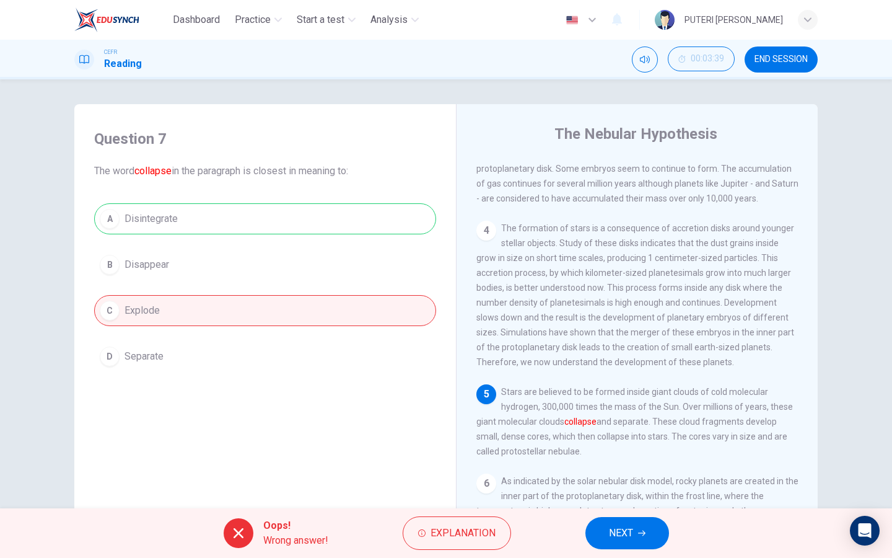
click at [647, 530] on button "NEXT" at bounding box center [628, 533] width 84 height 32
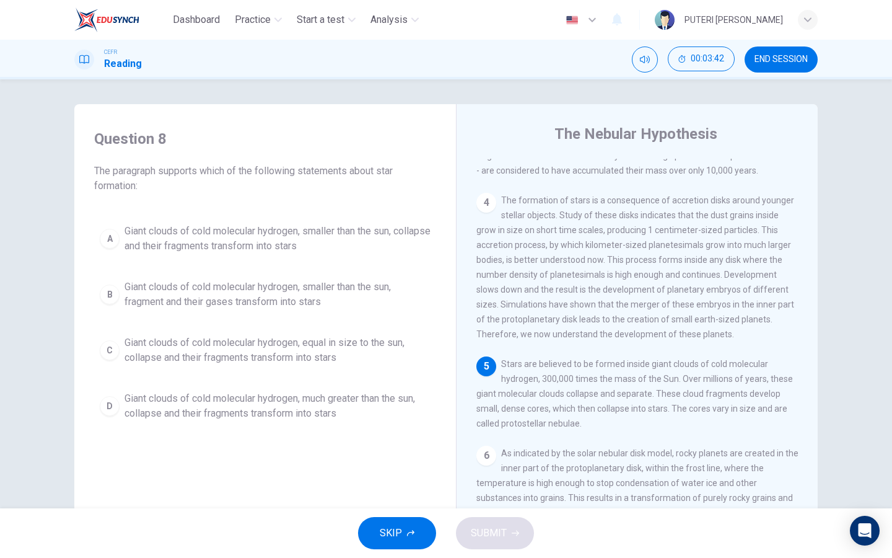
scroll to position [363, 0]
click at [344, 253] on span "Giant clouds of cold molecular hydrogen, smaller than the sun, collapse and the…" at bounding box center [278, 239] width 306 height 30
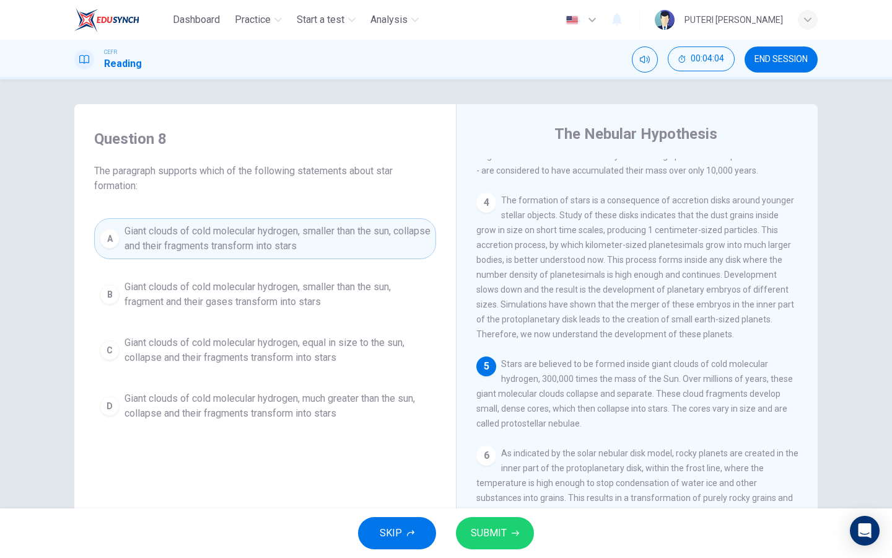
click at [392, 395] on span "Giant clouds of cold molecular hydrogen, much greater than the sun, collapse an…" at bounding box center [278, 406] width 306 height 30
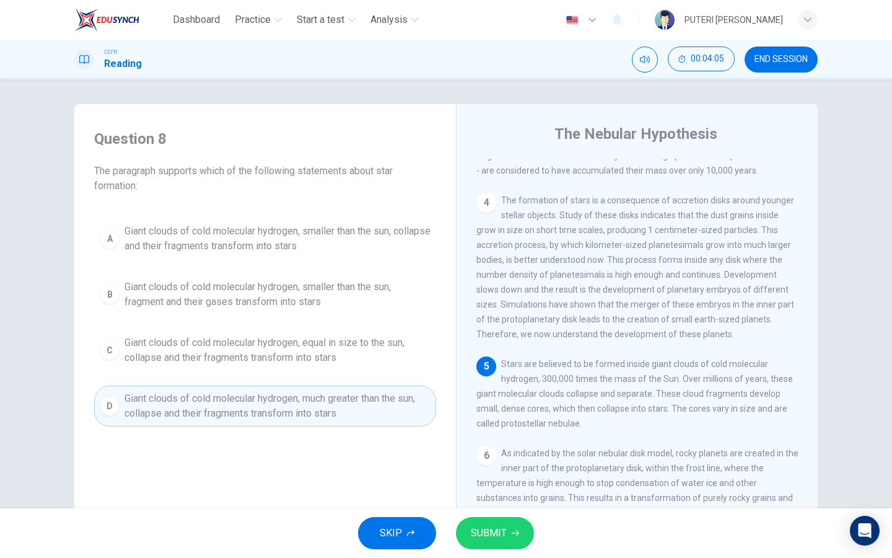
click at [478, 540] on span "SUBMIT" at bounding box center [489, 532] width 36 height 17
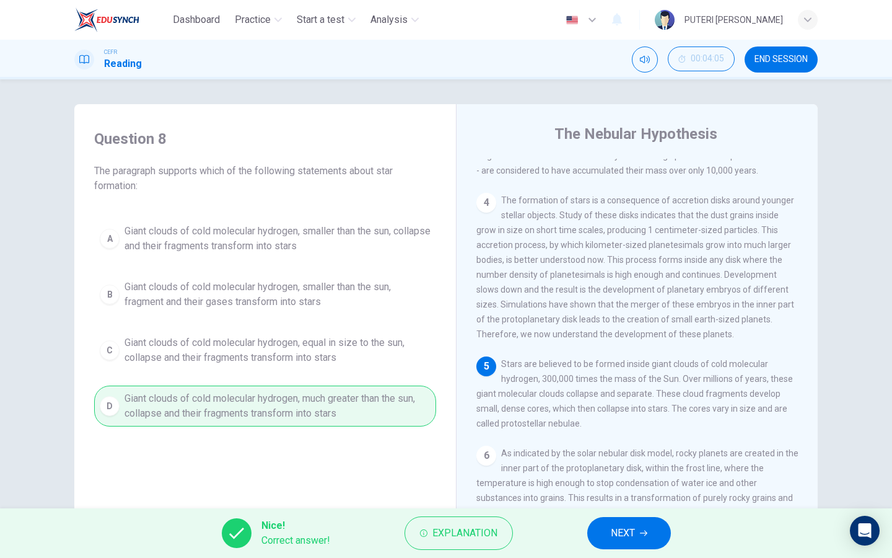
click at [602, 534] on button "NEXT" at bounding box center [629, 533] width 84 height 32
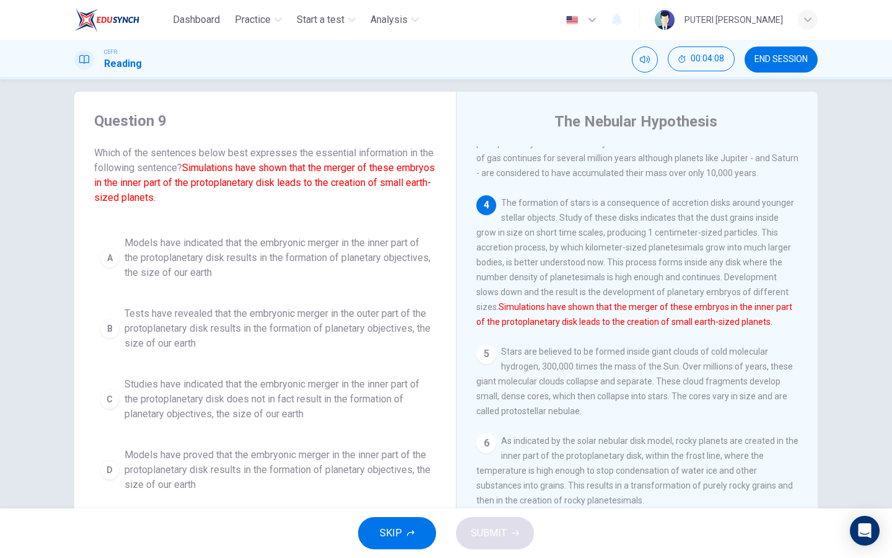
scroll to position [17, 0]
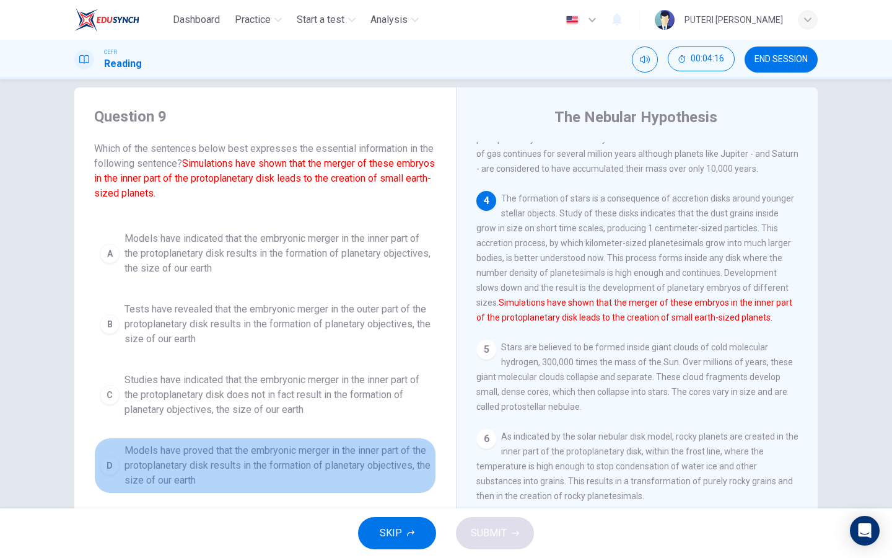
click at [320, 455] on span "Models have proved that the embryonic merger in the inner part of the protoplan…" at bounding box center [278, 465] width 306 height 45
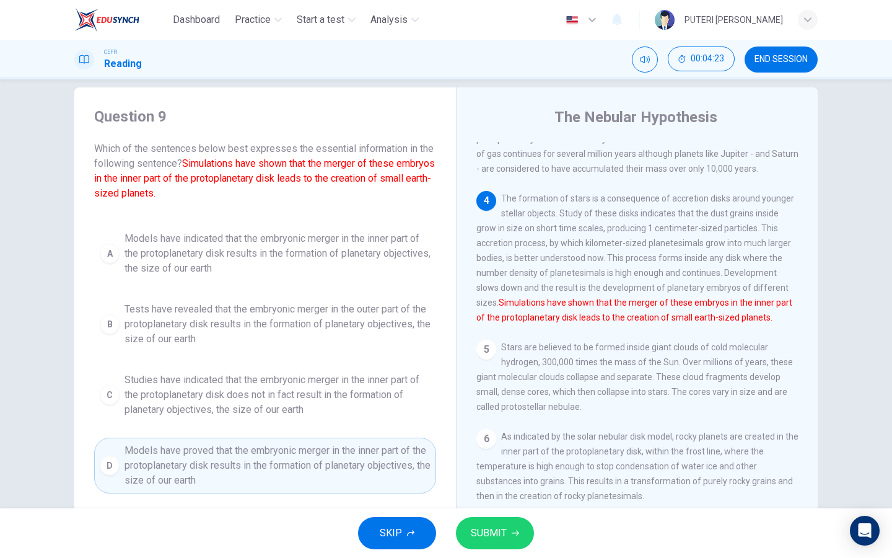
click at [498, 556] on div "SKIP SUBMIT" at bounding box center [446, 533] width 892 height 50
click at [486, 528] on span "SUBMIT" at bounding box center [489, 532] width 36 height 17
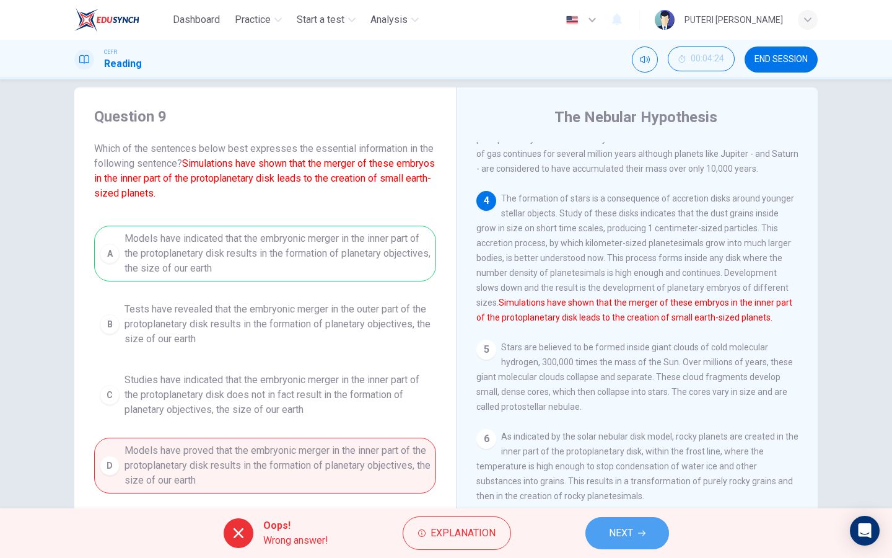
click at [621, 537] on span "NEXT" at bounding box center [621, 532] width 24 height 17
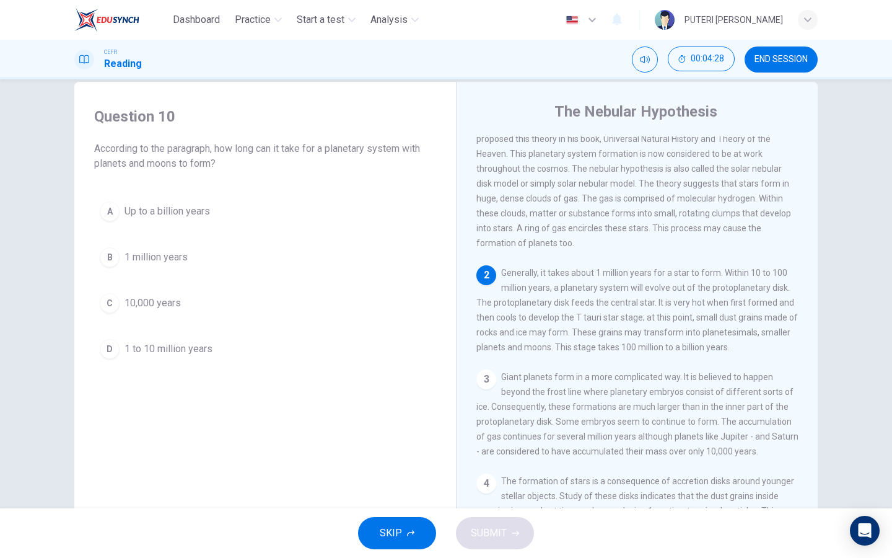
scroll to position [35, 0]
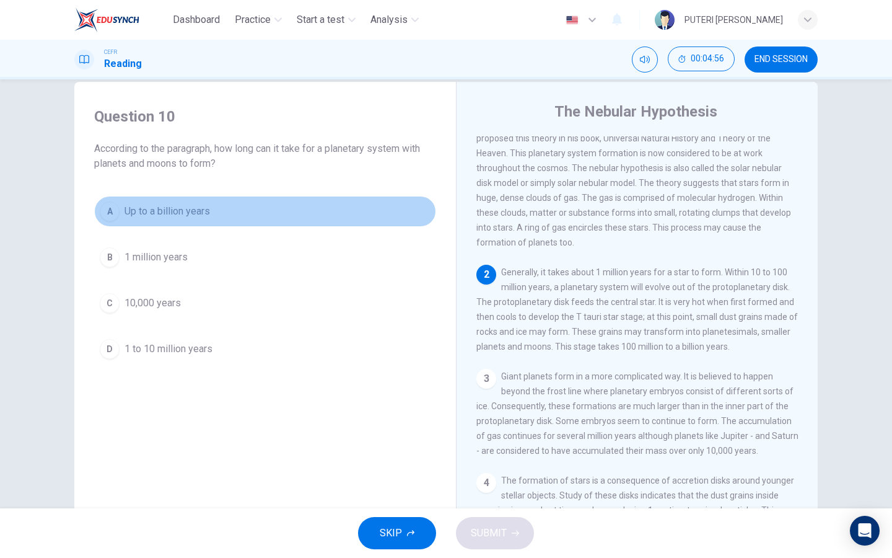
click at [169, 214] on span "Up to a billion years" at bounding box center [168, 211] width 86 height 15
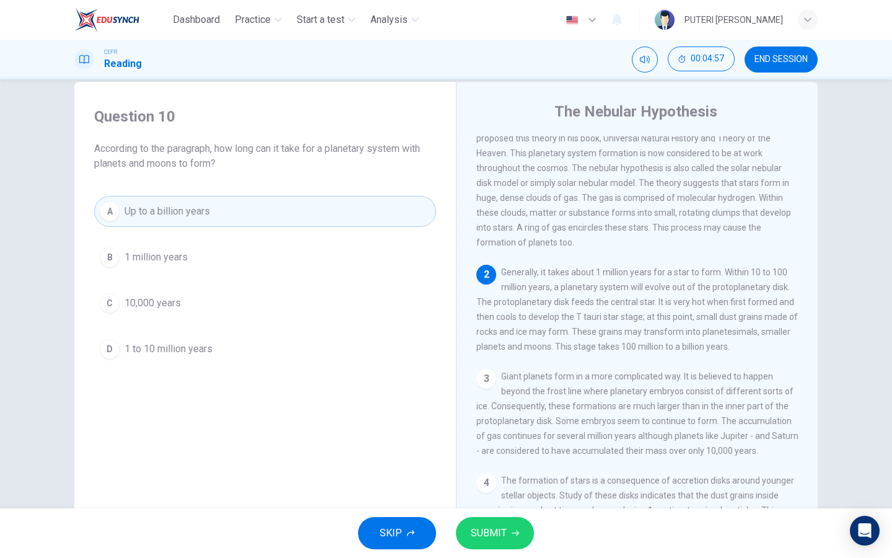
click at [501, 539] on span "SUBMIT" at bounding box center [489, 532] width 36 height 17
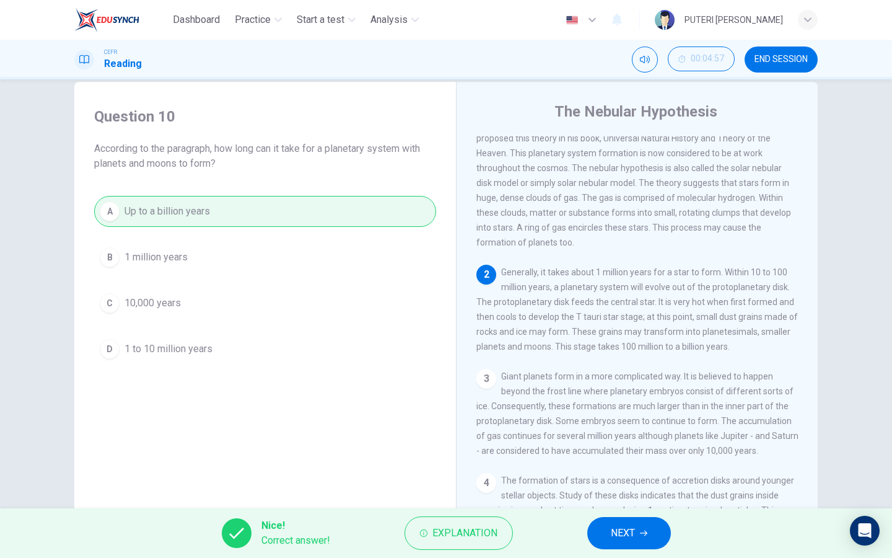
click at [640, 534] on button "NEXT" at bounding box center [629, 533] width 84 height 32
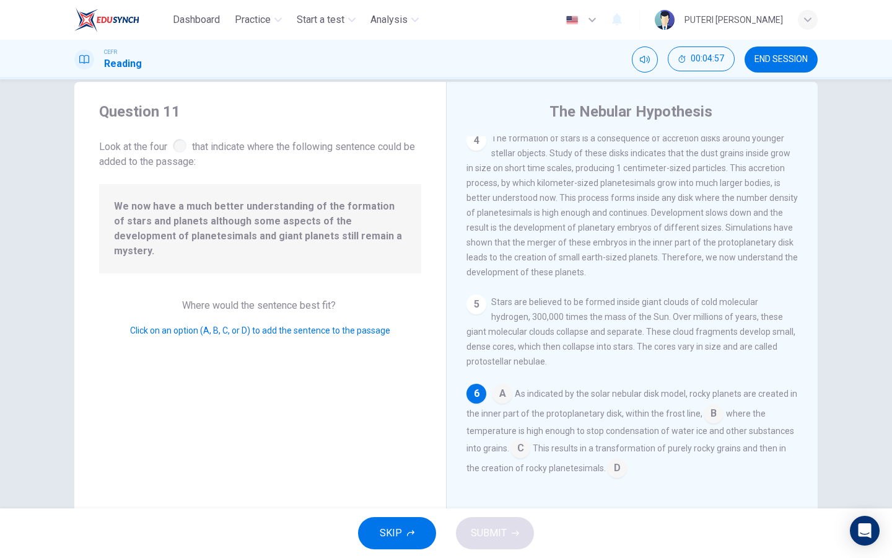
scroll to position [385, 0]
click at [615, 469] on input at bounding box center [617, 469] width 20 height 20
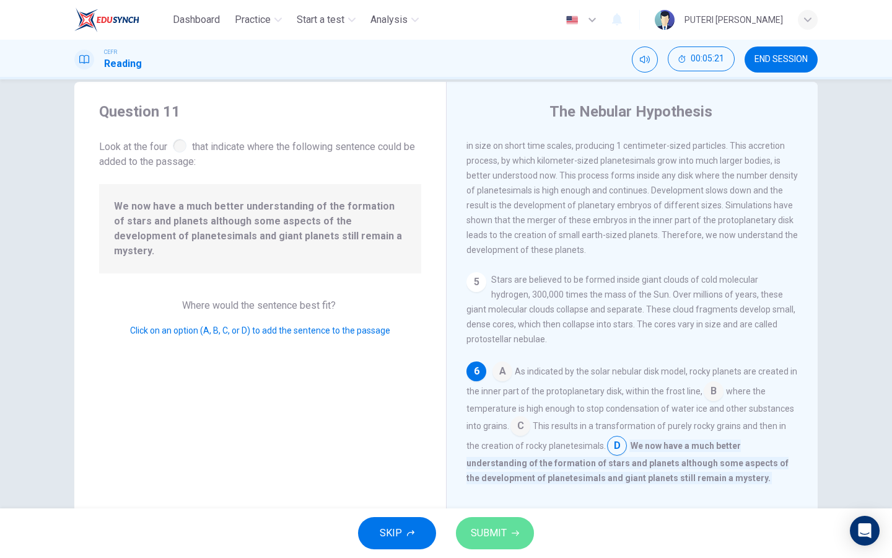
click at [521, 540] on button "SUBMIT" at bounding box center [495, 533] width 78 height 32
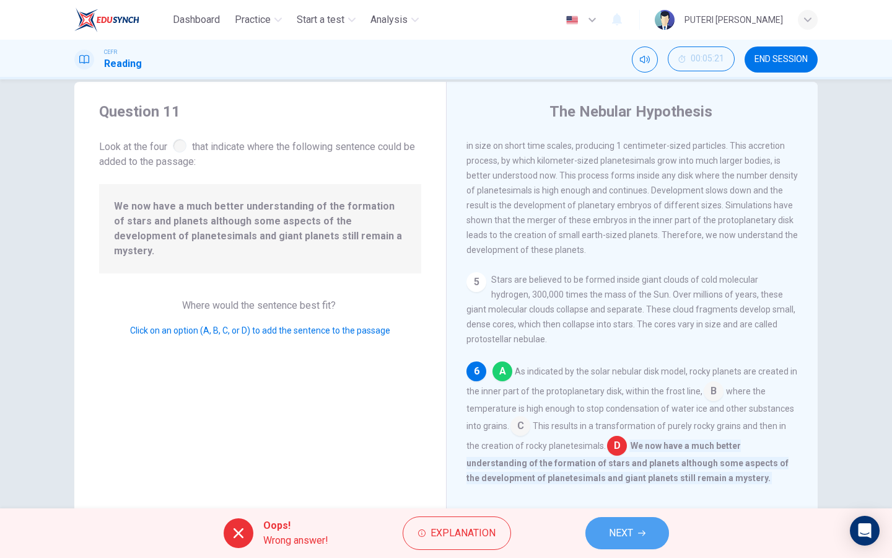
click at [614, 541] on span "NEXT" at bounding box center [621, 532] width 24 height 17
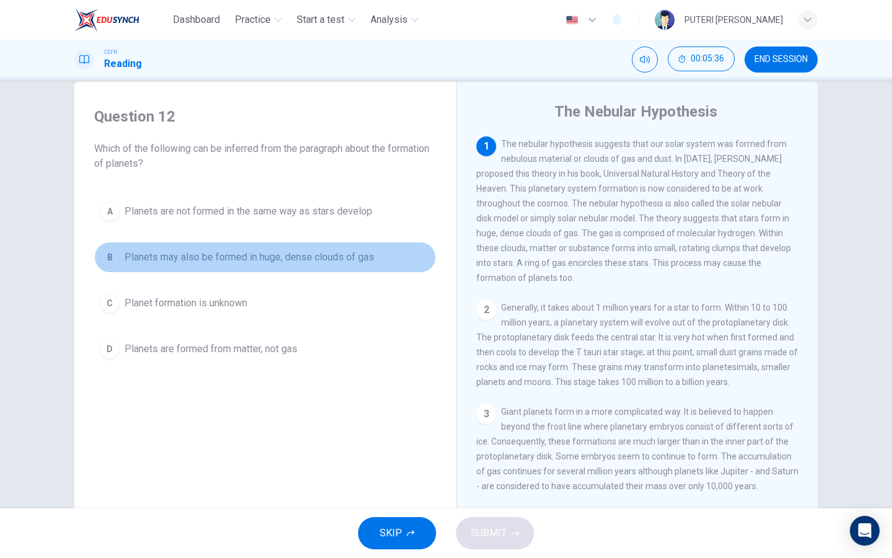
click at [344, 270] on button "B Planets may also be formed in huge, dense clouds of gas" at bounding box center [265, 257] width 342 height 31
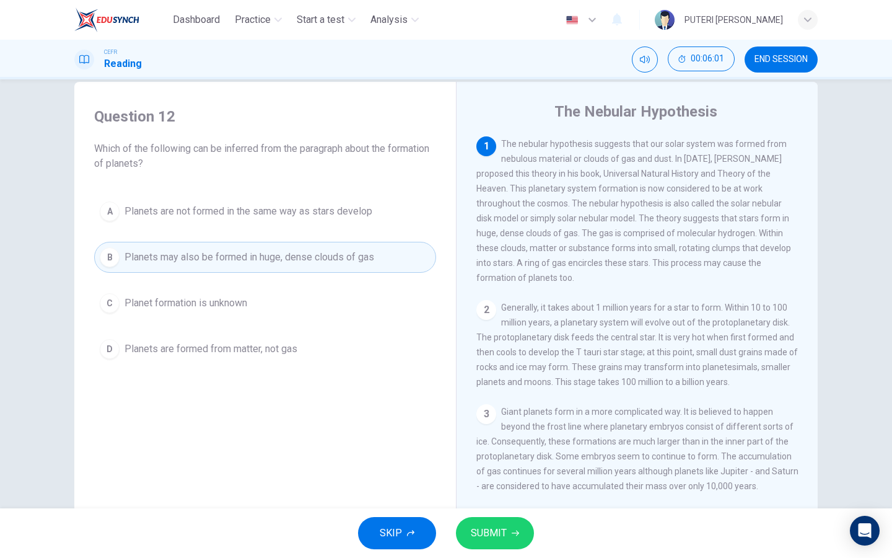
click at [488, 533] on span "SUBMIT" at bounding box center [489, 532] width 36 height 17
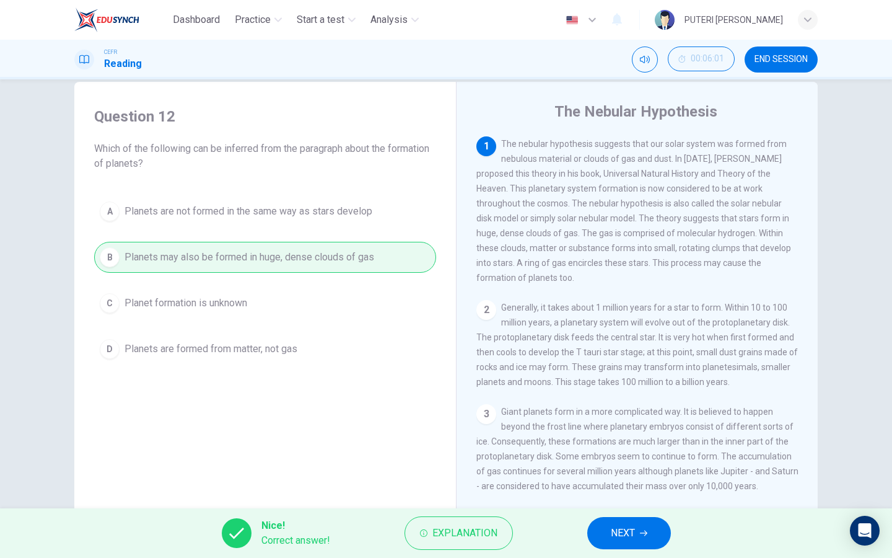
click at [612, 545] on button "NEXT" at bounding box center [629, 533] width 84 height 32
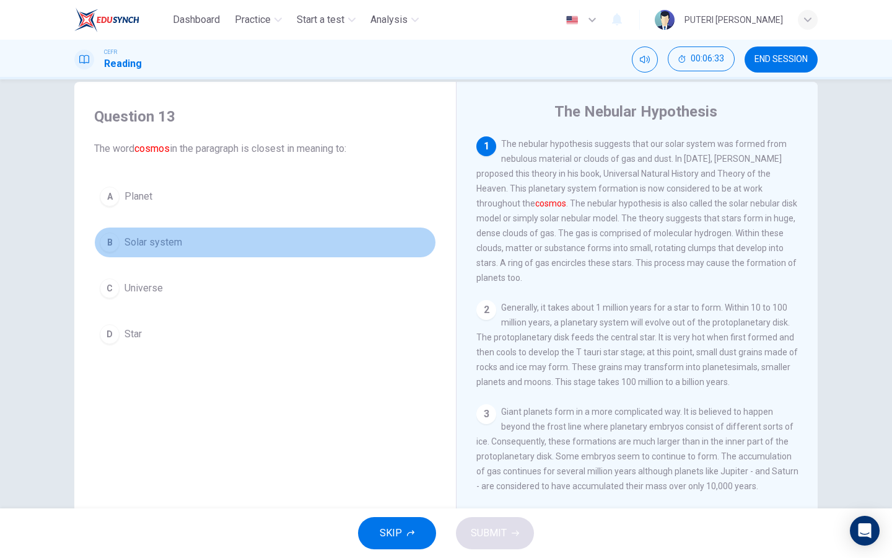
click at [178, 242] on span "Solar system" at bounding box center [154, 242] width 58 height 15
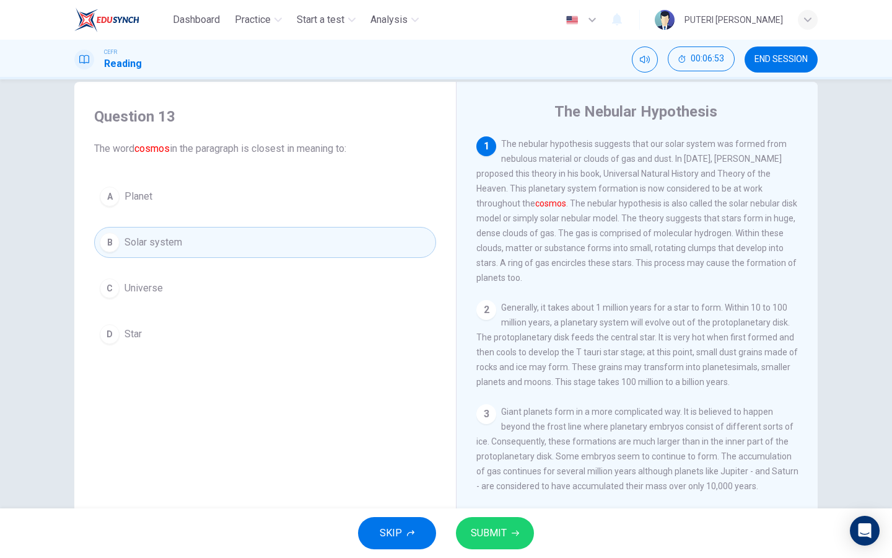
click at [136, 290] on span "Universe" at bounding box center [144, 288] width 38 height 15
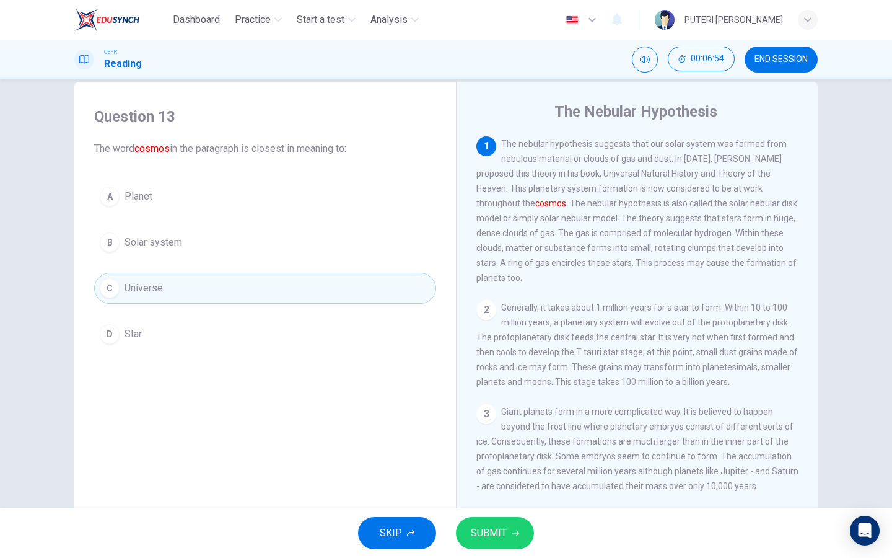
click at [509, 525] on button "SUBMIT" at bounding box center [495, 533] width 78 height 32
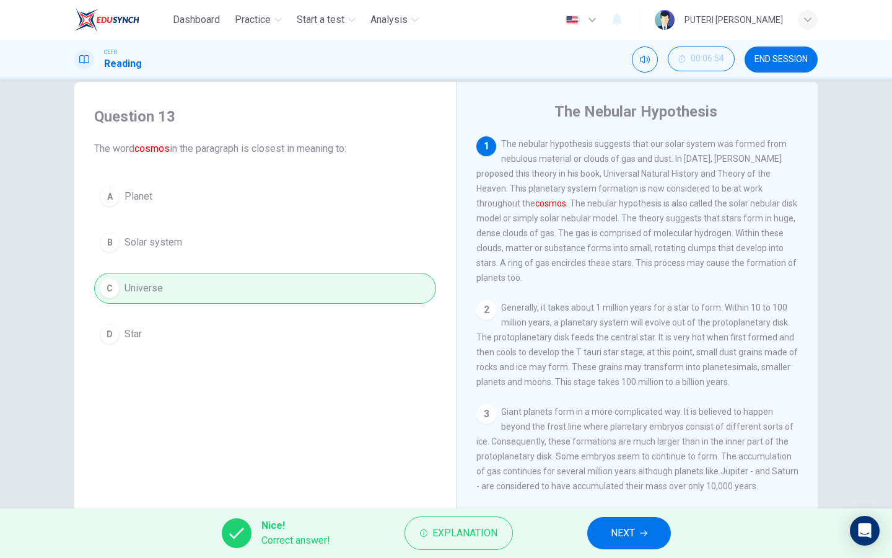
click at [648, 535] on icon "button" at bounding box center [643, 532] width 7 height 7
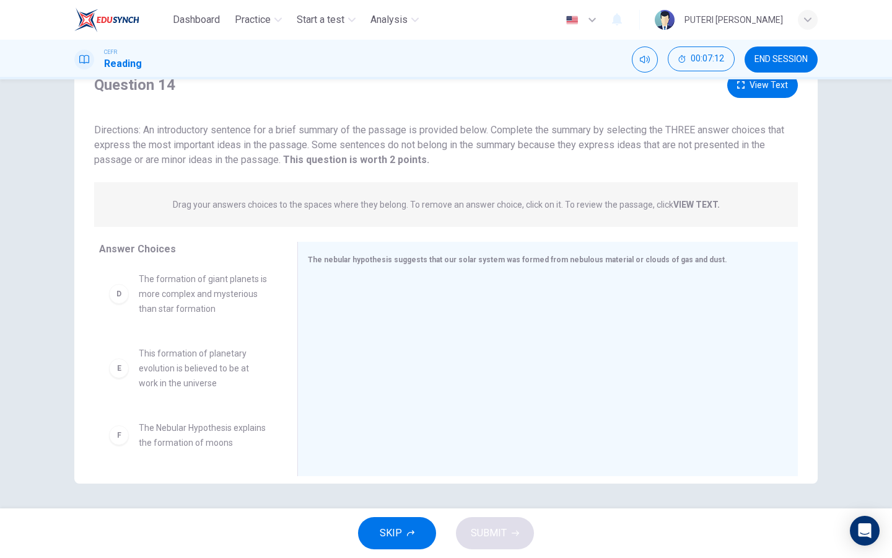
scroll to position [245, 0]
click at [749, 93] on button "View Text" at bounding box center [763, 85] width 71 height 25
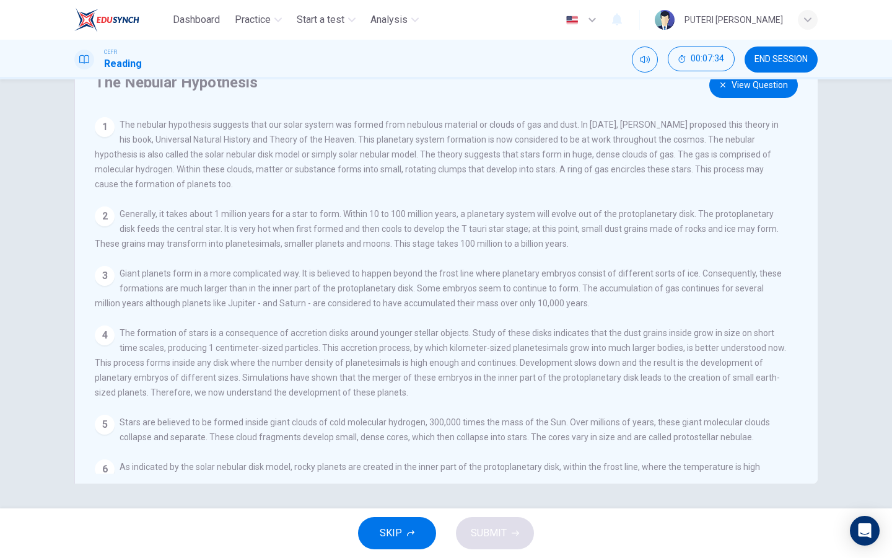
click at [765, 88] on button "View Question" at bounding box center [754, 85] width 89 height 25
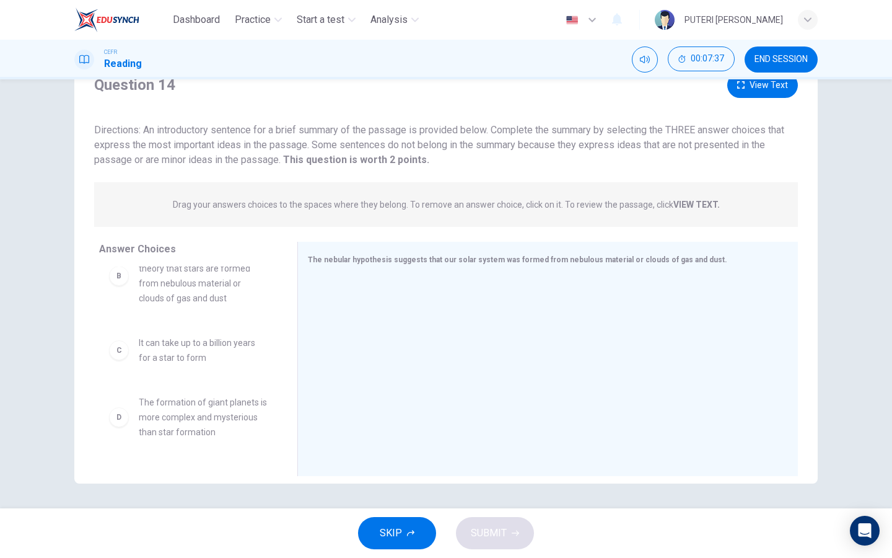
scroll to position [121, 0]
click at [738, 93] on button "View Text" at bounding box center [763, 85] width 71 height 25
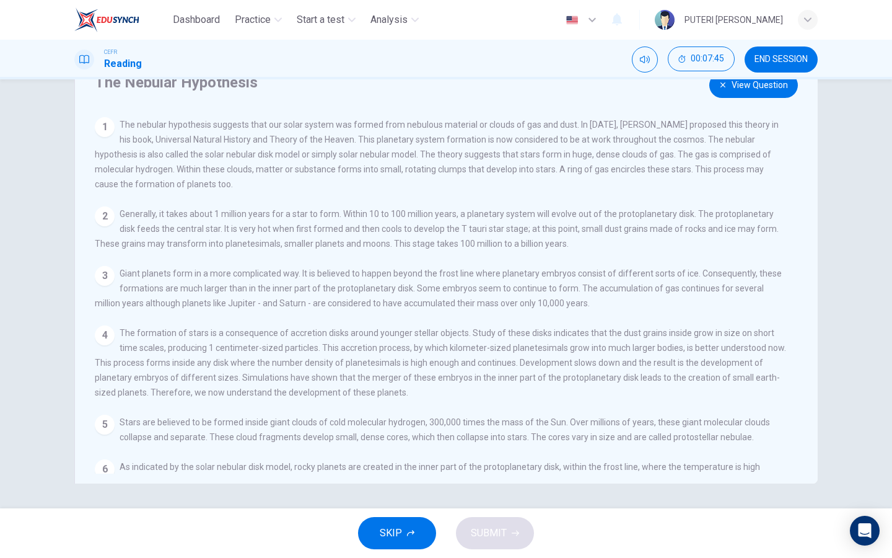
click at [738, 93] on button "View Question" at bounding box center [754, 85] width 89 height 25
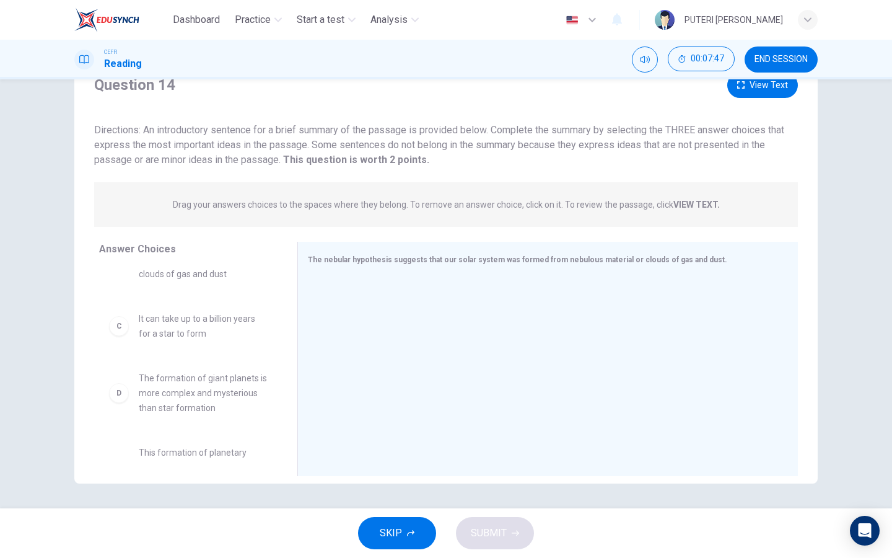
scroll to position [147, 0]
drag, startPoint x: 175, startPoint y: 383, endPoint x: 353, endPoint y: 374, distance: 178.1
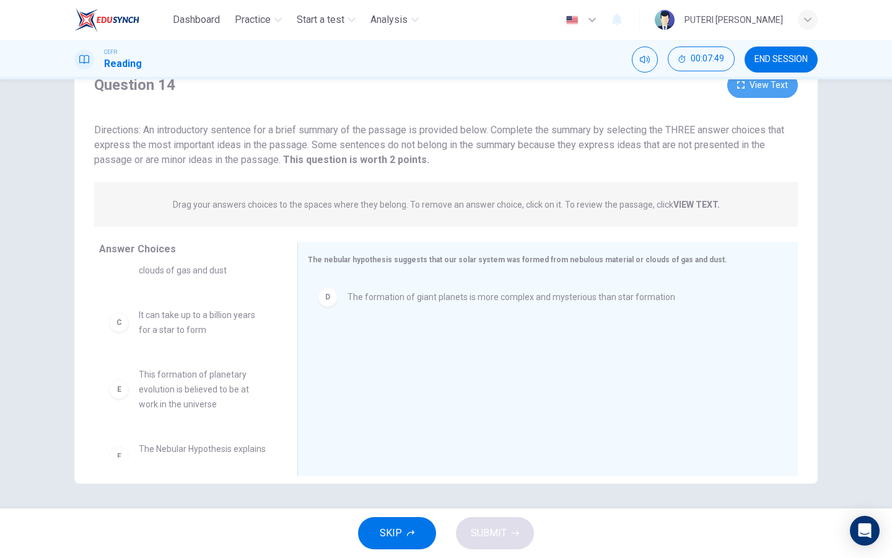
click at [769, 84] on button "View Text" at bounding box center [763, 85] width 71 height 25
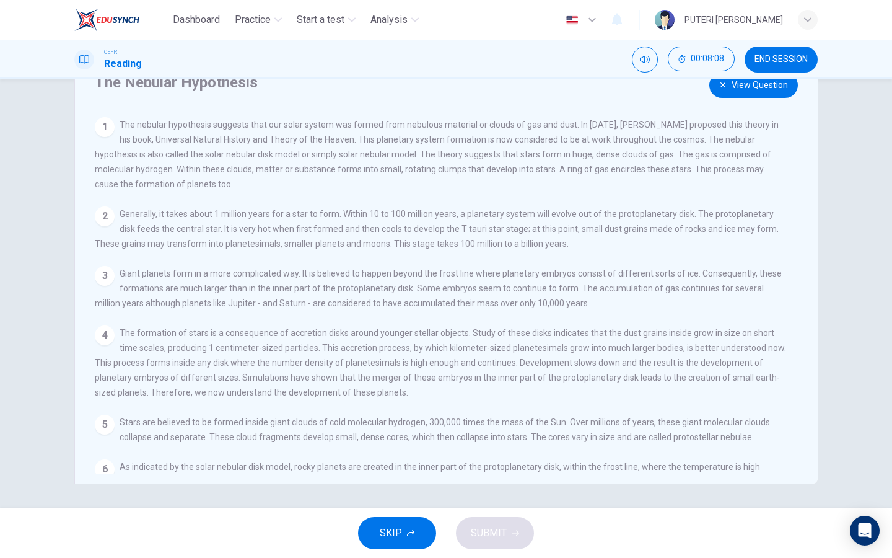
click at [757, 95] on button "View Question" at bounding box center [754, 85] width 89 height 25
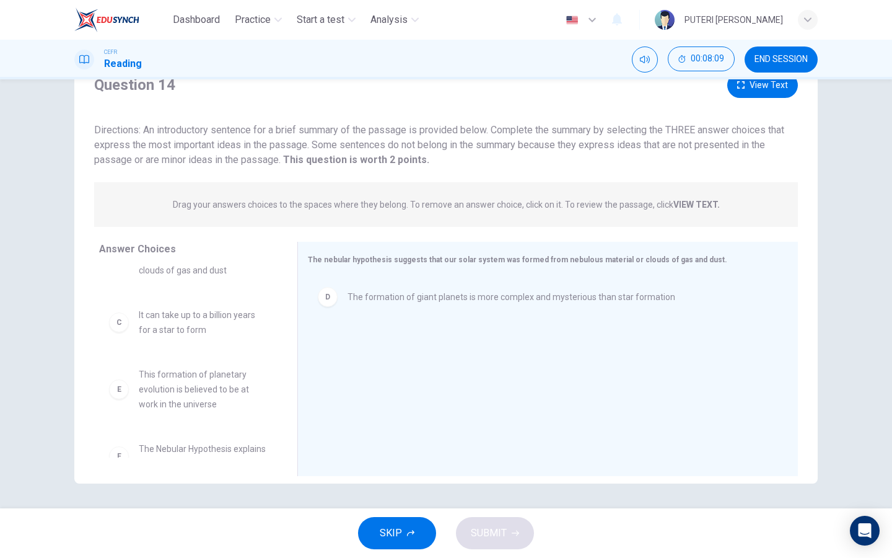
scroll to position [0, 0]
drag, startPoint x: 183, startPoint y: 404, endPoint x: 411, endPoint y: 379, distance: 229.5
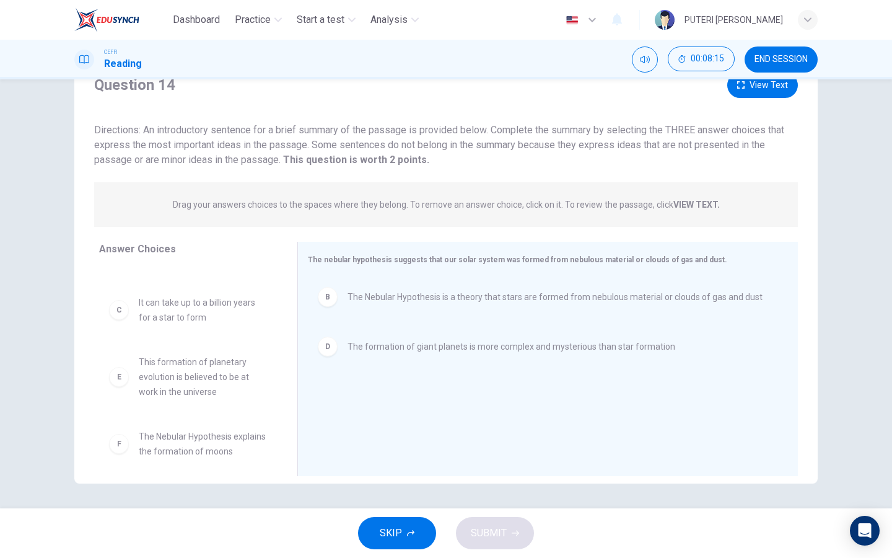
scroll to position [82, 0]
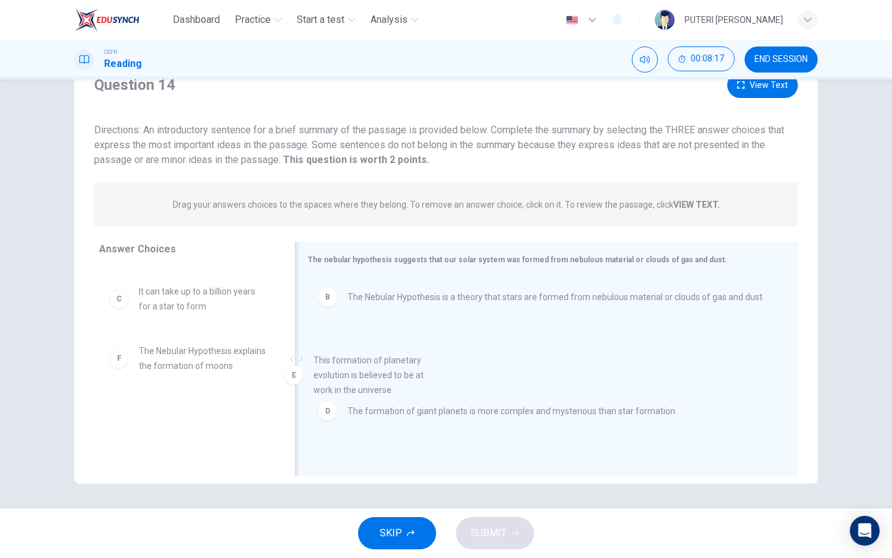
drag, startPoint x: 205, startPoint y: 387, endPoint x: 391, endPoint y: 396, distance: 186.1
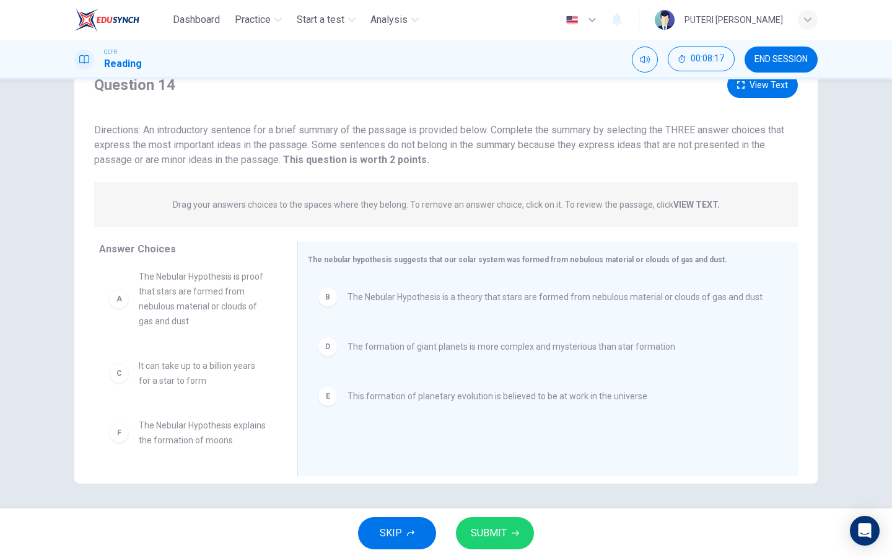
scroll to position [7, 0]
click at [495, 530] on span "SUBMIT" at bounding box center [489, 532] width 36 height 17
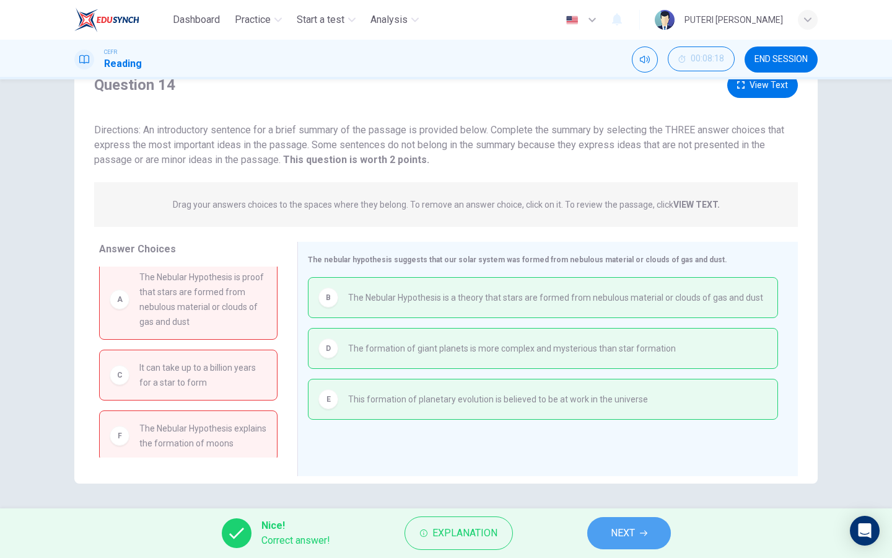
click at [628, 535] on span "NEXT" at bounding box center [623, 532] width 24 height 17
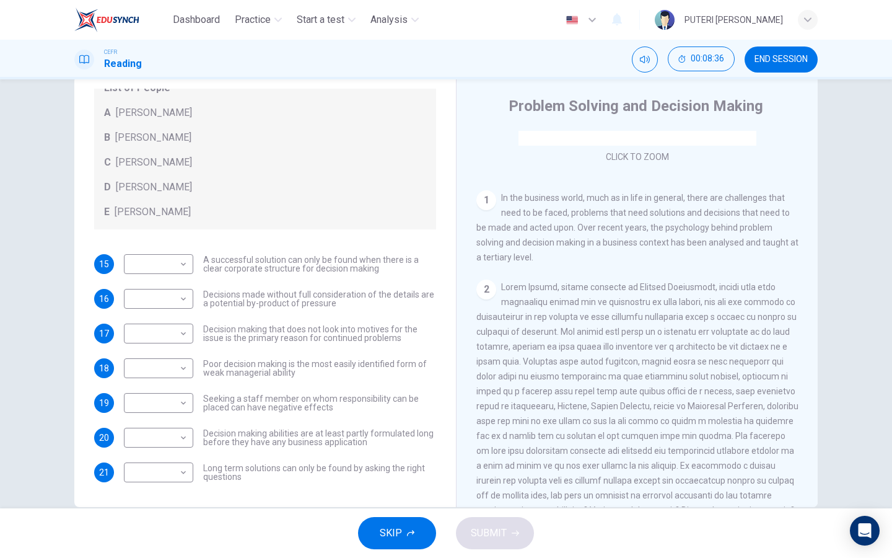
scroll to position [29, 0]
click at [335, 368] on span "Poor decision making is the most easily identified form of weak managerial abil…" at bounding box center [319, 367] width 233 height 17
click at [173, 364] on body "Dashboard Practice Start a test Analysis English en ​ PUTERI IRDINA ARISYA BINT…" at bounding box center [446, 279] width 892 height 558
click at [172, 394] on li "A" at bounding box center [158, 387] width 69 height 20
type input "A"
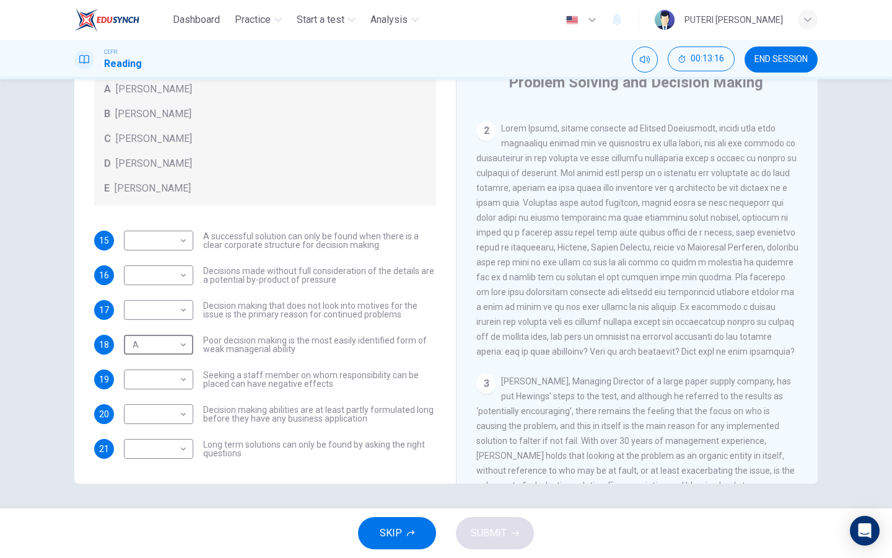
scroll to position [337, 0]
click at [156, 313] on body "Dashboard Practice Start a test Analysis English en ​ PUTERI IRDINA ARISYA BINT…" at bounding box center [446, 279] width 892 height 558
click at [151, 332] on li "A" at bounding box center [158, 330] width 69 height 20
type input "A"
click at [170, 238] on body "Dashboard Practice Start a test Analysis English en ​ PUTERI IRDINA ARISYA BINT…" at bounding box center [446, 279] width 892 height 558
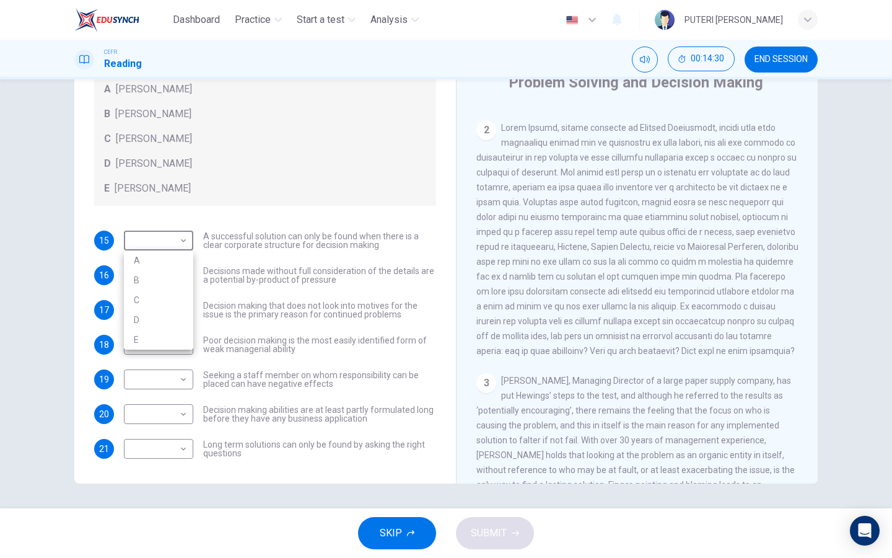
click at [161, 274] on li "B" at bounding box center [158, 280] width 69 height 20
type input "B"
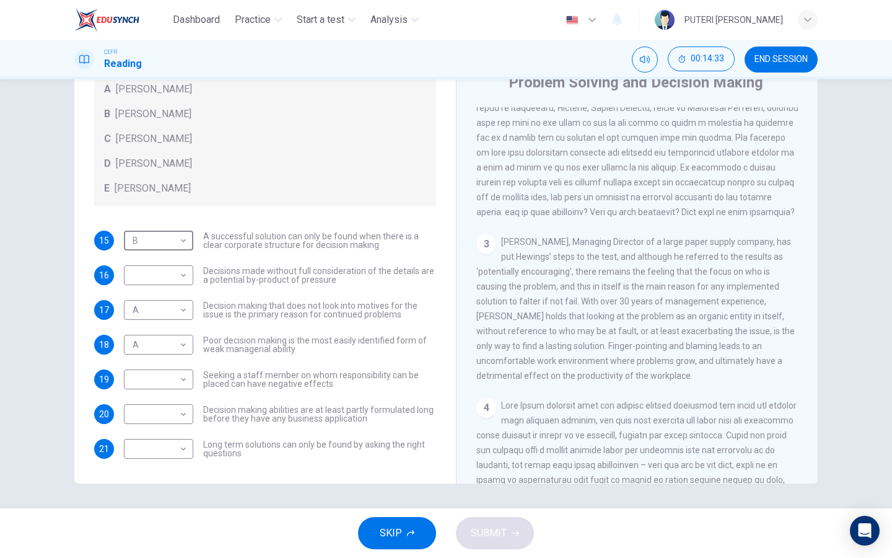
scroll to position [478, 0]
click at [147, 385] on body "Dashboard Practice Start a test Analysis English en ​ PUTERI IRDINA ARISYA BINT…" at bounding box center [446, 279] width 892 height 558
click at [143, 441] on li "C" at bounding box center [158, 439] width 69 height 20
type input "C"
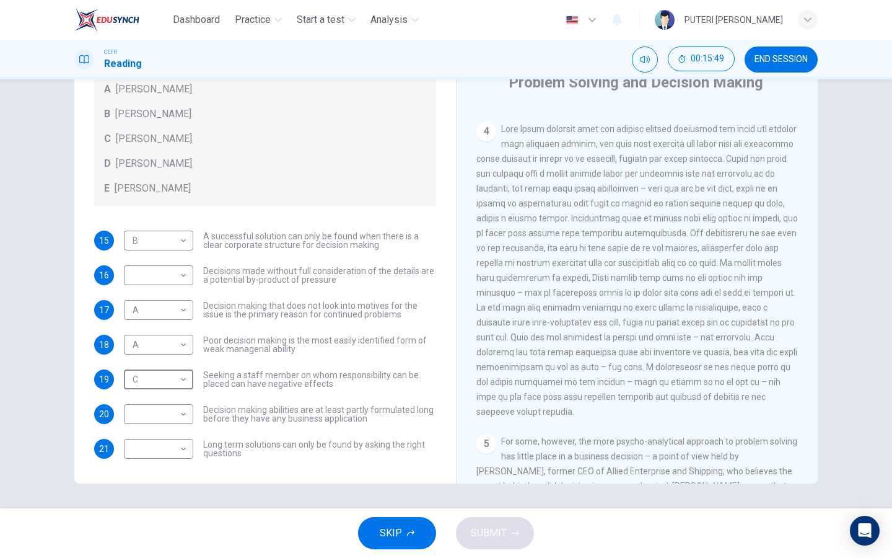
scroll to position [750, 0]
click at [180, 267] on body "Dashboard Practice Start a test Analysis English en ​ PUTERI IRDINA ARISYA BINT…" at bounding box center [446, 279] width 892 height 558
click at [169, 359] on li "D" at bounding box center [158, 355] width 69 height 20
type input "D"
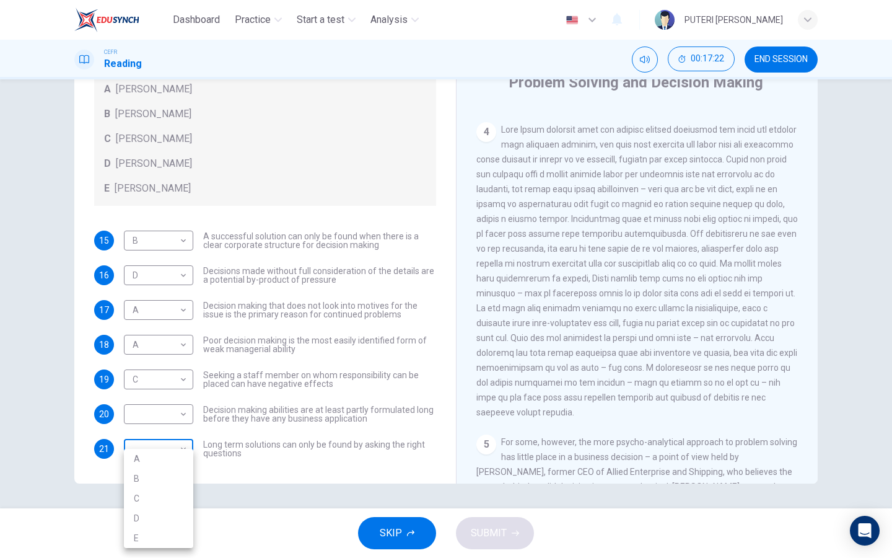
click at [169, 450] on body "Dashboard Practice Start a test Analysis English en ​ PUTERI IRDINA ARISYA BINT…" at bounding box center [446, 279] width 892 height 558
click at [167, 511] on li "D" at bounding box center [158, 518] width 69 height 20
type input "D"
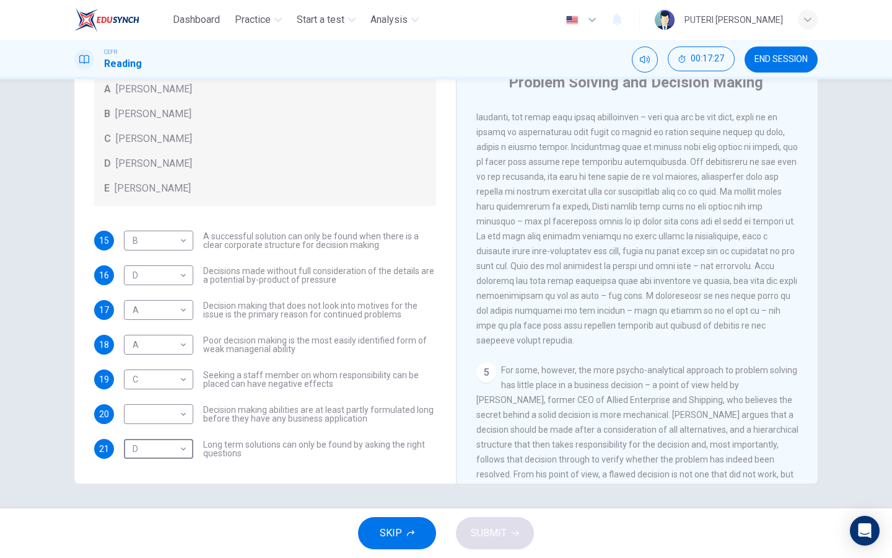
scroll to position [889, 0]
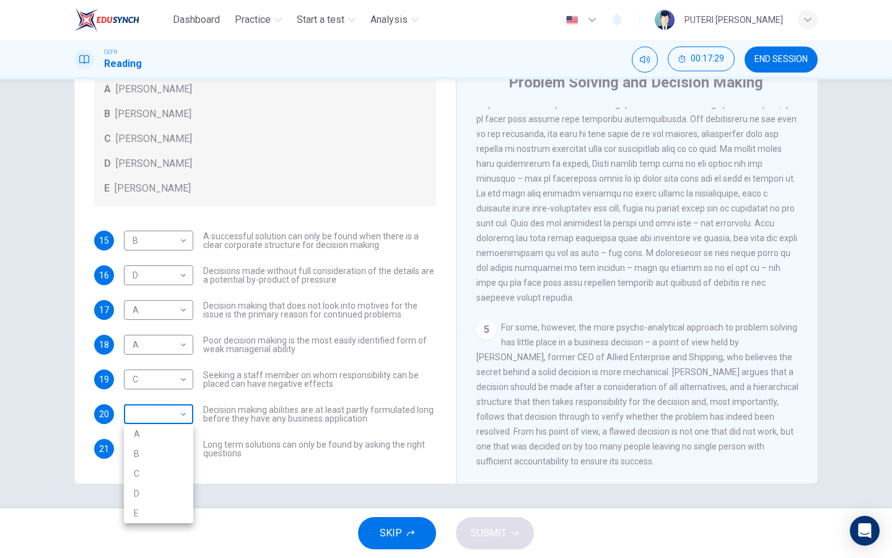
click at [174, 425] on body "Dashboard Practice Start a test Analysis English en ​ PUTERI IRDINA ARISYA BINT…" at bounding box center [446, 279] width 892 height 558
click at [153, 508] on li "E" at bounding box center [158, 513] width 69 height 20
type input "E"
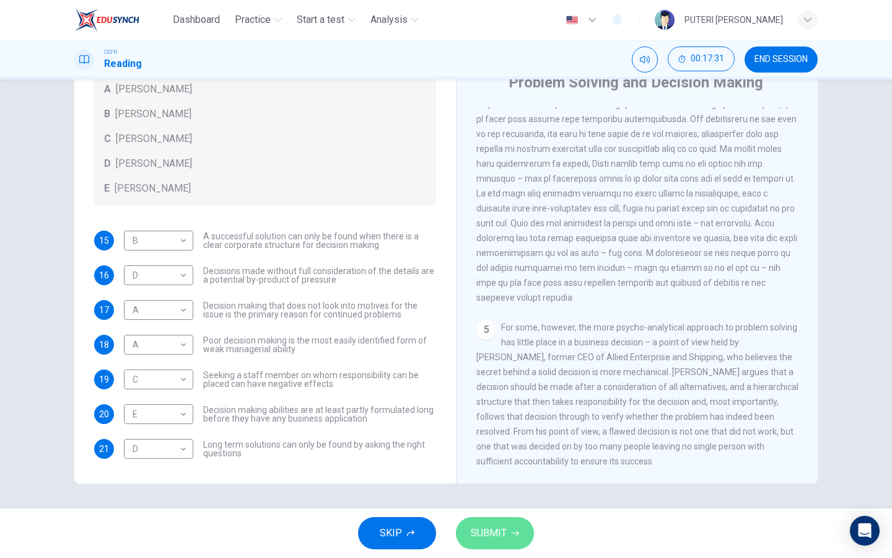
click at [512, 517] on button "SUBMIT" at bounding box center [495, 533] width 78 height 32
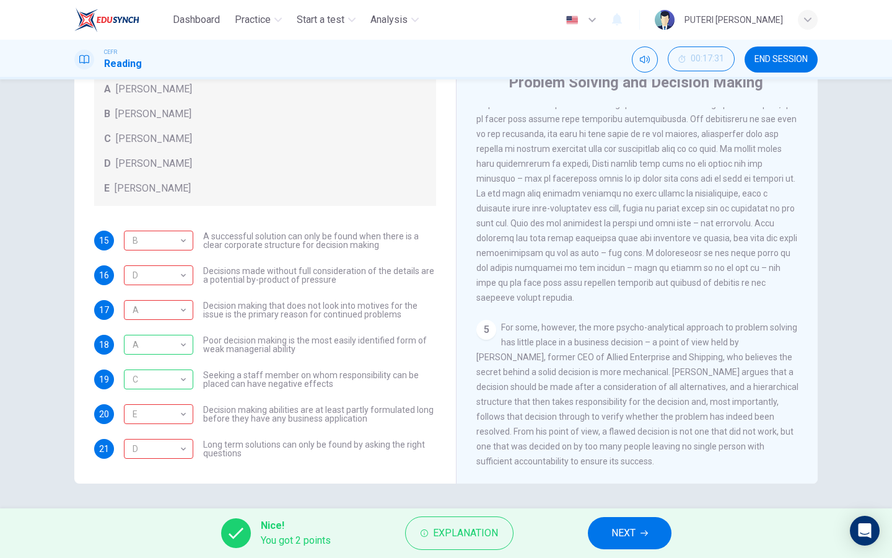
click at [641, 537] on button "NEXT" at bounding box center [630, 533] width 84 height 32
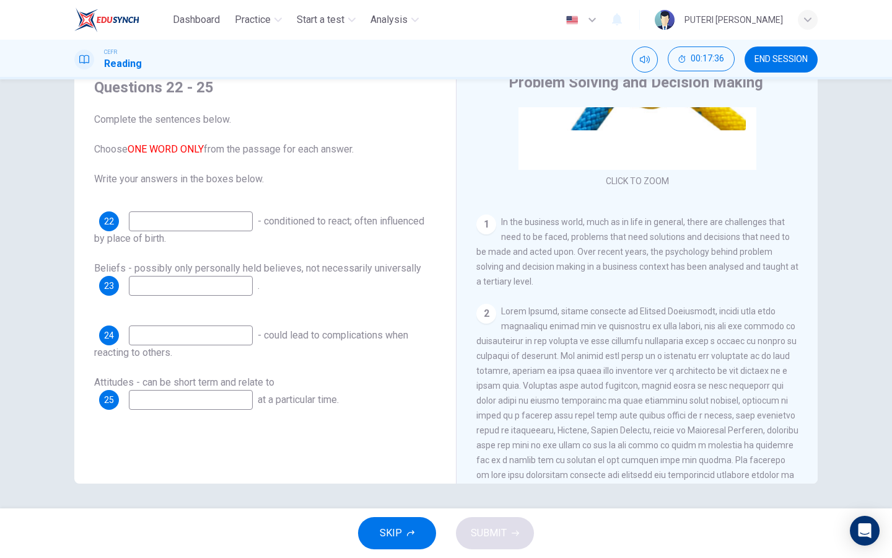
scroll to position [160, 0]
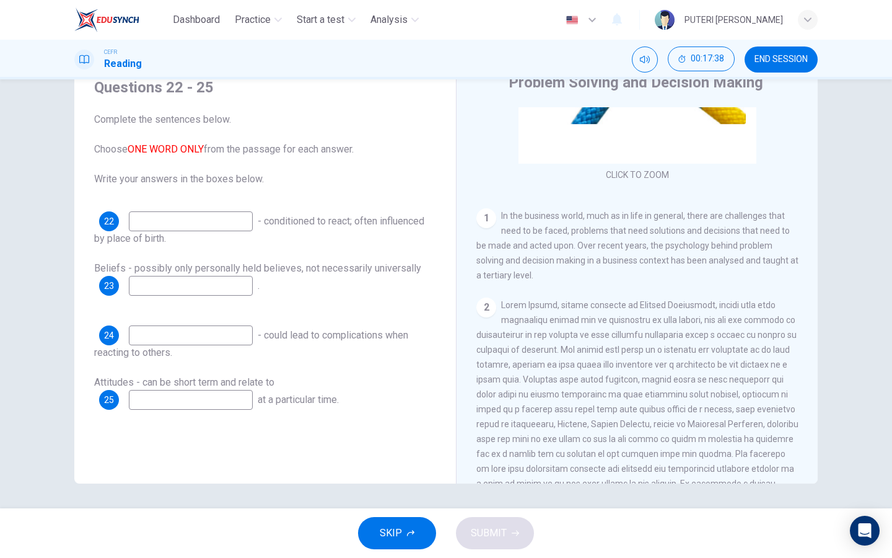
click at [787, 71] on button "END SESSION" at bounding box center [781, 59] width 73 height 26
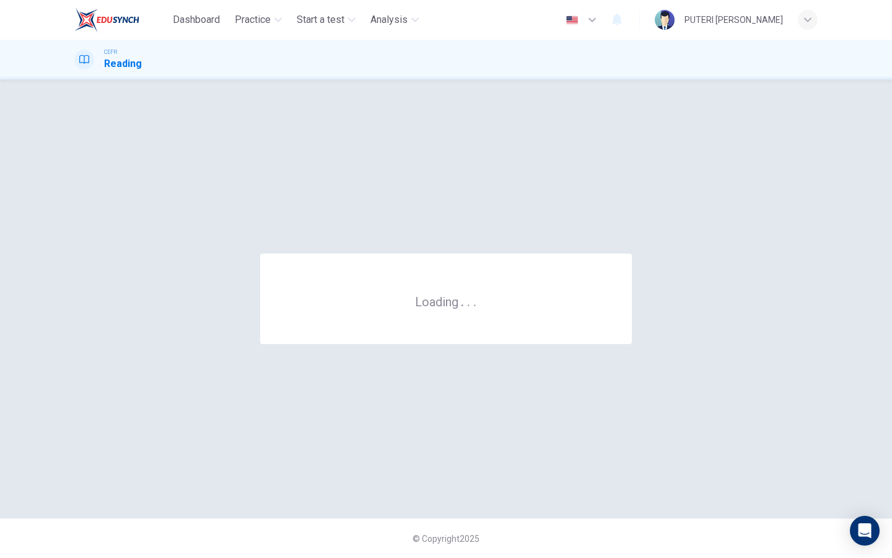
scroll to position [0, 0]
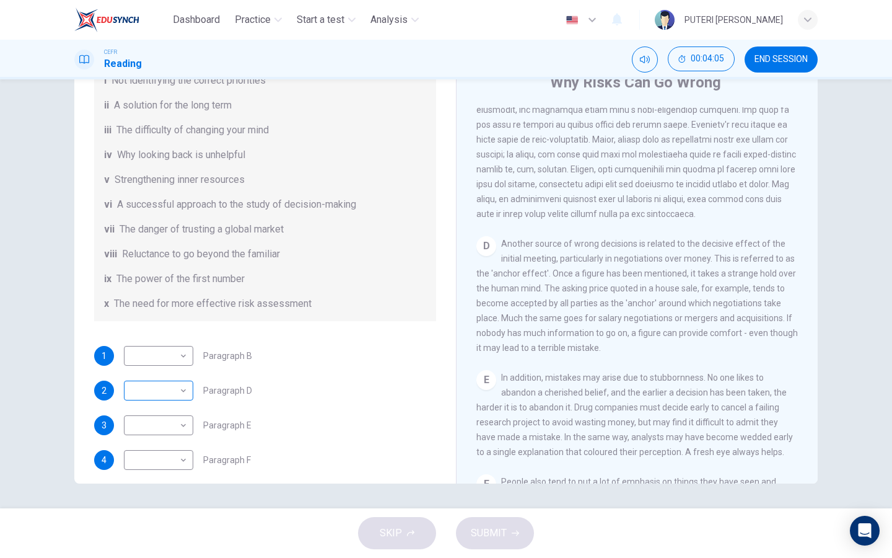
scroll to position [167, 0]
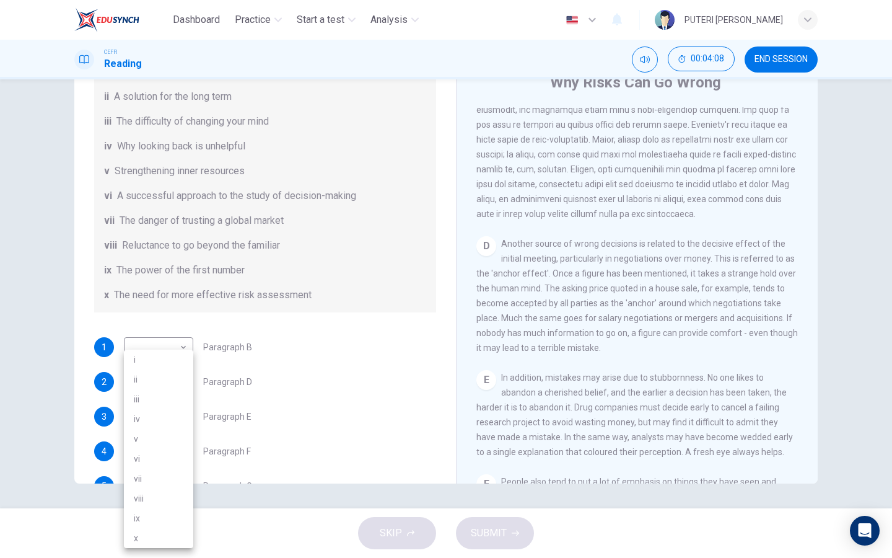
click at [165, 382] on body "Dashboard Practice Start a test Analysis English en ​ PUTERI [PERSON_NAME] Read…" at bounding box center [446, 279] width 892 height 558
click at [174, 519] on li "ix" at bounding box center [158, 518] width 69 height 20
type input "ix"
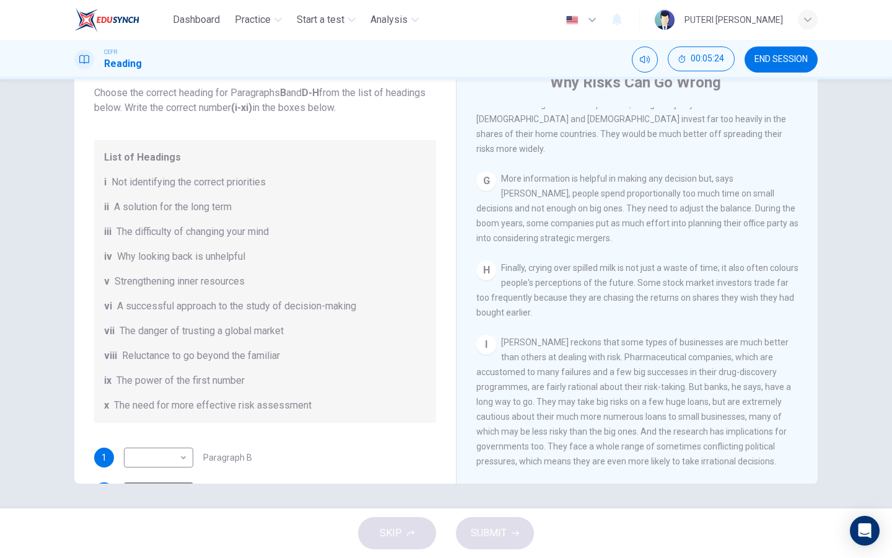
scroll to position [239, 0]
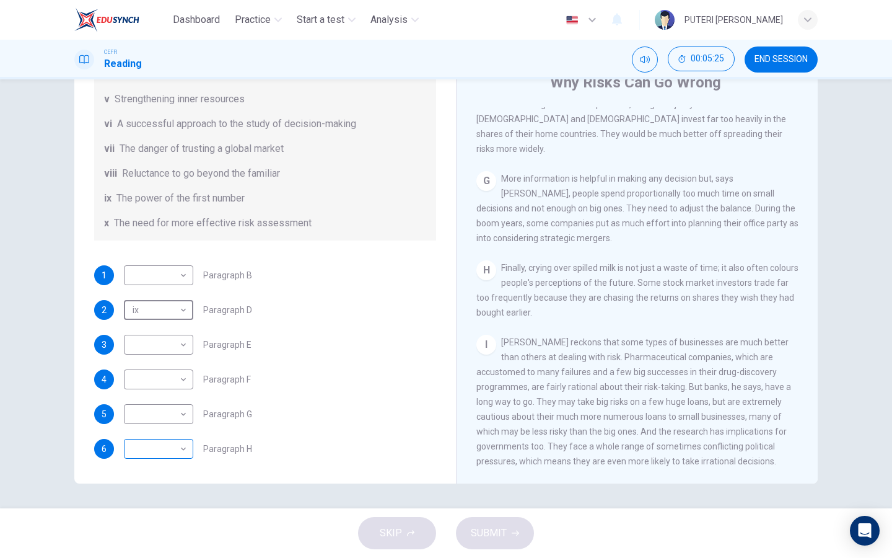
click at [182, 458] on body "Dashboard Practice Start a test Analysis English en ​ PUTERI [PERSON_NAME] Read…" at bounding box center [446, 279] width 892 height 558
click at [177, 422] on li "iv" at bounding box center [158, 419] width 69 height 20
type input "iv"
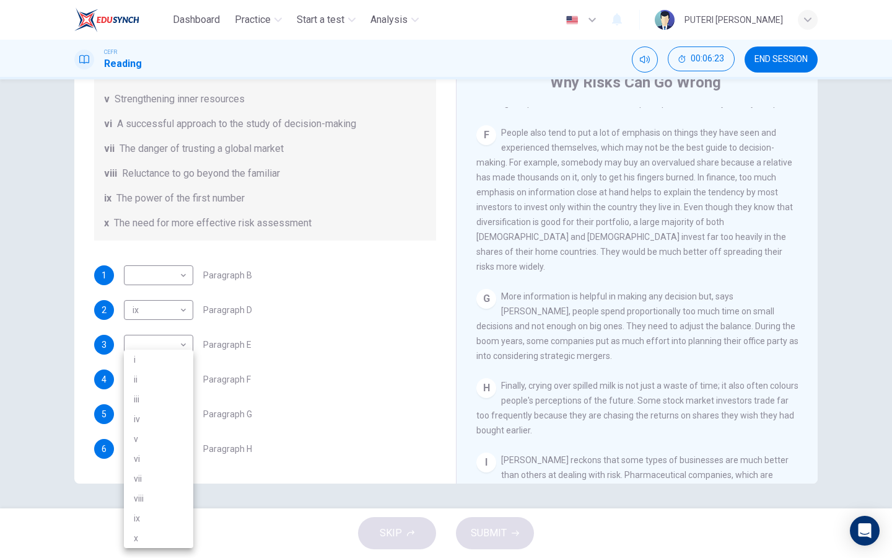
click at [172, 385] on body "Dashboard Practice Start a test Analysis English en ​ PUTERI [PERSON_NAME] Read…" at bounding box center [446, 279] width 892 height 558
click at [181, 491] on li "viii" at bounding box center [158, 498] width 69 height 20
type input "viii"
click at [171, 414] on body "Dashboard Practice Start a test Analysis English en ​ PUTERI [PERSON_NAME] Read…" at bounding box center [446, 279] width 892 height 558
click at [171, 361] on li "i" at bounding box center [158, 360] width 69 height 20
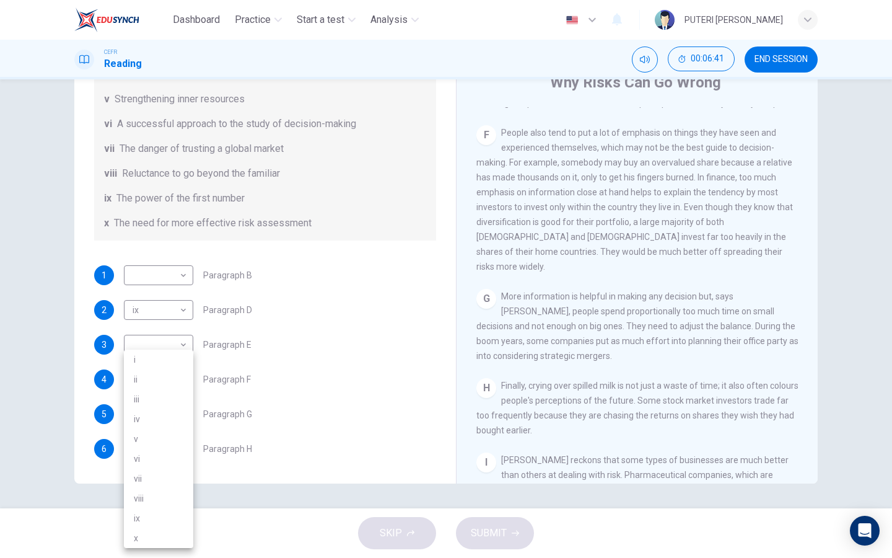
type input "i"
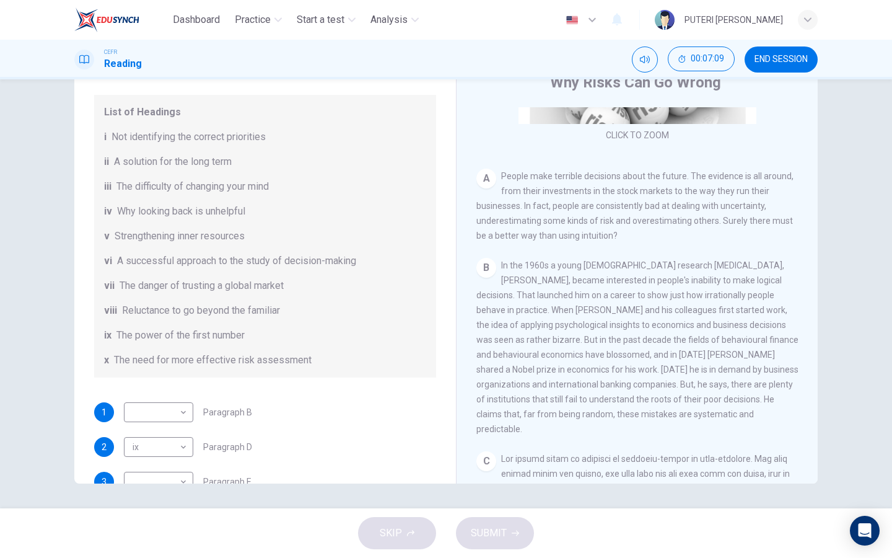
scroll to position [200, 0]
click at [170, 418] on body "Dashboard Practice Start a test Analysis English en ​ PUTERI [PERSON_NAME] Read…" at bounding box center [446, 279] width 892 height 558
click at [175, 459] on li "vi" at bounding box center [158, 459] width 69 height 20
type input "vi"
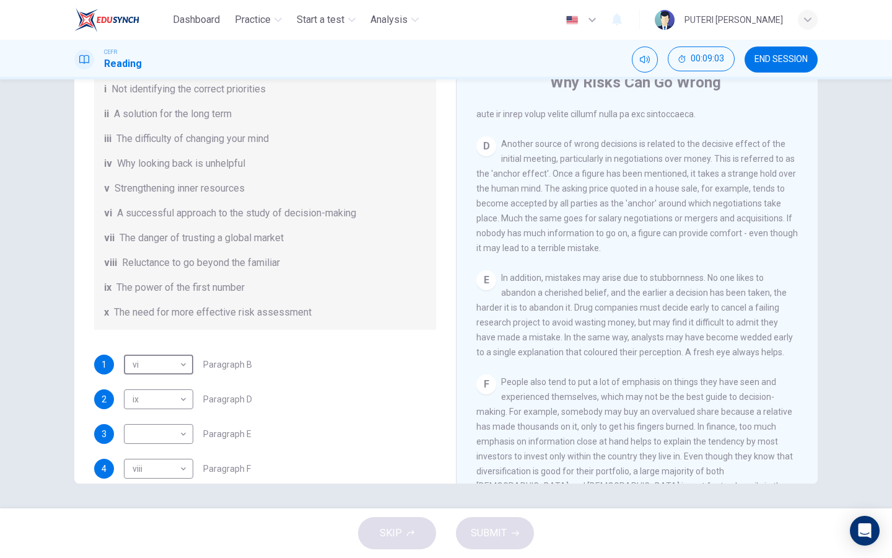
scroll to position [148, 0]
click at [177, 431] on body "Dashboard Practice Start a test Analysis English en ​ PUTERI [PERSON_NAME] Read…" at bounding box center [446, 279] width 892 height 558
click at [168, 406] on li "iii" at bounding box center [158, 399] width 69 height 20
type input "iii"
click at [495, 537] on span "SUBMIT" at bounding box center [489, 532] width 36 height 17
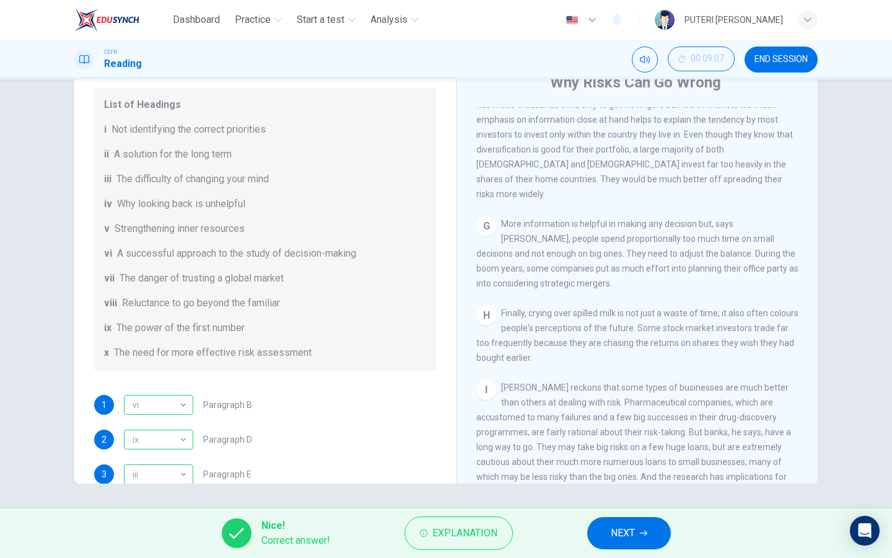
scroll to position [97, 0]
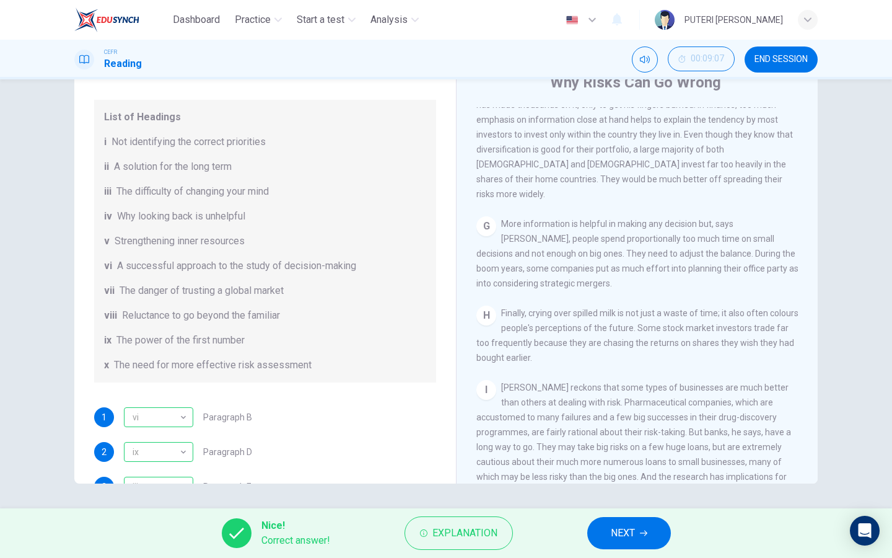
click at [635, 536] on span "NEXT" at bounding box center [623, 532] width 24 height 17
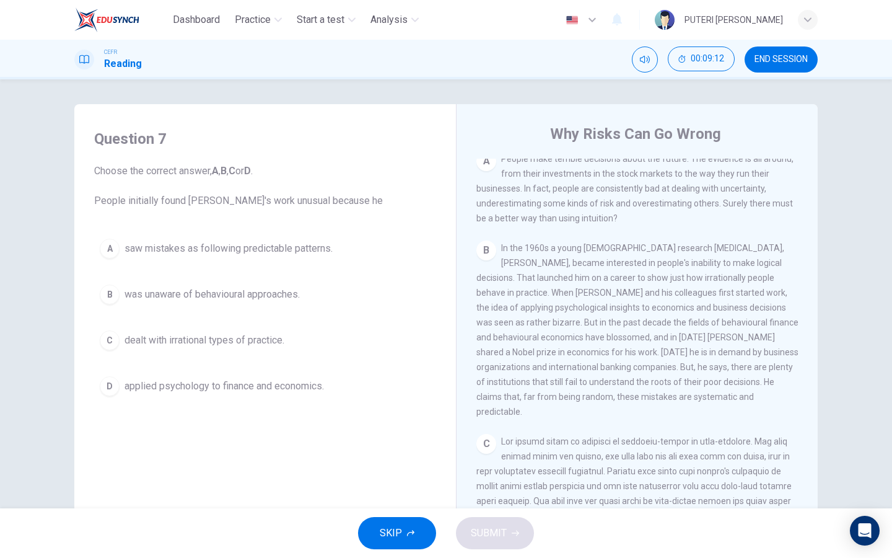
scroll to position [279, 0]
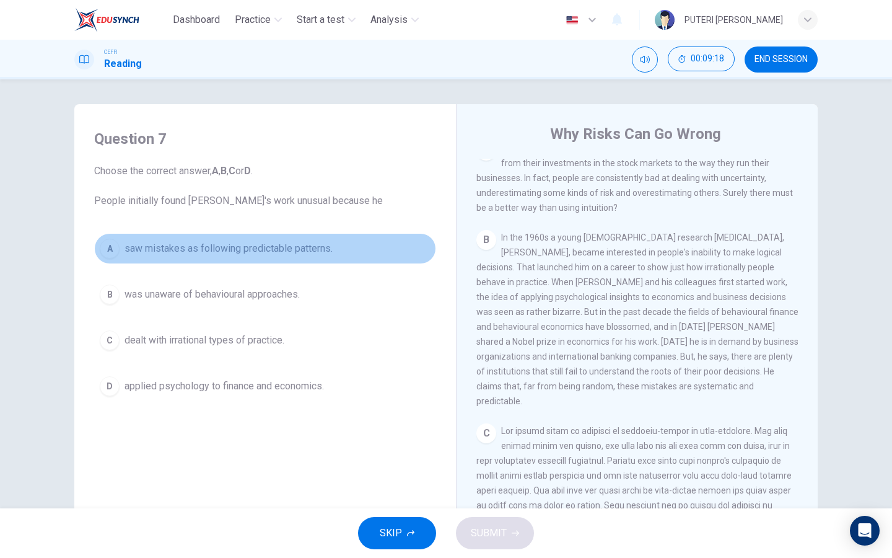
click at [321, 251] on span "saw mistakes as following predictable patterns." at bounding box center [229, 248] width 208 height 15
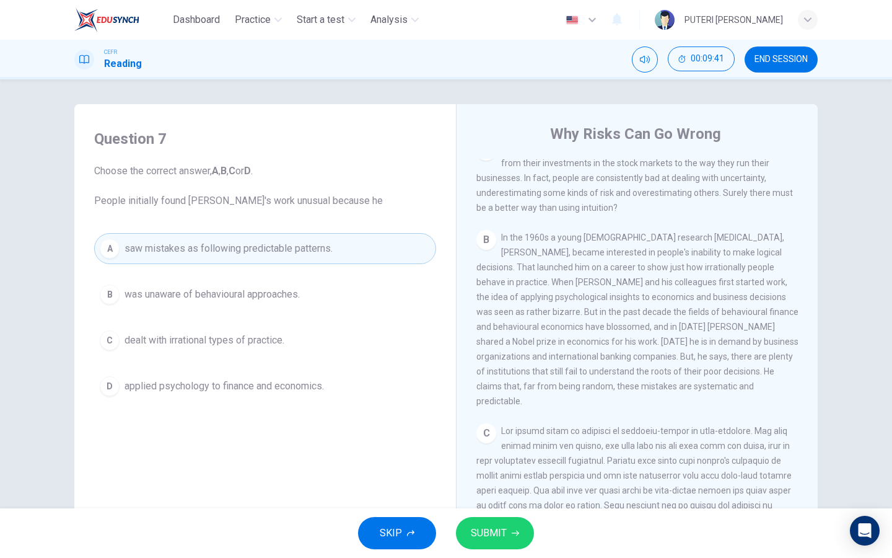
click at [318, 299] on button "B was unaware of behavioural approaches." at bounding box center [265, 294] width 342 height 31
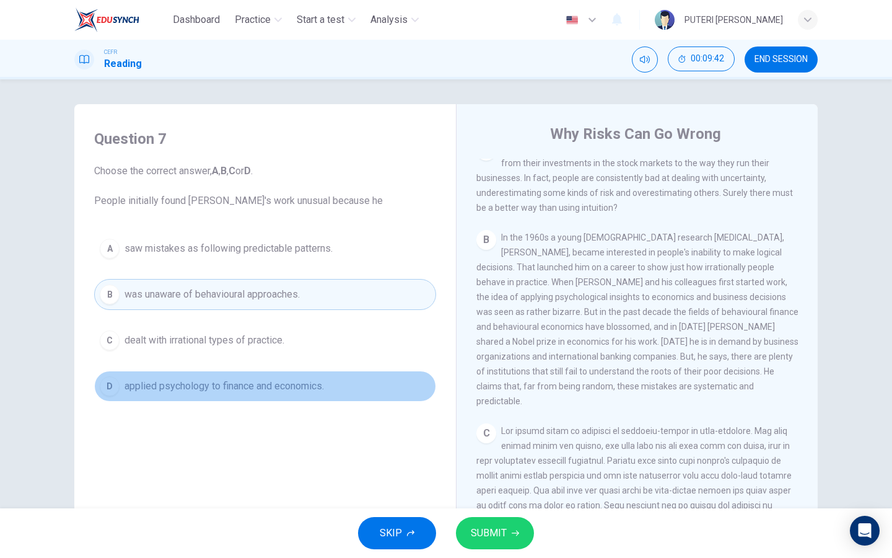
click at [336, 387] on button "D applied psychology to finance and economics." at bounding box center [265, 386] width 342 height 31
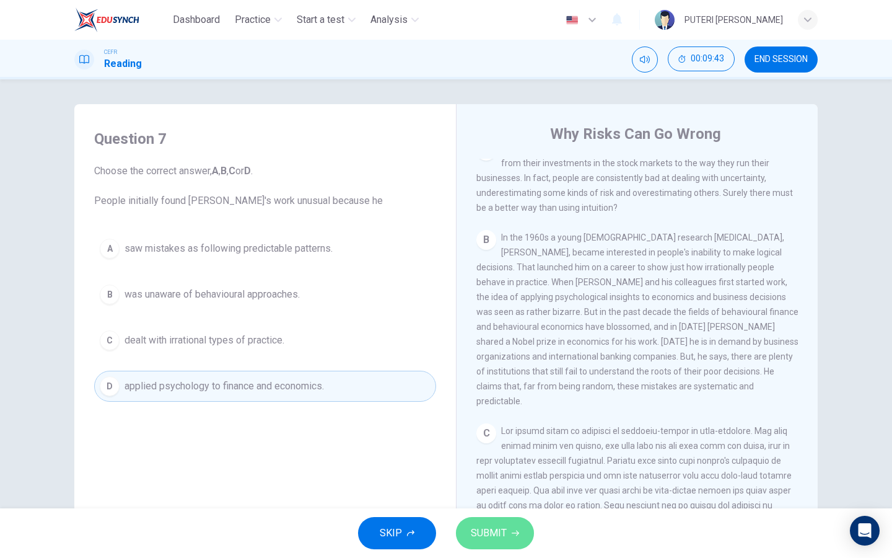
click at [483, 541] on span "SUBMIT" at bounding box center [489, 532] width 36 height 17
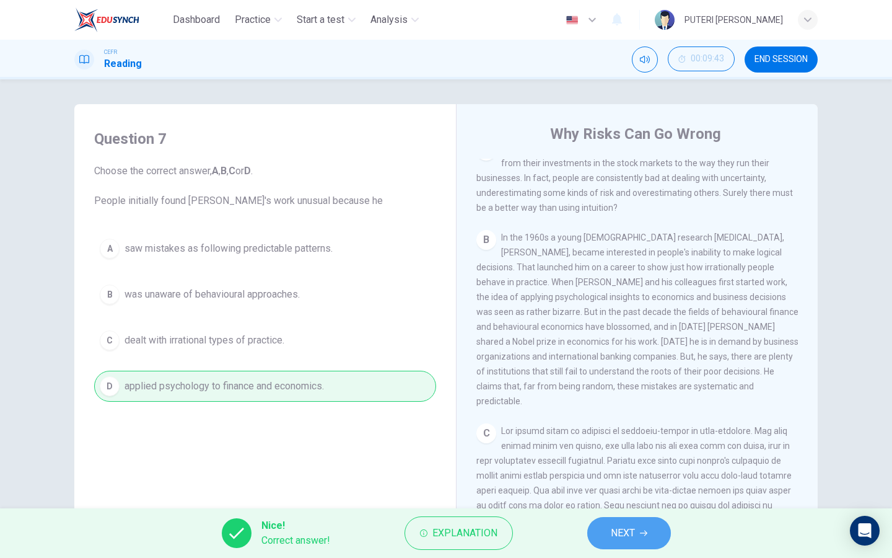
click at [643, 538] on button "NEXT" at bounding box center [629, 533] width 84 height 32
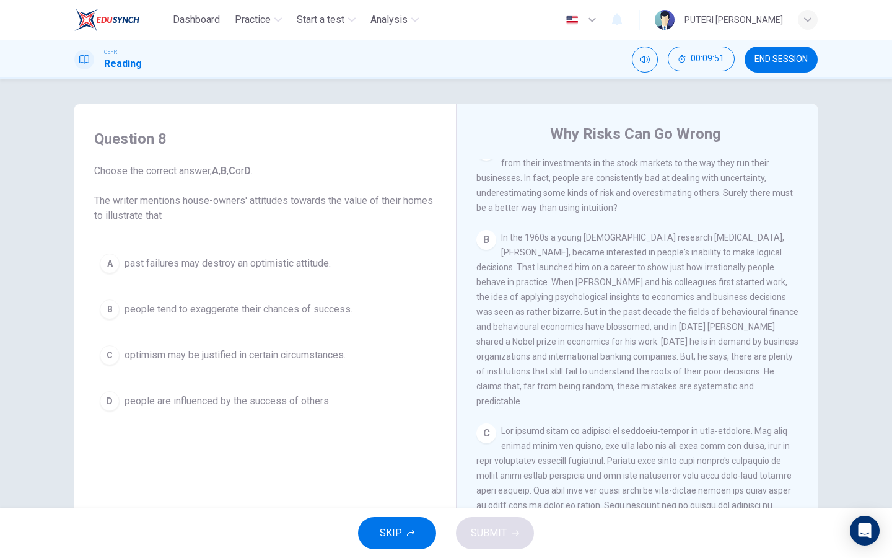
click at [290, 407] on span "people are influenced by the success of others." at bounding box center [228, 401] width 206 height 15
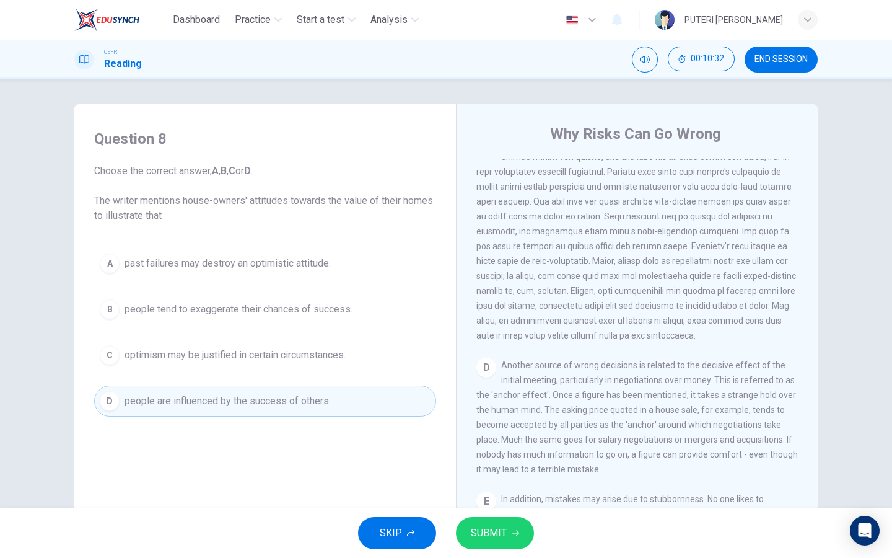
scroll to position [573, 0]
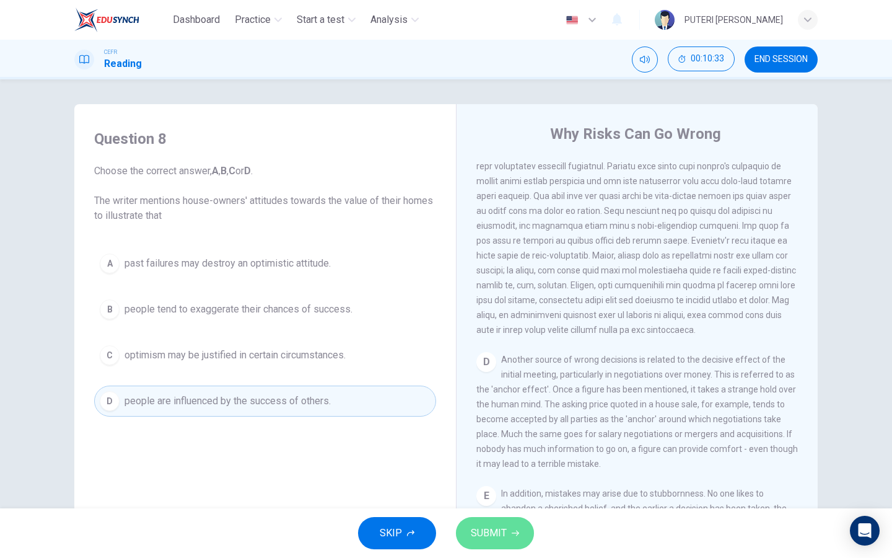
click at [481, 535] on span "SUBMIT" at bounding box center [489, 532] width 36 height 17
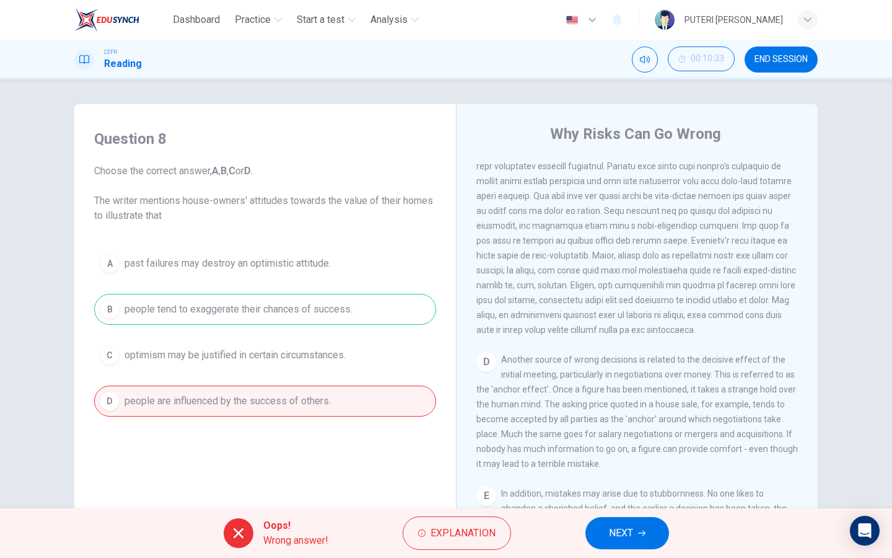
click at [614, 538] on span "NEXT" at bounding box center [621, 532] width 24 height 17
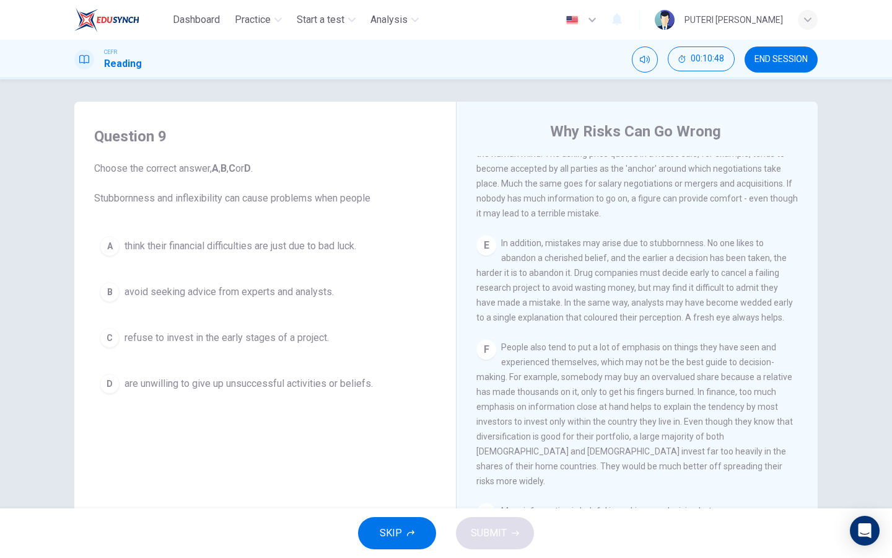
scroll to position [2, 0]
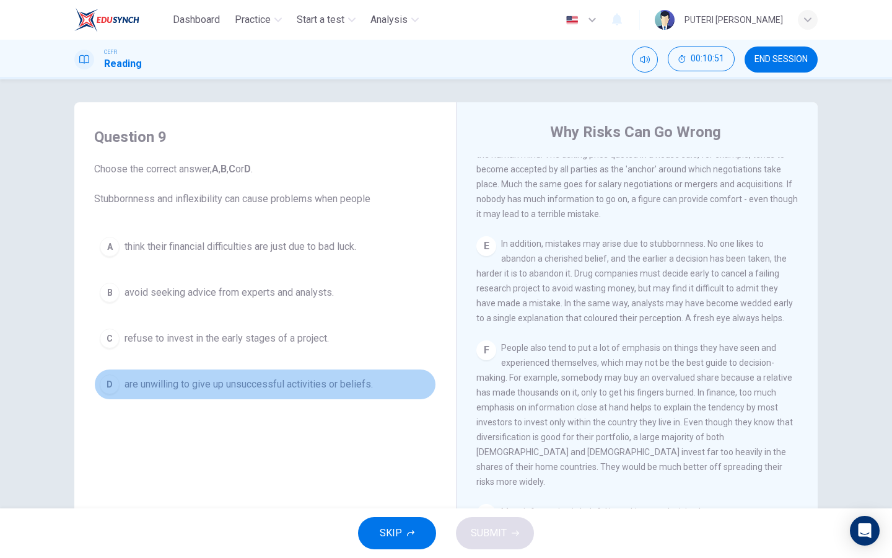
click at [358, 389] on span "are unwilling to give up unsuccessful activities or beliefs." at bounding box center [249, 384] width 248 height 15
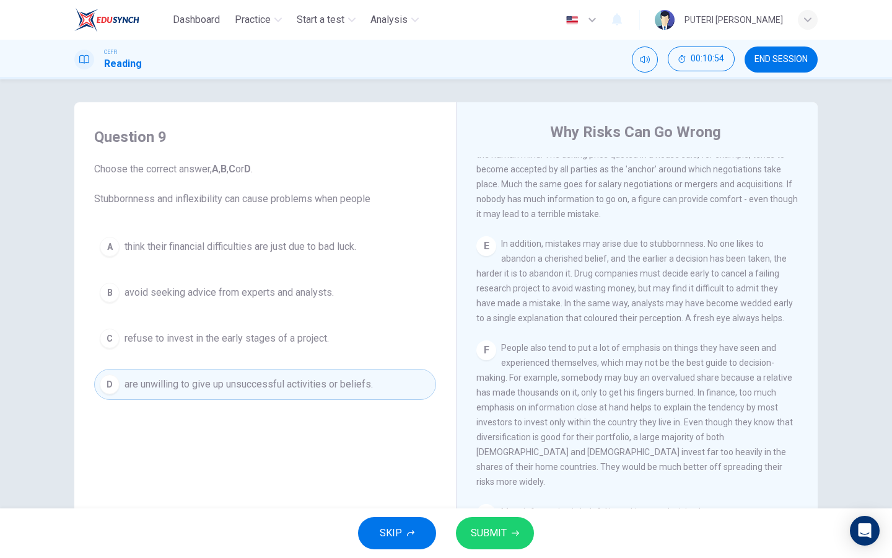
click at [498, 542] on button "SUBMIT" at bounding box center [495, 533] width 78 height 32
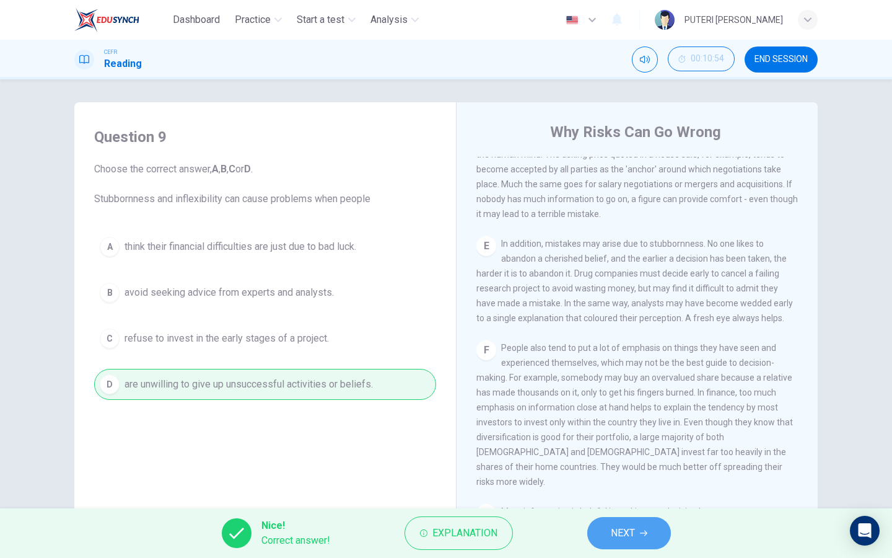
click at [599, 533] on button "NEXT" at bounding box center [629, 533] width 84 height 32
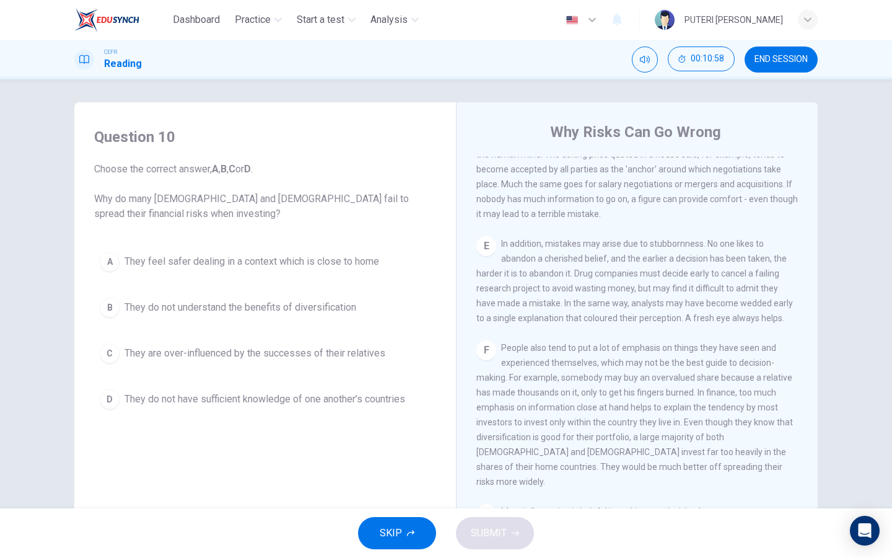
click at [380, 251] on button "A They feel safer dealing in a context which is close to home" at bounding box center [265, 261] width 342 height 31
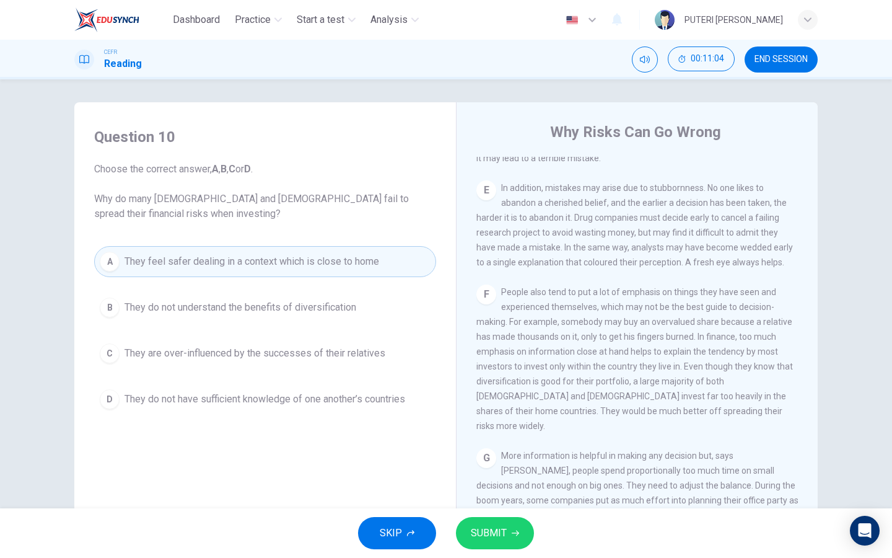
scroll to position [877, 0]
click at [373, 346] on span "They are over-influenced by the successes of their relatives" at bounding box center [255, 353] width 261 height 15
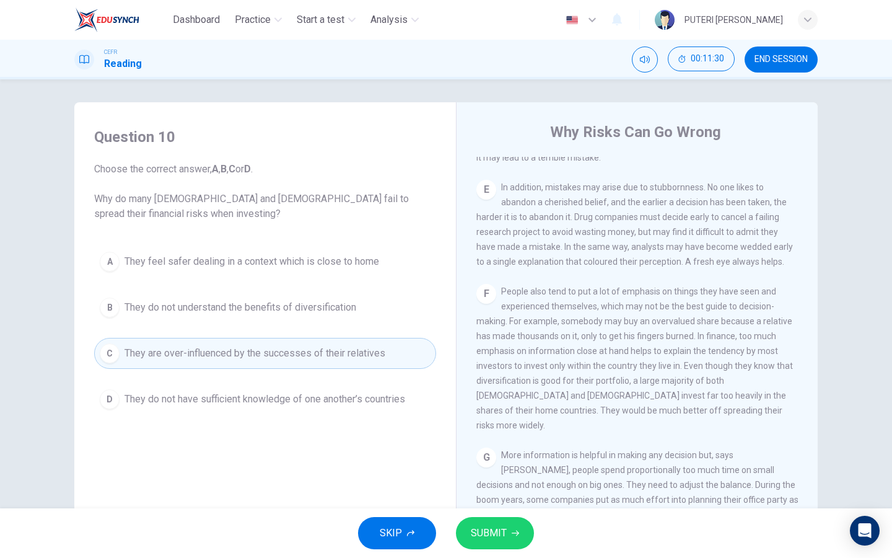
click at [481, 531] on span "SUBMIT" at bounding box center [489, 532] width 36 height 17
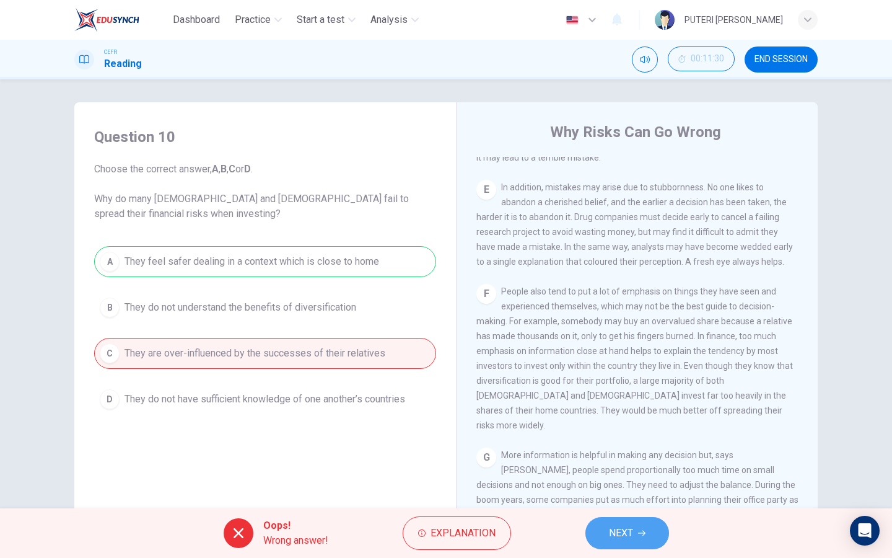
click at [623, 533] on span "NEXT" at bounding box center [621, 532] width 24 height 17
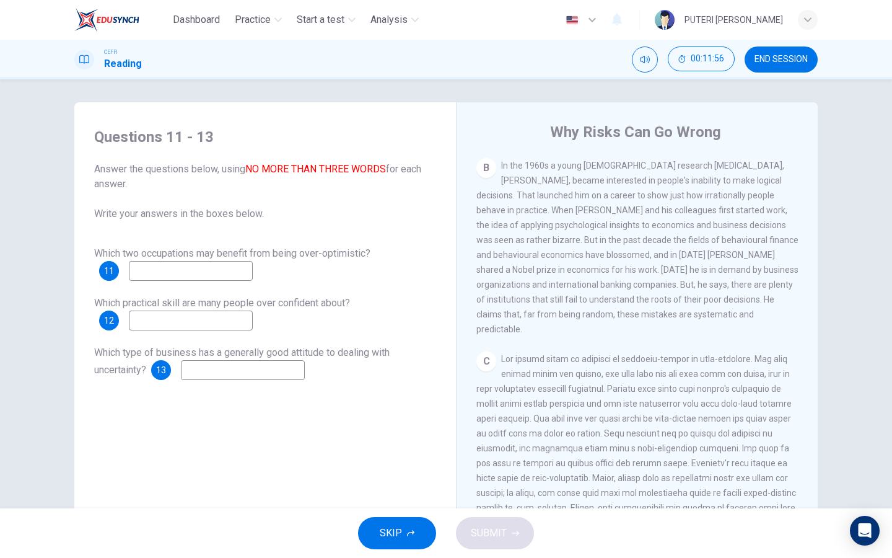
scroll to position [350, 0]
click at [210, 271] on input at bounding box center [191, 271] width 124 height 20
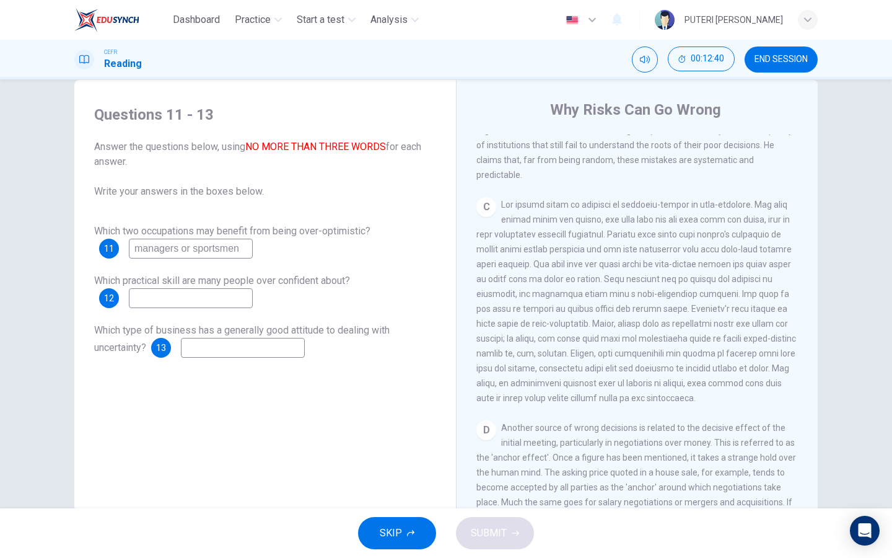
scroll to position [481, 0]
type input "managers or sportsmen"
click at [214, 300] on input at bounding box center [191, 298] width 124 height 20
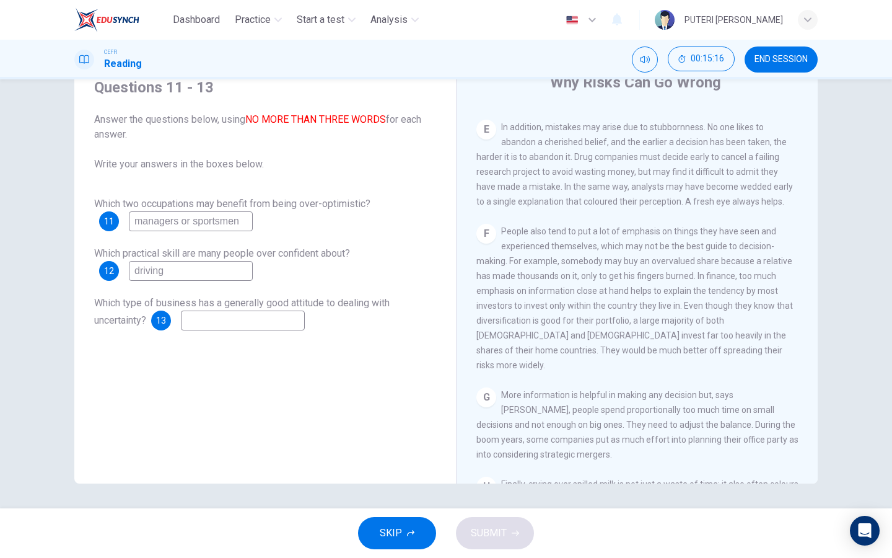
scroll to position [887, 0]
type input "driving"
click at [236, 330] on div "Questions 11 - 13 Answer the questions below, using NO MORE THAN THREE WORDS fo…" at bounding box center [265, 204] width 362 height 278
click at [236, 322] on input at bounding box center [243, 320] width 124 height 20
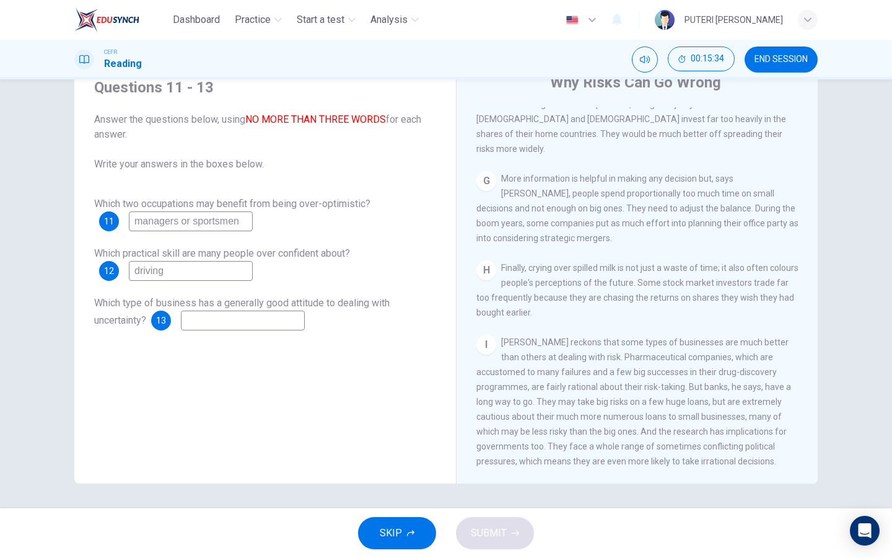
scroll to position [1119, 0]
click at [232, 317] on input "bank" at bounding box center [243, 320] width 124 height 20
type input "pharmaceutical"
click at [474, 544] on button "SUBMIT" at bounding box center [495, 533] width 78 height 32
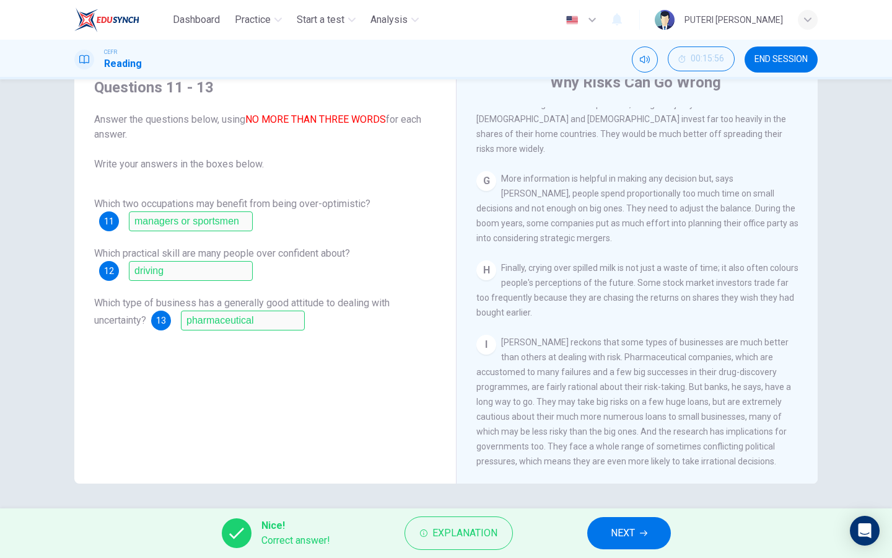
click at [625, 529] on span "NEXT" at bounding box center [623, 532] width 24 height 17
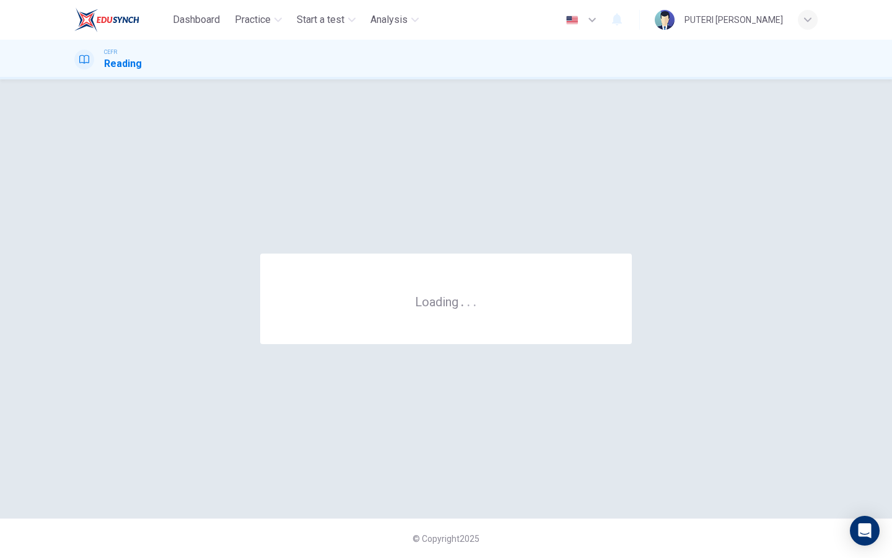
scroll to position [0, 0]
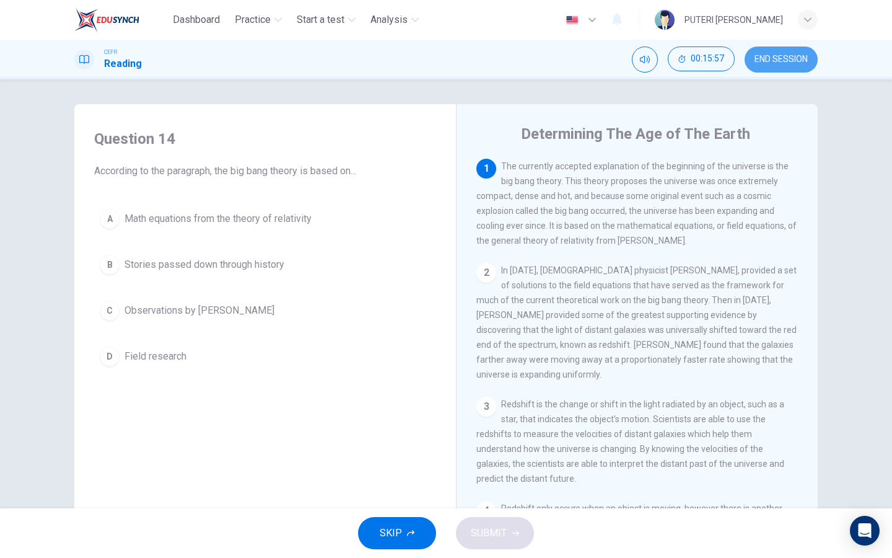
click at [783, 69] on button "END SESSION" at bounding box center [781, 59] width 73 height 26
